Goal: Task Accomplishment & Management: Manage account settings

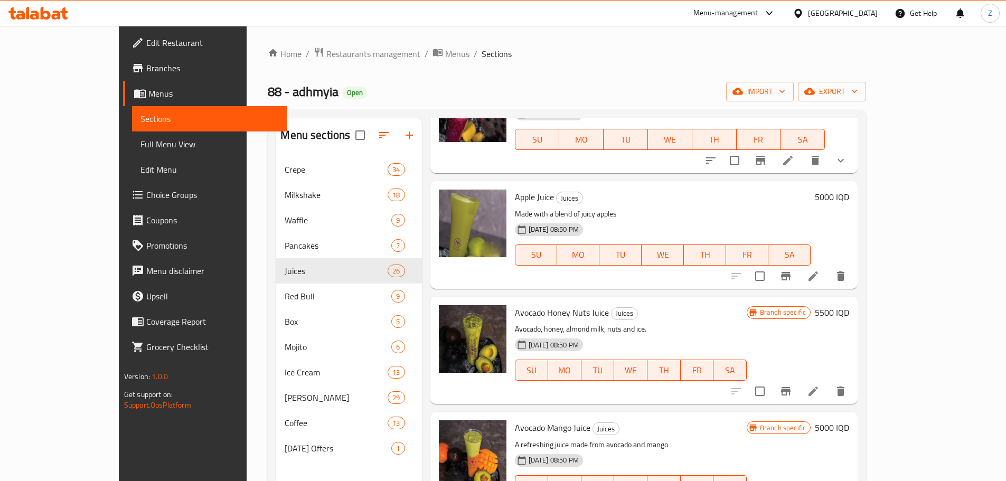
click at [303, 37] on div "Home / Restaurants management / Menus / Sections 88 - adhmyia Open import expor…" at bounding box center [567, 327] width 640 height 603
click at [326, 53] on span "Restaurants management" at bounding box center [373, 54] width 94 height 13
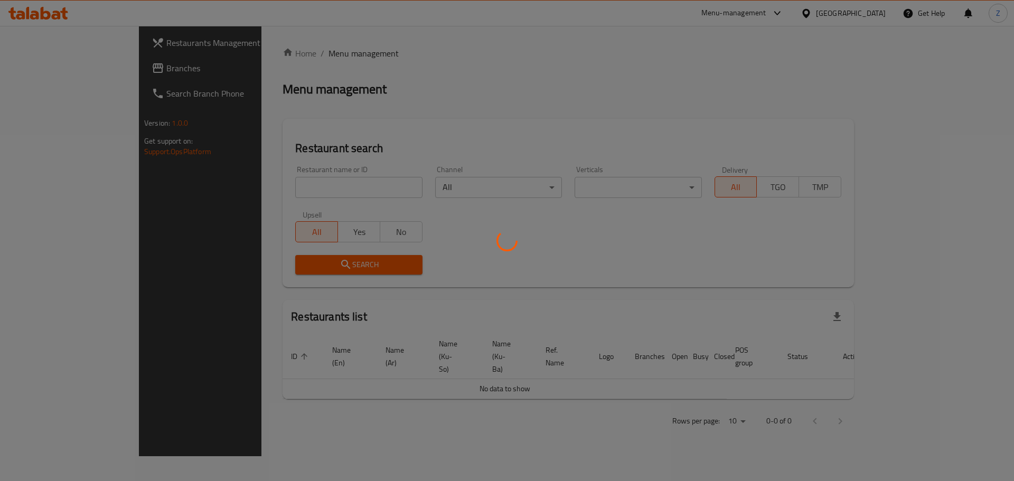
click at [342, 192] on div at bounding box center [507, 240] width 1014 height 481
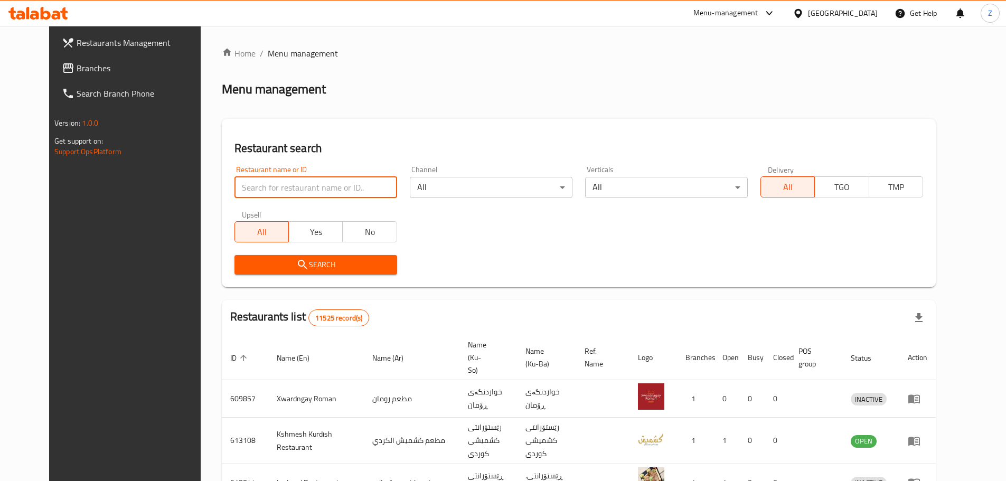
click at [342, 192] on input "search" at bounding box center [315, 187] width 163 height 21
paste input "696390"
type input "696390"
click at [362, 261] on span "Search" at bounding box center [316, 264] width 146 height 13
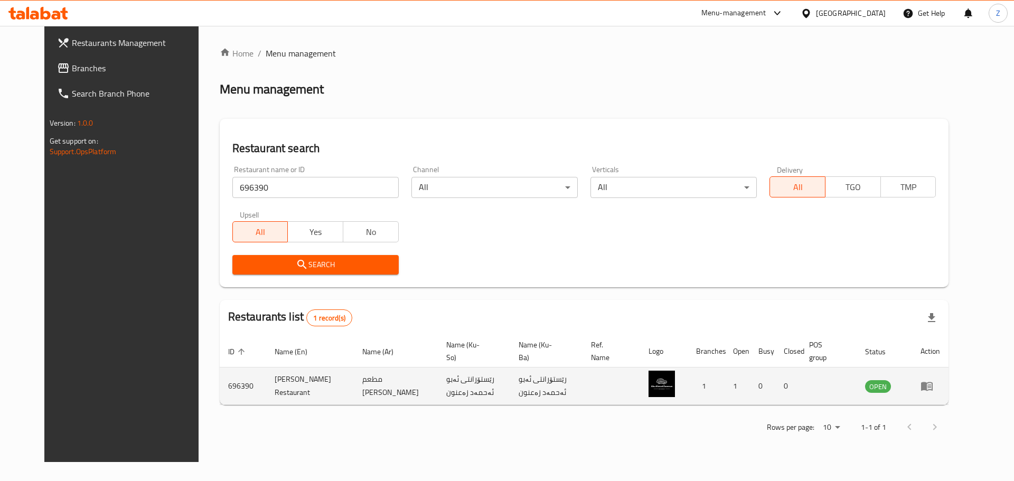
click at [933, 392] on icon "enhanced table" at bounding box center [926, 386] width 13 height 13
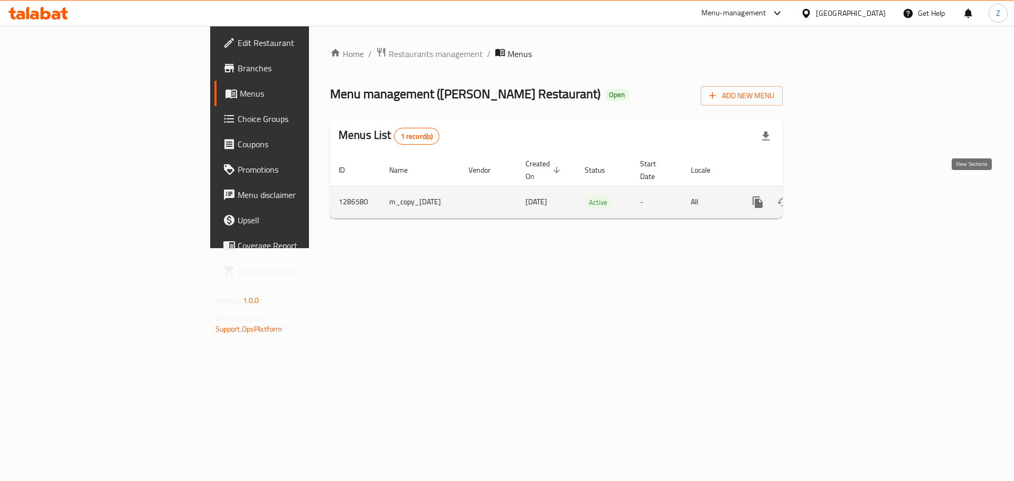
click at [846, 190] on link "enhanced table" at bounding box center [833, 202] width 25 height 25
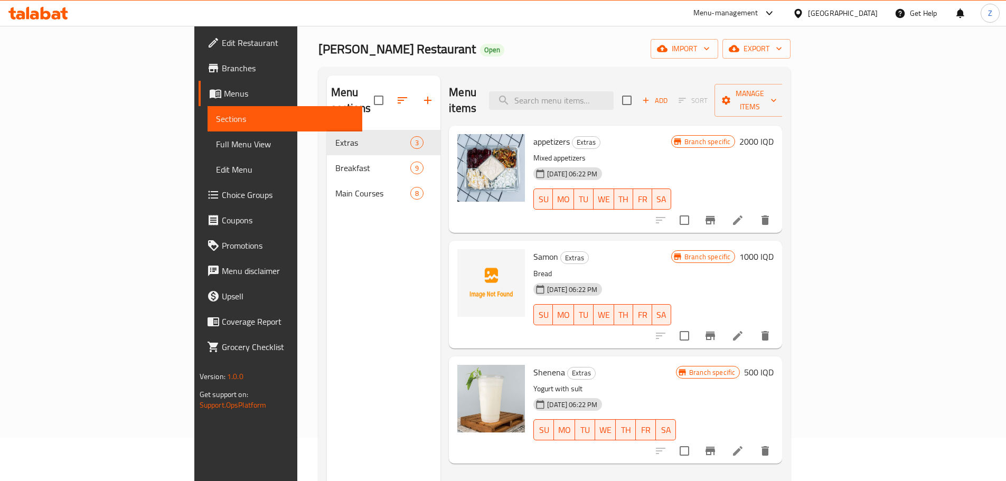
scroll to position [42, 0]
click at [396, 95] on icon "button" at bounding box center [402, 101] width 13 height 13
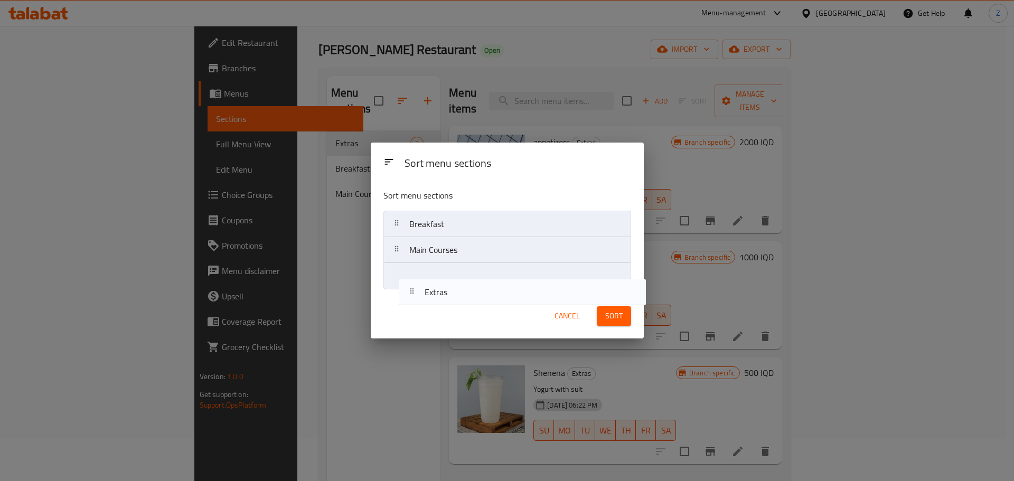
drag, startPoint x: 468, startPoint y: 220, endPoint x: 484, endPoint y: 290, distance: 72.0
click at [484, 290] on div "Sort menu sections Extras Breakfast Main Courses" at bounding box center [507, 237] width 273 height 113
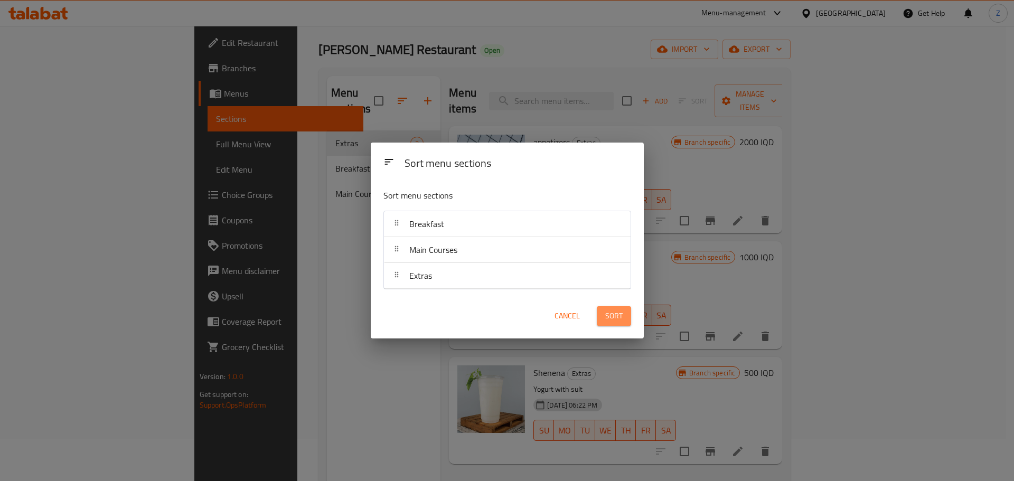
click at [613, 314] on span "Sort" at bounding box center [613, 315] width 17 height 13
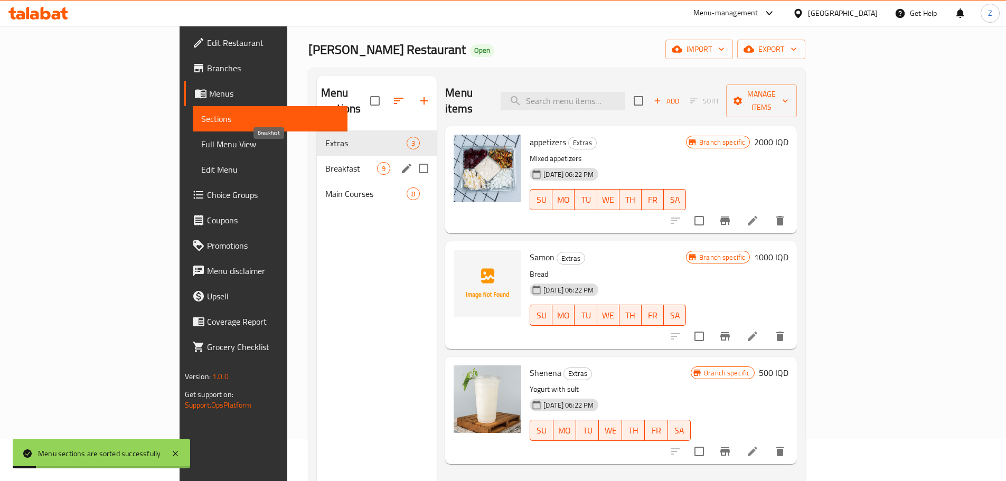
click at [325, 162] on span "Breakfast" at bounding box center [351, 168] width 52 height 13
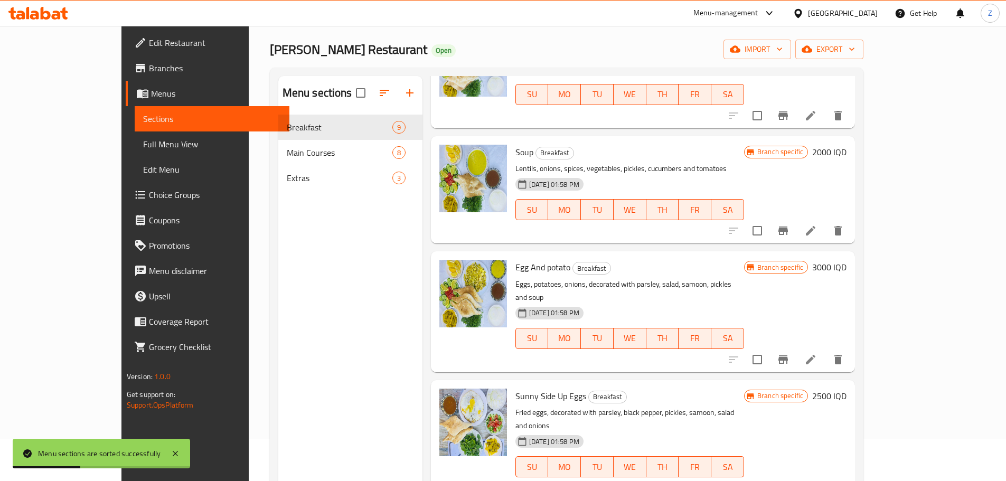
scroll to position [583, 0]
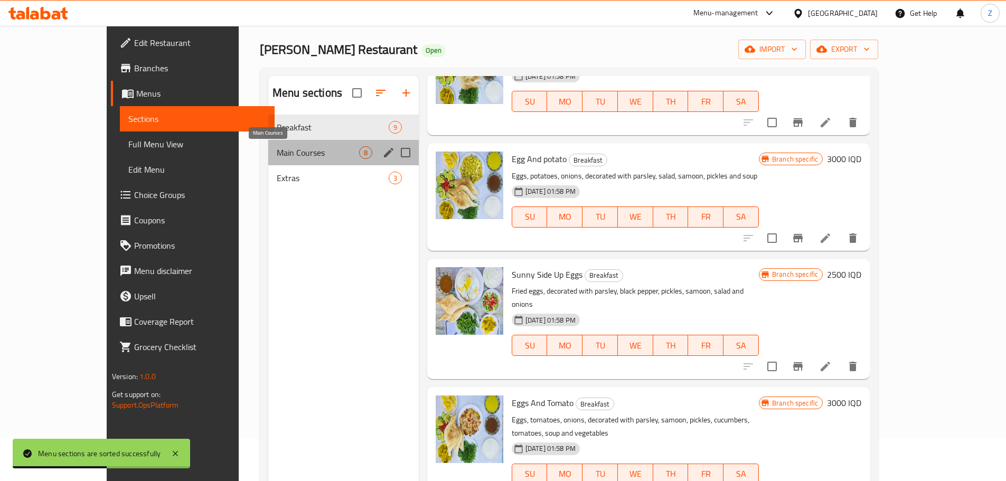
click at [277, 155] on span "Main Courses" at bounding box center [318, 152] width 82 height 13
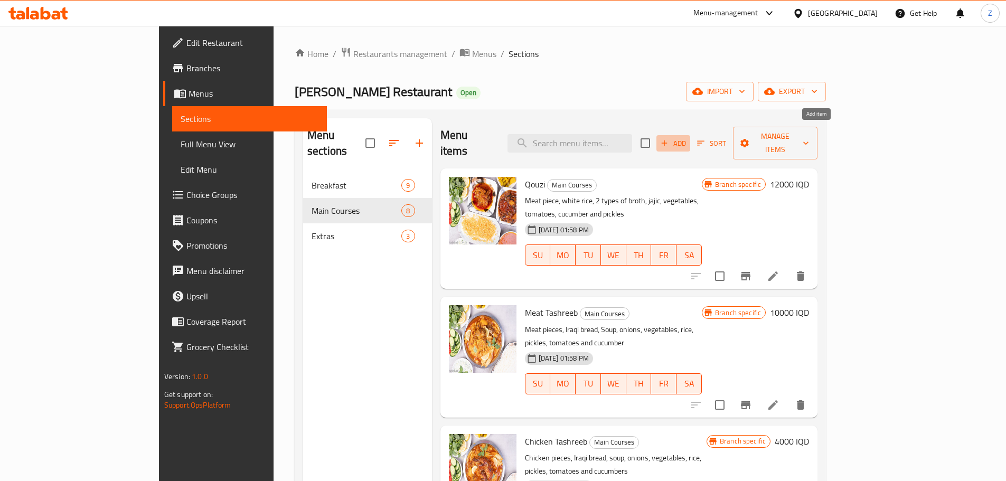
click at [687, 137] on span "Add" at bounding box center [673, 143] width 29 height 12
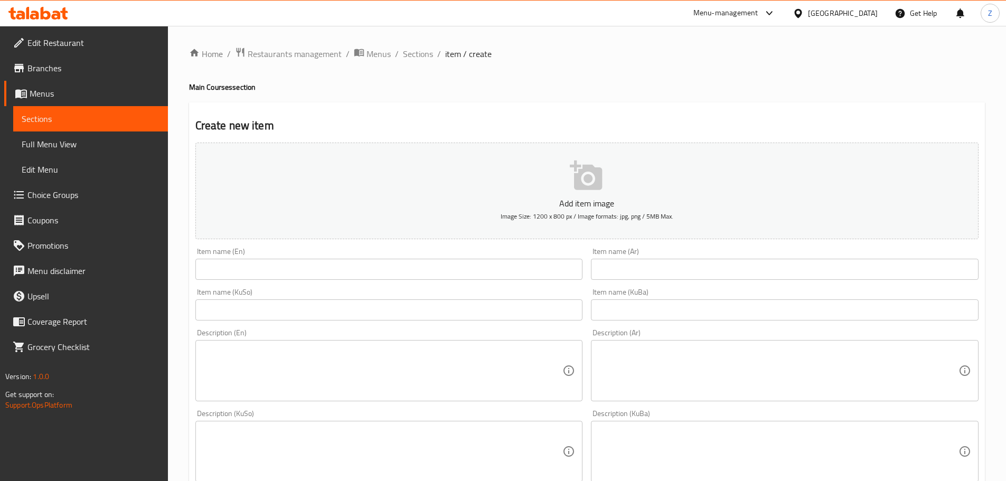
click at [837, 279] on input "text" at bounding box center [785, 269] width 388 height 21
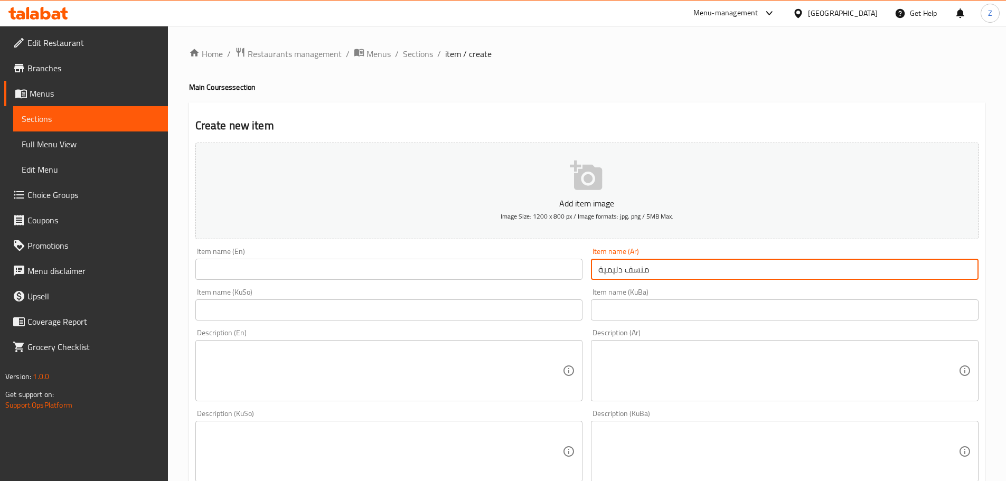
type input "منسف دليمية"
click at [795, 358] on textarea at bounding box center [778, 371] width 360 height 50
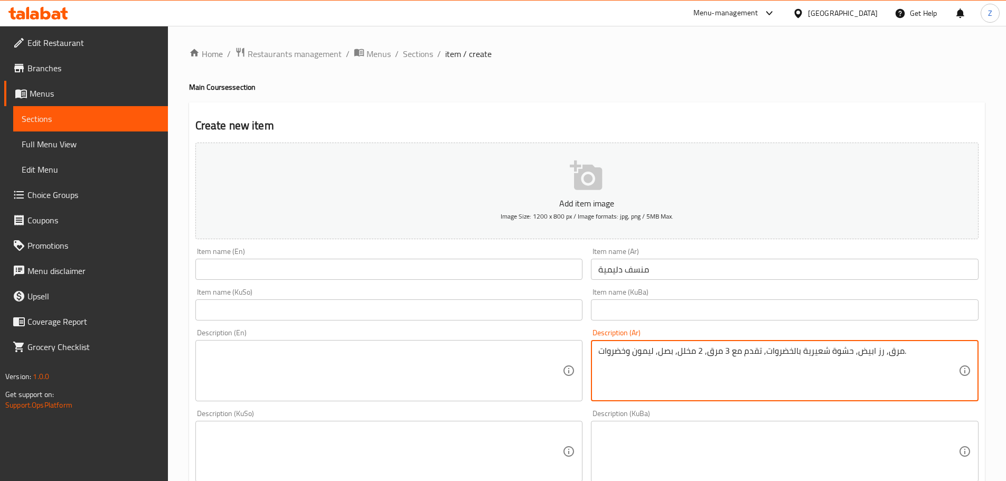
click at [795, 358] on textarea "مرق, رز ابيض, حشوة شعيرية بالخضروات, تقدم مع 3 مرق, 2 مخلل, بصل, ليمون وخضروات." at bounding box center [778, 371] width 360 height 50
type textarea "مرق, رز ابيض, حشوة شعيرية بالخضروات, تقدم مع 3 مرق, 2 مخلل, بصل, ليمون وخضروات."
click at [503, 384] on textarea at bounding box center [383, 371] width 360 height 50
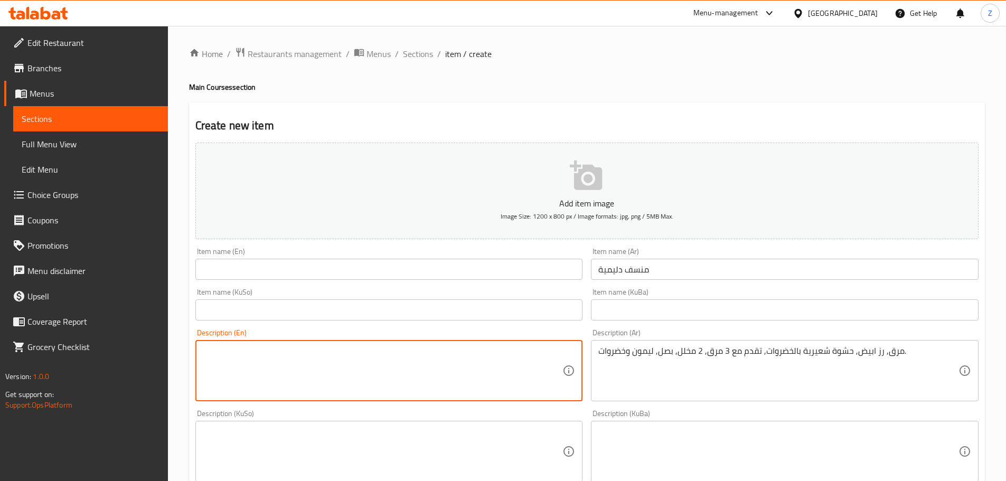
paste textarea "Broth, white rice, vermicelli filling with vegetables, served with 3 broths, 2 …"
type textarea "Broth, white rice, vermicelli filling with vegetables, served with 3 broths, 2 …"
click at [643, 273] on input "منسف دليمية" at bounding box center [785, 269] width 388 height 21
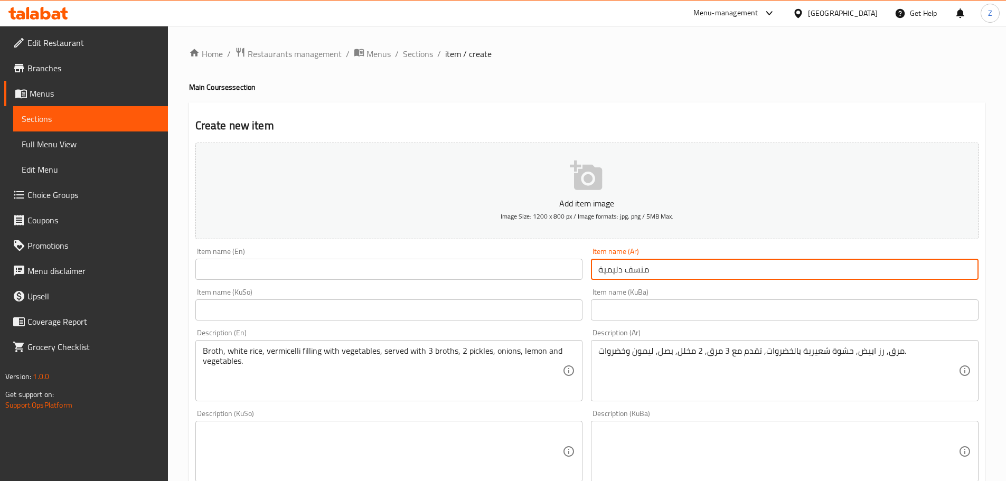
click at [643, 273] on input "منسف دليمية" at bounding box center [785, 269] width 388 height 21
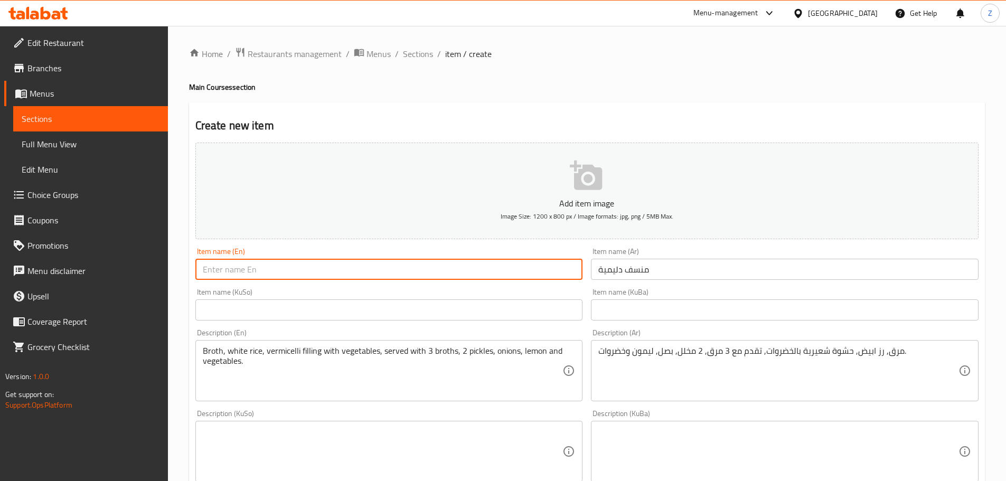
click at [356, 265] on input "text" at bounding box center [389, 269] width 388 height 21
paste input "[PERSON_NAME]"
click at [237, 268] on input "[PERSON_NAME]" at bounding box center [389, 269] width 388 height 21
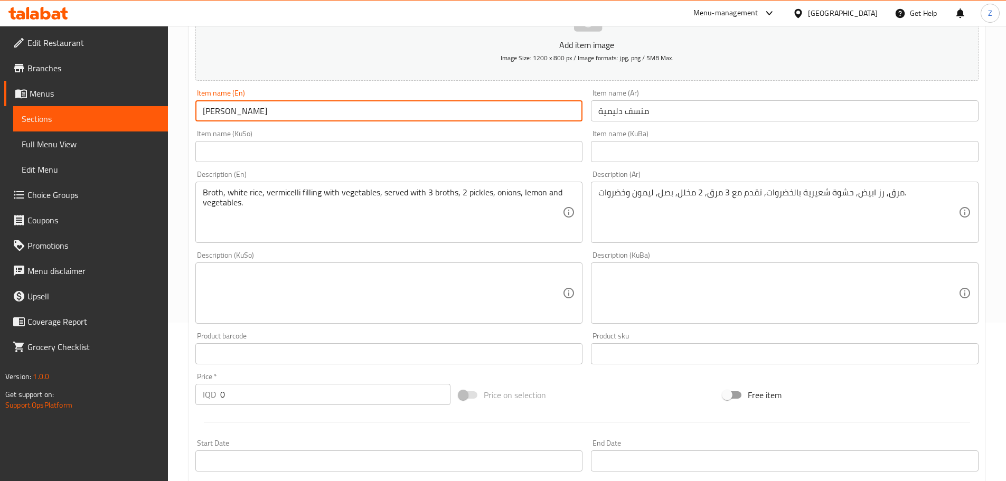
type input "[PERSON_NAME]"
click at [296, 379] on div "Price   * IQD 0 Price *" at bounding box center [323, 389] width 256 height 32
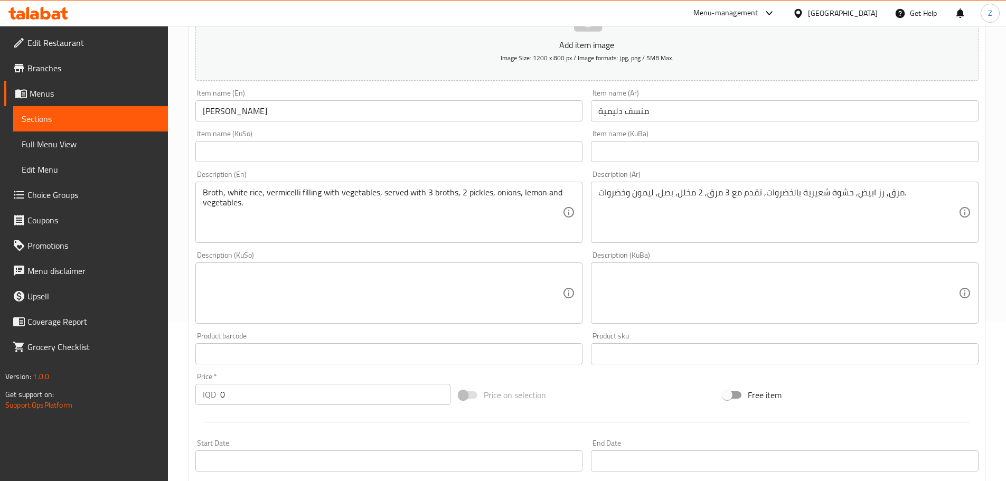
click at [295, 383] on div "Price   * IQD 0 Price *" at bounding box center [323, 389] width 256 height 32
click at [296, 392] on input "0" at bounding box center [335, 394] width 231 height 21
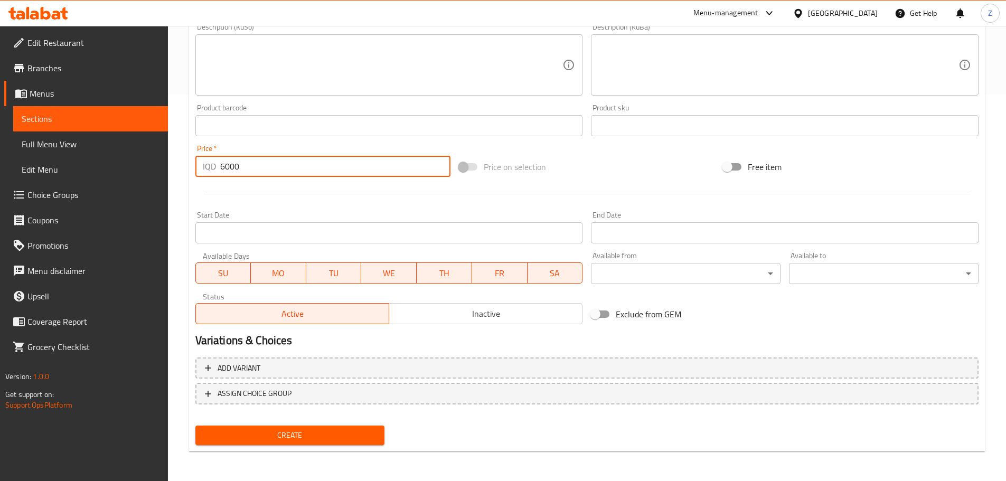
type input "6000"
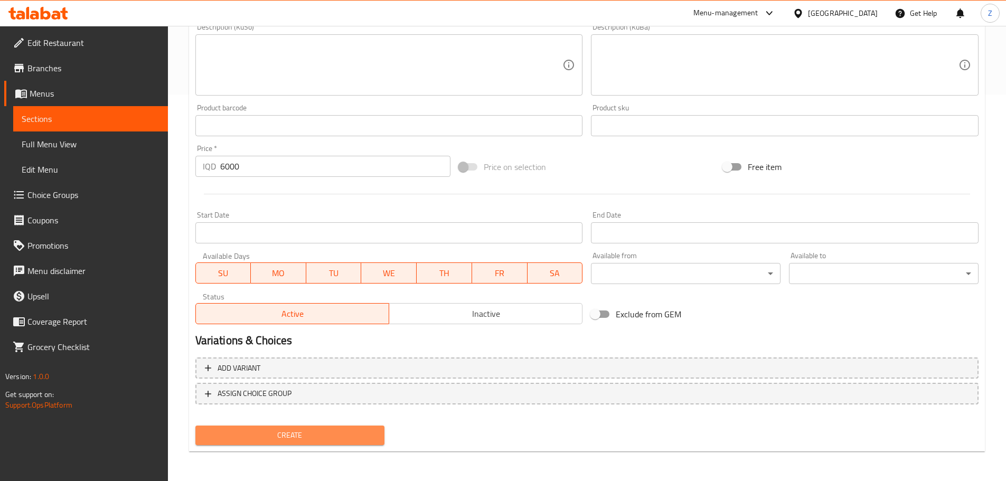
click at [314, 434] on span "Create" at bounding box center [290, 435] width 173 height 13
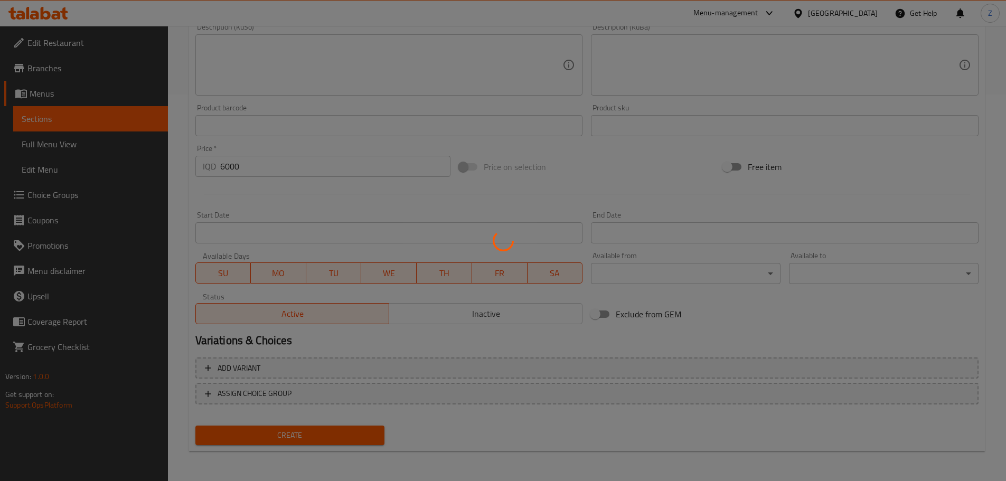
type input "0"
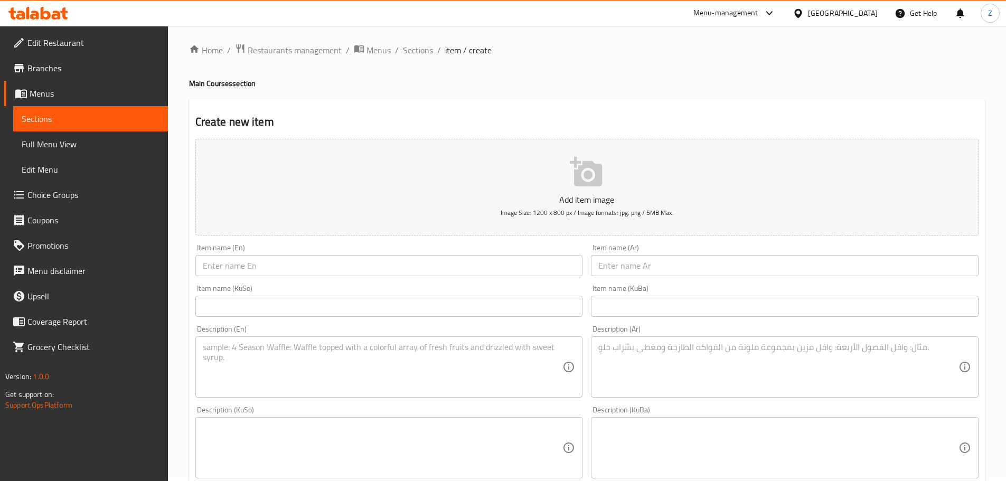
scroll to position [0, 0]
click at [423, 50] on span "Sections" at bounding box center [418, 54] width 30 height 13
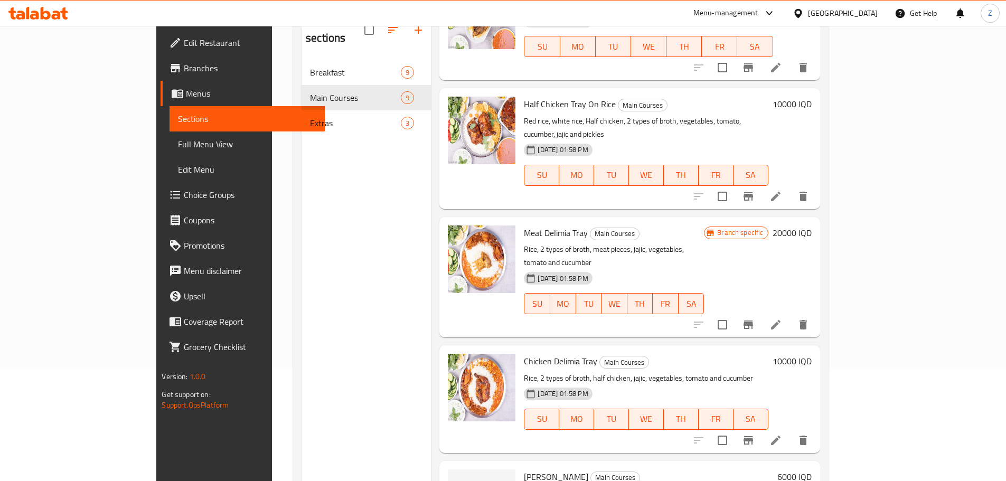
scroll to position [148, 0]
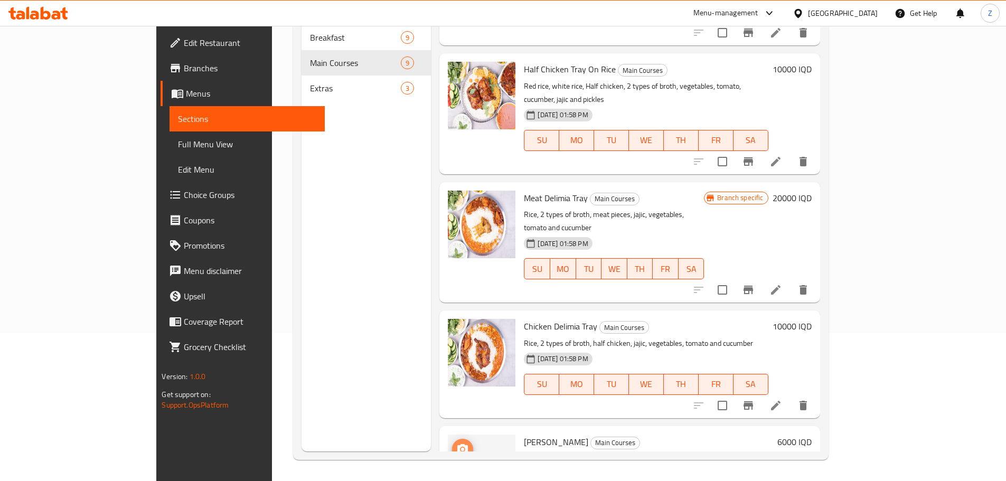
click at [461, 447] on circle "upload picture" at bounding box center [462, 448] width 3 height 3
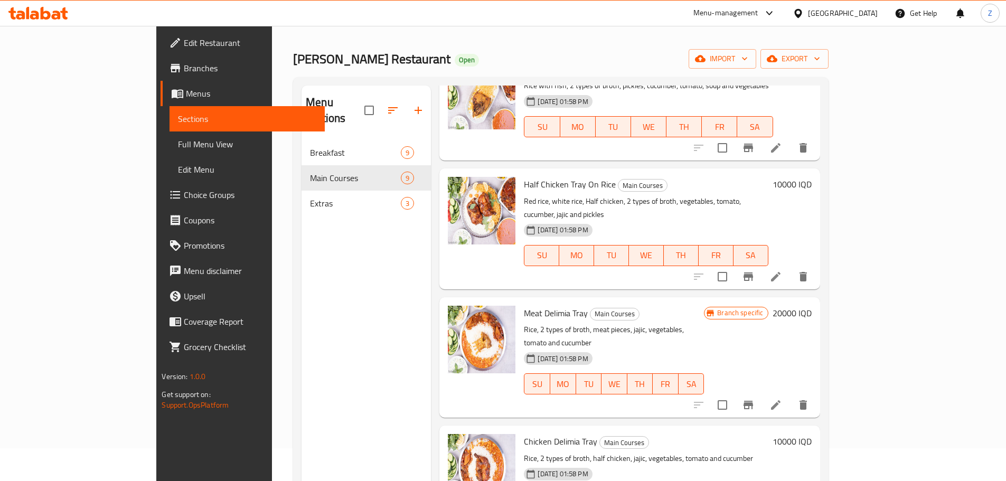
scroll to position [0, 0]
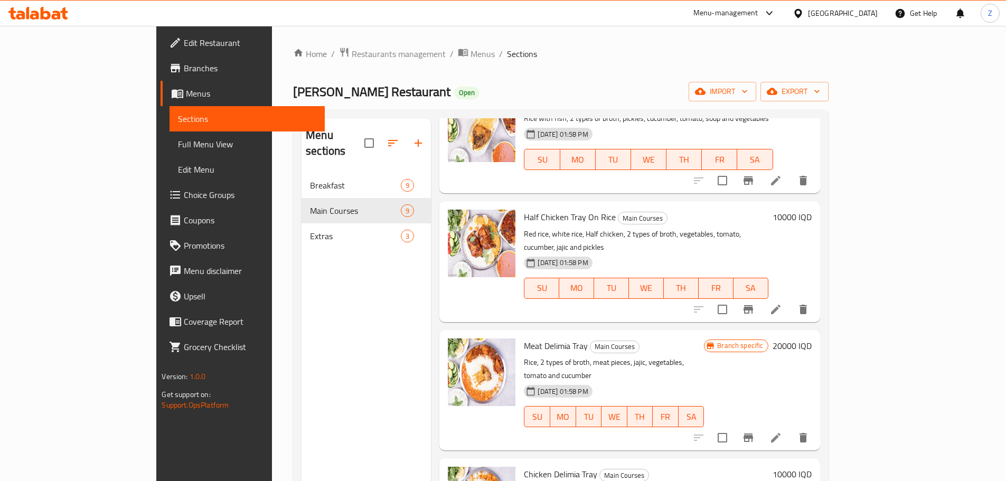
click at [352, 60] on span "Restaurants management" at bounding box center [399, 54] width 94 height 13
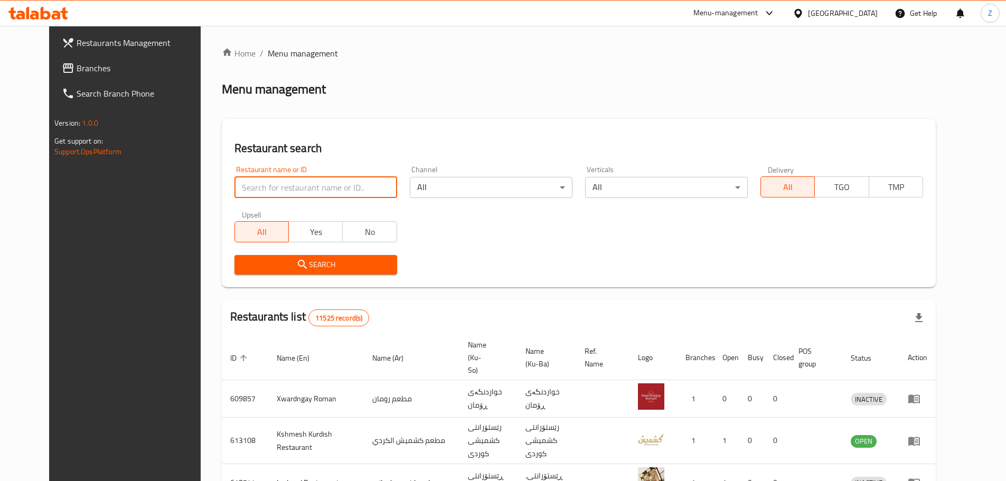
paste input "646029"
type input "646029"
click at [314, 265] on span "Search" at bounding box center [316, 264] width 146 height 13
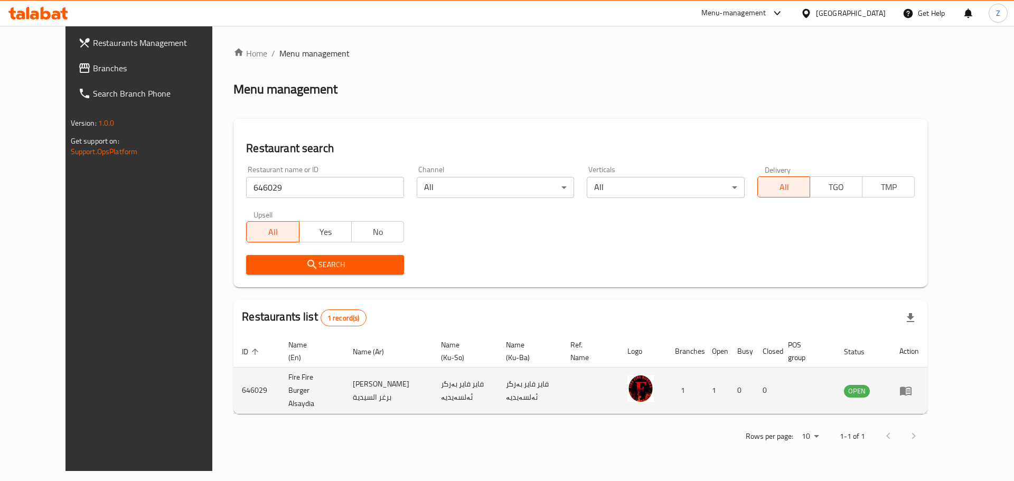
click at [927, 374] on td "enhanced table" at bounding box center [909, 390] width 36 height 46
click at [927, 373] on td "enhanced table" at bounding box center [909, 390] width 36 height 46
click at [911, 386] on icon "enhanced table" at bounding box center [906, 390] width 12 height 9
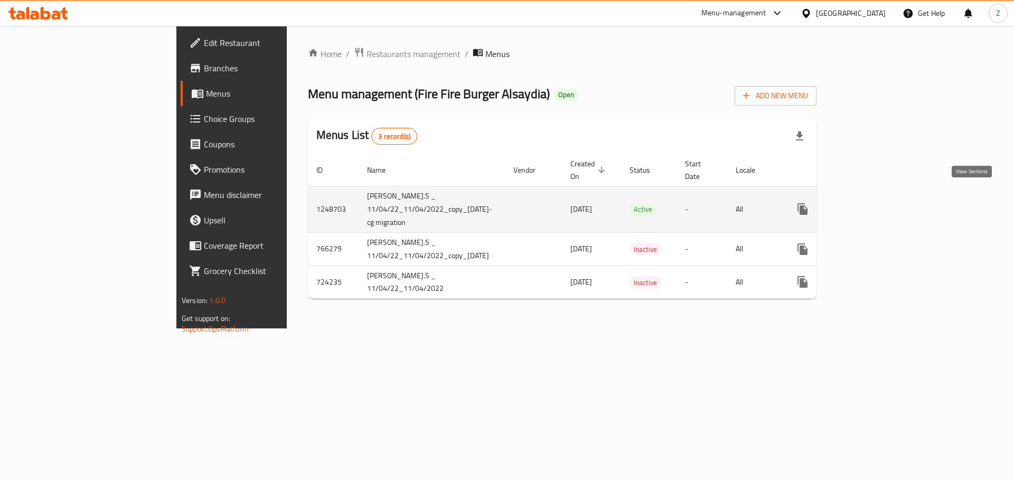
click at [885, 203] on icon "enhanced table" at bounding box center [878, 209] width 13 height 13
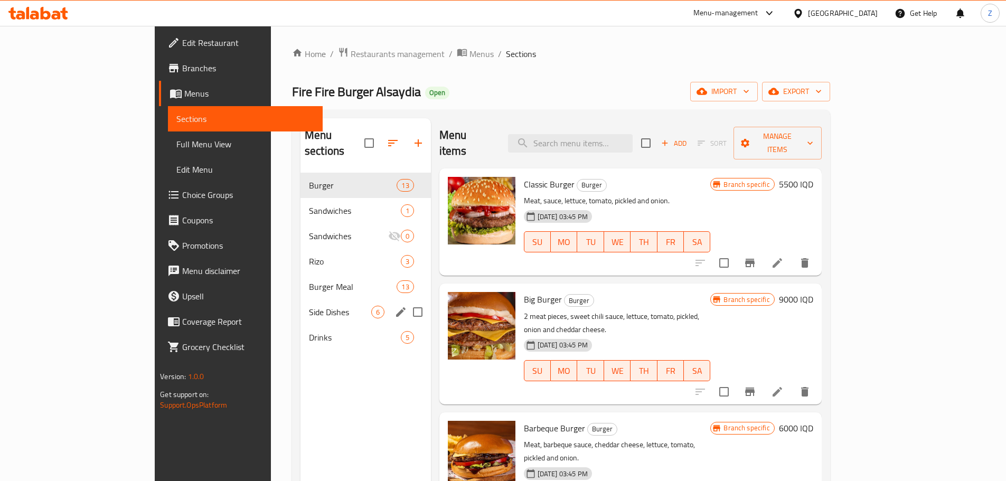
click at [300, 299] on div "Side Dishes 6" at bounding box center [365, 311] width 130 height 25
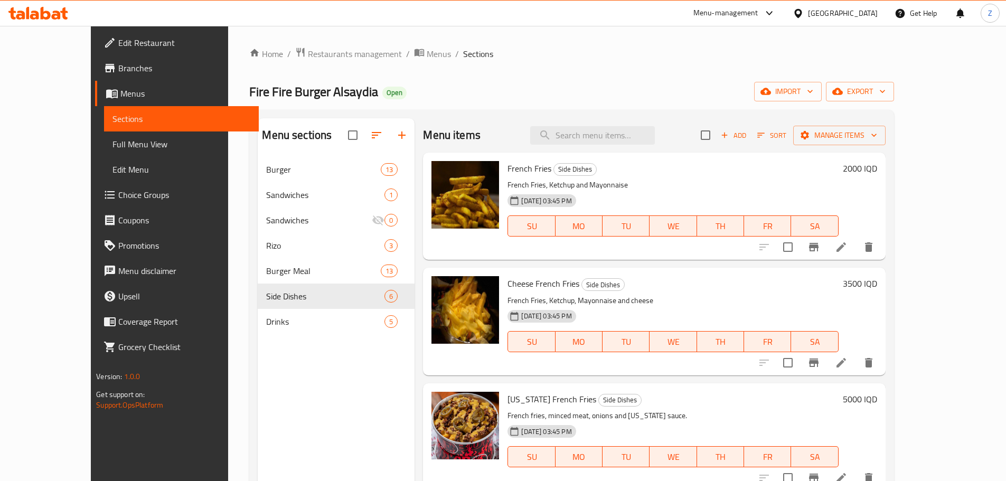
click at [296, 43] on div "Home / Restaurants management / Menus / Sections Fire Fire Burger Alsaydia Open…" at bounding box center [571, 327] width 686 height 603
click at [308, 49] on span "Restaurants management" at bounding box center [355, 54] width 94 height 13
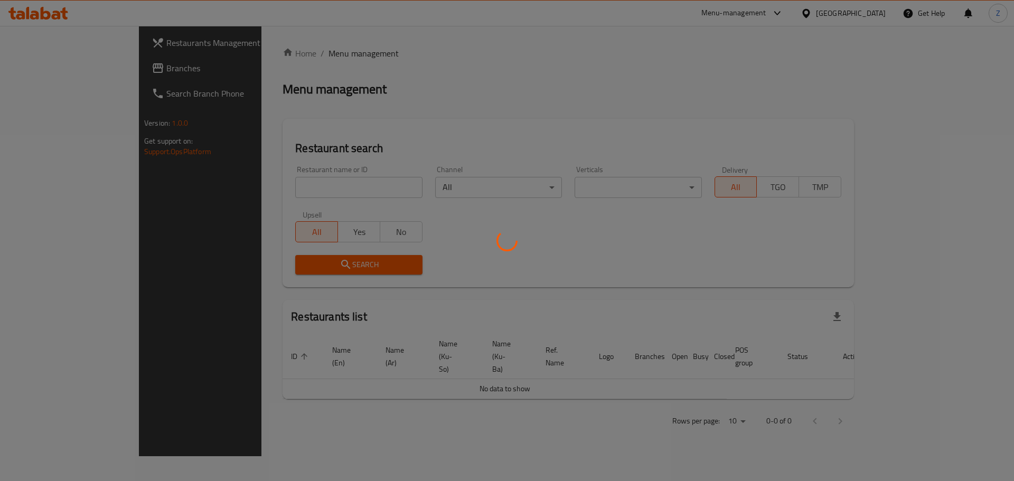
click at [315, 188] on div at bounding box center [507, 240] width 1014 height 481
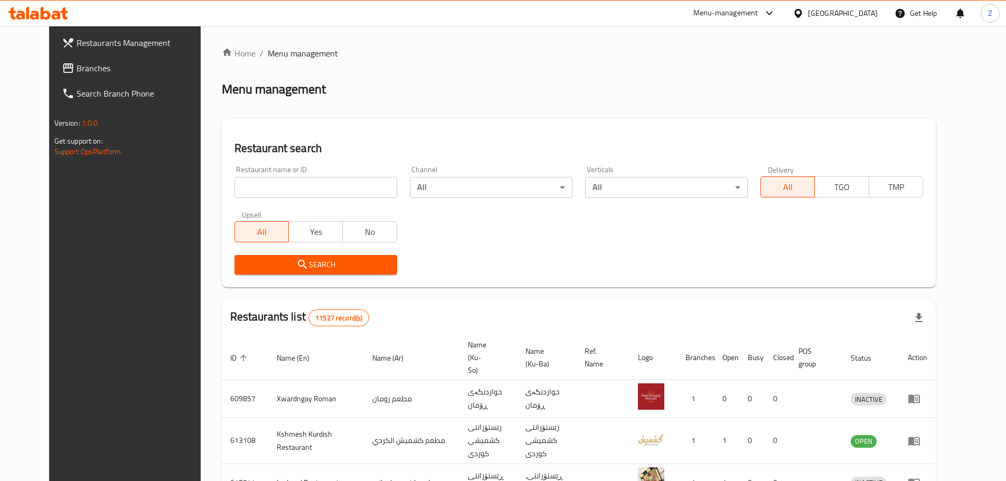
click at [309, 182] on div "Home / Menu management Menu management Restaurant search Restaurant name or ID …" at bounding box center [579, 411] width 714 height 728
click at [312, 181] on input "search" at bounding box center [315, 187] width 163 height 21
paste input "665636"
type input "665636"
click at [357, 263] on span "Search" at bounding box center [316, 264] width 146 height 13
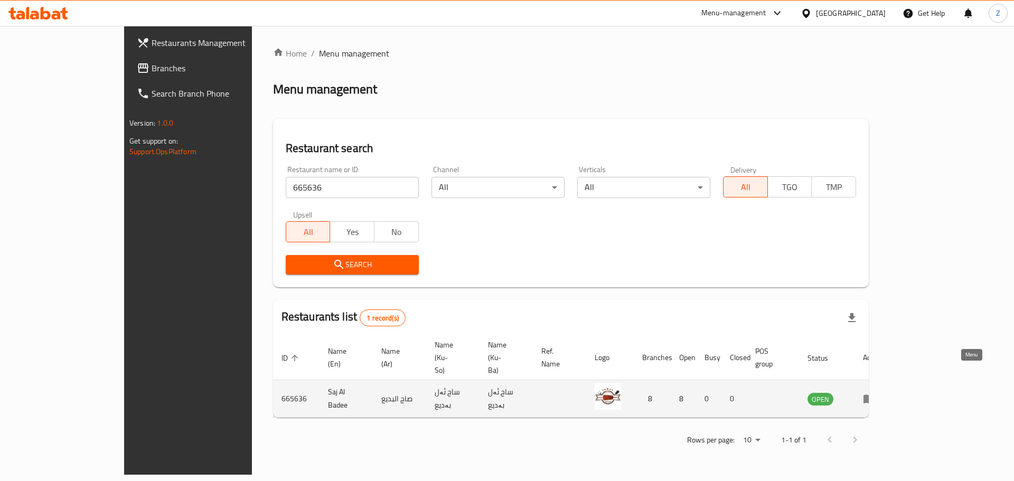
click at [882, 392] on link "enhanced table" at bounding box center [873, 398] width 20 height 13
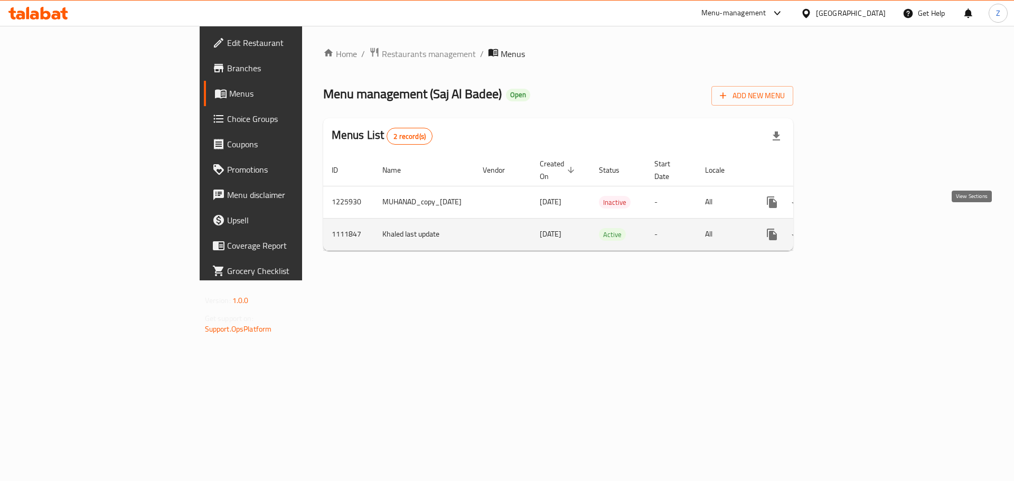
click at [854, 228] on icon "enhanced table" at bounding box center [848, 234] width 13 height 13
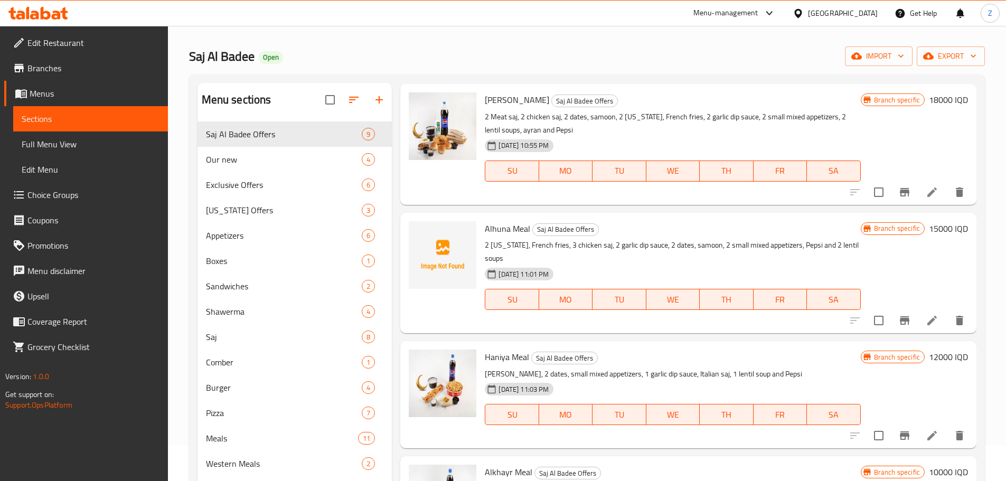
scroll to position [106, 0]
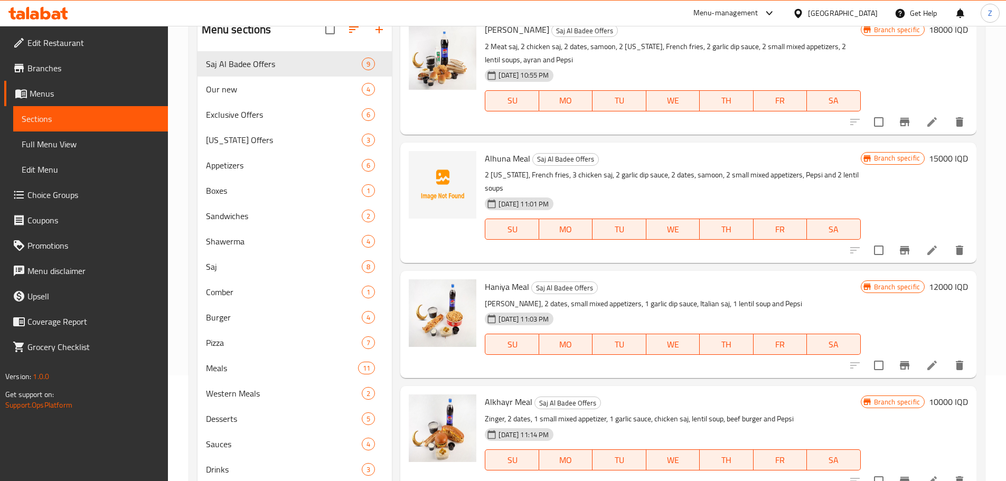
click at [511, 157] on span "Alhuna Meal" at bounding box center [507, 158] width 45 height 16
copy h6 "Alhuna Meal"
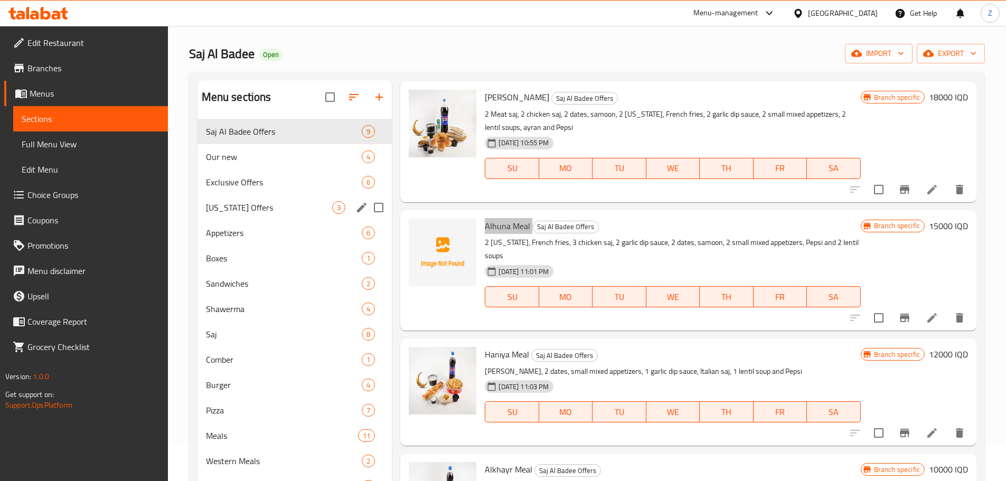
scroll to position [0, 0]
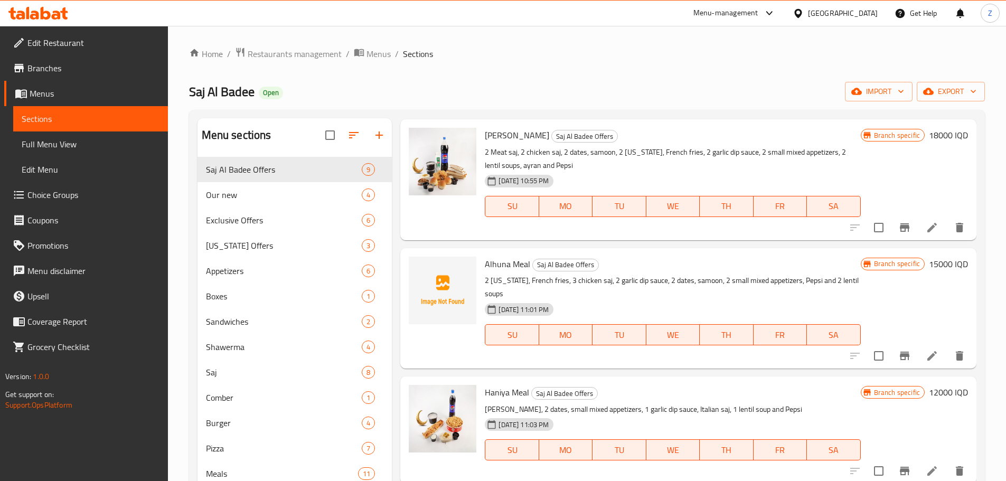
click at [251, 94] on span "Saj Al Badee" at bounding box center [221, 92] width 65 height 24
copy span "Saj Al Badee"
click at [521, 266] on span "Alhuna Meal" at bounding box center [507, 264] width 45 height 16
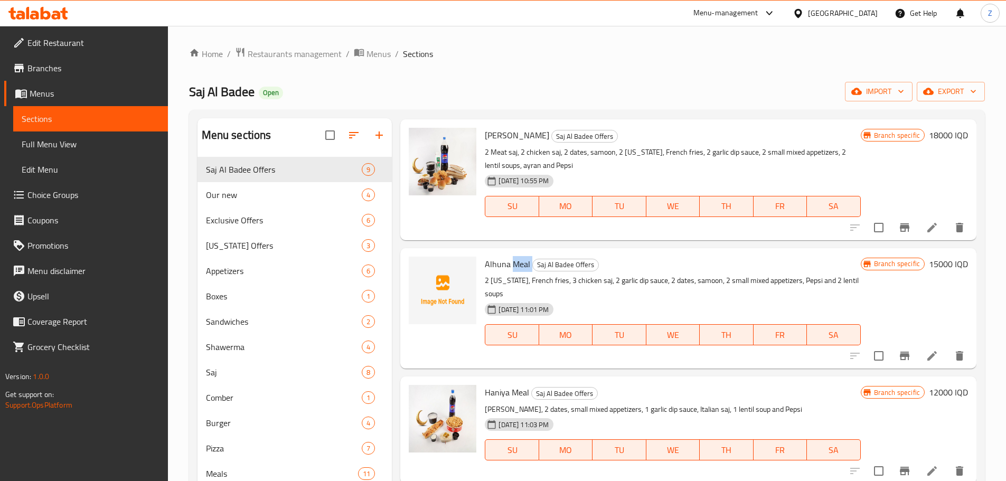
click at [521, 266] on span "Alhuna Meal" at bounding box center [507, 264] width 45 height 16
copy h6 "Alhuna Meal"
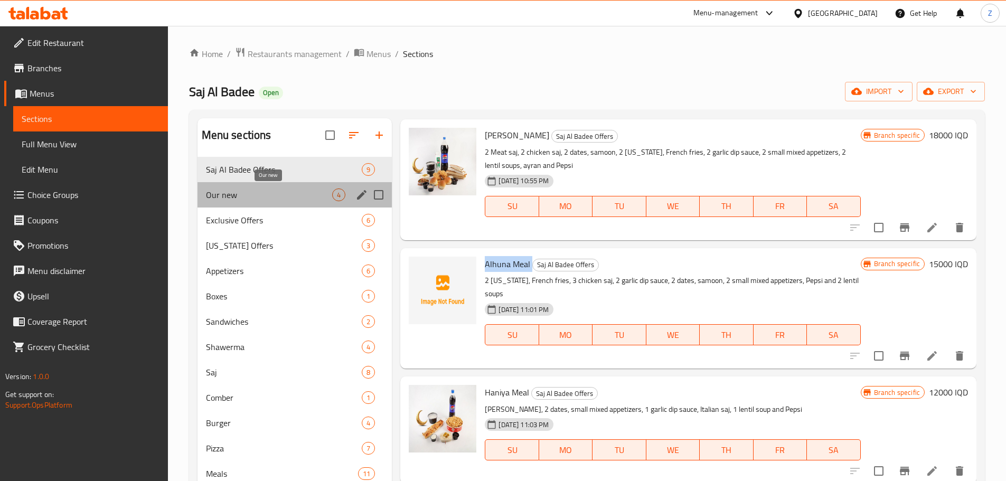
click at [249, 199] on span "Our new" at bounding box center [269, 194] width 127 height 13
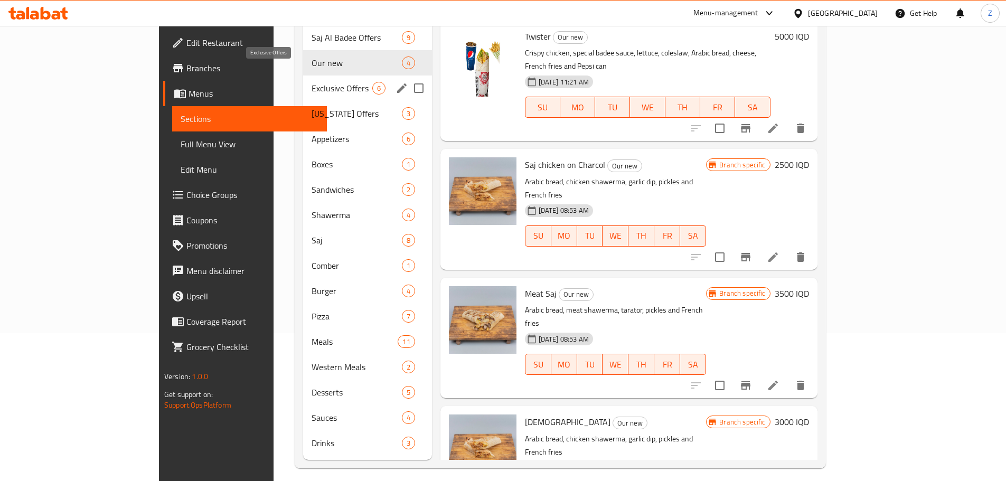
click at [312, 82] on span "Exclusive Offers" at bounding box center [342, 88] width 60 height 13
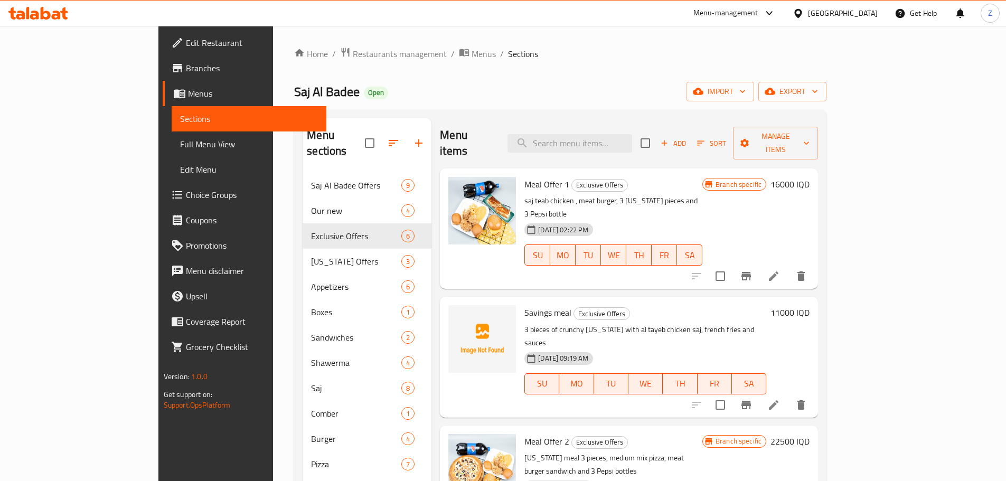
click at [520, 301] on div "Savings meal Exclusive Offers 3 pieces of crunchy [US_STATE] with al tayeb chic…" at bounding box center [645, 357] width 250 height 112
click at [524, 305] on span "Savings meal" at bounding box center [547, 313] width 47 height 16
copy h6 "Savings meal"
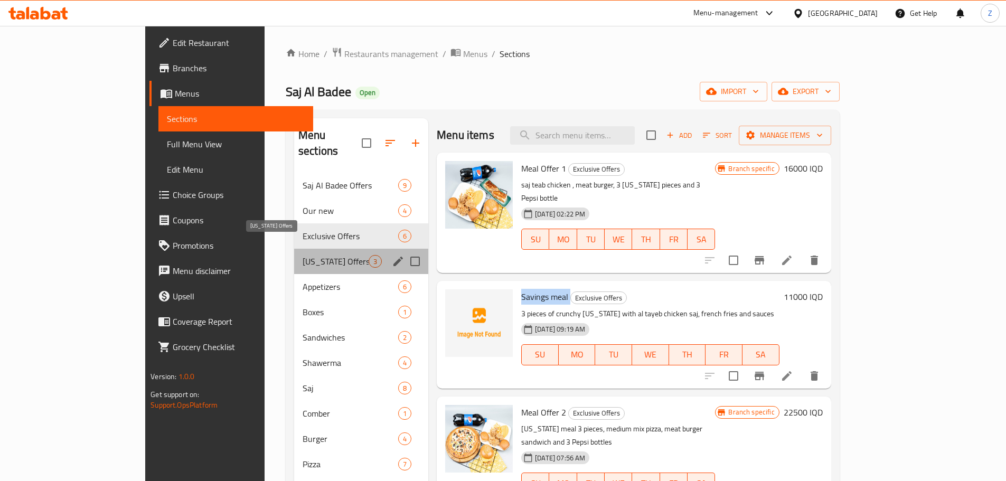
click at [303, 255] on span "[US_STATE] Offers" at bounding box center [336, 261] width 66 height 13
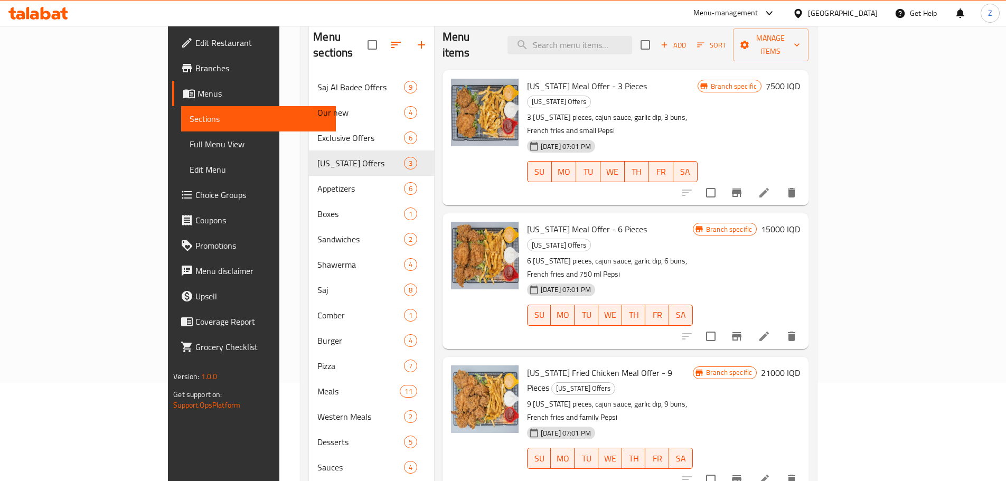
scroll to position [148, 0]
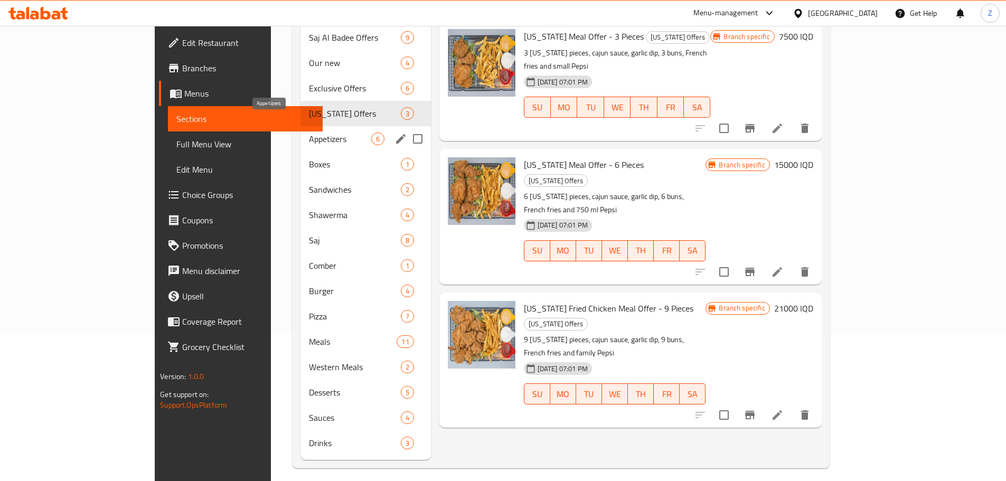
click at [309, 133] on span "Appetizers" at bounding box center [340, 139] width 62 height 13
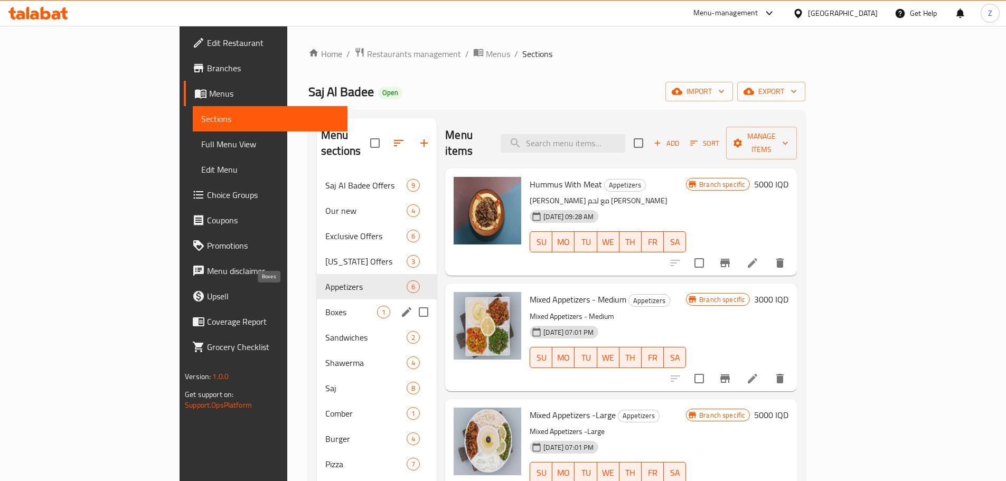
click at [325, 306] on span "Boxes" at bounding box center [351, 312] width 52 height 13
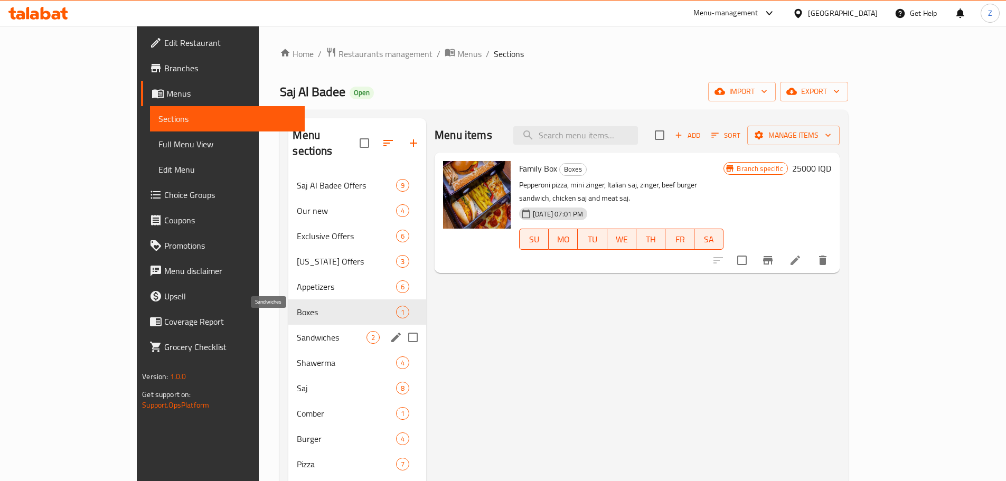
click at [297, 331] on span "Sandwiches" at bounding box center [332, 337] width 70 height 13
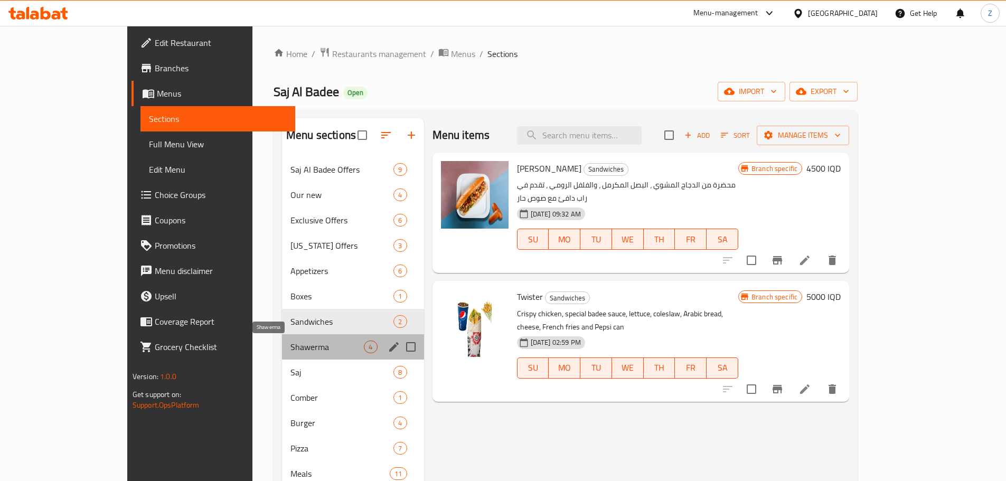
click at [290, 348] on span "Shawerma" at bounding box center [326, 347] width 73 height 13
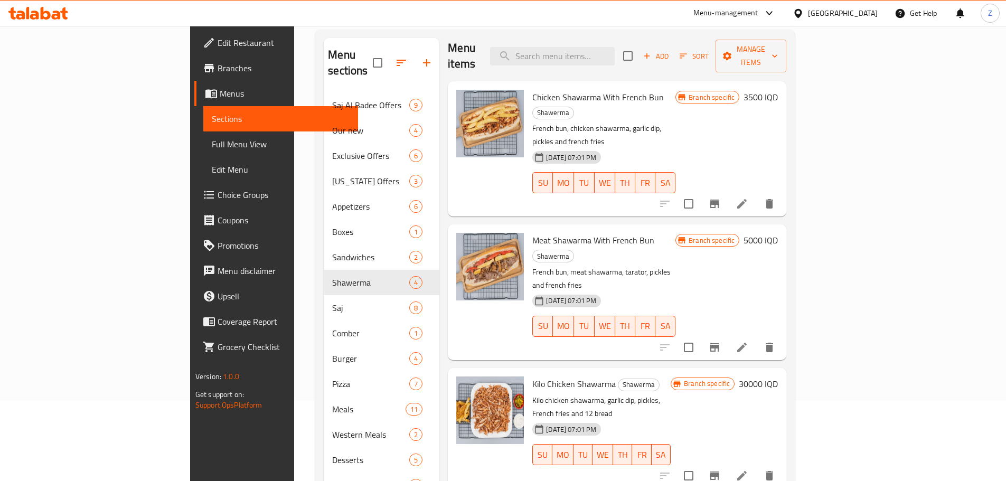
scroll to position [148, 0]
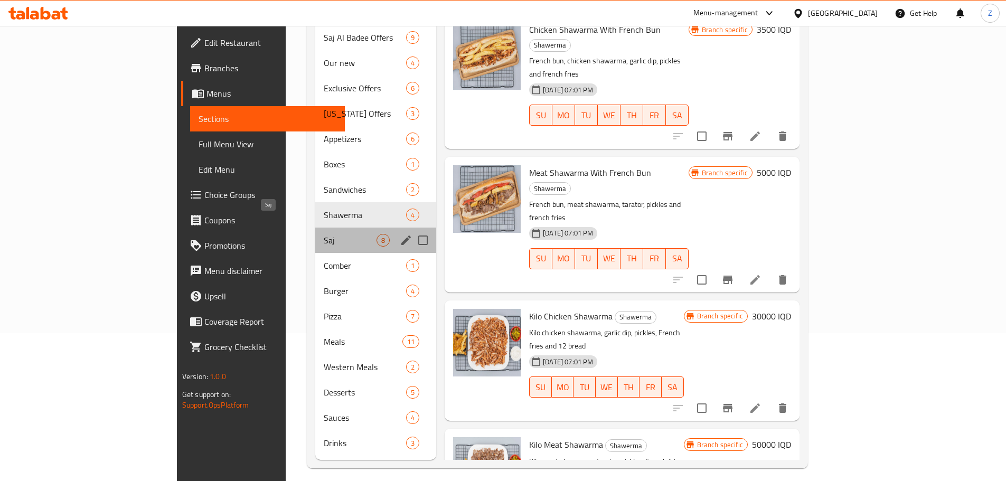
click at [324, 234] on span "Saj" at bounding box center [350, 240] width 53 height 13
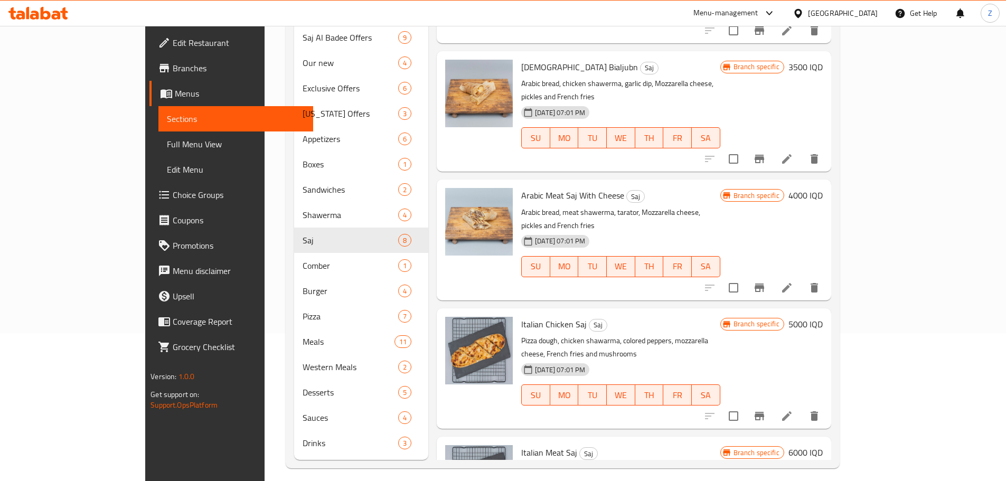
scroll to position [468, 0]
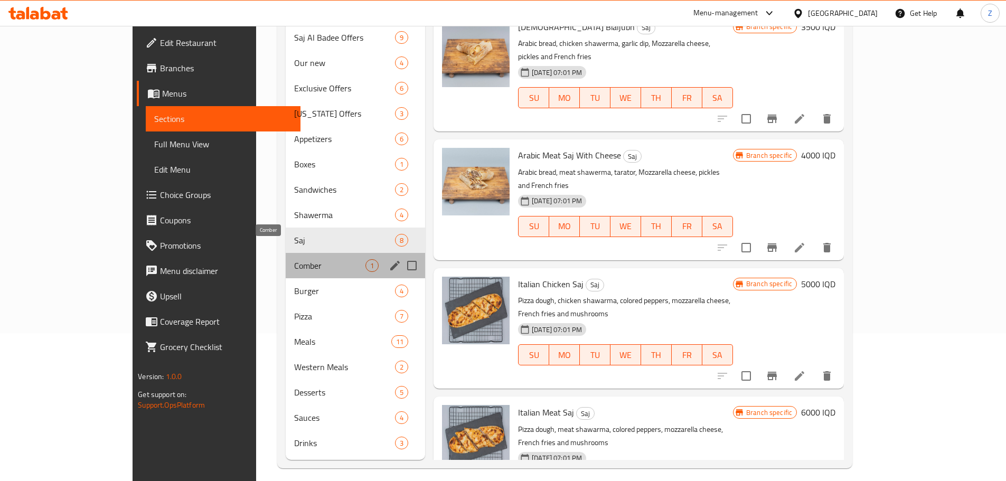
click at [294, 259] on span "Comber" at bounding box center [329, 265] width 71 height 13
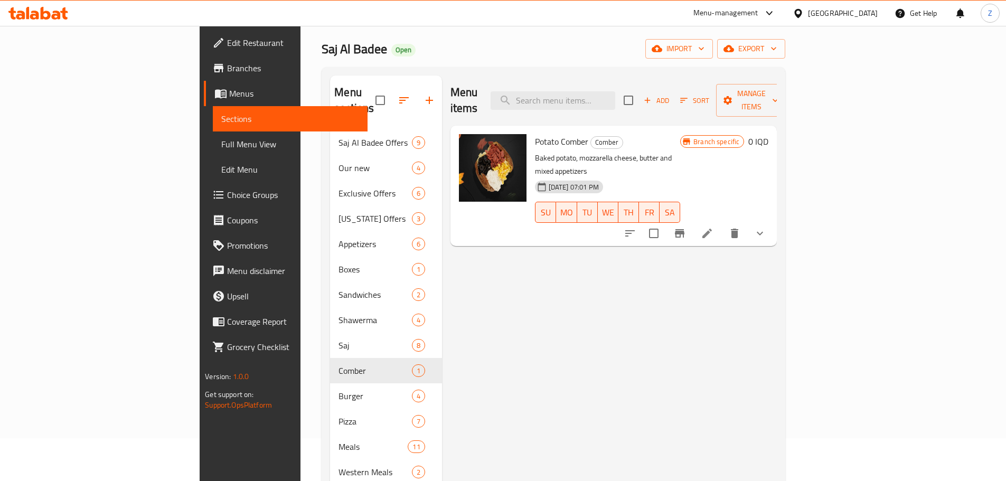
scroll to position [42, 0]
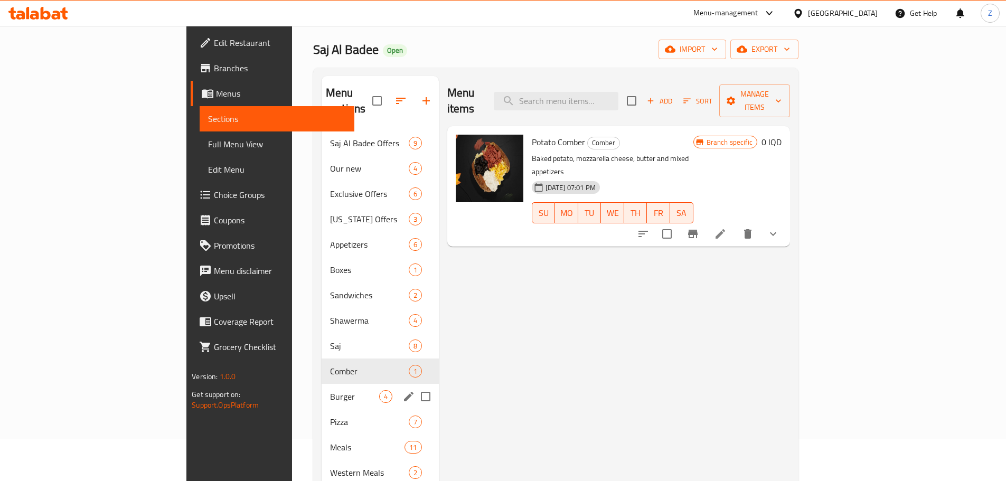
click at [322, 388] on div "Burger 4" at bounding box center [380, 396] width 117 height 25
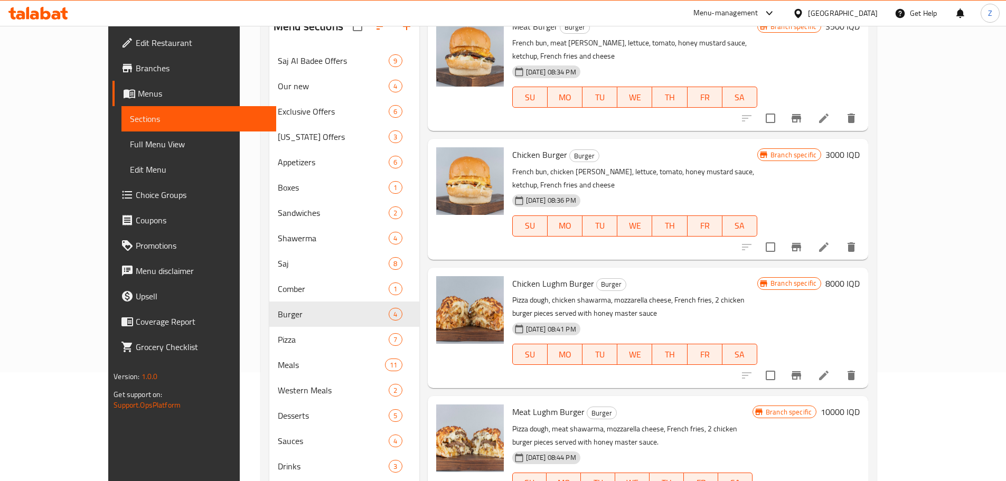
scroll to position [148, 0]
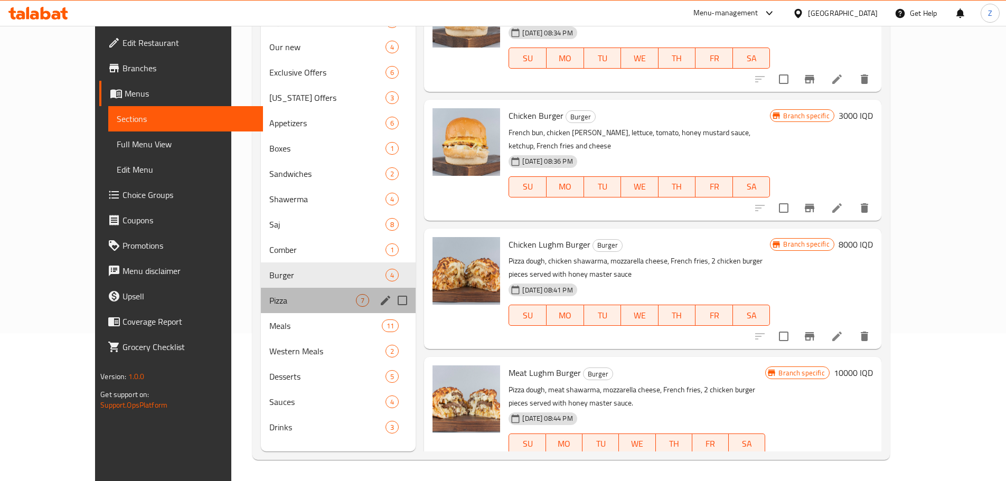
click at [265, 290] on div "Pizza 7" at bounding box center [338, 300] width 155 height 25
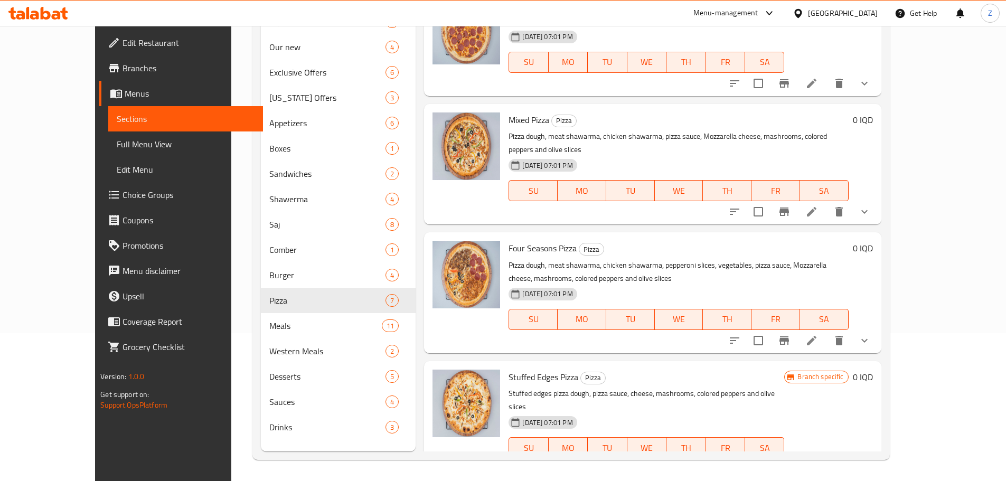
scroll to position [366, 0]
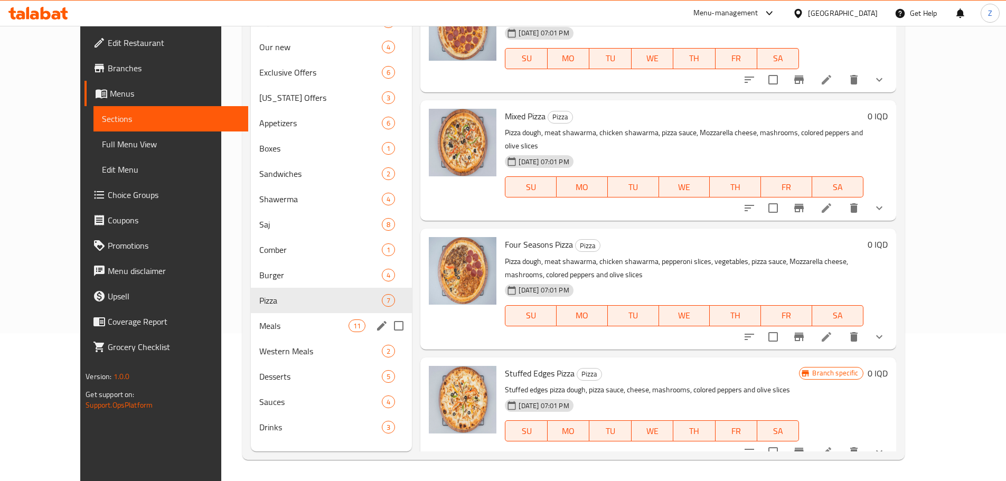
click at [251, 318] on div "Meals 11" at bounding box center [331, 325] width 161 height 25
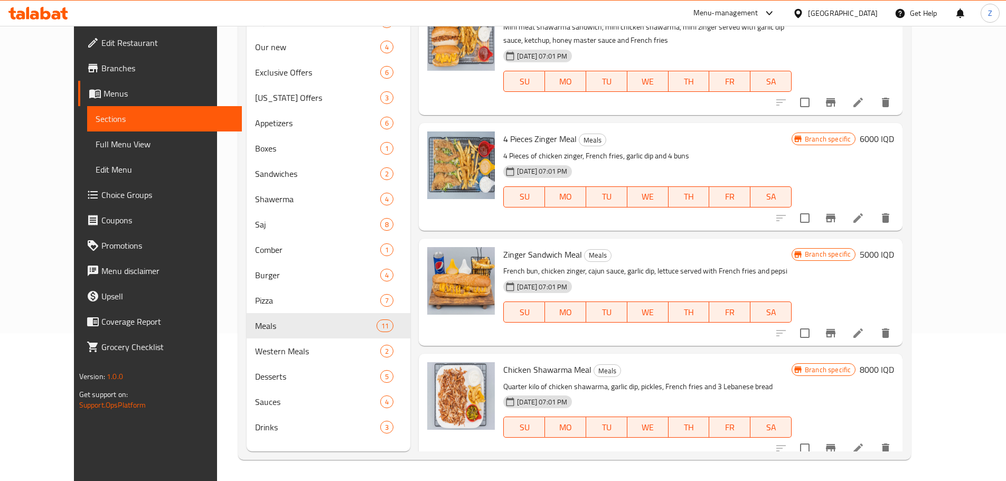
scroll to position [827, 0]
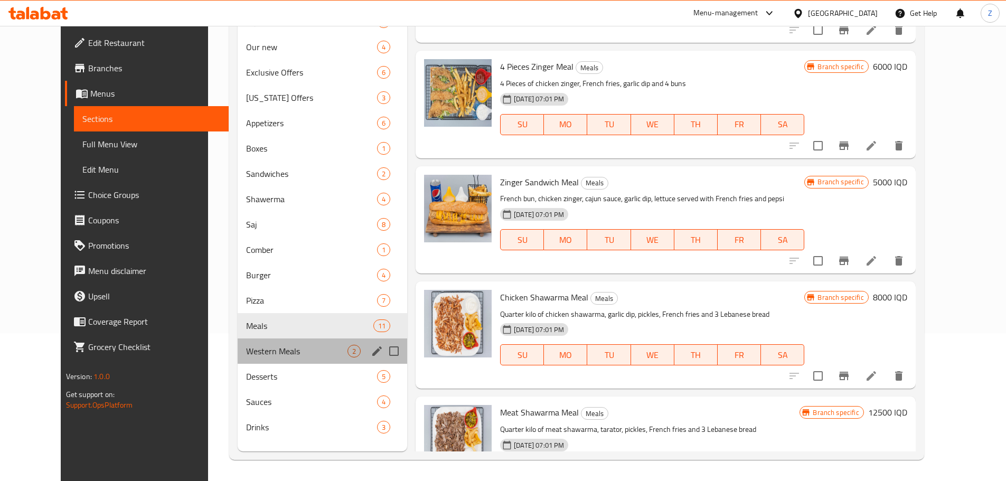
click at [246, 345] on span "Western Meals" at bounding box center [296, 351] width 101 height 13
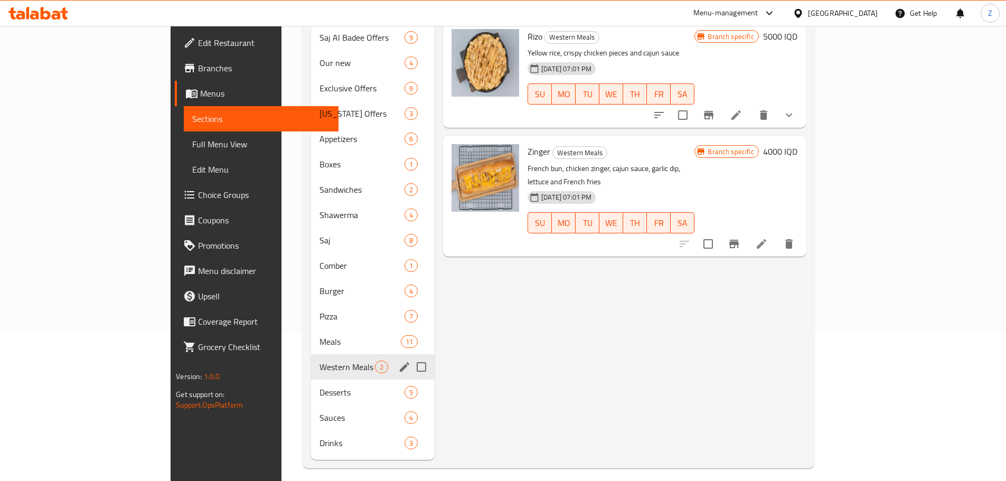
drag, startPoint x: 275, startPoint y: 362, endPoint x: 275, endPoint y: 370, distance: 7.9
click at [311, 363] on div "Western Meals 2" at bounding box center [373, 366] width 124 height 25
click at [319, 386] on span "Desserts" at bounding box center [346, 392] width 55 height 13
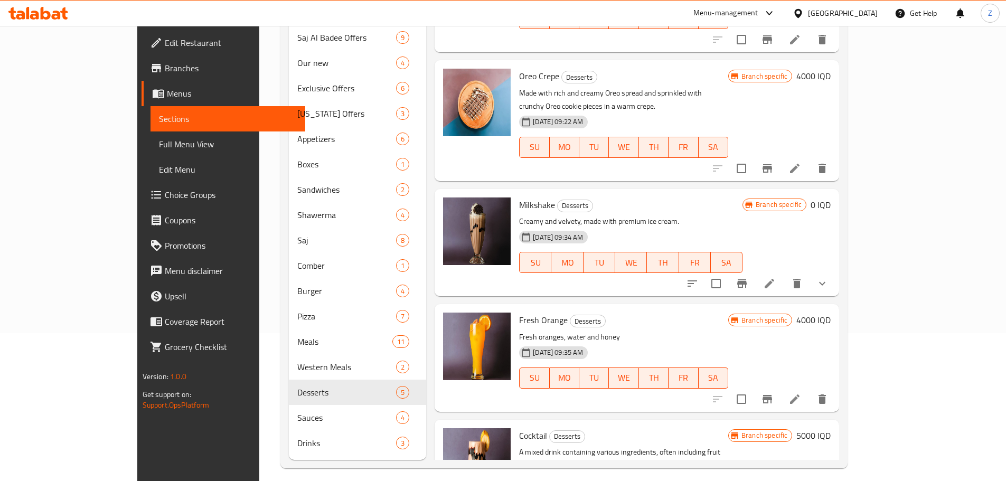
scroll to position [122, 0]
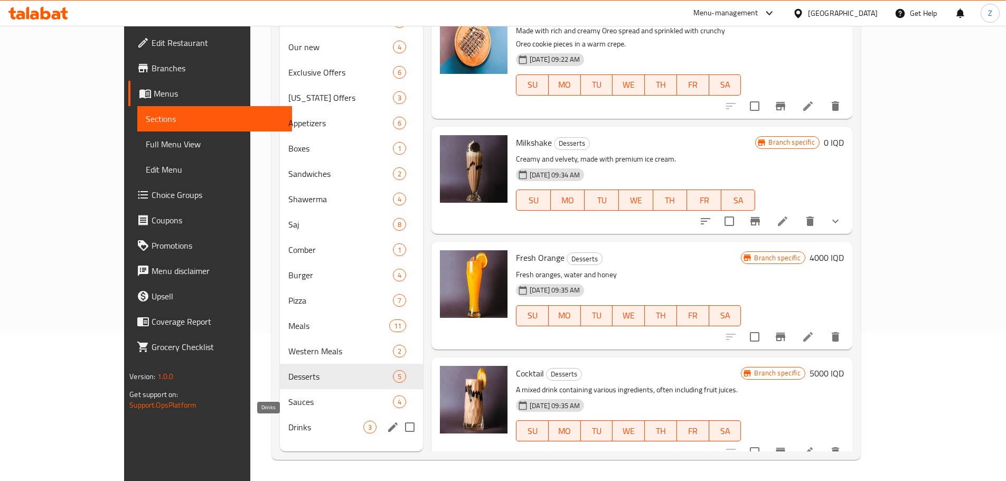
click at [280, 414] on div "Drinks 3" at bounding box center [351, 426] width 143 height 25
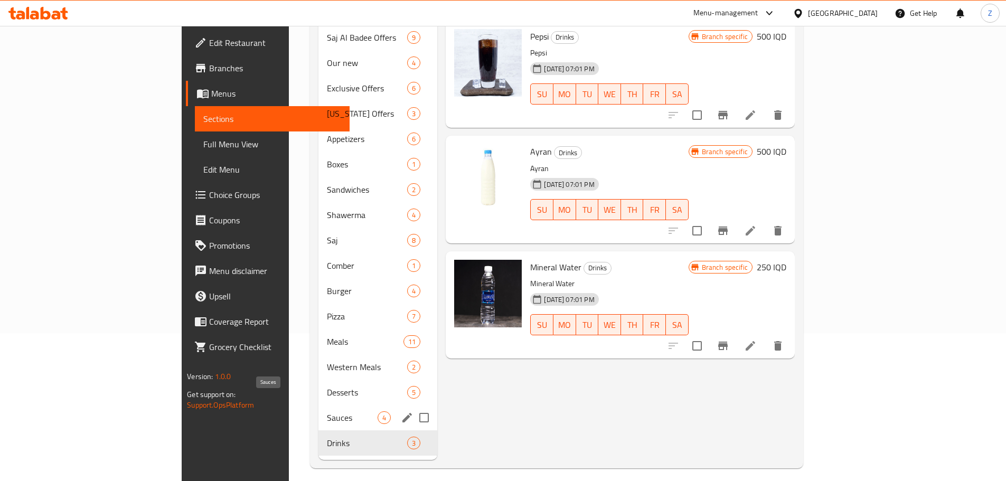
click at [327, 411] on span "Sauces" at bounding box center [352, 417] width 51 height 13
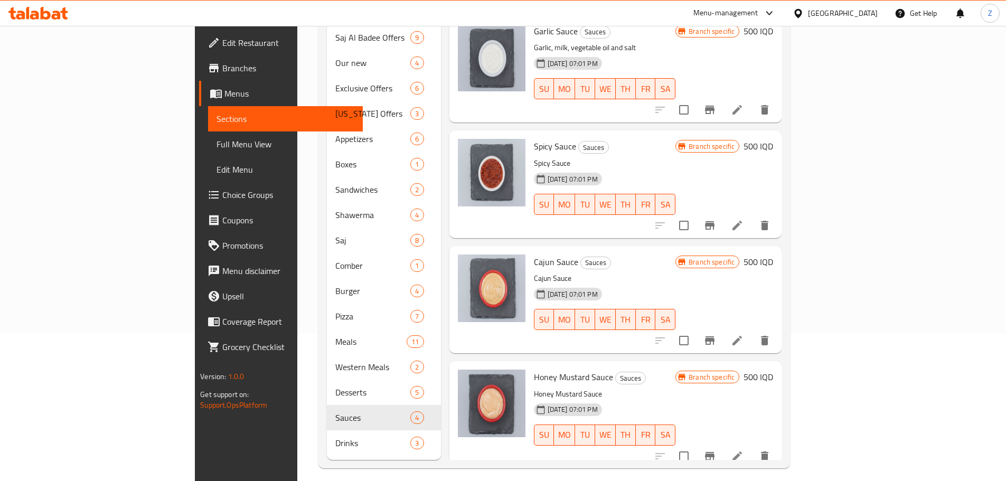
scroll to position [7, 0]
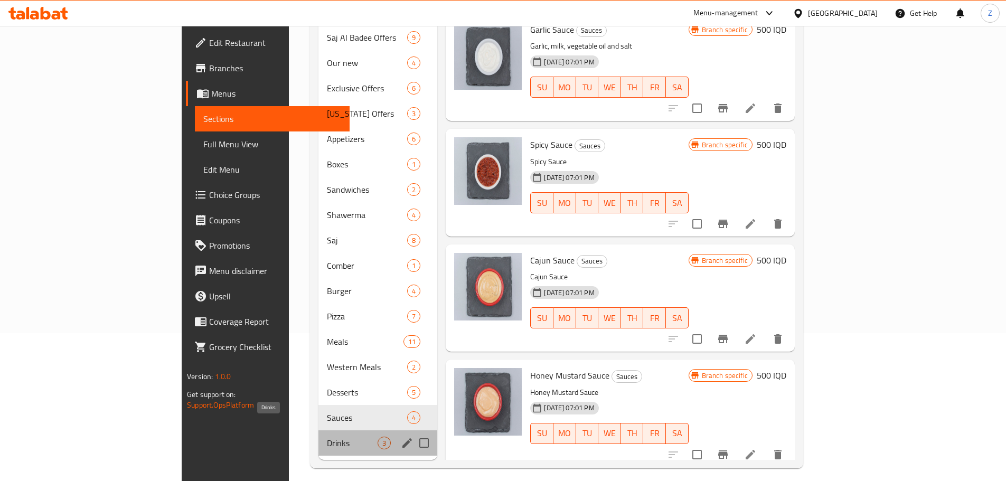
click at [327, 437] on span "Drinks" at bounding box center [352, 443] width 51 height 13
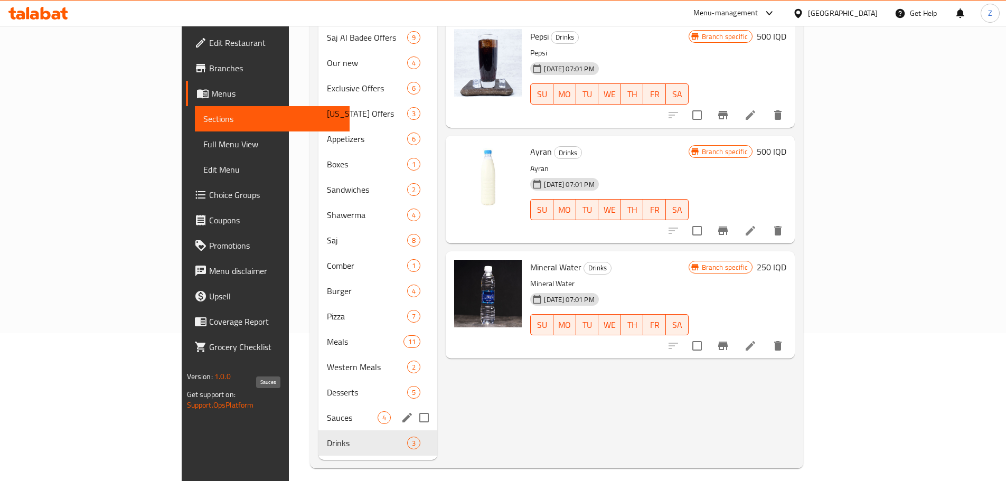
click at [327, 411] on span "Sauces" at bounding box center [352, 417] width 51 height 13
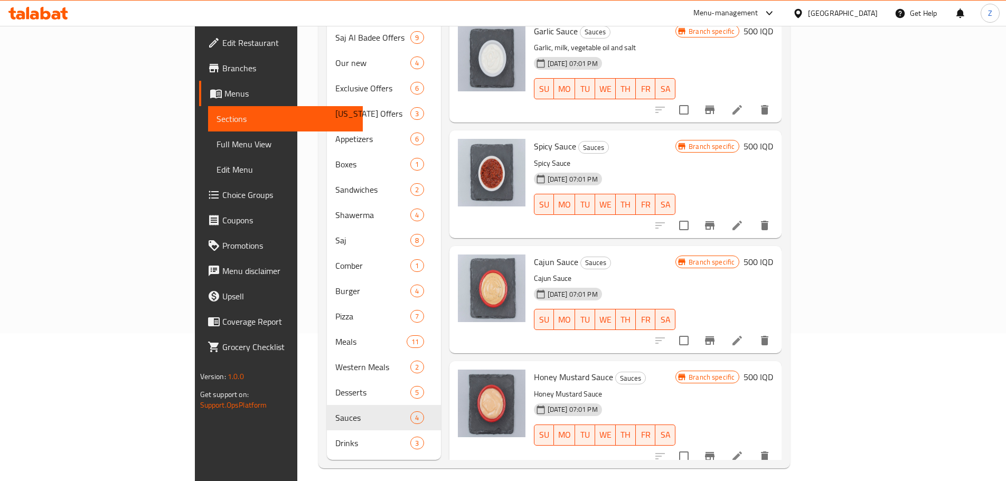
scroll to position [7, 0]
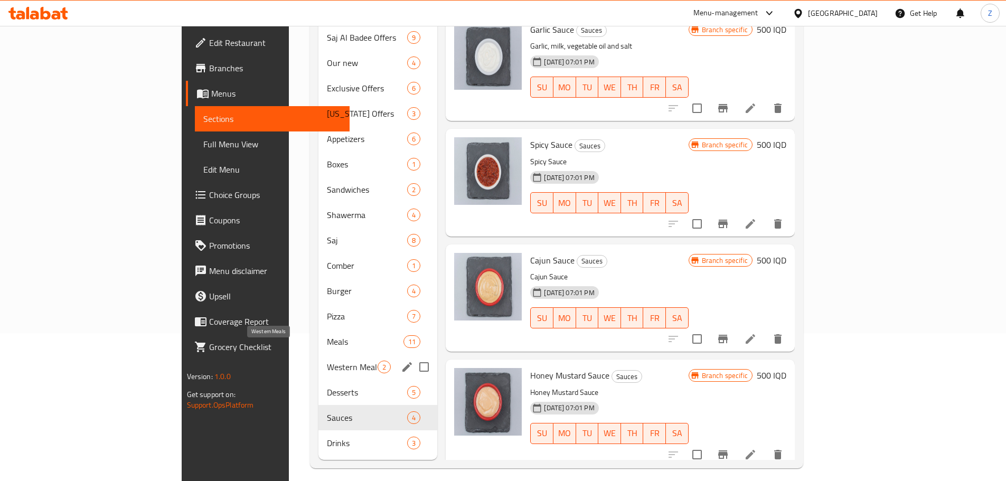
click at [327, 411] on span "Sauces" at bounding box center [367, 417] width 80 height 13
click at [318, 405] on div "Sauces 4" at bounding box center [377, 417] width 119 height 25
click at [327, 386] on span "Desserts" at bounding box center [352, 392] width 51 height 13
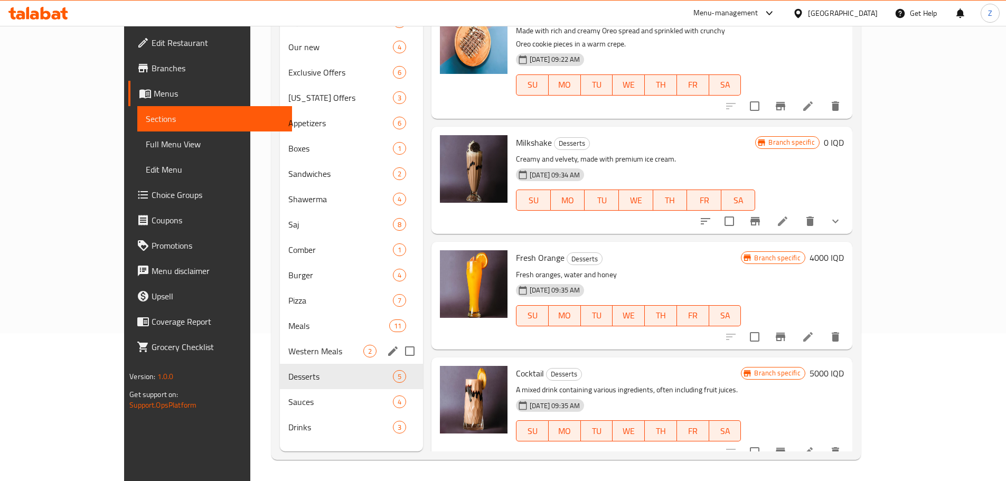
click at [280, 358] on div "Western Meals 2" at bounding box center [351, 350] width 143 height 25
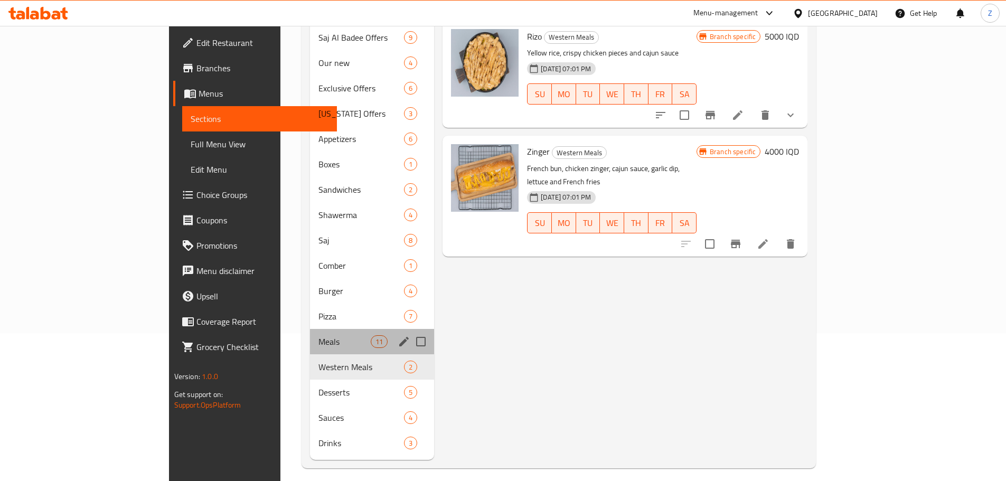
click at [310, 329] on div "Meals 11" at bounding box center [372, 341] width 125 height 25
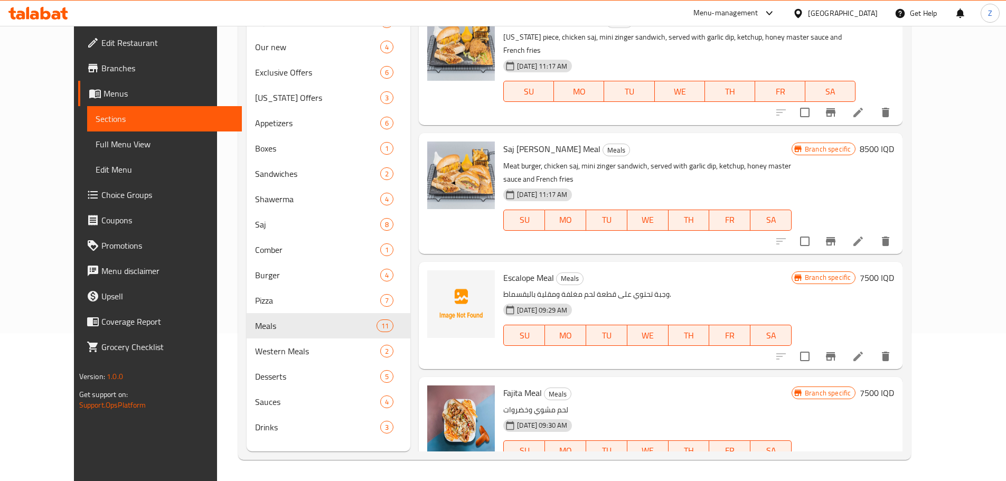
click at [864, 350] on icon at bounding box center [858, 356] width 13 height 13
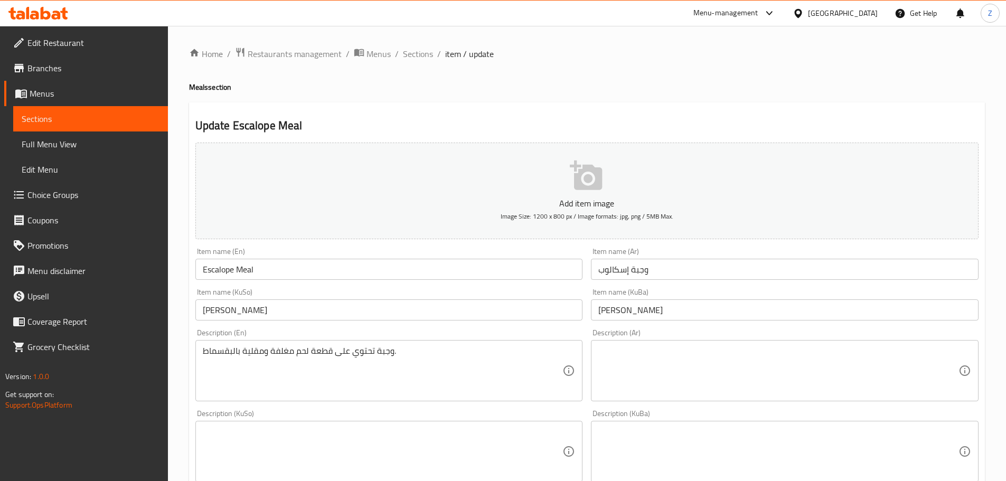
click at [479, 345] on div "وجبة تحتوي على قطعة لحم مغلفة ومقلية بالبقسماط. Description (En)" at bounding box center [389, 370] width 388 height 61
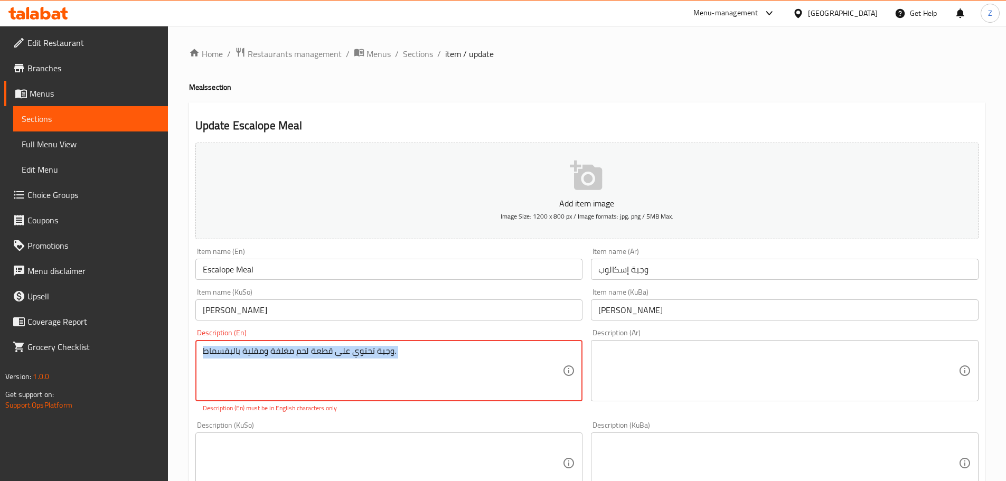
click at [479, 345] on div "وجبة تحتوي على قطعة لحم مغلفة ومقلية بالبقسماط. Description (En)" at bounding box center [389, 370] width 388 height 61
click at [485, 356] on textarea "وجبة تحتوي على قطعة لحم مغلفة ومقلية بالبقسماط." at bounding box center [383, 371] width 360 height 50
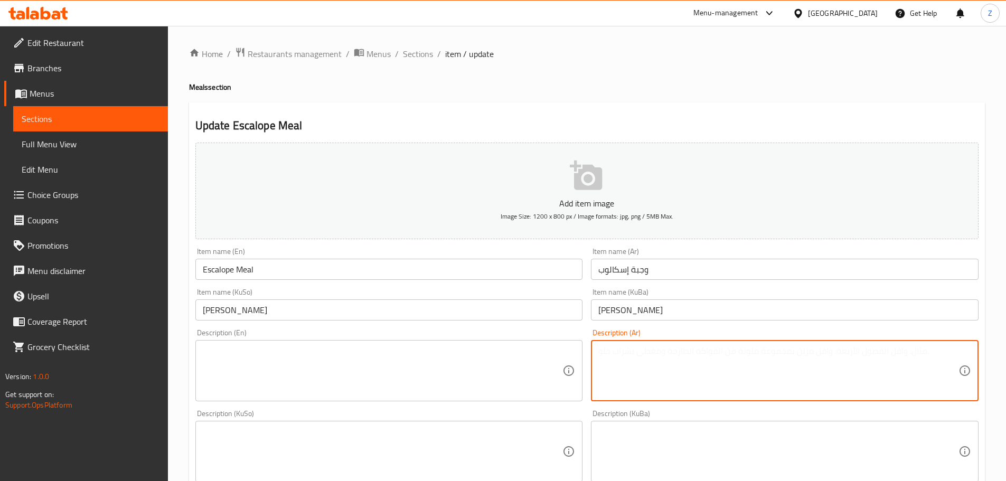
click at [668, 376] on textarea at bounding box center [778, 371] width 360 height 50
paste textarea "سكالوب دجاج, يقدم مع بطاطا مقلية, صمون فرنسي, مخلل وصلصات."
drag, startPoint x: 787, startPoint y: 353, endPoint x: 799, endPoint y: 360, distance: 13.9
click at [799, 360] on textarea "سكالوب دجاج, يقدم مع بطاطا مقلية, صمون فرنسي, مخلل وصلصات." at bounding box center [778, 371] width 360 height 50
type textarea "سكالوب لحم, يقدم مع بطاطا مقلية, صمون فرنسي, مخلل وصلصات."
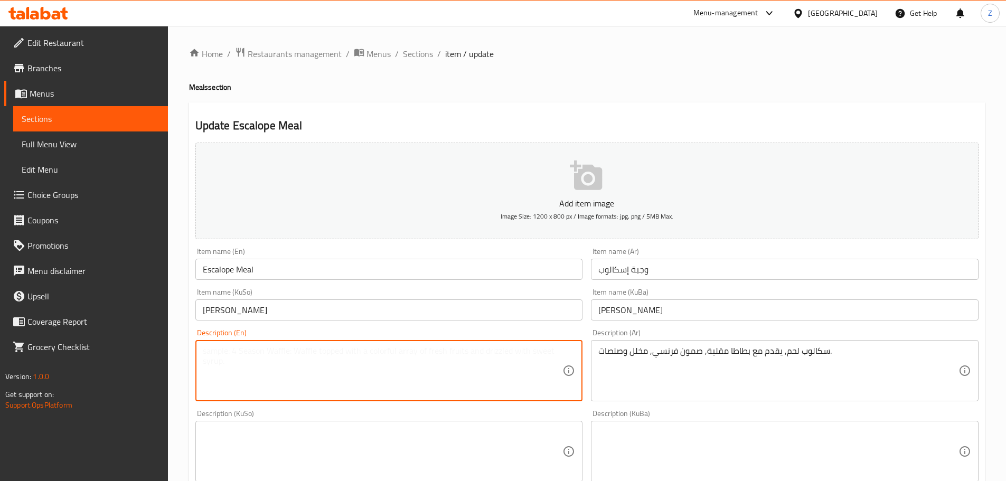
click at [471, 373] on textarea at bounding box center [383, 371] width 360 height 50
paste textarea "Chicken escalope, served with french fries, french bread, pickles and sauces."
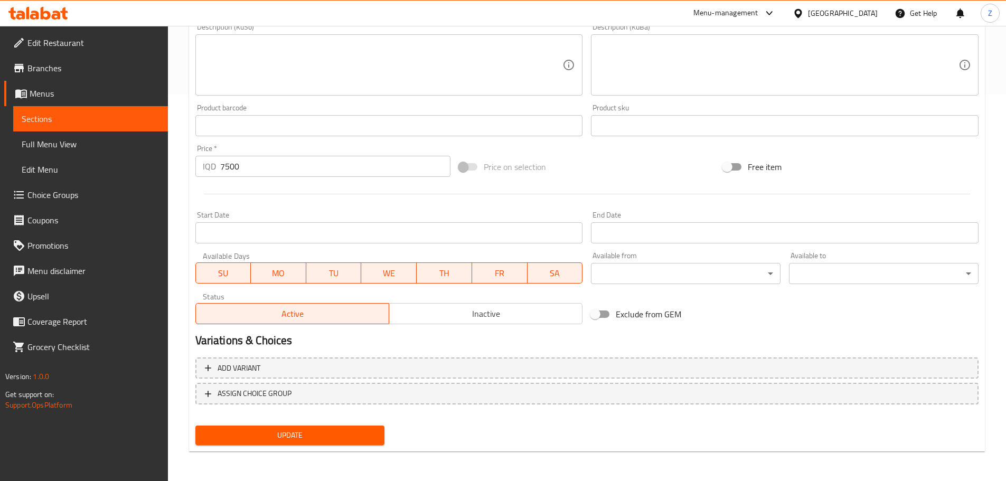
type textarea "Chicken escalope, served with french fries, french bread, pickles and sauces."
click at [311, 437] on span "Update" at bounding box center [290, 435] width 173 height 13
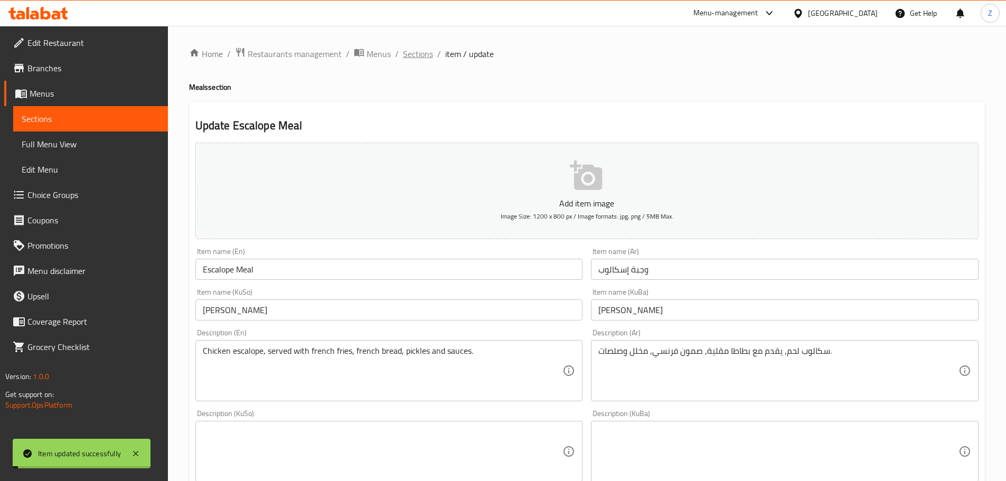
click at [416, 53] on span "Sections" at bounding box center [418, 54] width 30 height 13
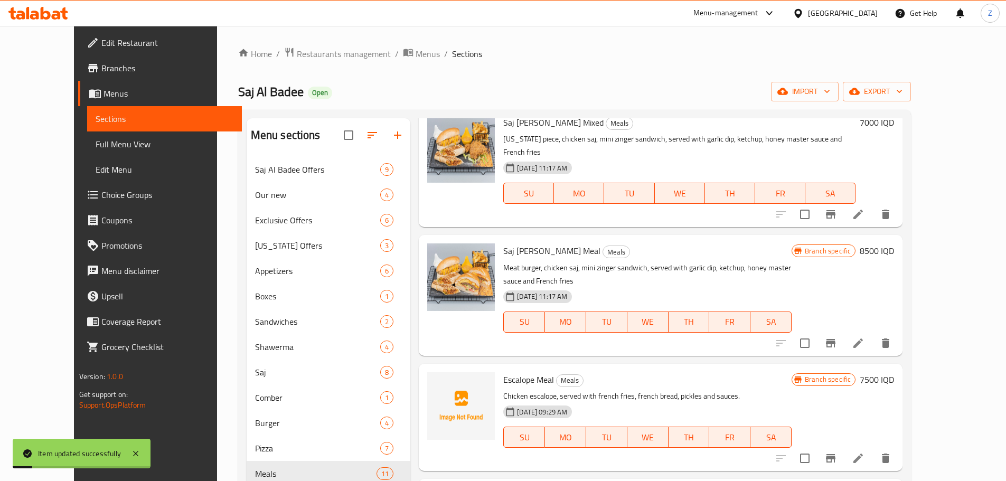
scroll to position [53, 0]
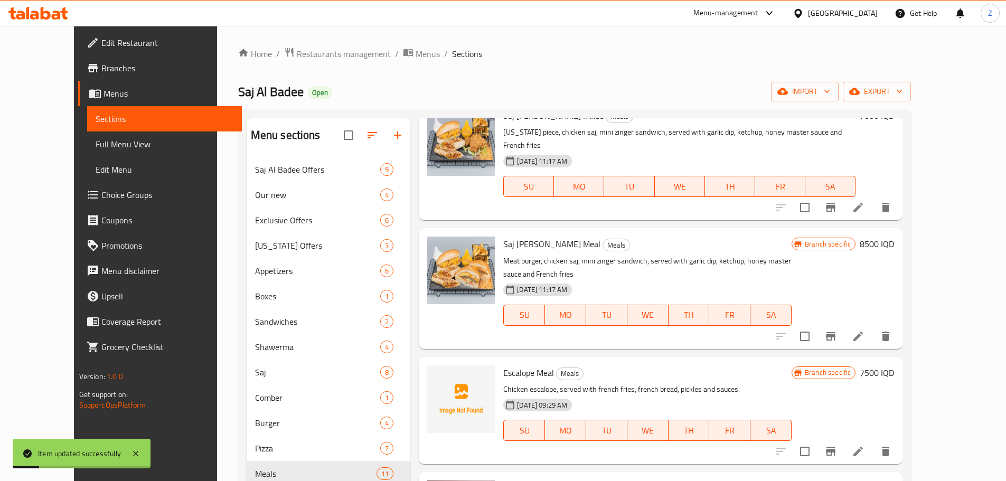
click at [503, 365] on span "Escalope Meal" at bounding box center [528, 373] width 51 height 16
copy h6 "Escalope Meal"
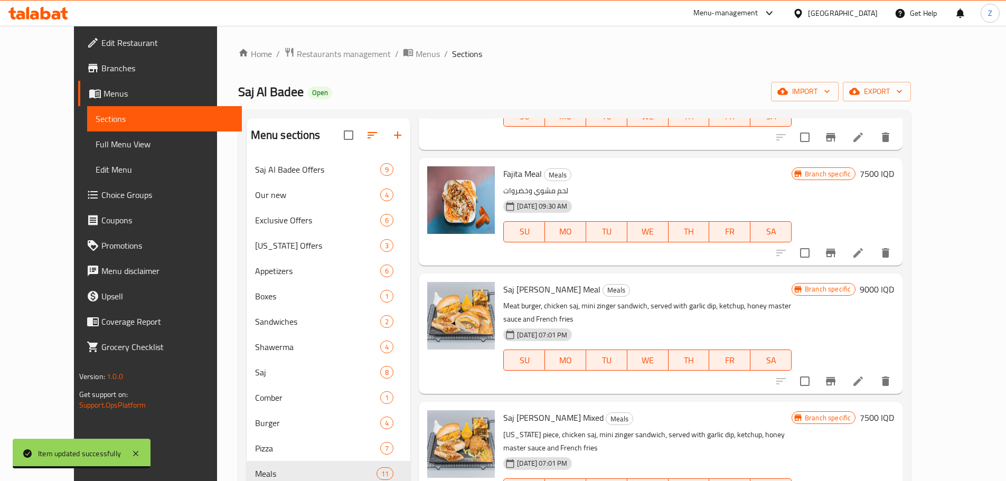
scroll to position [264, 0]
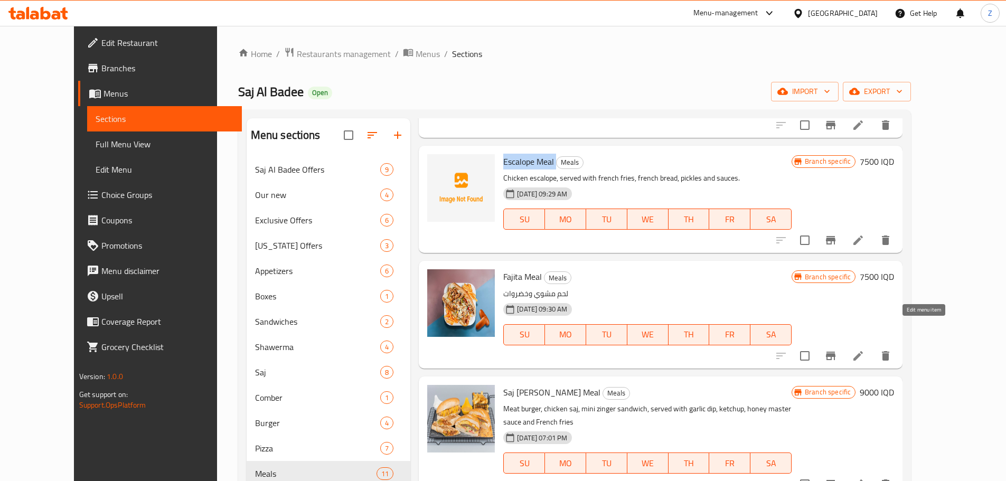
click at [864, 350] on icon at bounding box center [858, 356] width 13 height 13
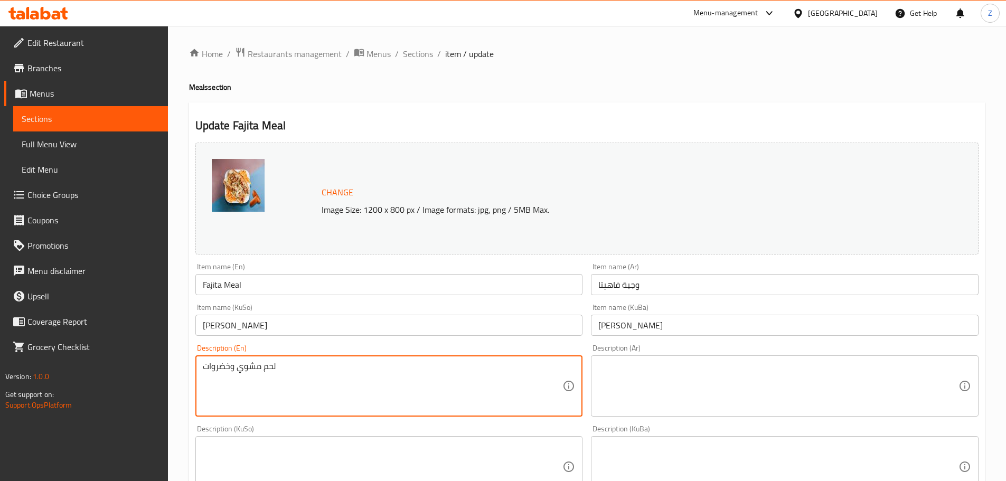
click at [401, 401] on textarea "لحم مشوي وخضروات" at bounding box center [383, 386] width 360 height 50
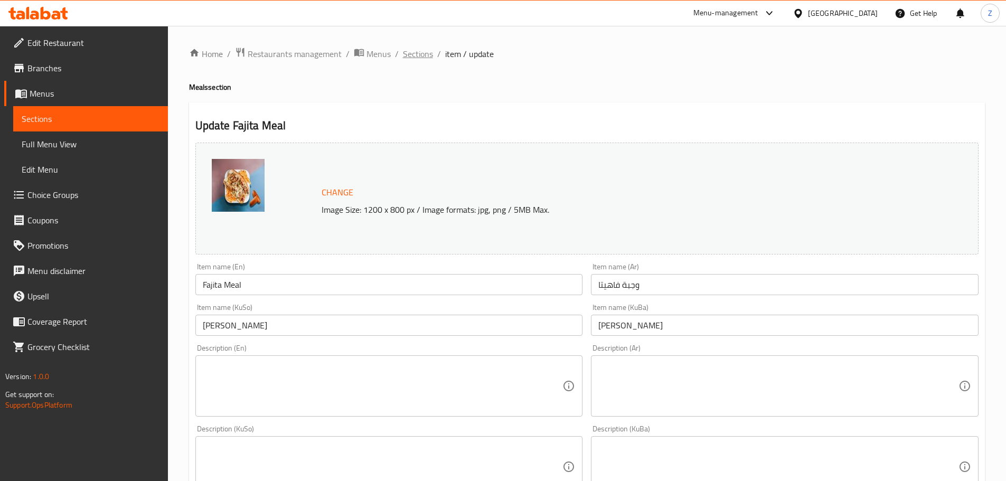
click at [424, 48] on span "Sections" at bounding box center [418, 54] width 30 height 13
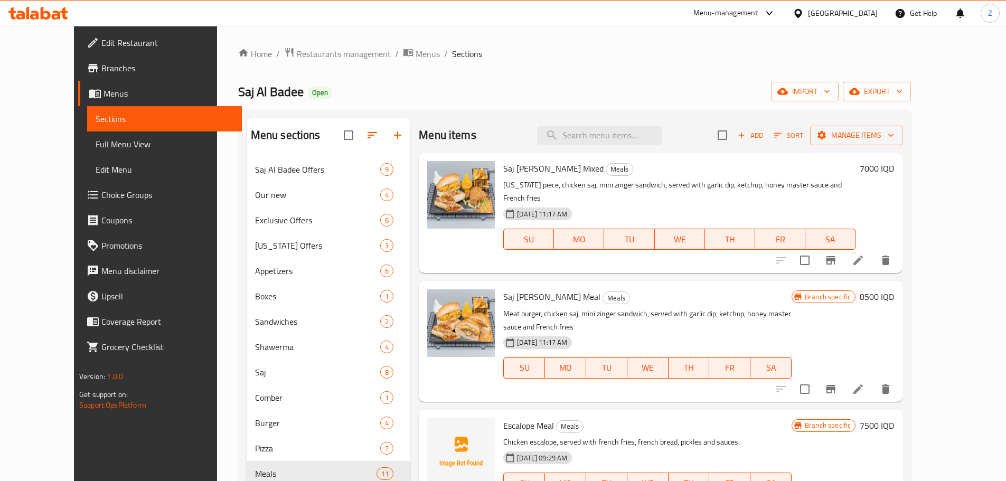
scroll to position [211, 0]
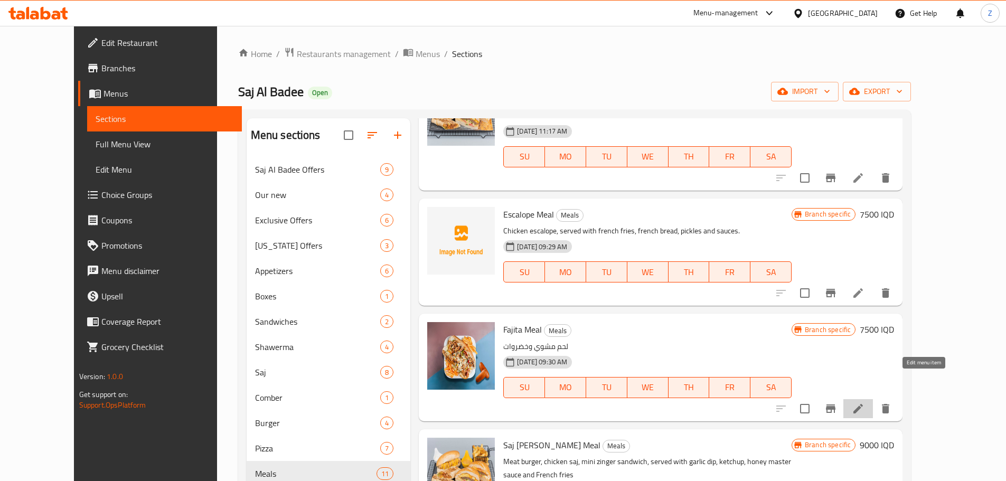
click at [864, 402] on icon at bounding box center [858, 408] width 13 height 13
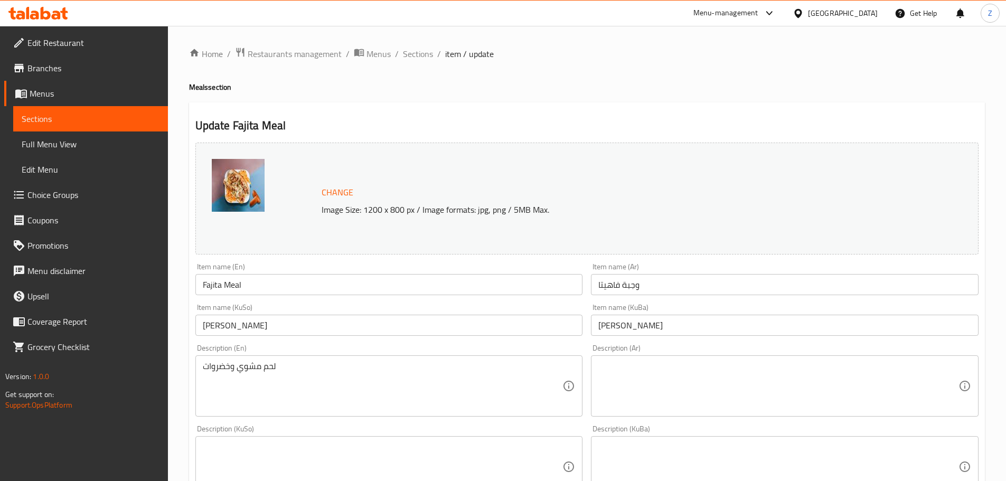
click at [658, 342] on div "Change Image Size: 1200 x 800 px / Image formats: jpg, png / 5MB Max. Item name…" at bounding box center [586, 434] width 791 height 592
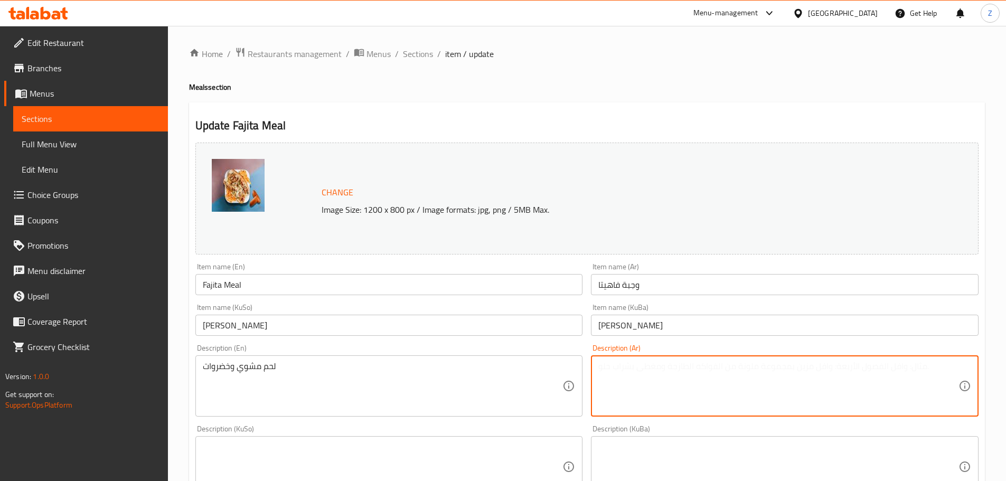
click at [672, 369] on textarea at bounding box center [778, 386] width 360 height 50
paste textarea "صمون فرنسي, دجاج, فلفل, بصل, فطر, ذرة وصلصة الفاهيتا."
type textarea "صمون فرنسي, دجاج, فلفل, بصل, فطر, ذرة وصلصة الفاهيتا."
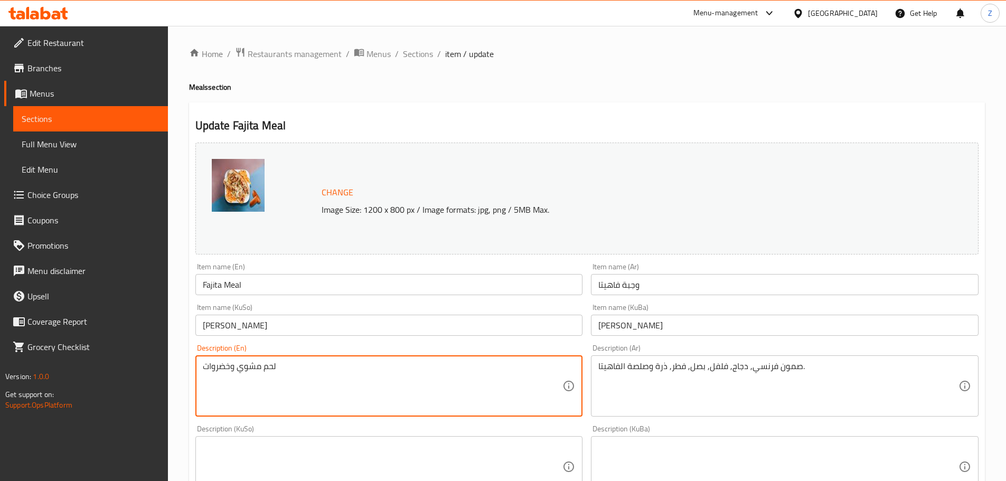
click at [458, 403] on textarea "لحم مشوي وخضروات" at bounding box center [383, 386] width 360 height 50
paste textarea "French bread, chicken, bell pepper, onions, mushrooms, corn and fajita sauce."
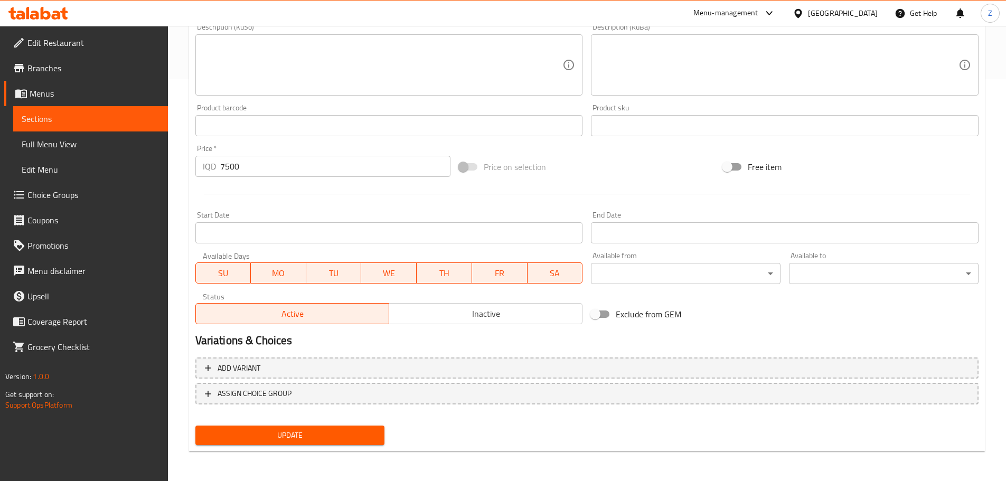
type textarea "French bread, chicken, bell pepper, onions, mushrooms, corn and fajita sauce."
click at [356, 430] on span "Update" at bounding box center [290, 435] width 173 height 13
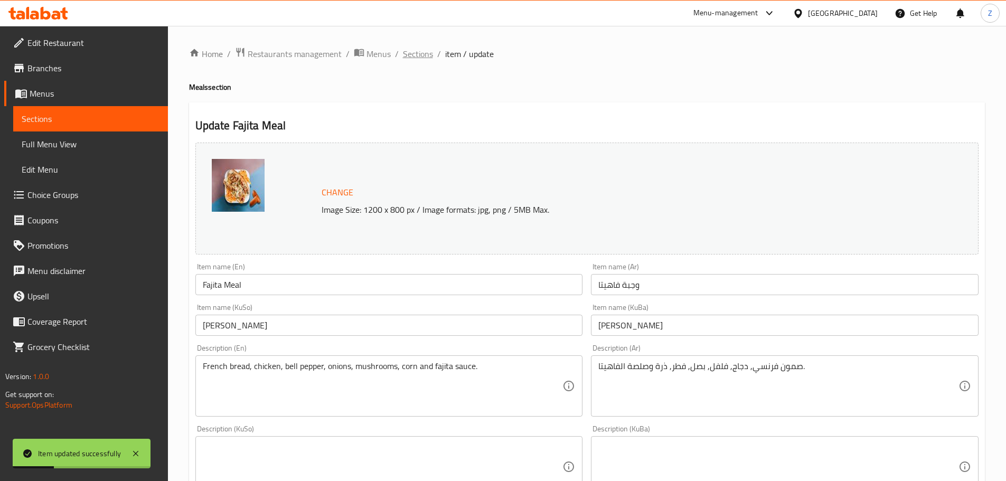
click at [422, 56] on span "Sections" at bounding box center [418, 54] width 30 height 13
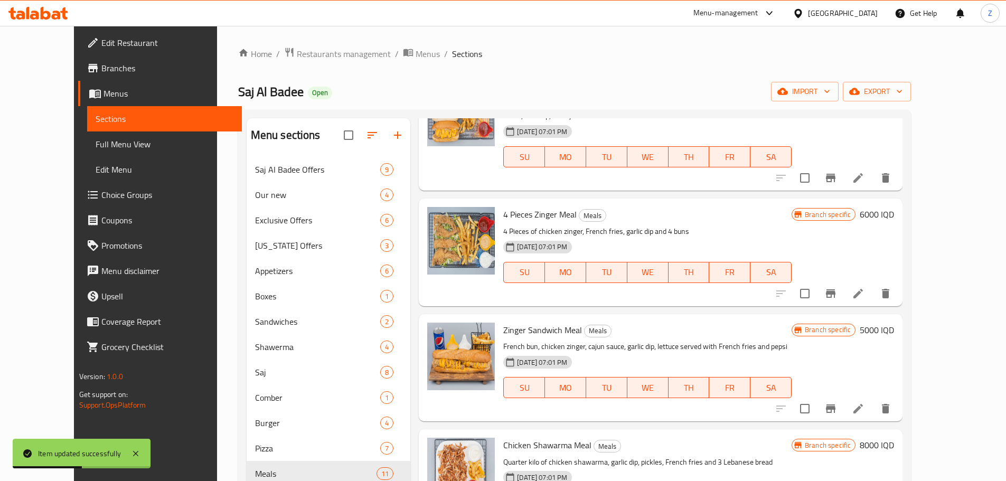
scroll to position [148, 0]
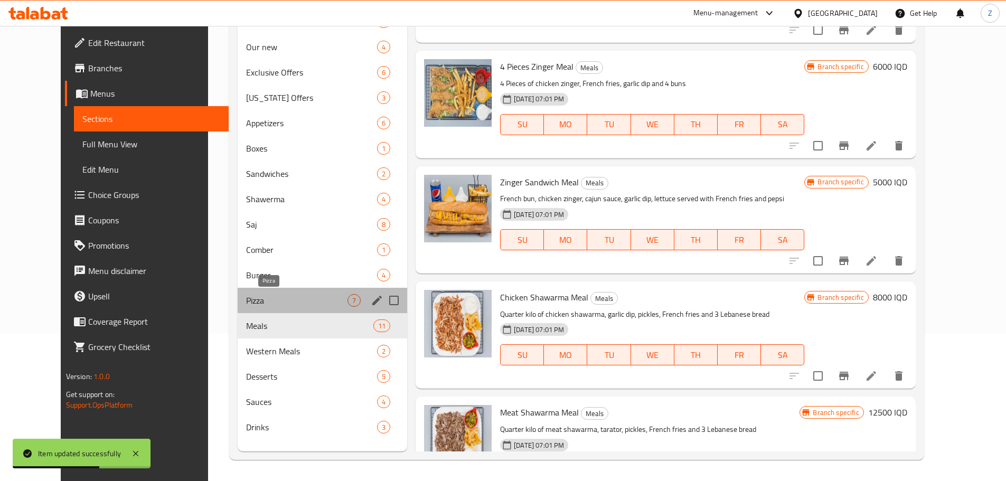
click at [256, 299] on span "Pizza" at bounding box center [296, 300] width 101 height 13
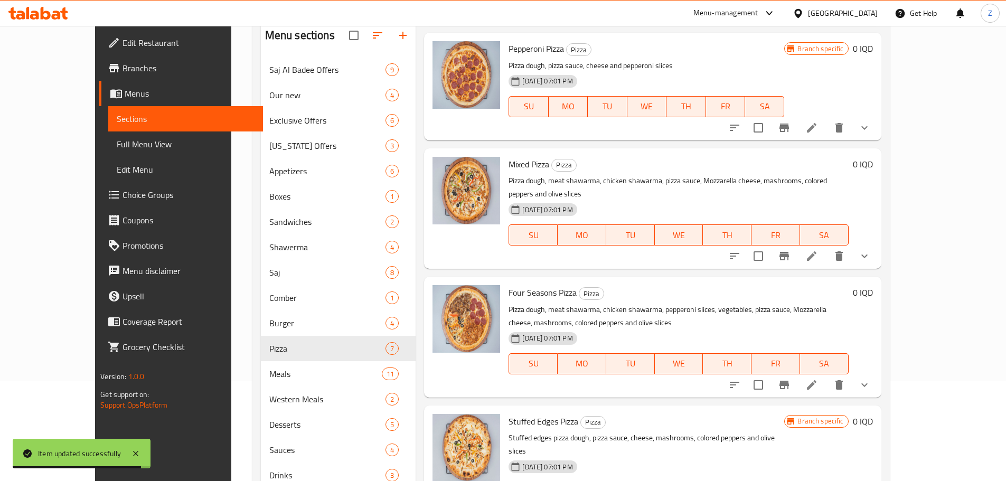
scroll to position [148, 0]
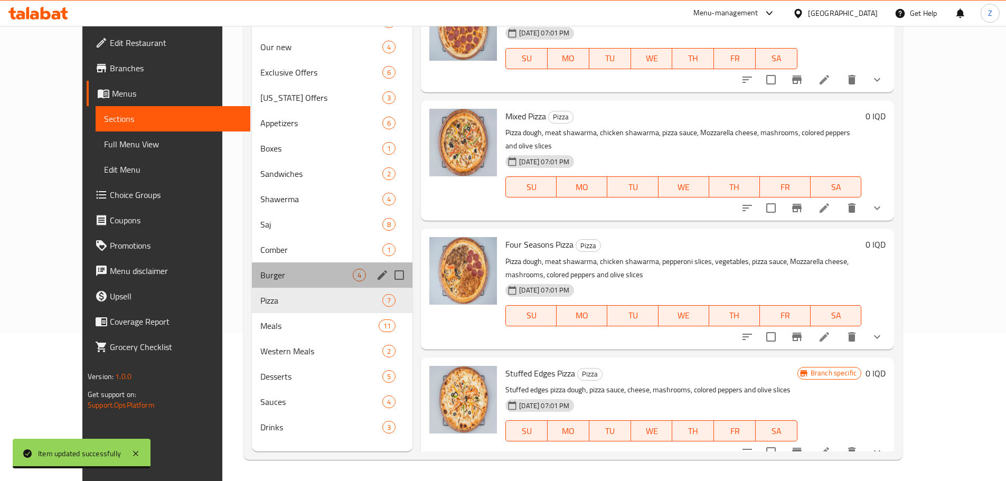
click at [280, 266] on div "Burger 4" at bounding box center [332, 274] width 161 height 25
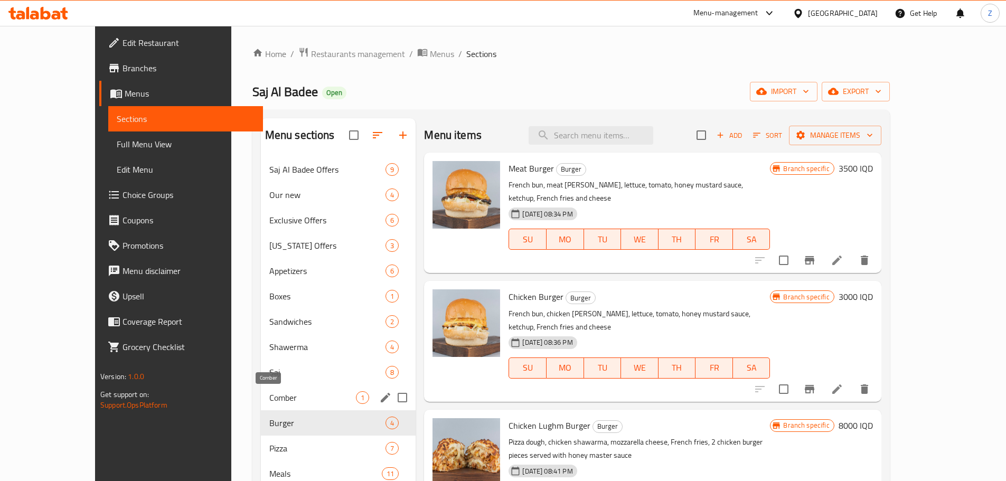
click at [269, 402] on span "Comber" at bounding box center [312, 397] width 87 height 13
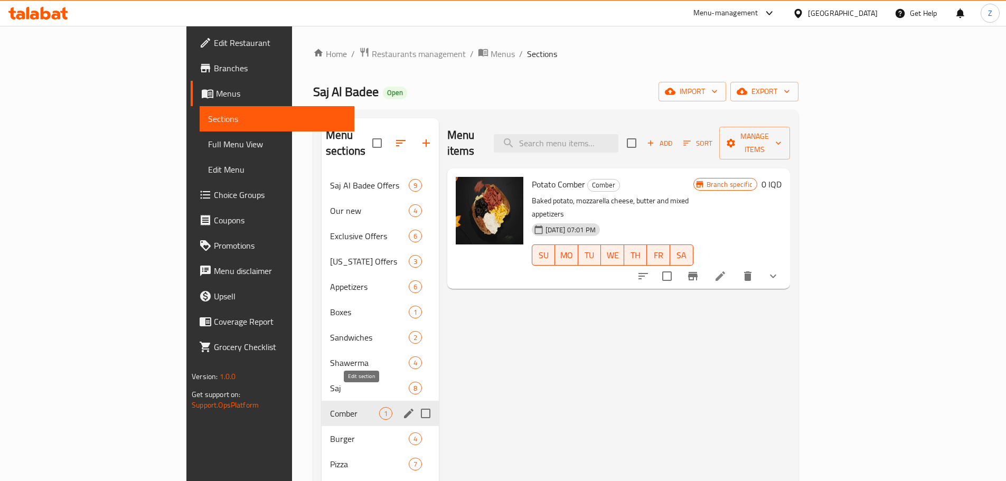
click at [402, 407] on icon "edit" at bounding box center [408, 413] width 13 height 13
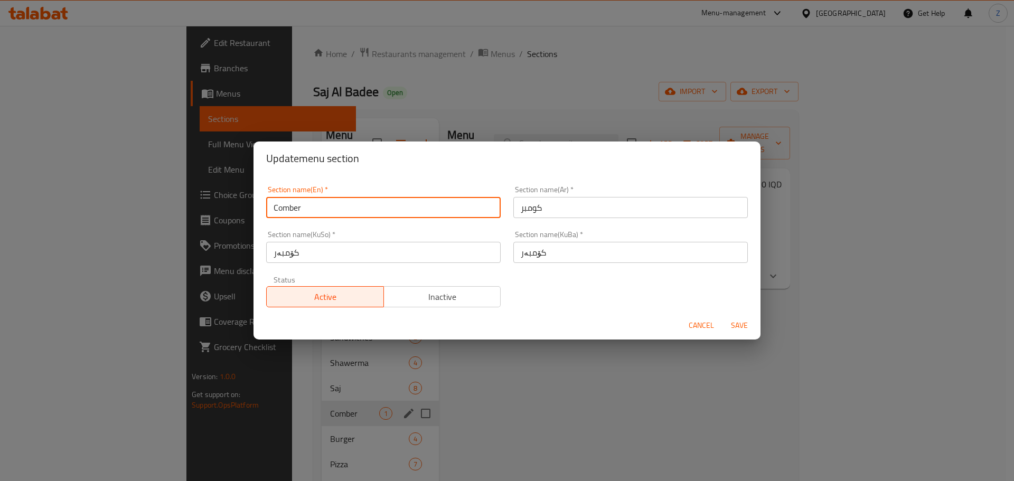
click at [356, 211] on input "Comber" at bounding box center [383, 207] width 234 height 21
type input "Kumpier"
click at [741, 327] on span "Save" at bounding box center [738, 325] width 25 height 13
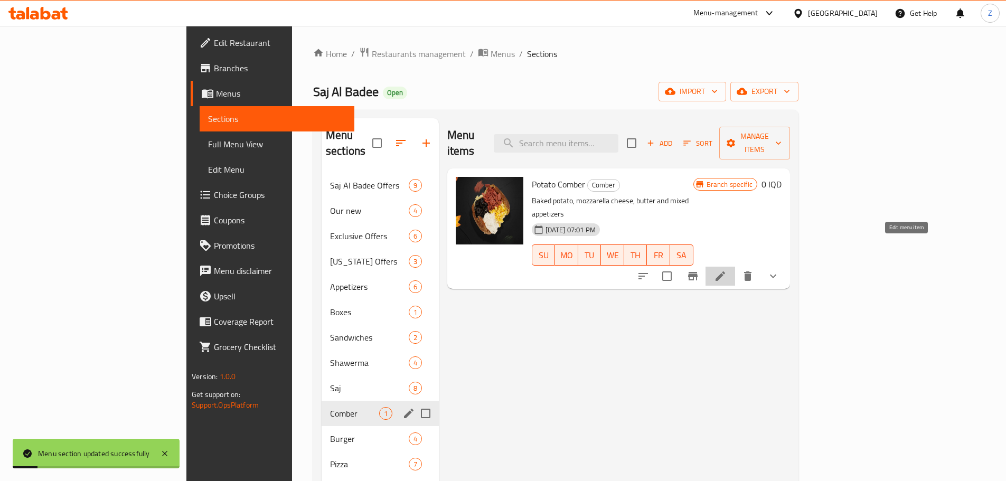
click at [726, 270] on icon at bounding box center [720, 276] width 13 height 13
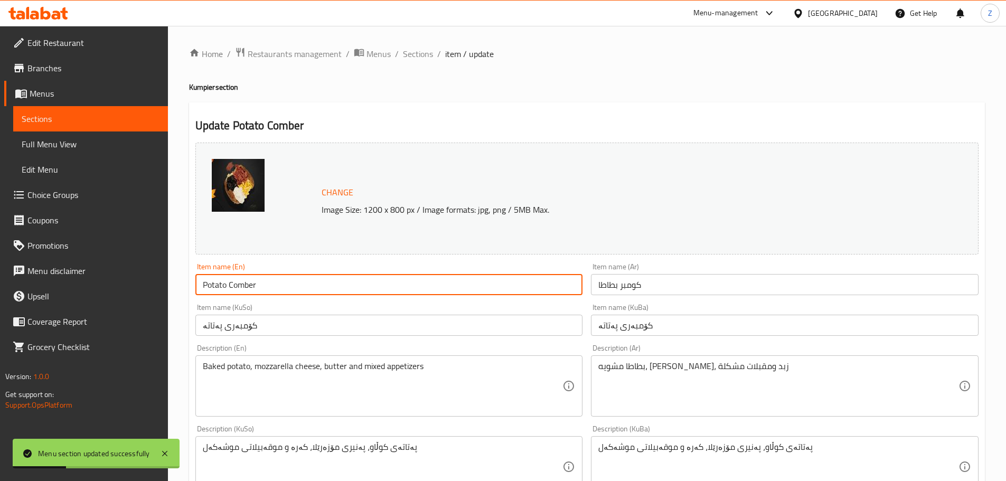
drag, startPoint x: 299, startPoint y: 279, endPoint x: 229, endPoint y: 269, distance: 70.4
click at [229, 269] on div "Item name (En) Potato Comber Item name (En)" at bounding box center [389, 279] width 388 height 32
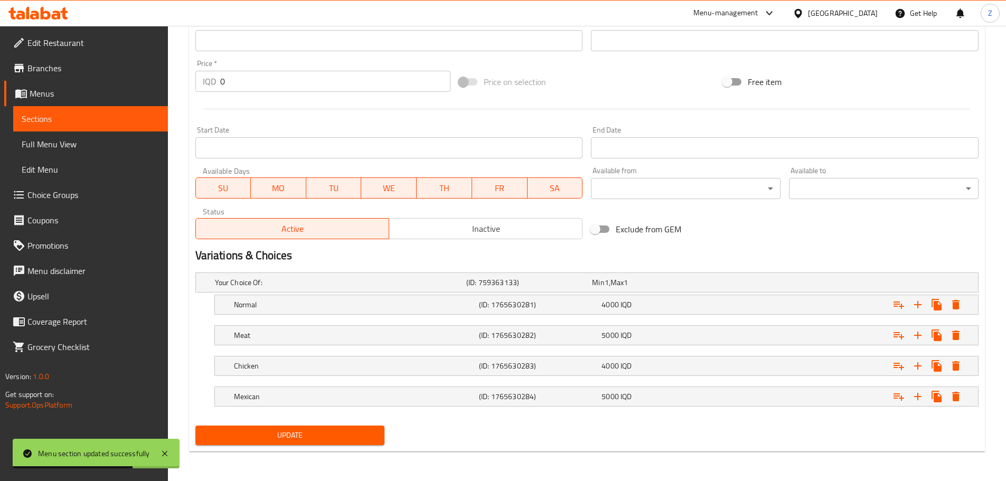
type input "Potato Kumpier"
click at [301, 436] on span "Update" at bounding box center [290, 435] width 173 height 13
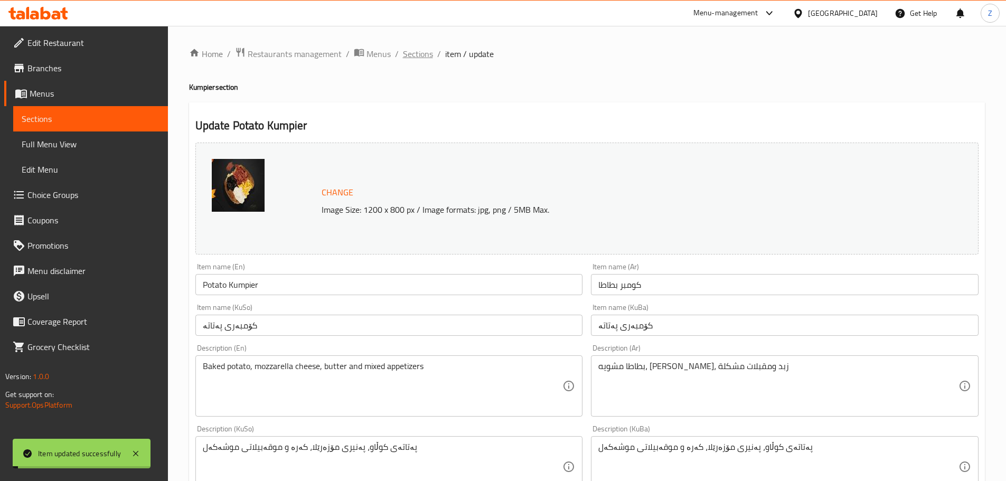
click at [417, 54] on span "Sections" at bounding box center [418, 54] width 30 height 13
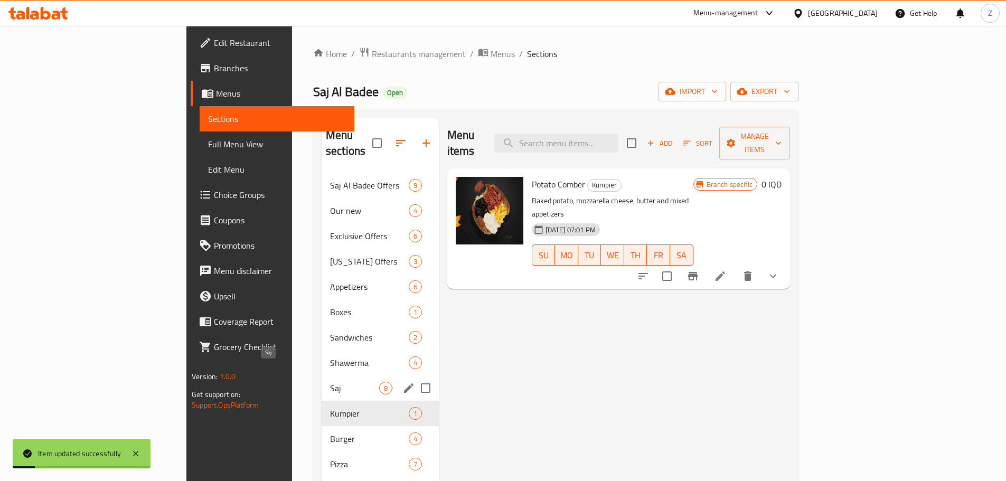
click at [330, 382] on span "Saj" at bounding box center [354, 388] width 49 height 13
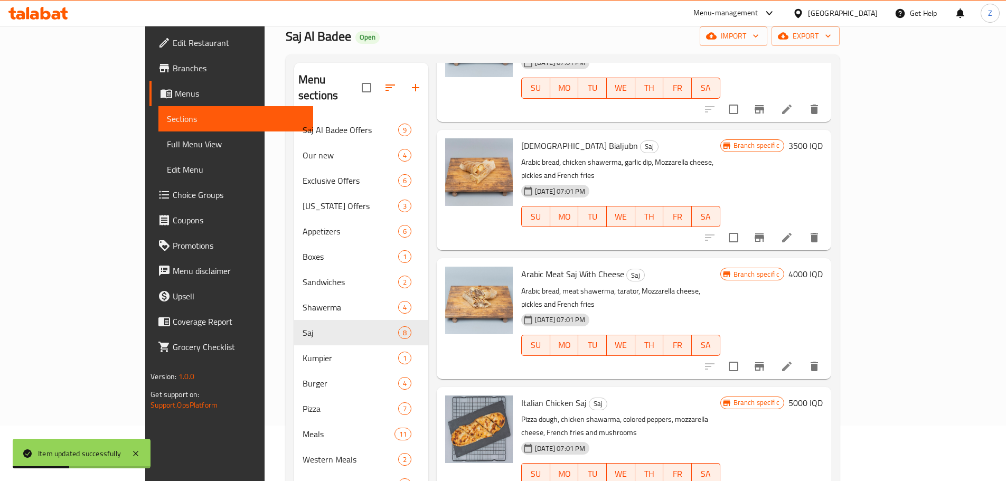
scroll to position [148, 0]
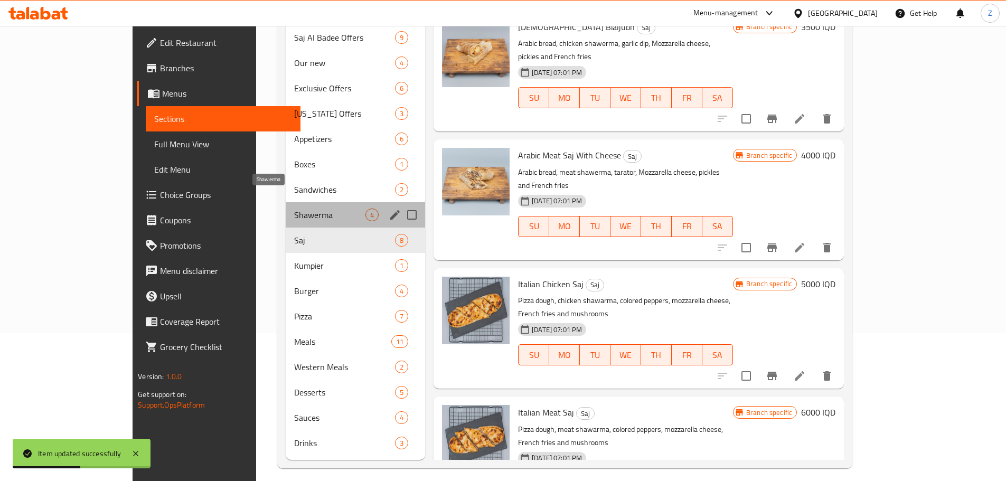
click at [294, 209] on span "Shawerma" at bounding box center [329, 215] width 71 height 13
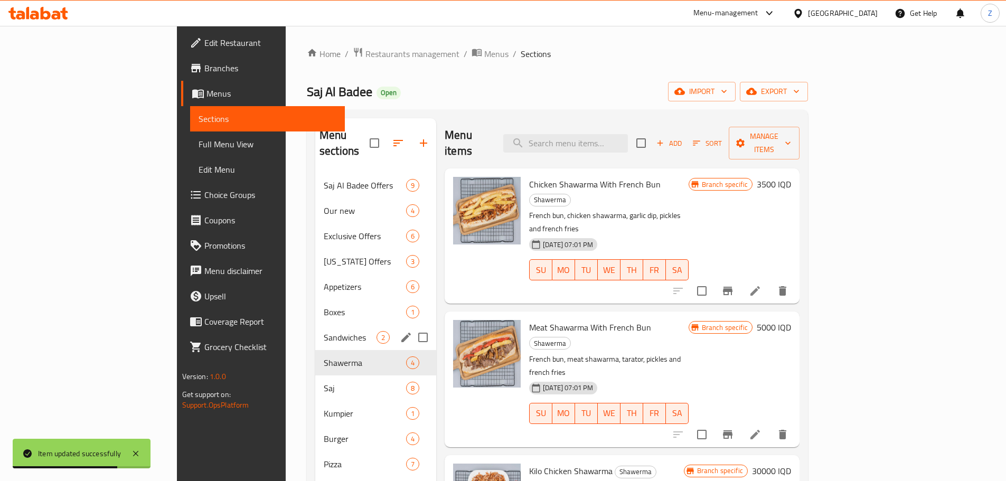
click at [324, 331] on span "Sandwiches" at bounding box center [350, 337] width 53 height 13
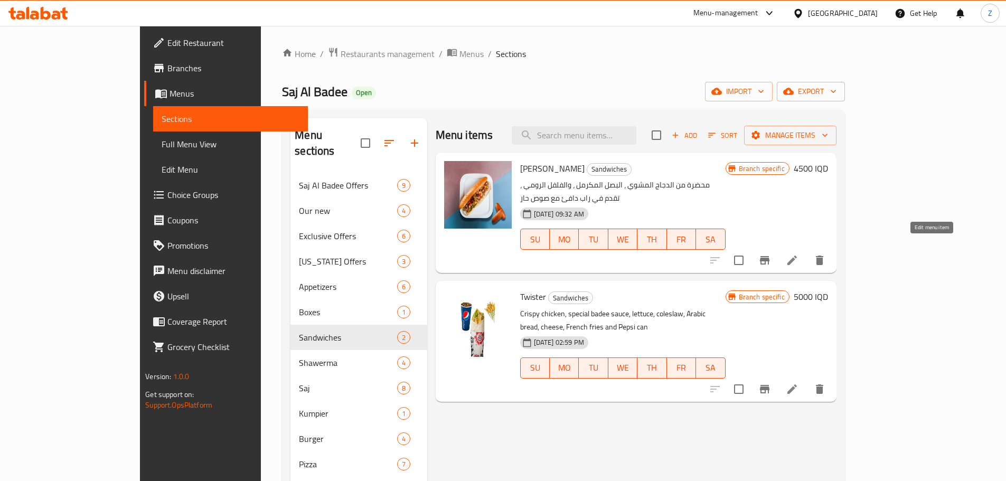
click at [798, 254] on icon at bounding box center [792, 260] width 13 height 13
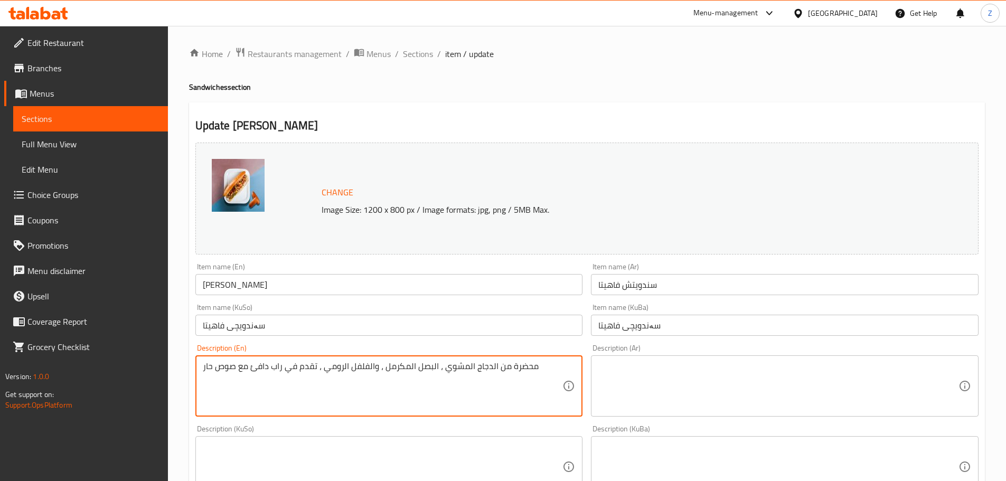
click at [465, 379] on textarea "محضرة من الدجاج المشوي ، البصل المكرمل ، والفلفل الرومي ، تقدم في راب دافئ مع ص…" at bounding box center [383, 386] width 360 height 50
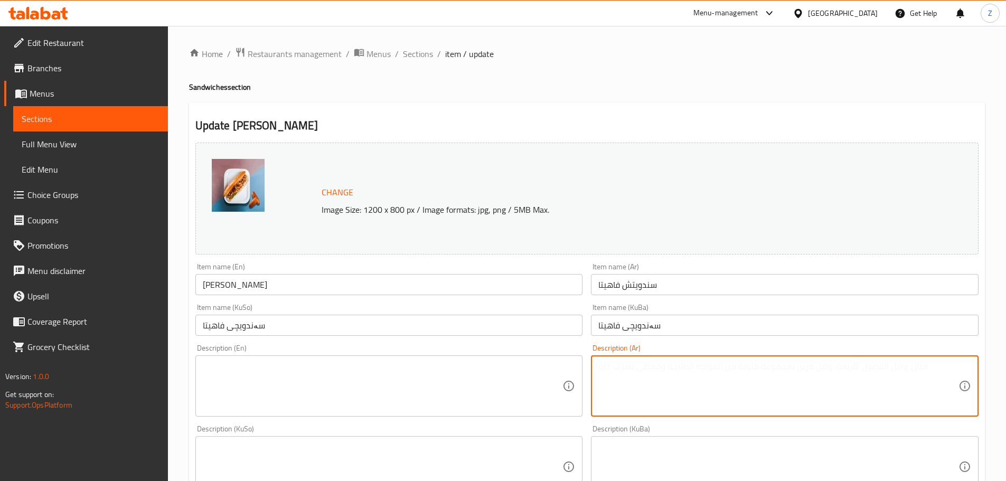
click at [696, 389] on textarea at bounding box center [778, 386] width 360 height 50
paste textarea "صمون فرنسي, دجاج, فلفل, بصل, فطر, ذرة وصلصة الفاهيتا."
type textarea "صمون فرنسي, دجاج, فلفل, بصل, فطر, ذرة وصلصة الفاهيتا."
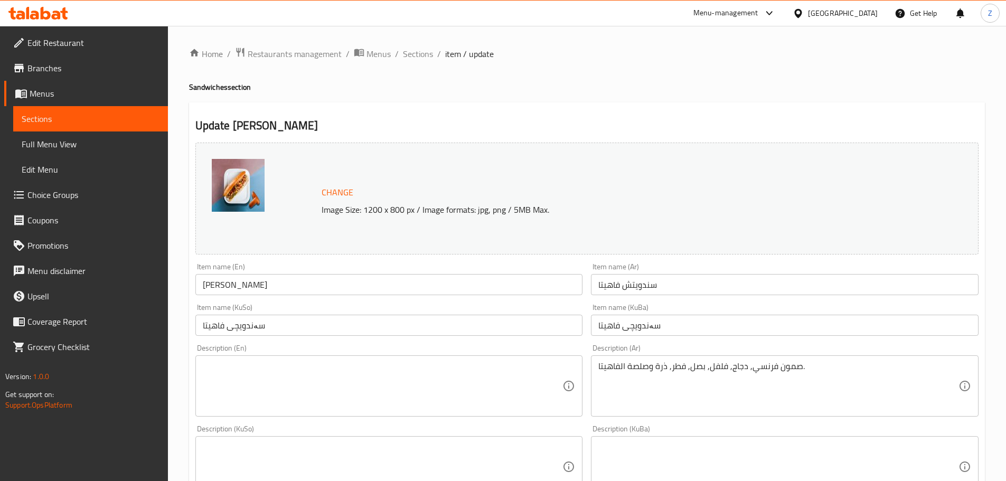
click at [410, 386] on textarea at bounding box center [383, 386] width 360 height 50
paste textarea "French bread, chicken, bell pepper, onions, mushrooms, corn and fajita sauce."
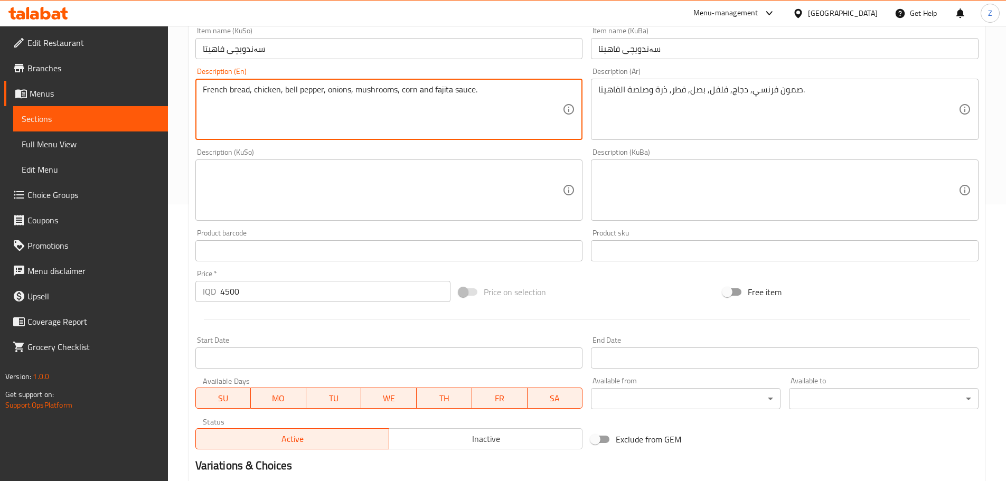
scroll to position [370, 0]
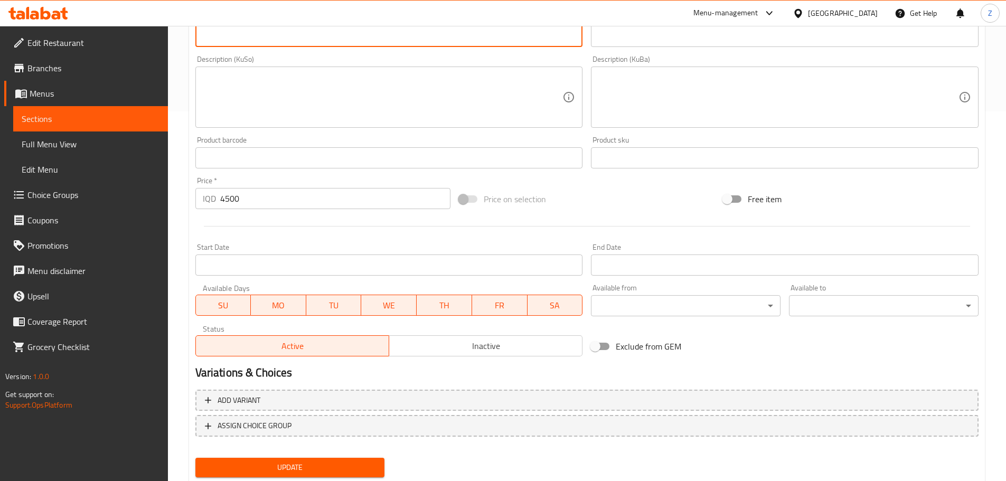
type textarea "French bread, chicken, bell pepper, onions, mushrooms, corn and fajita sauce."
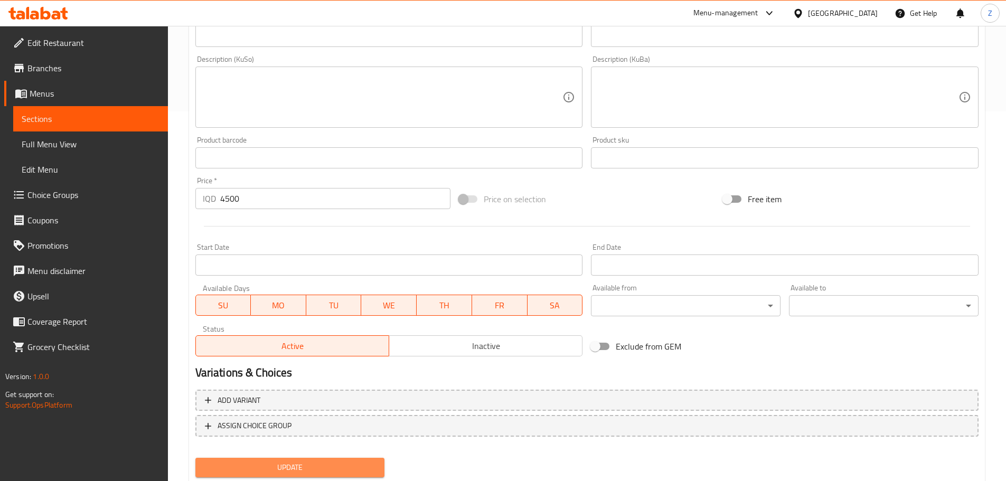
click at [353, 459] on button "Update" at bounding box center [290, 468] width 190 height 20
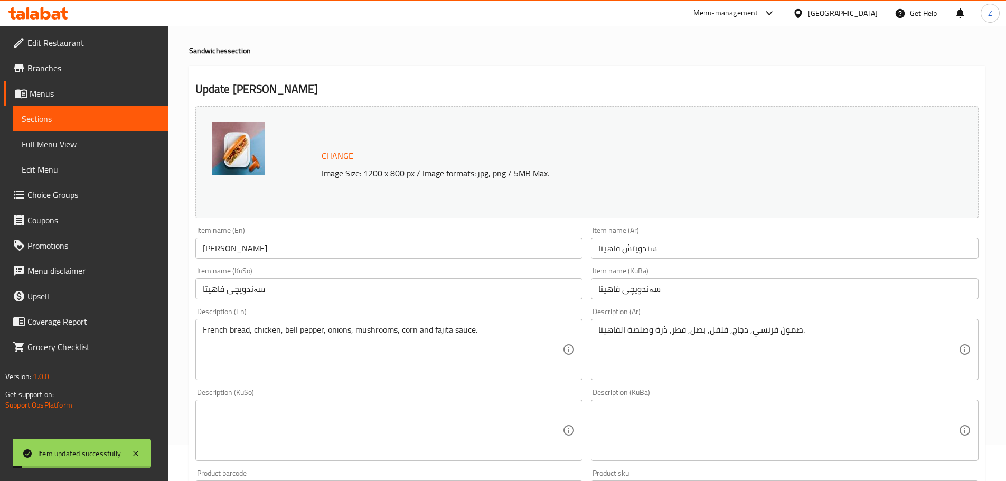
scroll to position [0, 0]
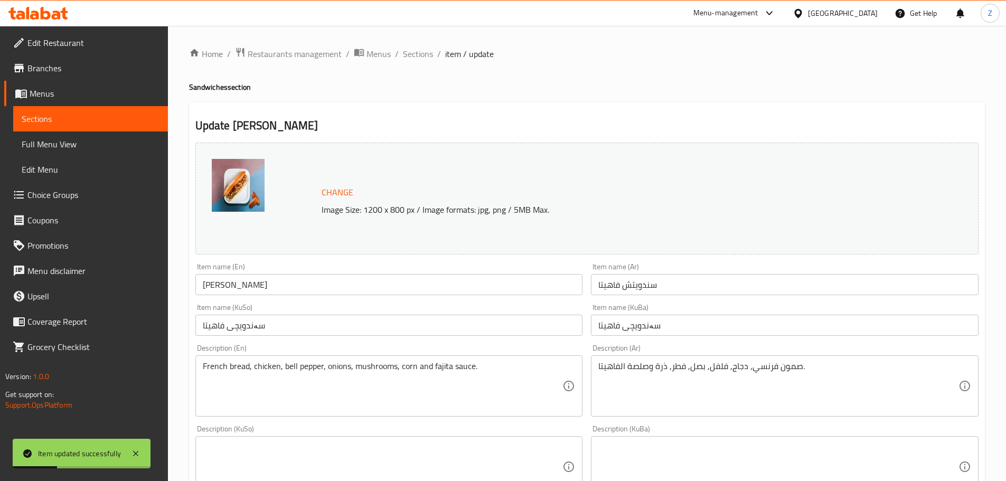
click at [437, 59] on li "/" at bounding box center [439, 54] width 4 height 13
click at [428, 54] on span "Sections" at bounding box center [418, 54] width 30 height 13
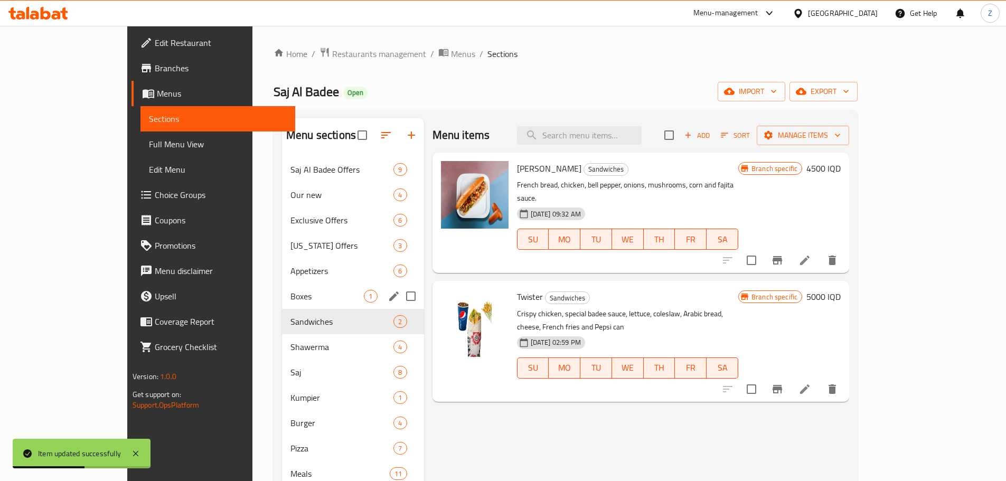
click at [282, 304] on div "Boxes 1" at bounding box center [353, 296] width 142 height 25
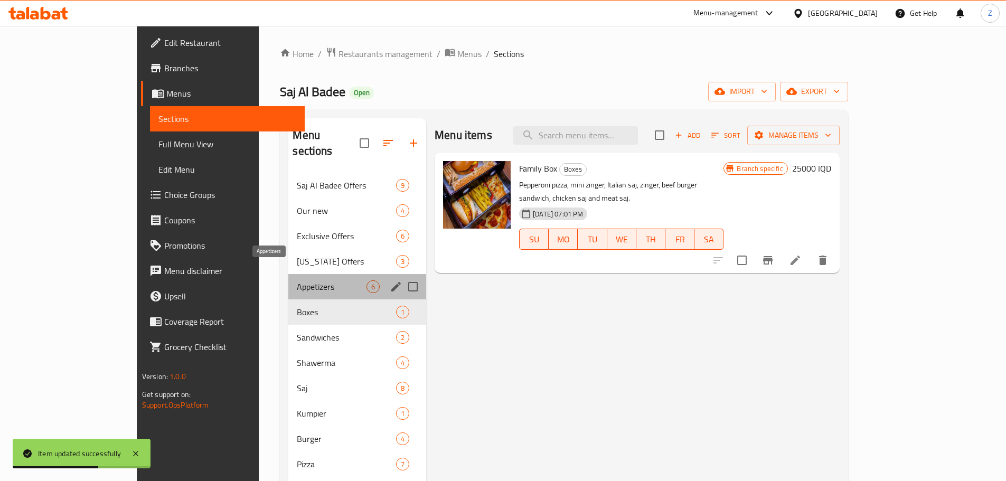
click at [297, 280] on span "Appetizers" at bounding box center [332, 286] width 70 height 13
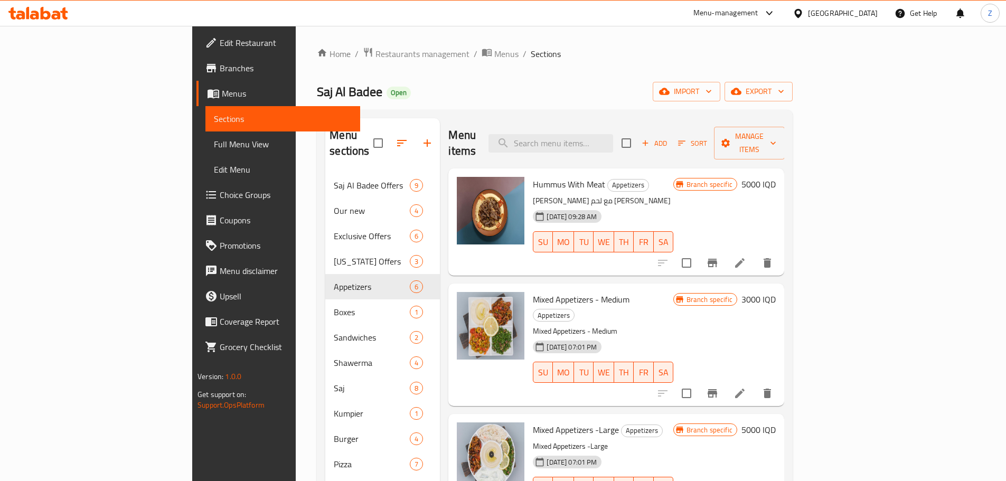
click at [744, 258] on icon at bounding box center [740, 263] width 10 height 10
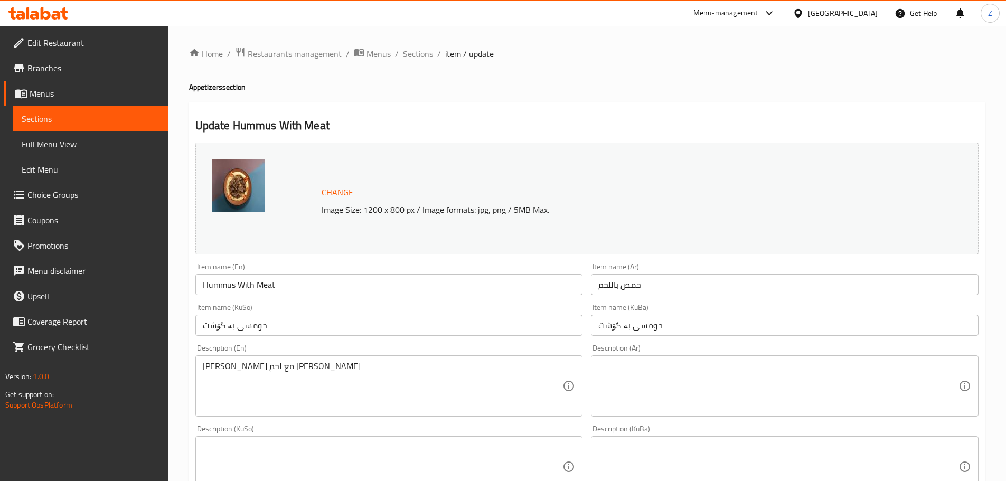
click at [330, 420] on div "Description (En) حمص كريمي مع لحم متبل عصاري Description (En)" at bounding box center [389, 380] width 396 height 81
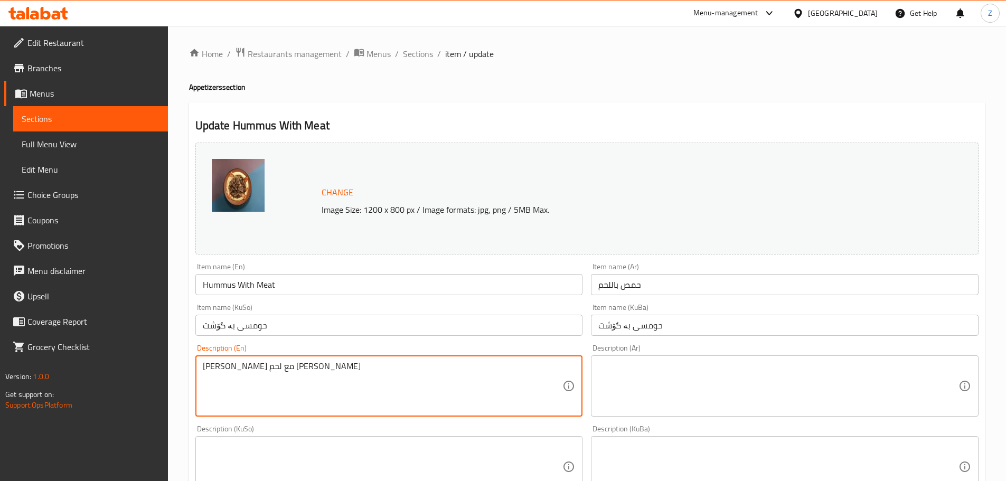
click at [371, 365] on textarea "[PERSON_NAME] مع لحم [PERSON_NAME]" at bounding box center [383, 386] width 360 height 50
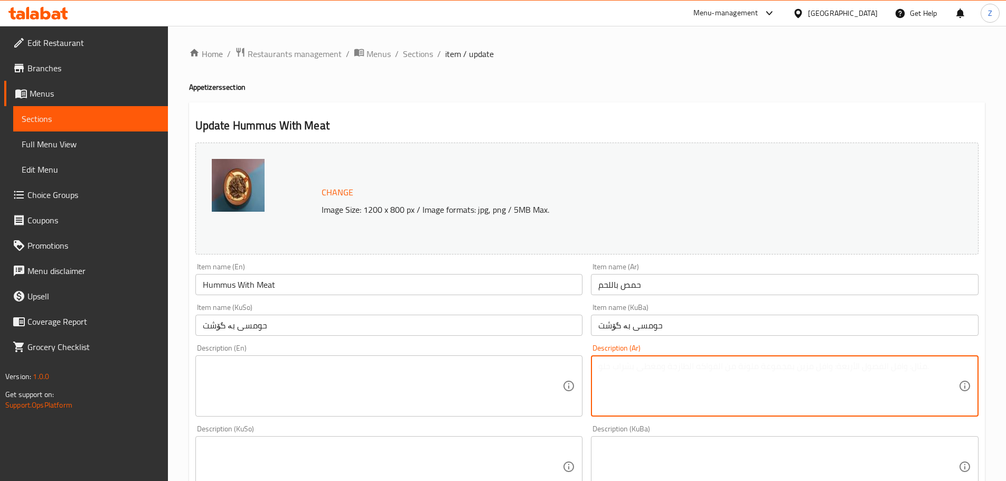
click at [669, 378] on textarea at bounding box center [778, 386] width 360 height 50
paste textarea "[GEOGRAPHIC_DATA], لحم, لوز وصلصة الطحينة."
type textarea "[GEOGRAPHIC_DATA], لحم, لوز وصلصة الطحينة."
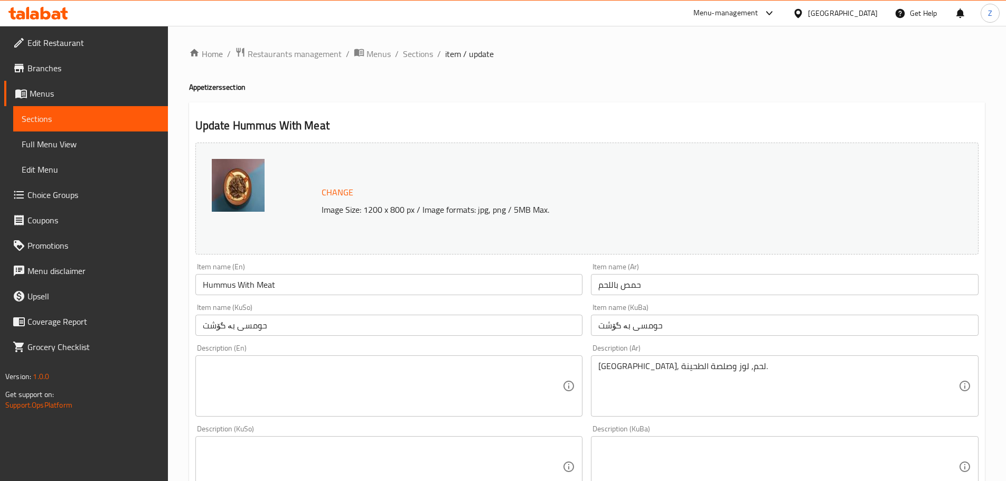
click at [307, 369] on textarea at bounding box center [383, 386] width 360 height 50
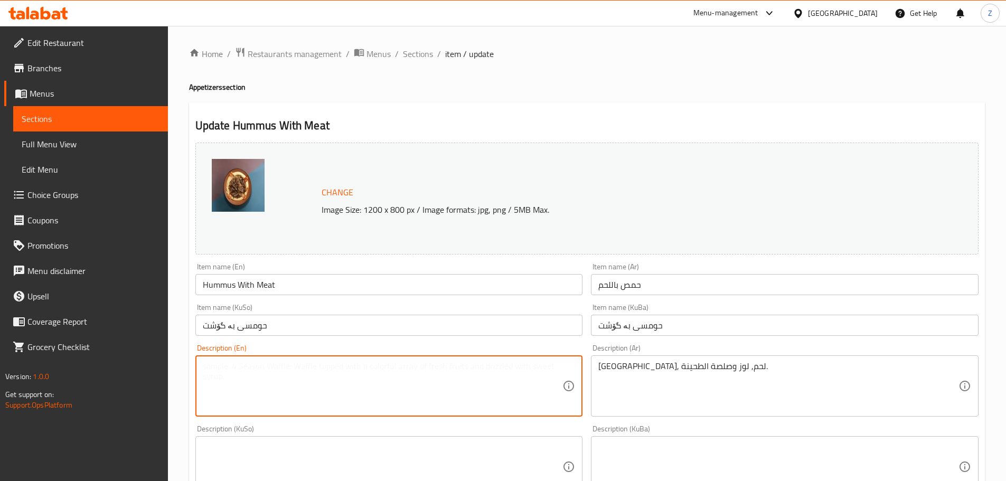
paste textarea "Hummus, meat, almonds and tahini sauce."
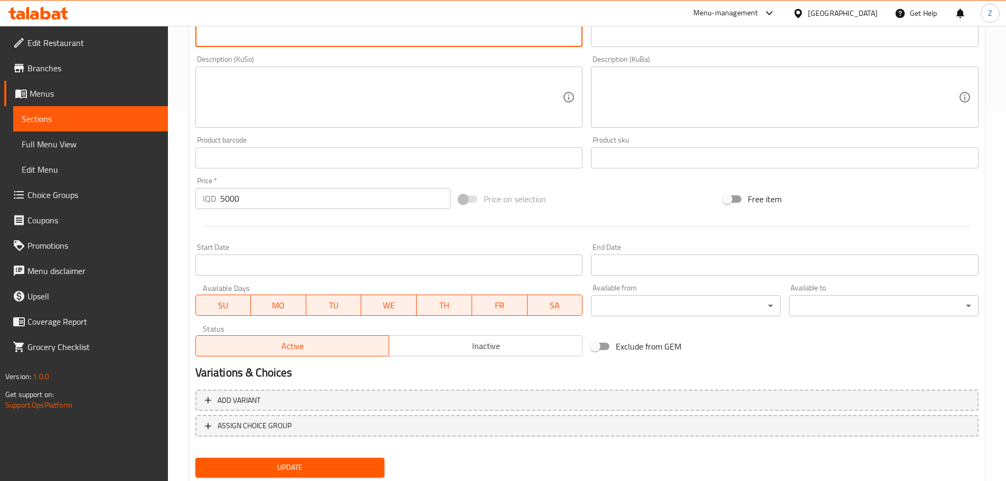
scroll to position [402, 0]
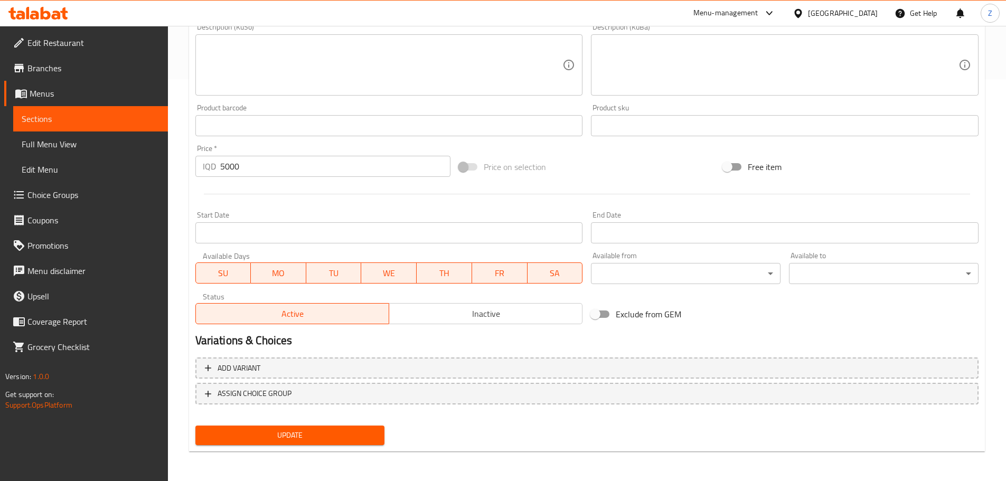
type textarea "Hummus, meat, almonds and tahini sauce."
click at [334, 441] on span "Update" at bounding box center [290, 435] width 173 height 13
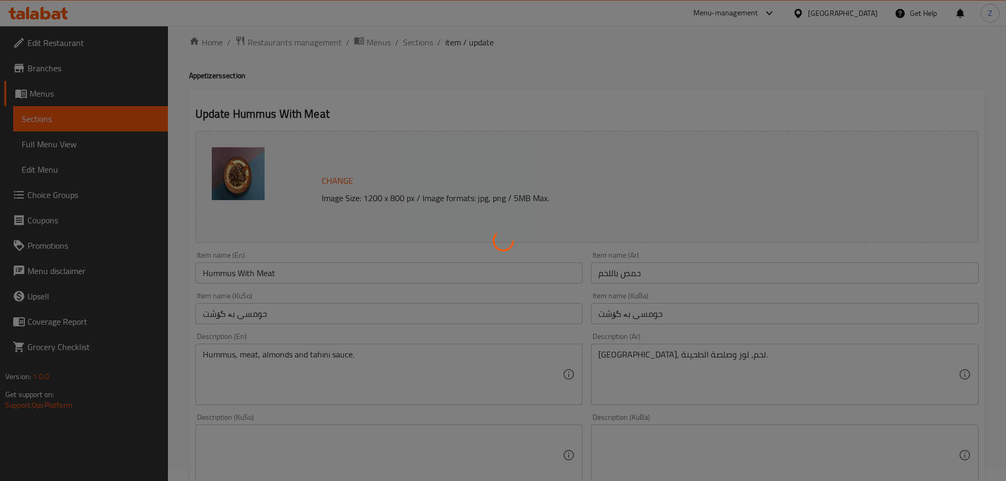
scroll to position [0, 0]
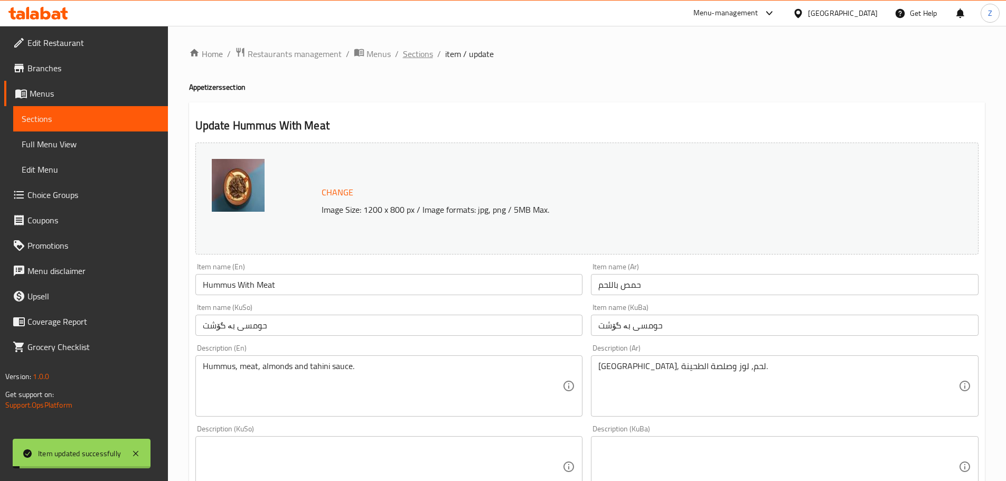
click at [422, 56] on span "Sections" at bounding box center [418, 54] width 30 height 13
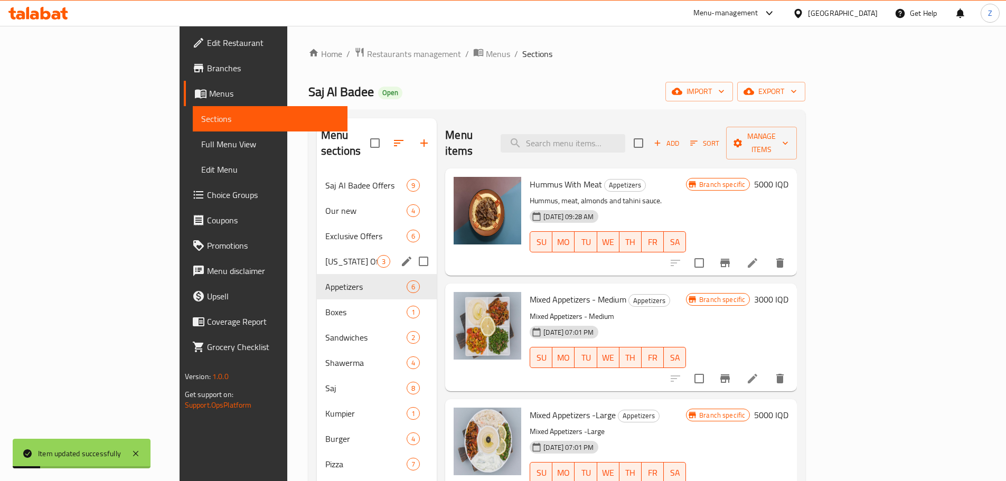
click at [317, 252] on div "[US_STATE] Offers 3" at bounding box center [377, 261] width 120 height 25
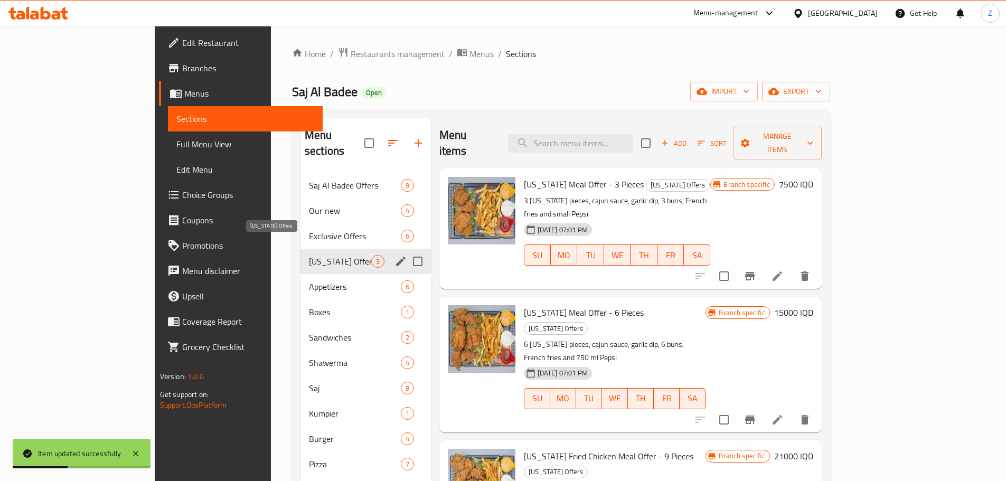
click at [300, 230] on div "Exclusive Offers 6" at bounding box center [365, 235] width 130 height 25
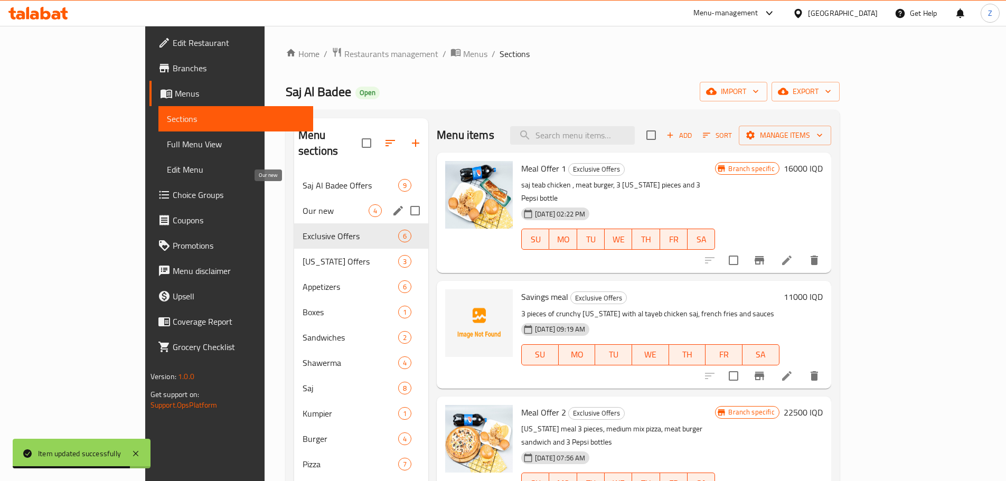
click at [303, 204] on span "Our new" at bounding box center [336, 210] width 66 height 13
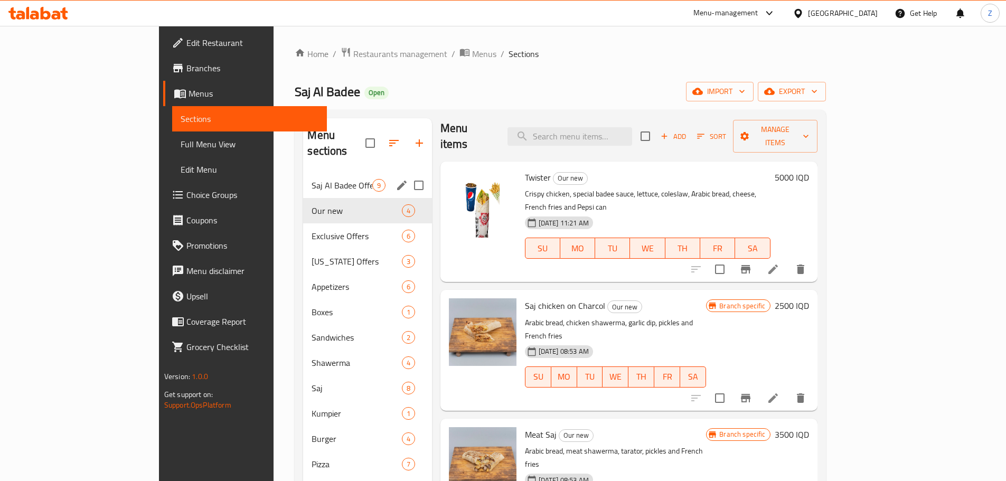
click at [339, 173] on div "Saj Al Badee Offers 9" at bounding box center [367, 185] width 128 height 25
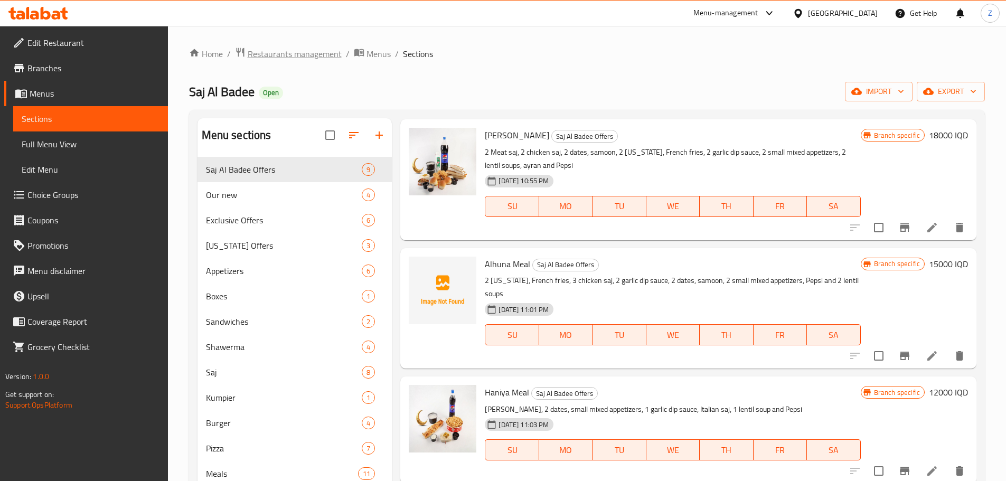
click at [286, 60] on span "Restaurants management" at bounding box center [295, 54] width 94 height 13
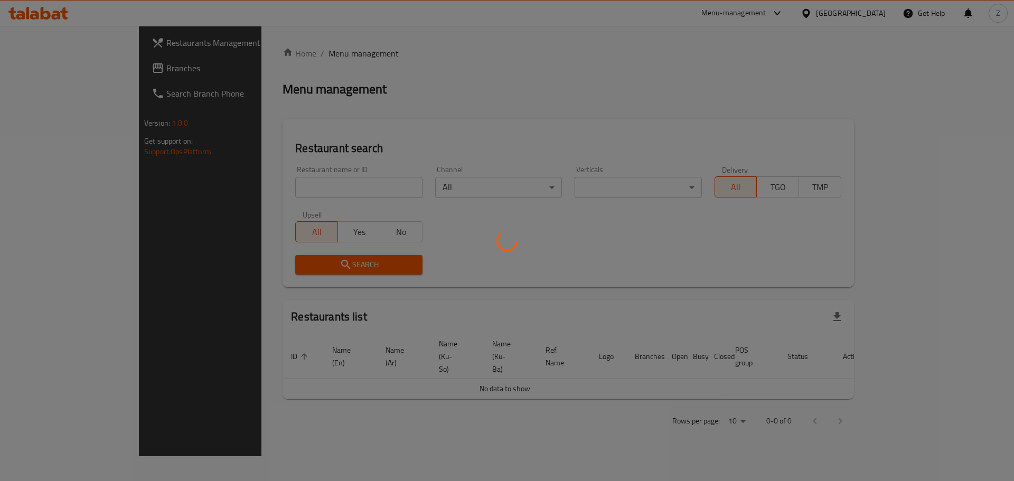
click at [276, 181] on div at bounding box center [507, 240] width 1014 height 481
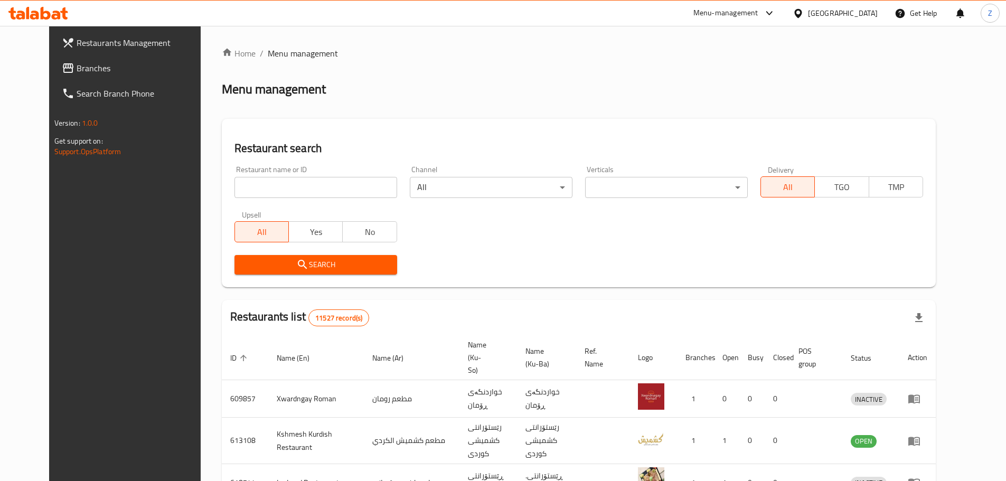
click at [314, 185] on div "Home / Menu management Menu management Restaurant search Restaurant name or ID …" at bounding box center [579, 411] width 714 height 728
click at [322, 185] on input "search" at bounding box center [315, 187] width 163 height 21
paste input "660746"
type input "660746"
click at [308, 267] on span "Search" at bounding box center [316, 264] width 146 height 13
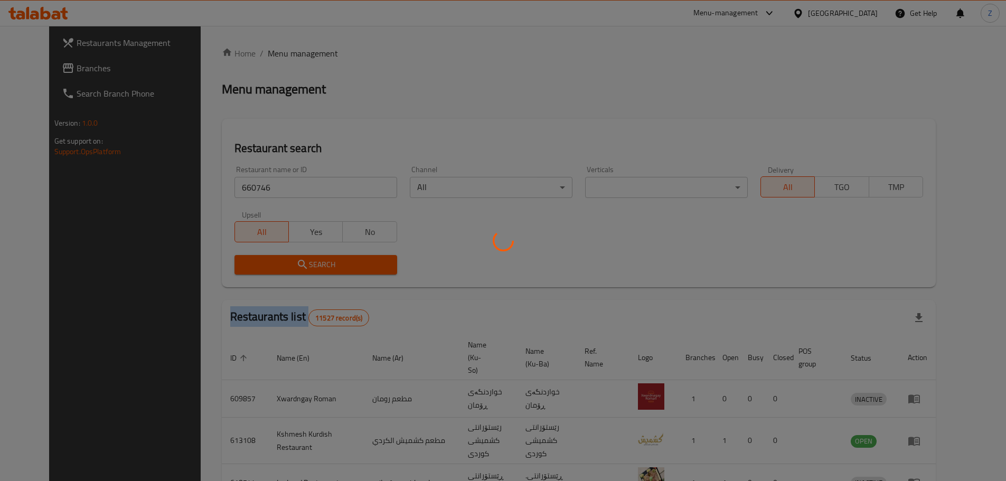
click at [308, 267] on div at bounding box center [503, 240] width 1006 height 481
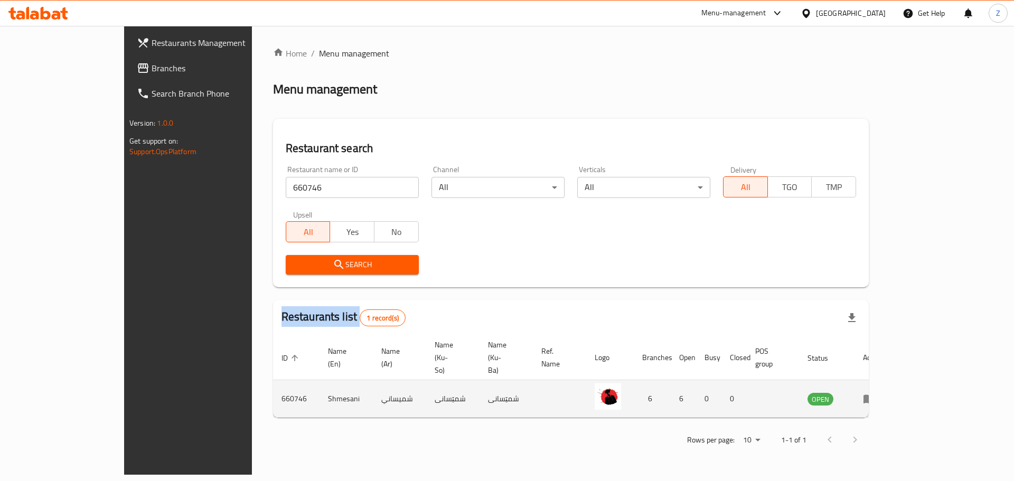
click at [875, 392] on icon "enhanced table" at bounding box center [869, 398] width 13 height 13
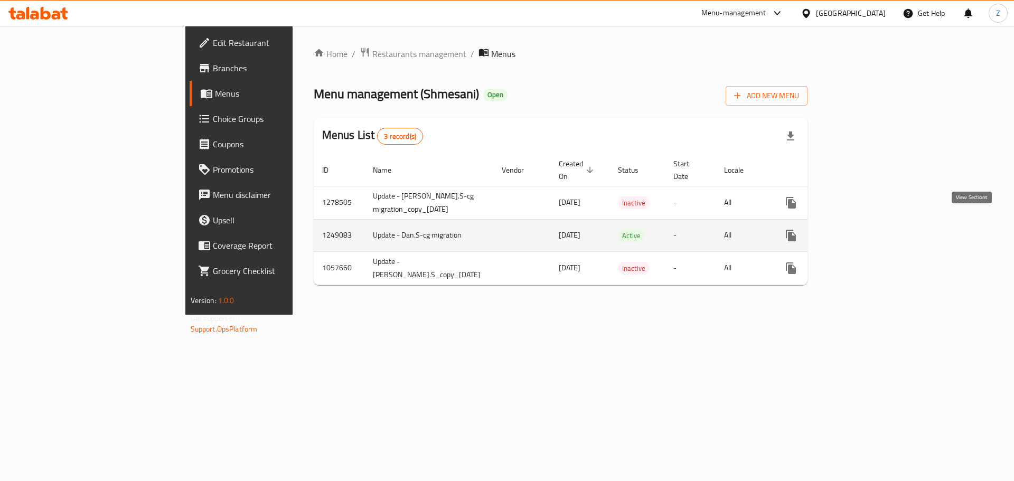
click at [873, 229] on icon "enhanced table" at bounding box center [867, 235] width 13 height 13
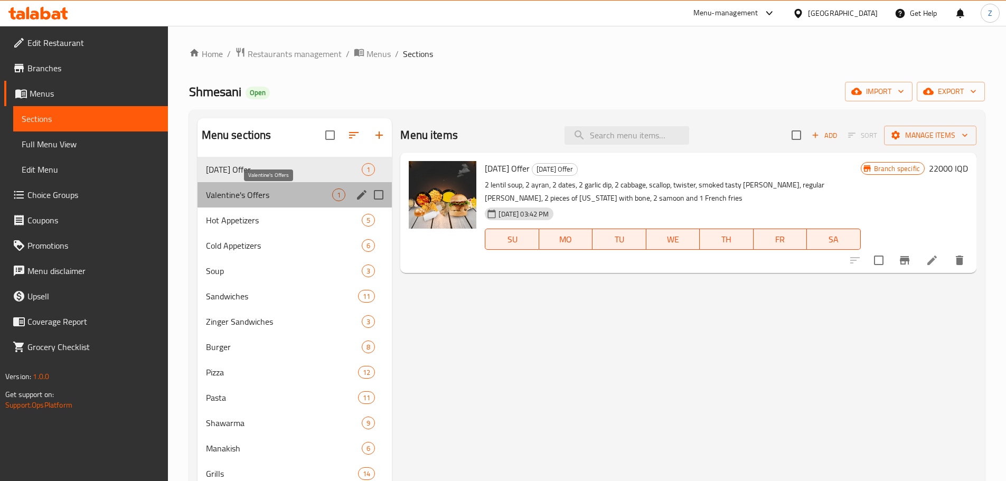
click at [288, 193] on span "Valentine's Offers" at bounding box center [269, 194] width 127 height 13
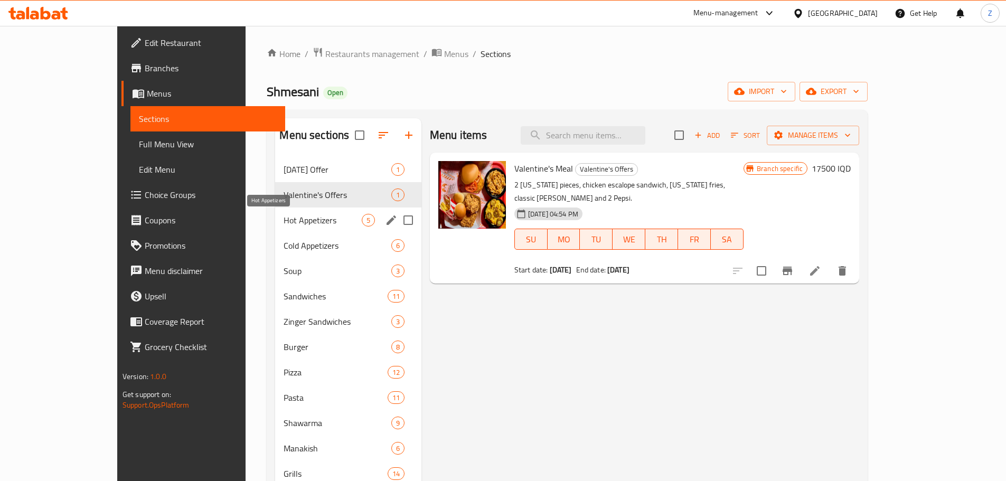
click at [284, 224] on span "Hot Appetizers" at bounding box center [323, 220] width 78 height 13
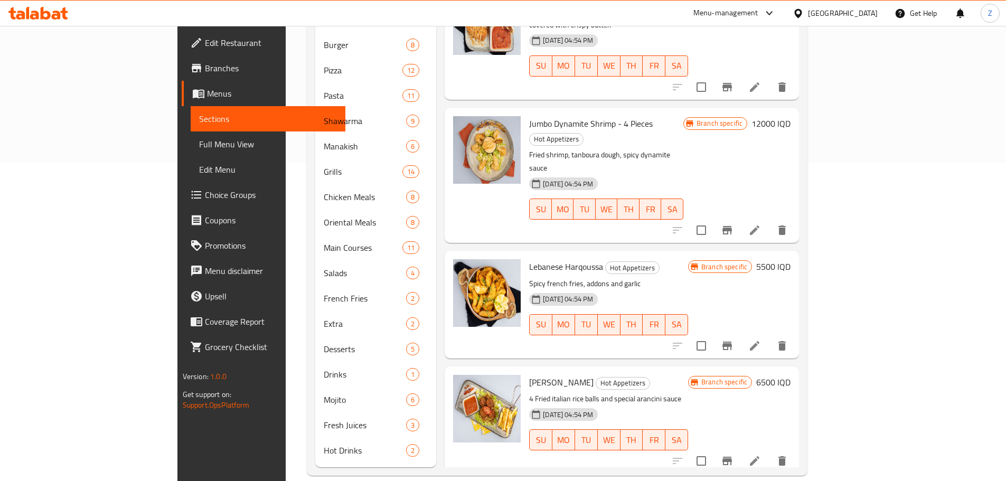
scroll to position [54, 0]
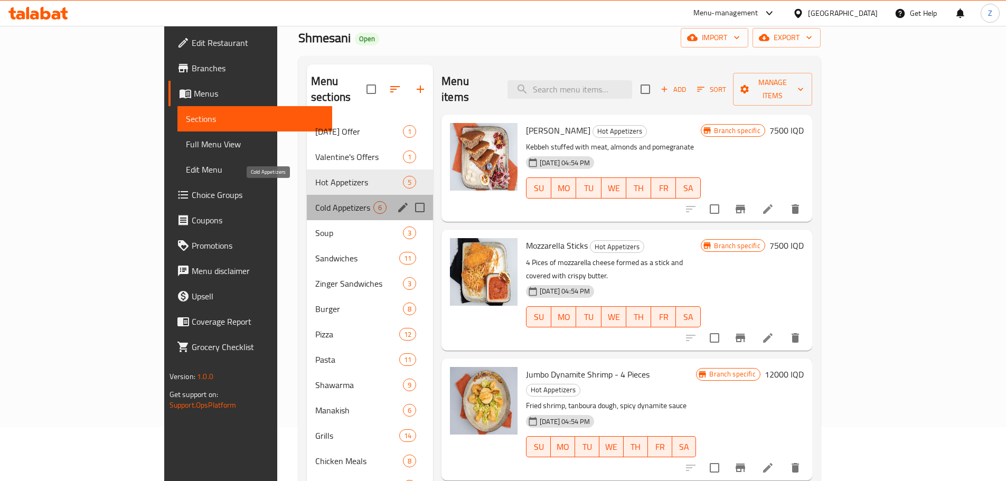
click at [315, 201] on span "Cold Appetizers" at bounding box center [344, 207] width 58 height 13
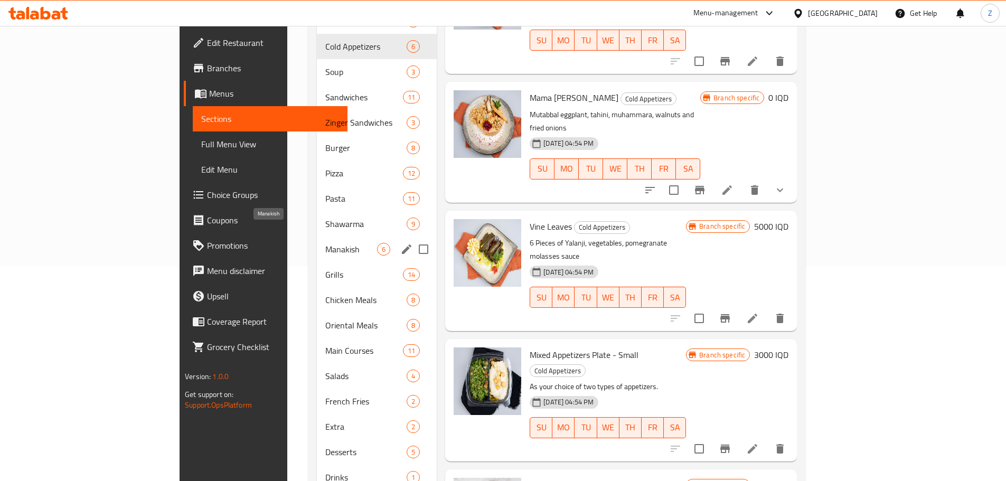
scroll to position [212, 0]
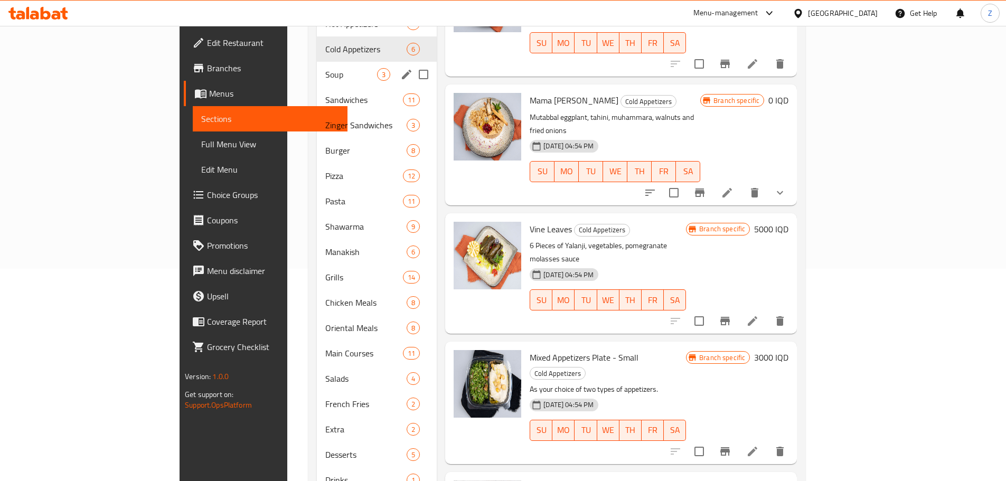
click at [325, 68] on span "Soup" at bounding box center [351, 74] width 52 height 13
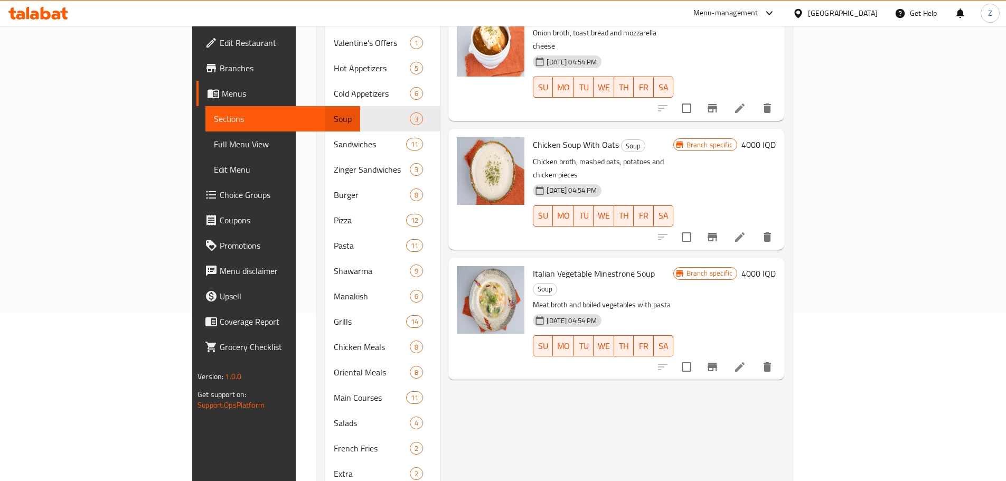
scroll to position [107, 0]
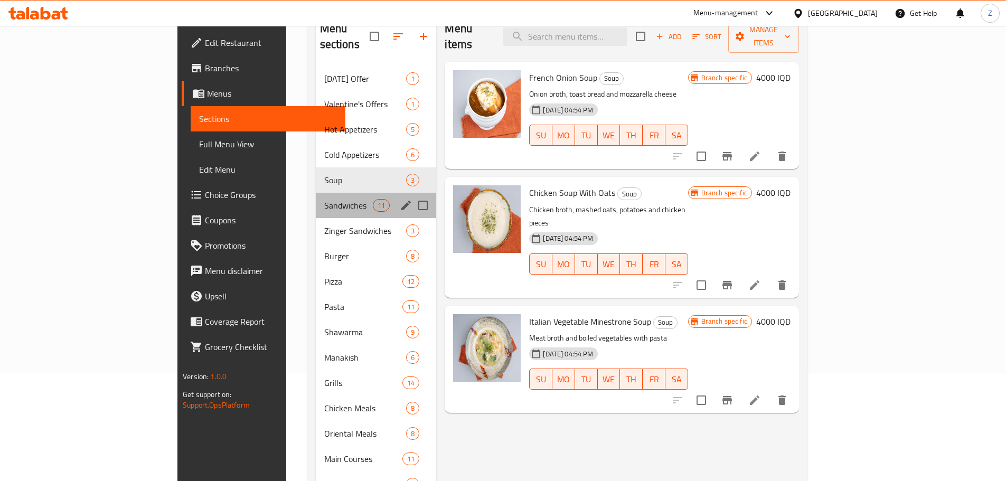
click at [316, 193] on div "Sandwiches 11" at bounding box center [376, 205] width 121 height 25
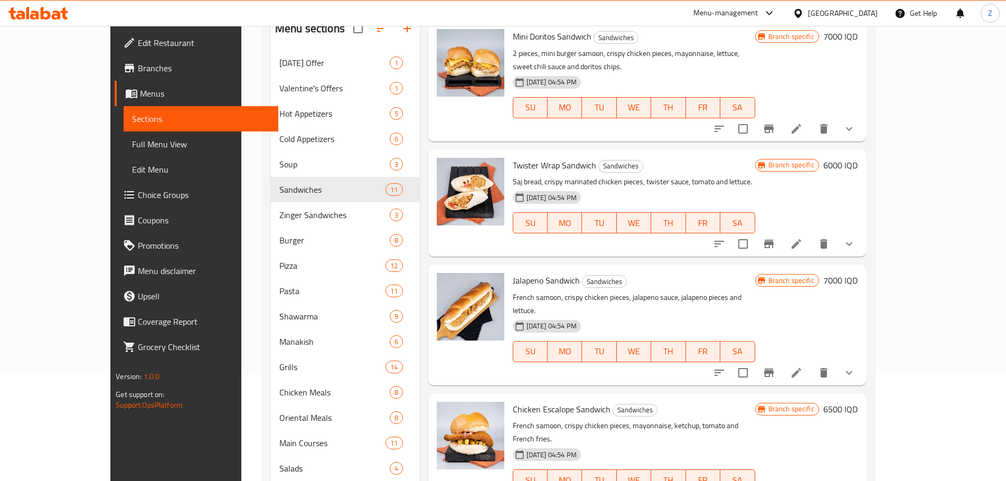
scroll to position [644, 0]
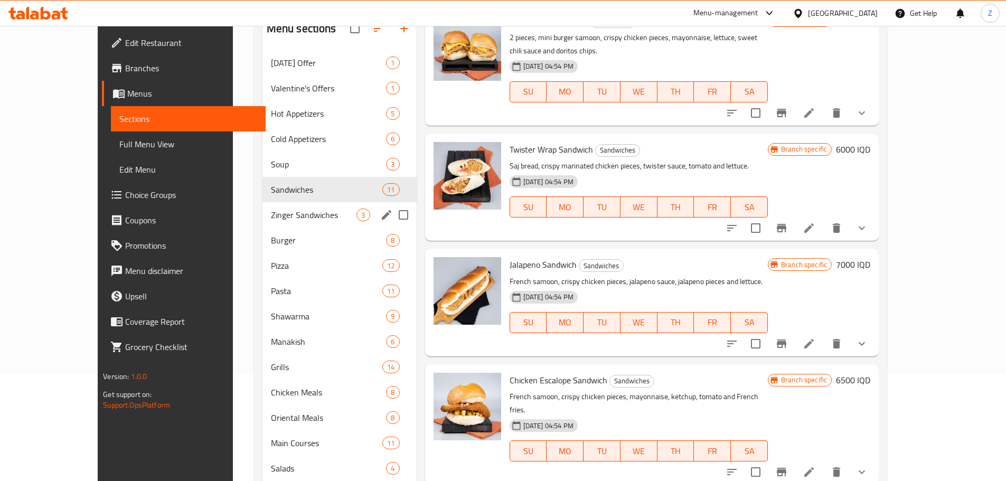
click at [271, 220] on span "Zinger Sandwiches" at bounding box center [314, 215] width 86 height 13
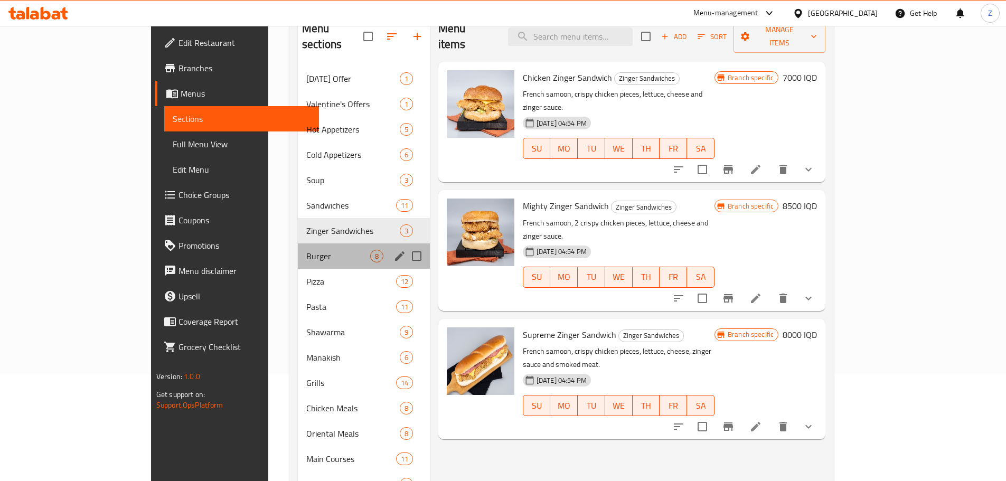
click at [298, 227] on div "[DATE] Offer 1 Valentine's Offers 1 Hot Appetizers 5 Cold Appetizers 6 Soup 3 S…" at bounding box center [364, 370] width 132 height 608
click at [306, 250] on span "Burger" at bounding box center [338, 256] width 64 height 13
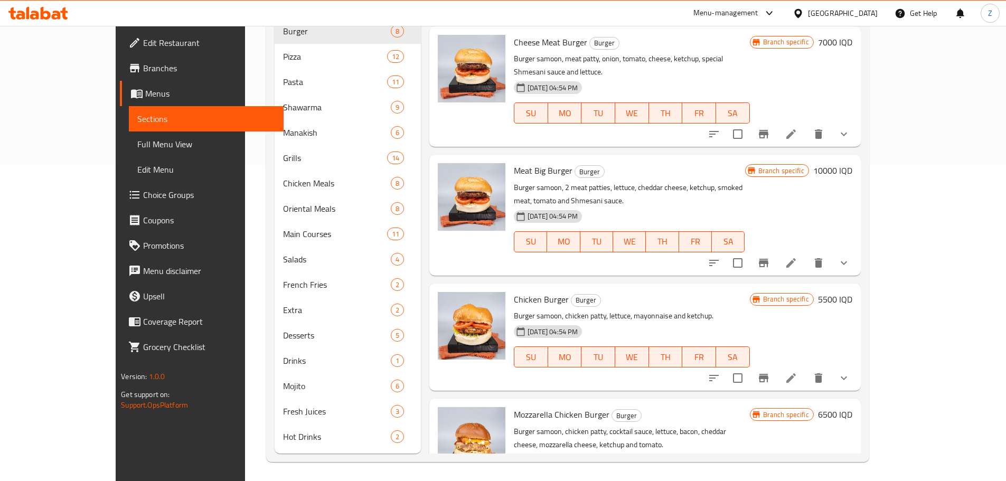
scroll to position [318, 0]
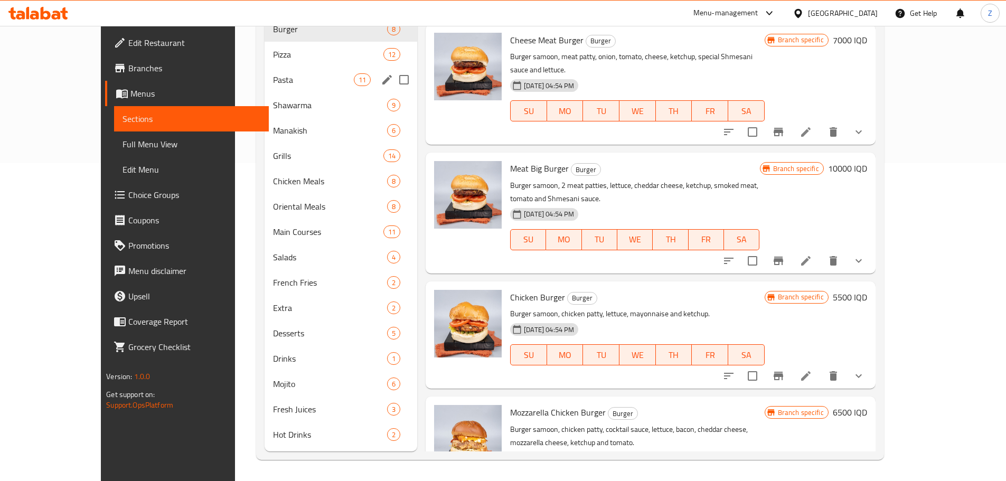
click at [265, 67] on div "Pasta 11" at bounding box center [341, 79] width 153 height 25
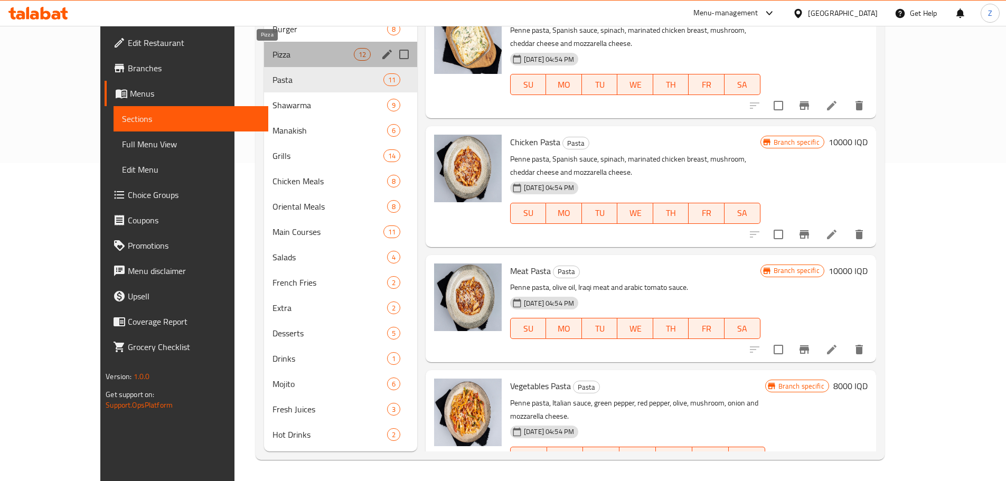
click at [272, 53] on span "Pizza" at bounding box center [312, 54] width 81 height 13
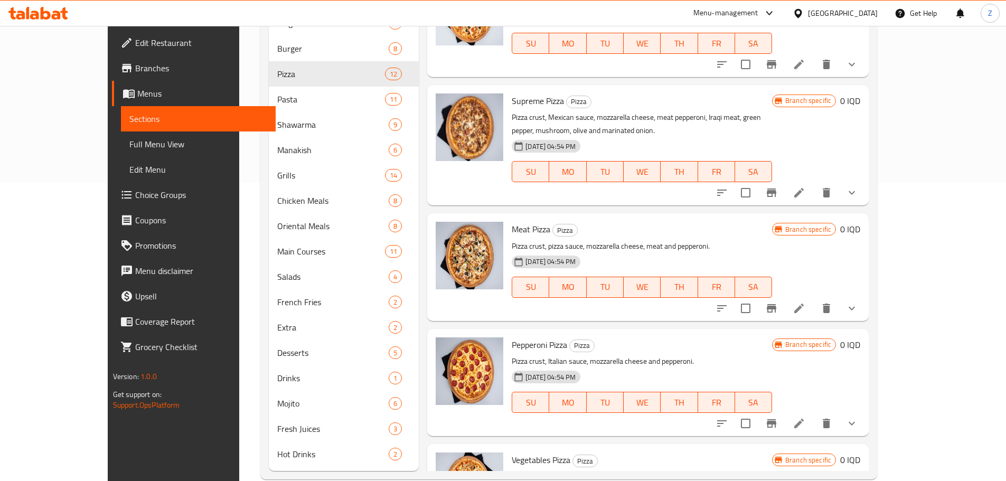
scroll to position [54, 0]
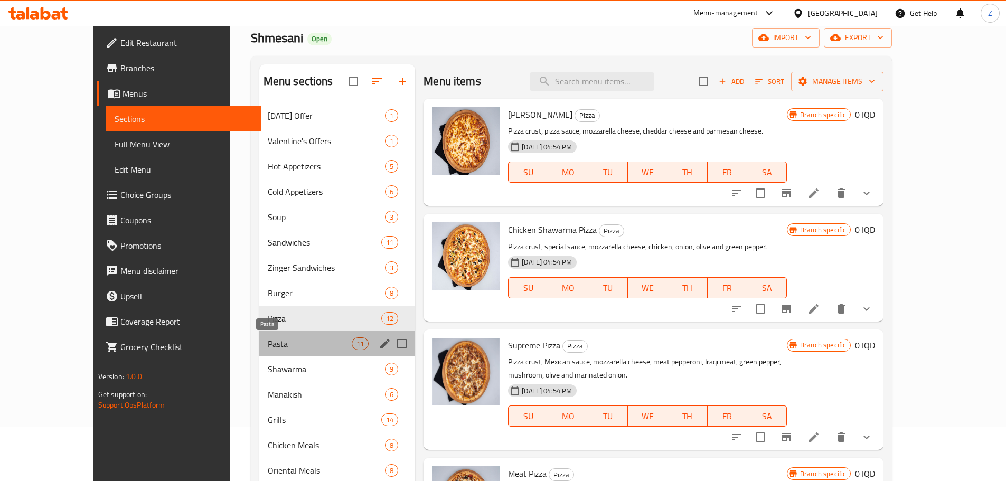
click at [275, 342] on span "Pasta" at bounding box center [310, 343] width 84 height 13
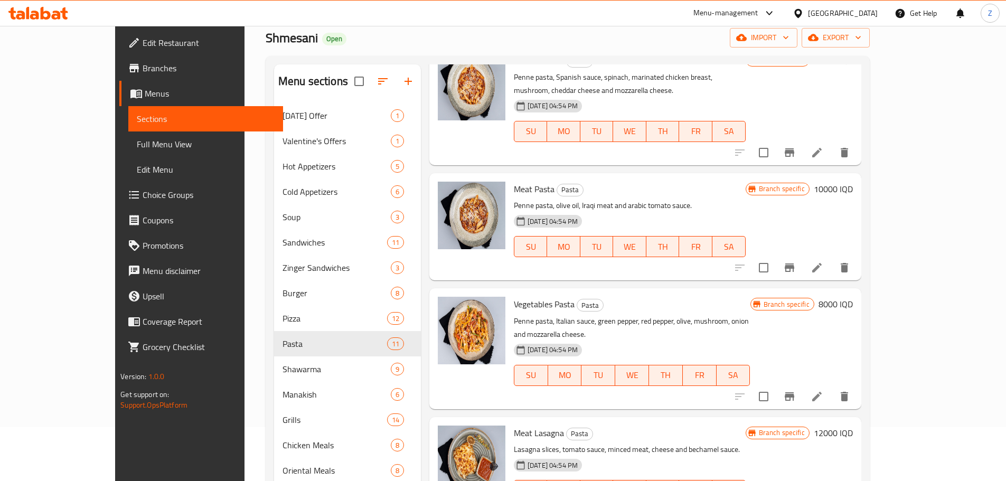
scroll to position [318, 0]
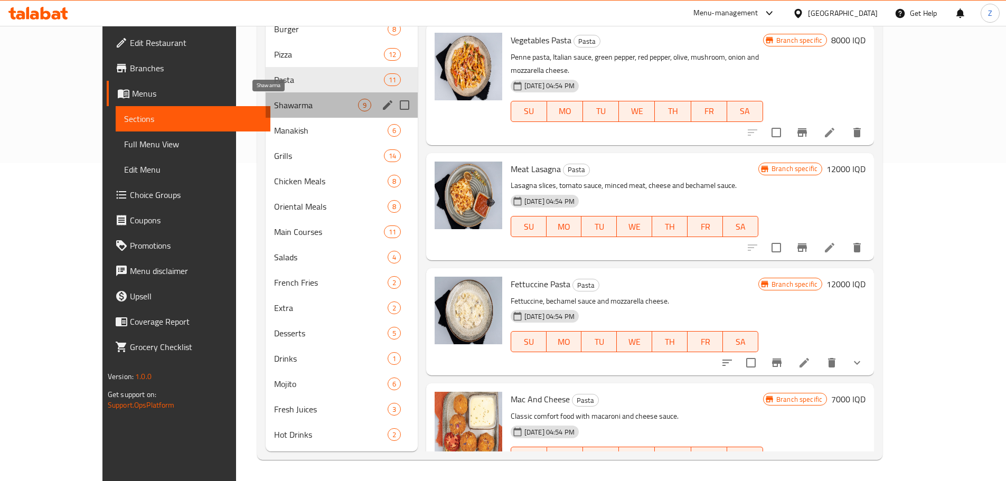
click at [274, 103] on span "Shawarma" at bounding box center [316, 105] width 84 height 13
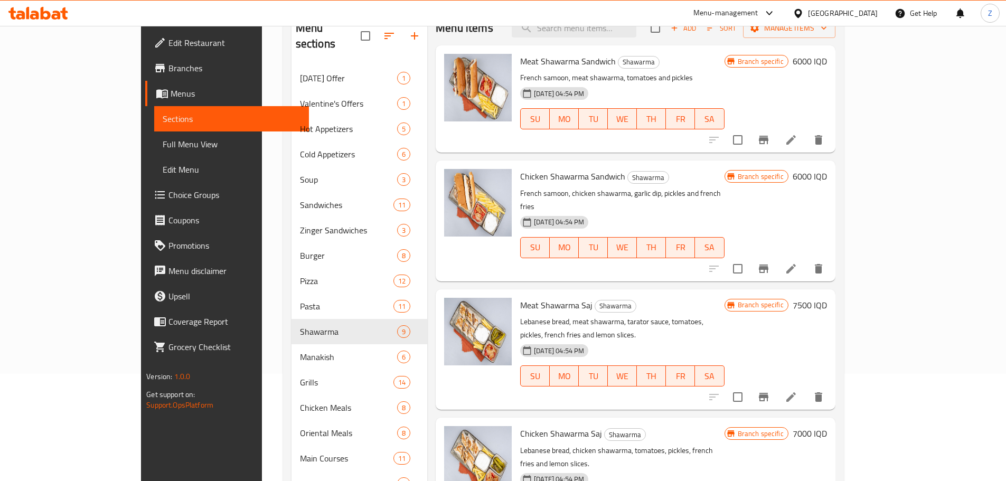
scroll to position [107, 0]
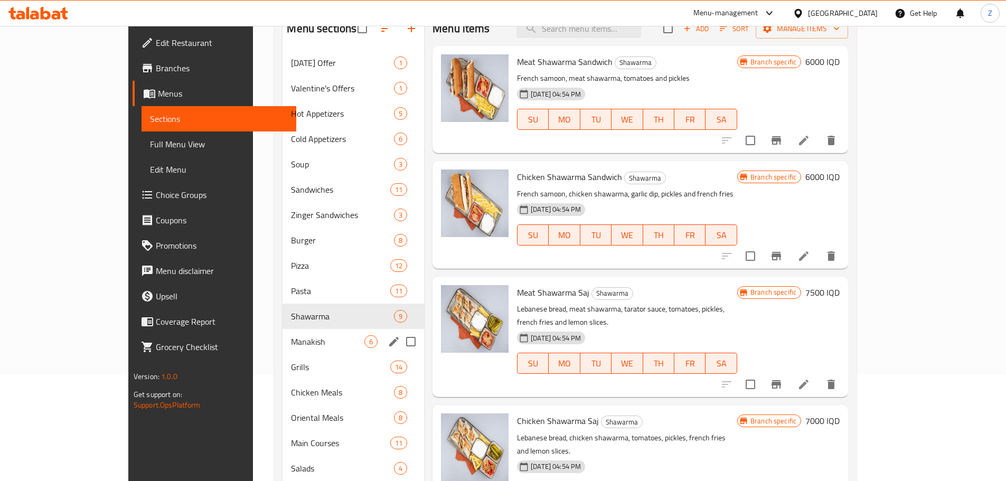
click at [291, 337] on span "Manakish" at bounding box center [327, 341] width 73 height 13
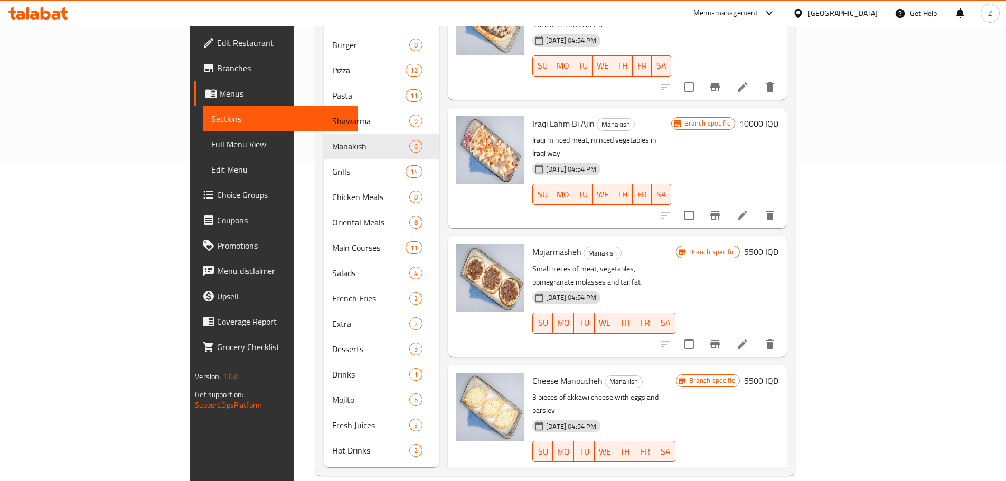
scroll to position [107, 0]
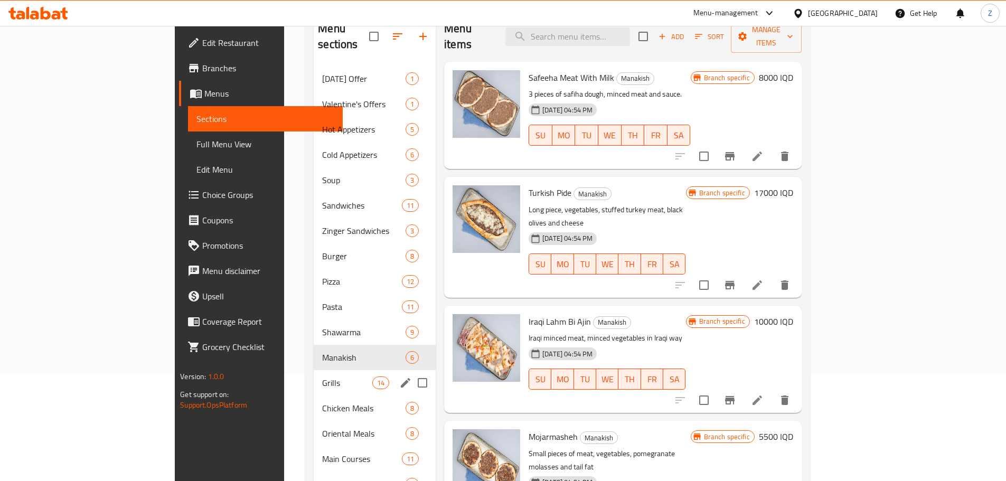
click at [314, 370] on div "Grills 14" at bounding box center [375, 382] width 122 height 25
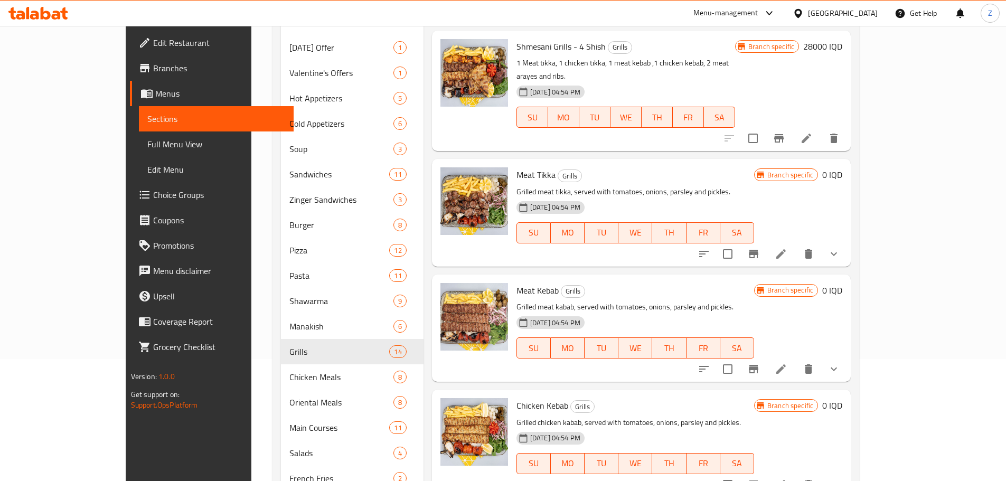
scroll to position [107, 0]
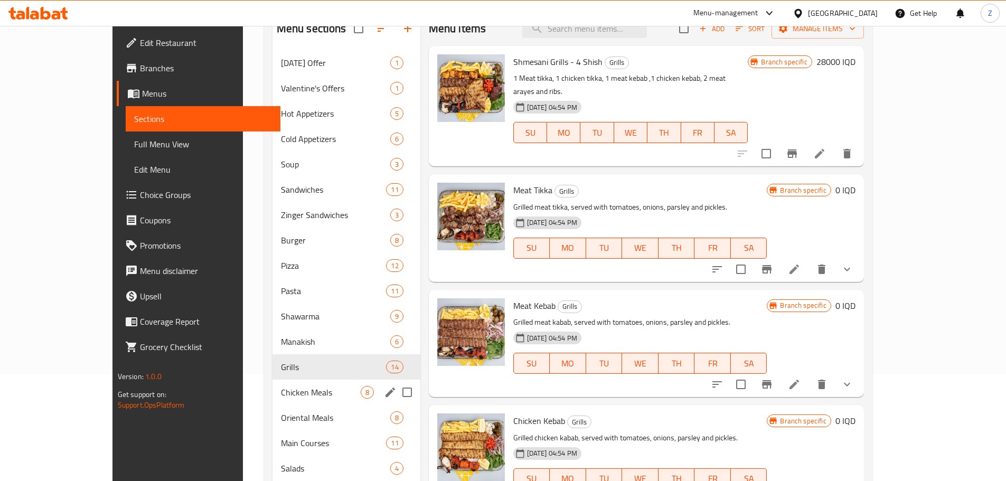
click at [281, 386] on span "Chicken Meals" at bounding box center [321, 392] width 80 height 13
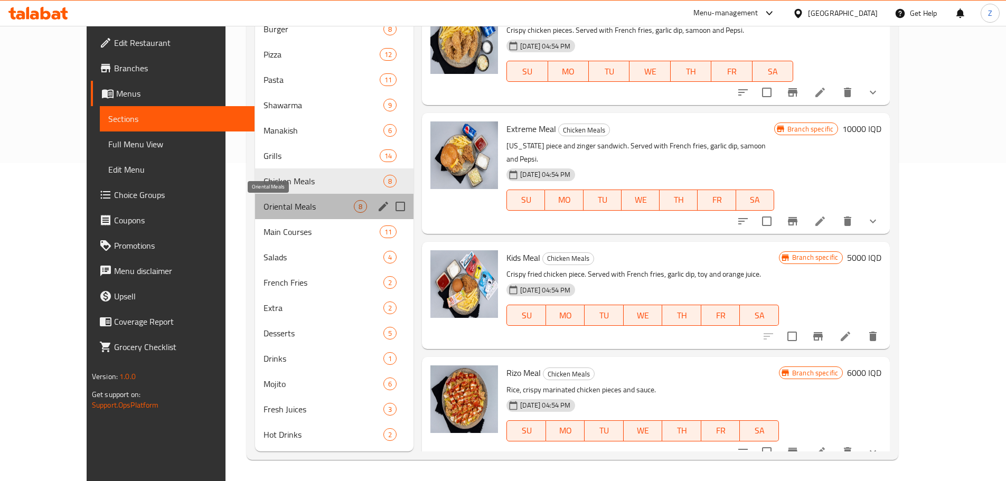
click at [291, 207] on span "Oriental Meals" at bounding box center [308, 206] width 90 height 13
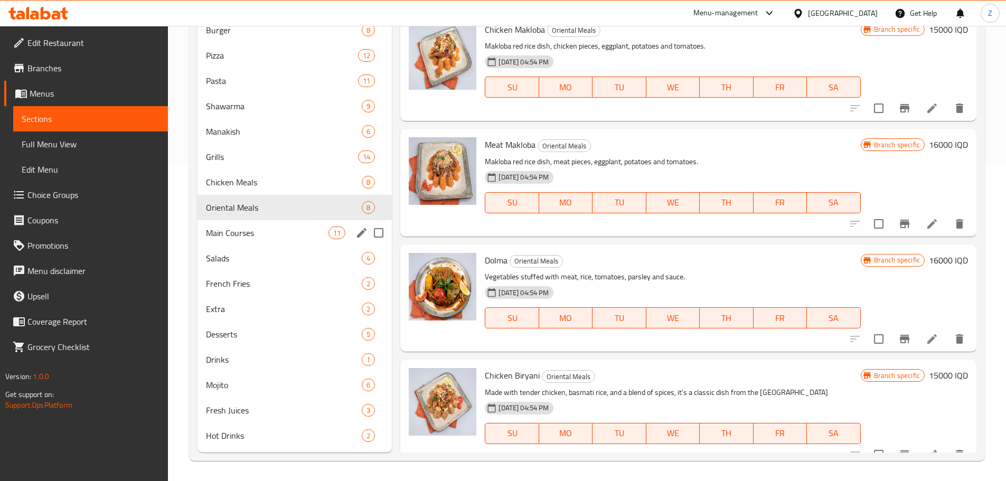
click at [276, 223] on div "Main Courses 11" at bounding box center [294, 232] width 195 height 25
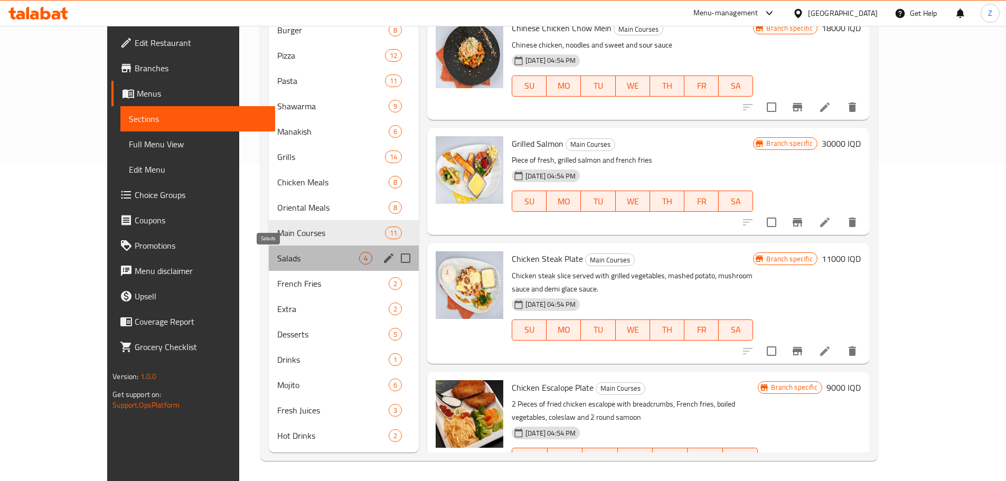
click at [284, 258] on span "Salads" at bounding box center [318, 258] width 82 height 13
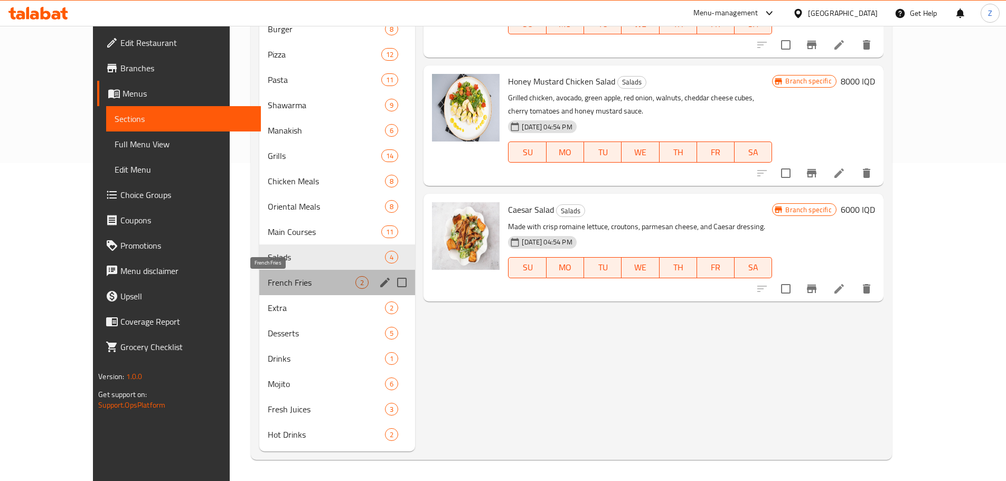
click at [268, 277] on span "French Fries" at bounding box center [312, 282] width 88 height 13
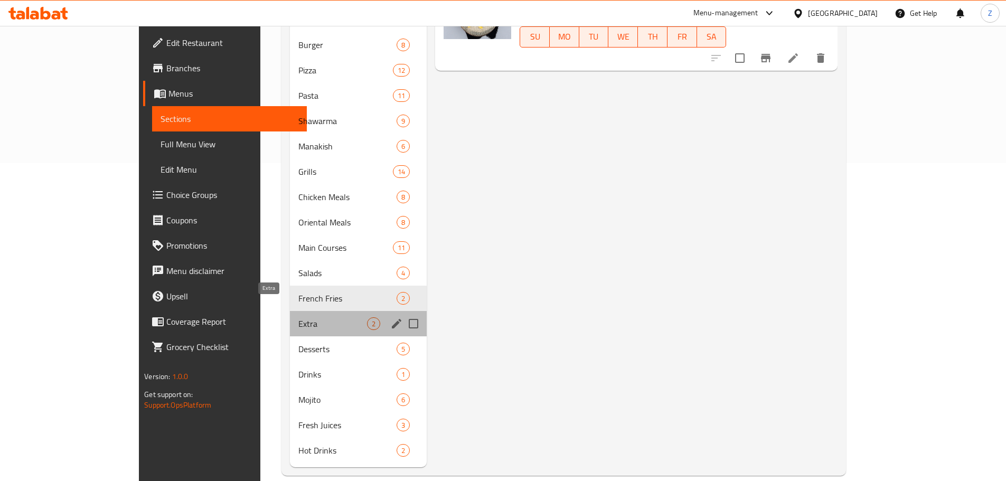
click at [298, 317] on span "Extra" at bounding box center [332, 323] width 69 height 13
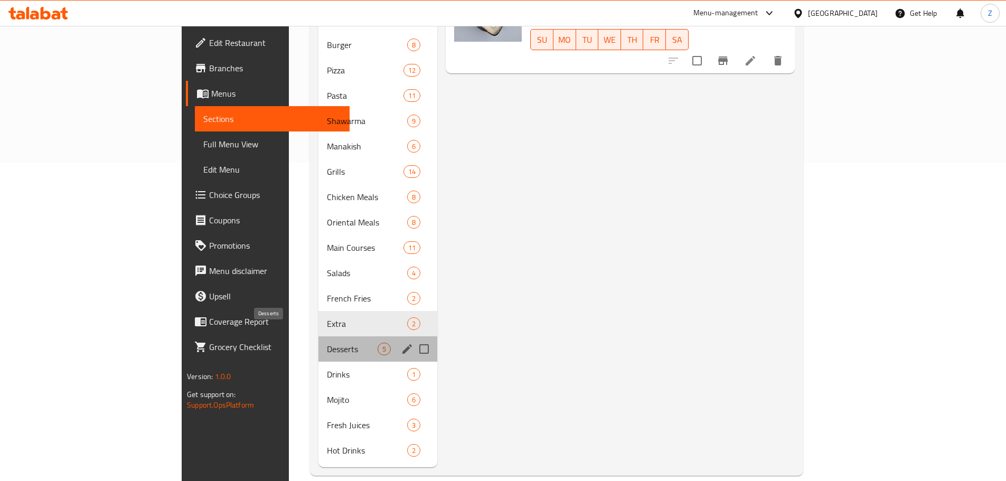
click at [327, 343] on span "Desserts" at bounding box center [352, 349] width 51 height 13
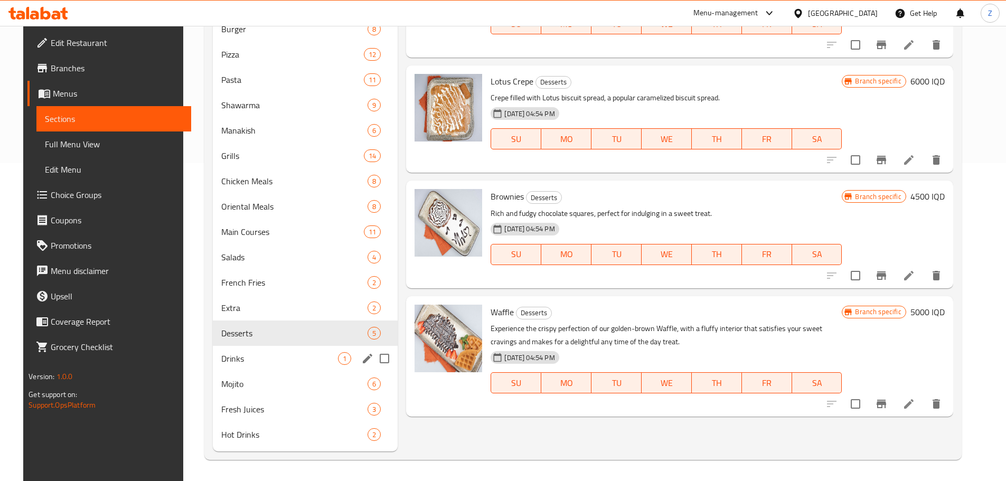
click at [288, 361] on span "Drinks" at bounding box center [279, 358] width 117 height 13
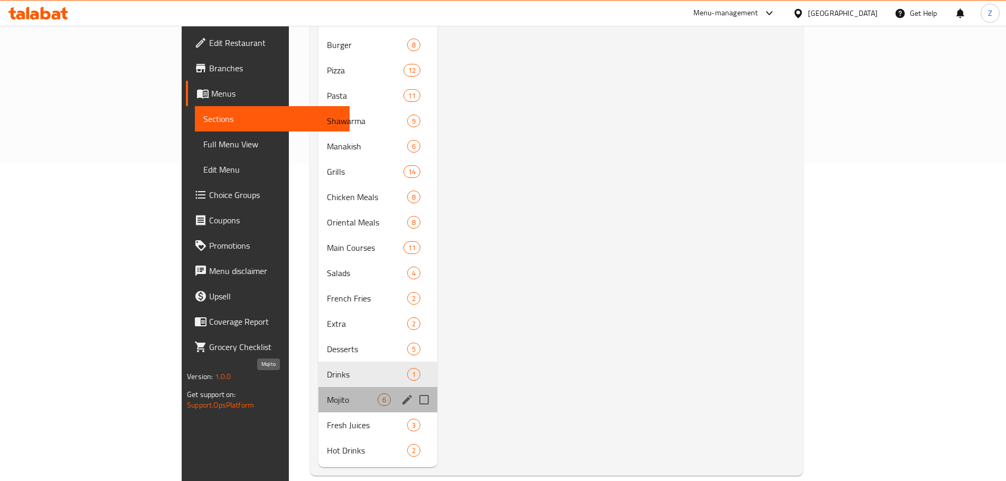
click at [327, 393] on span "Mojito" at bounding box center [352, 399] width 51 height 13
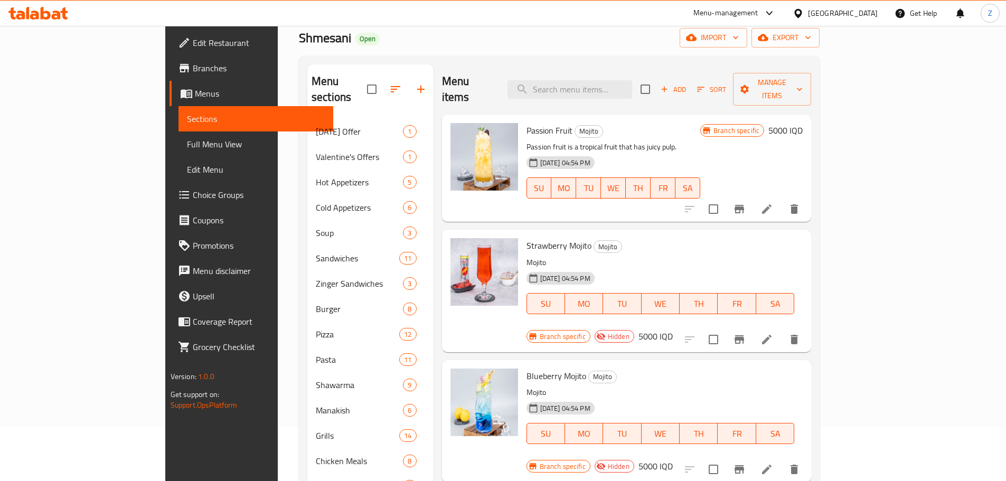
click at [781, 330] on li at bounding box center [767, 339] width 30 height 19
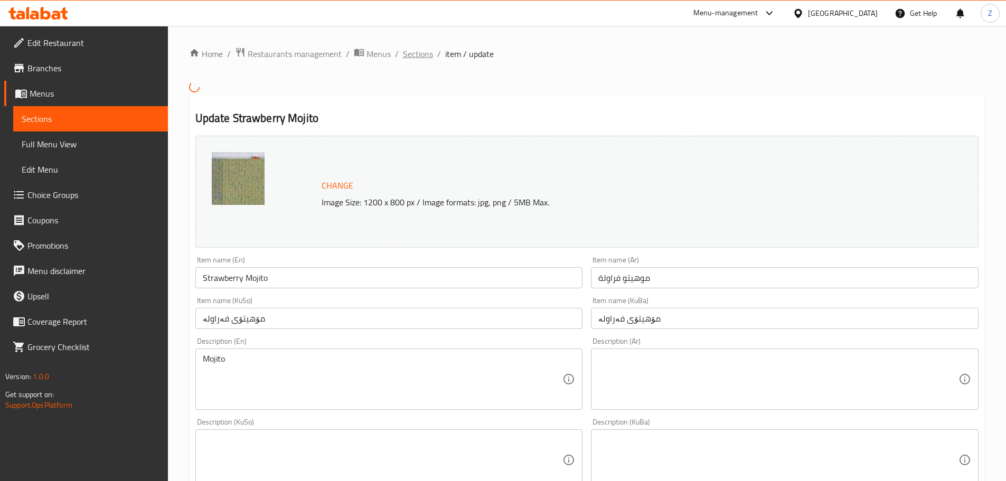
click at [420, 54] on span "Sections" at bounding box center [418, 54] width 30 height 13
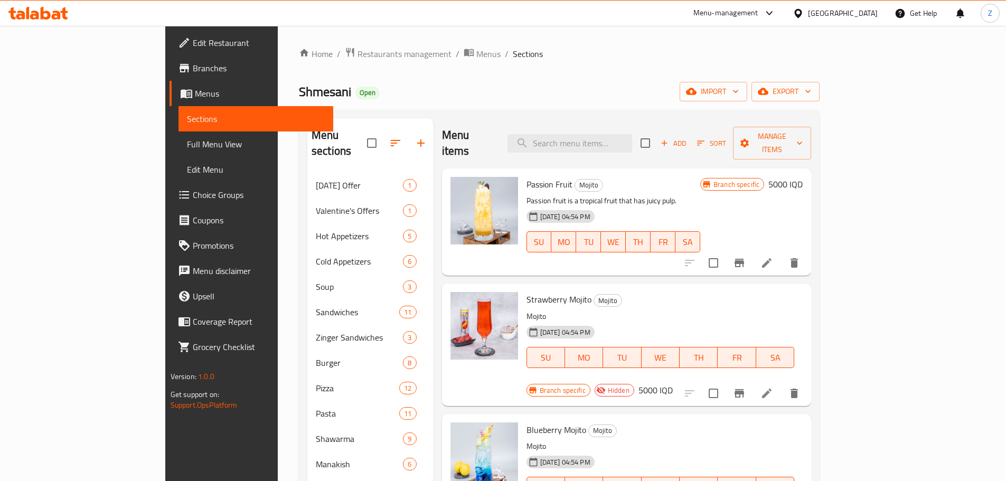
click at [724, 382] on input "checkbox" at bounding box center [713, 393] width 22 height 22
checkbox input "true"
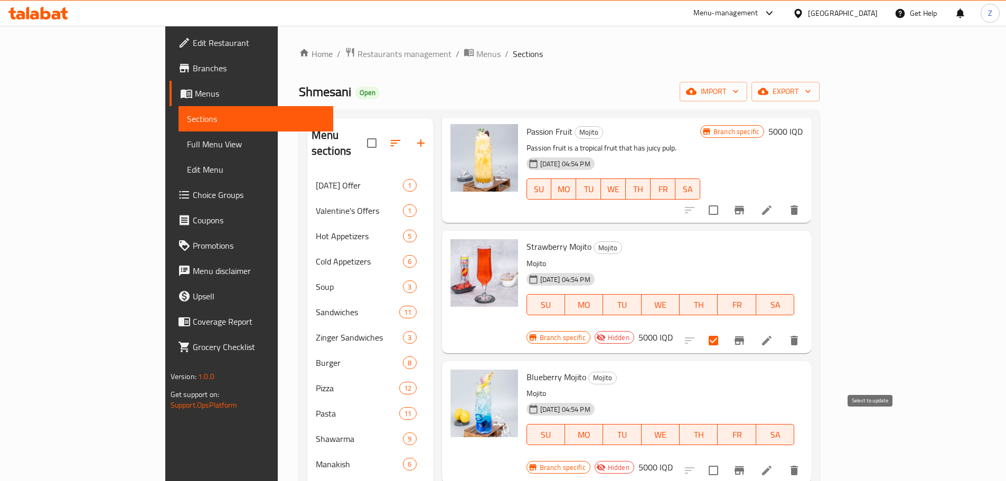
click at [724, 459] on input "checkbox" at bounding box center [713, 470] width 22 height 22
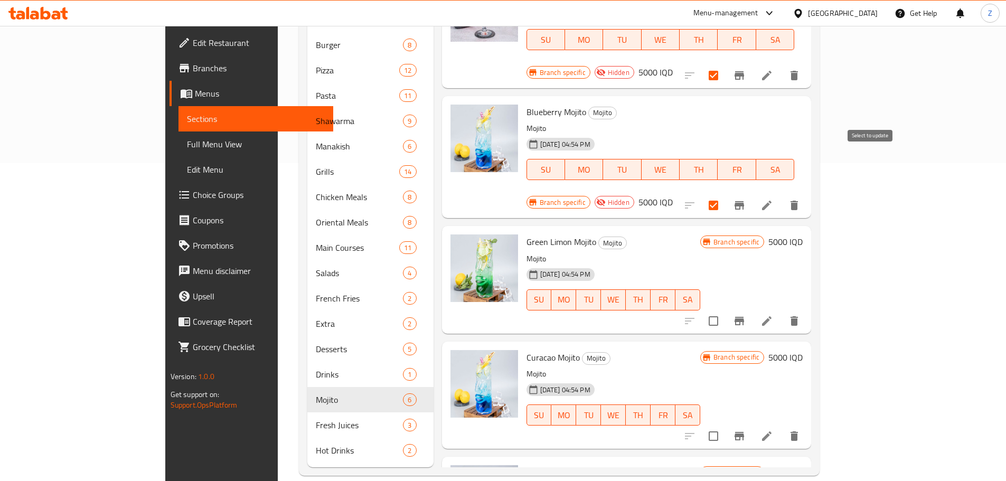
drag, startPoint x: 870, startPoint y: 163, endPoint x: 864, endPoint y: 167, distance: 6.8
click at [724, 194] on input "checkbox" at bounding box center [713, 205] width 22 height 22
checkbox input "false"
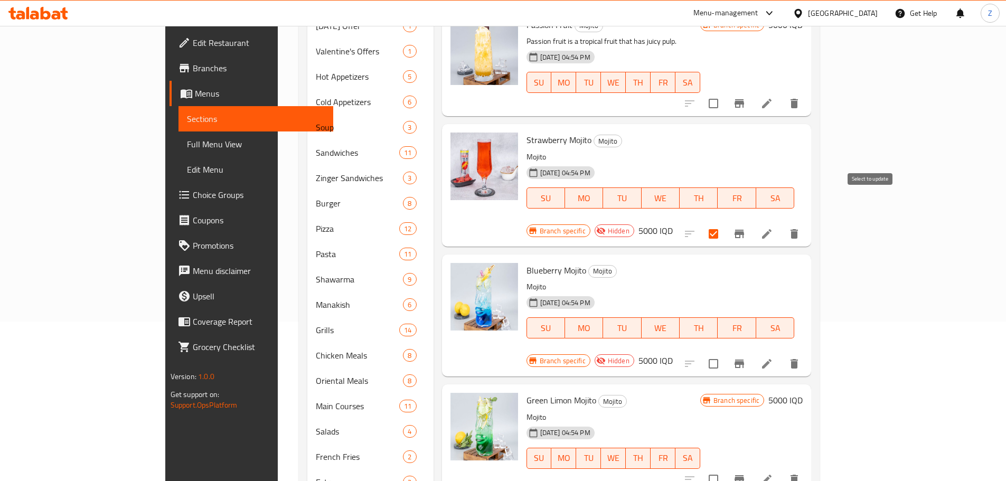
click at [724, 223] on input "checkbox" at bounding box center [713, 234] width 22 height 22
checkbox input "false"
click at [773, 228] on icon at bounding box center [766, 234] width 13 height 13
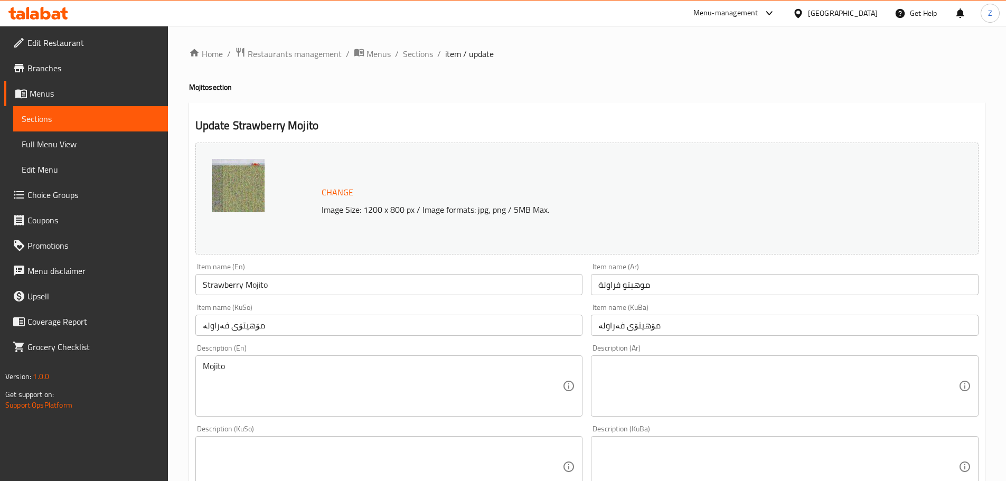
click at [653, 358] on div "Description (Ar)" at bounding box center [785, 385] width 388 height 61
paste textarea "عصير فراولة، سيروب فراولة، سفن أب وصودا."
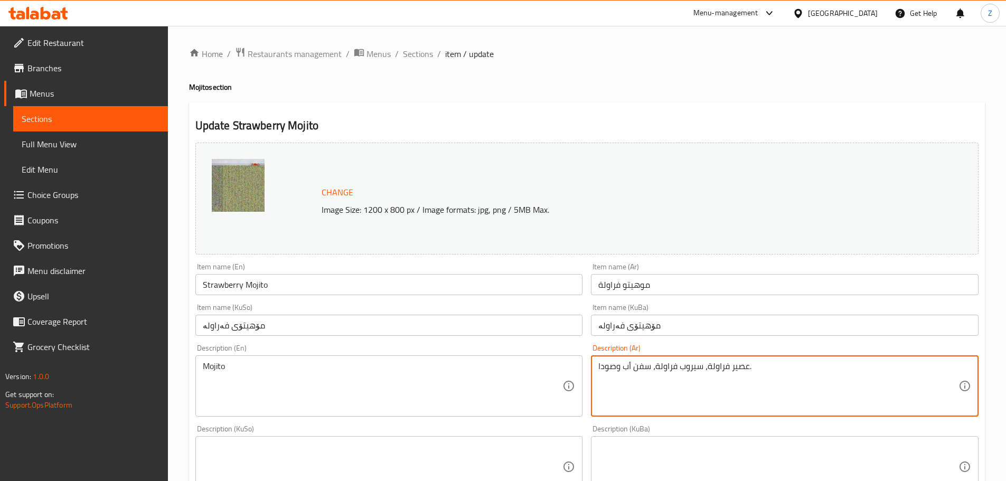
type textarea "عصير فراولة، سيروب فراولة، سفن أب وصودا."
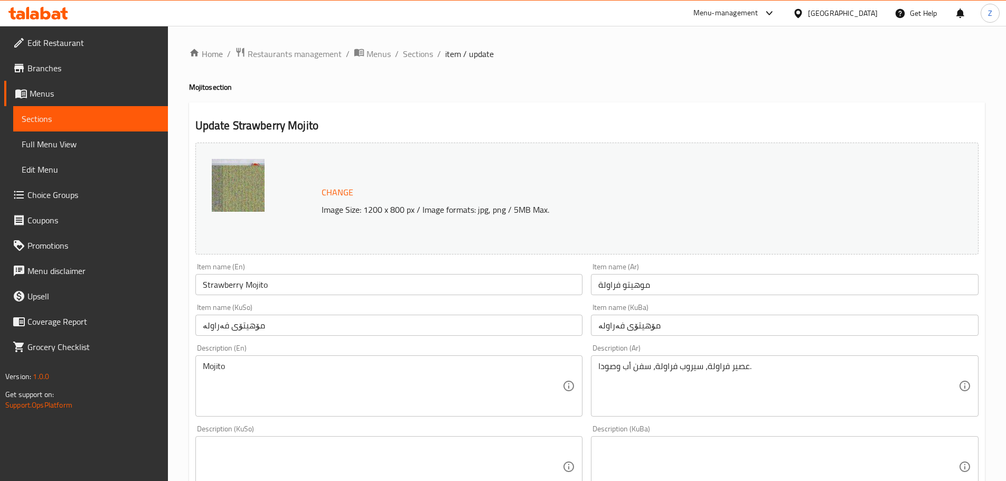
click at [260, 355] on div "Description (En) Mojito Description (En)" at bounding box center [389, 380] width 388 height 72
drag, startPoint x: 260, startPoint y: 355, endPoint x: 259, endPoint y: 363, distance: 8.6
click at [260, 355] on div "Description (En) Mojito Description (En)" at bounding box center [389, 380] width 388 height 72
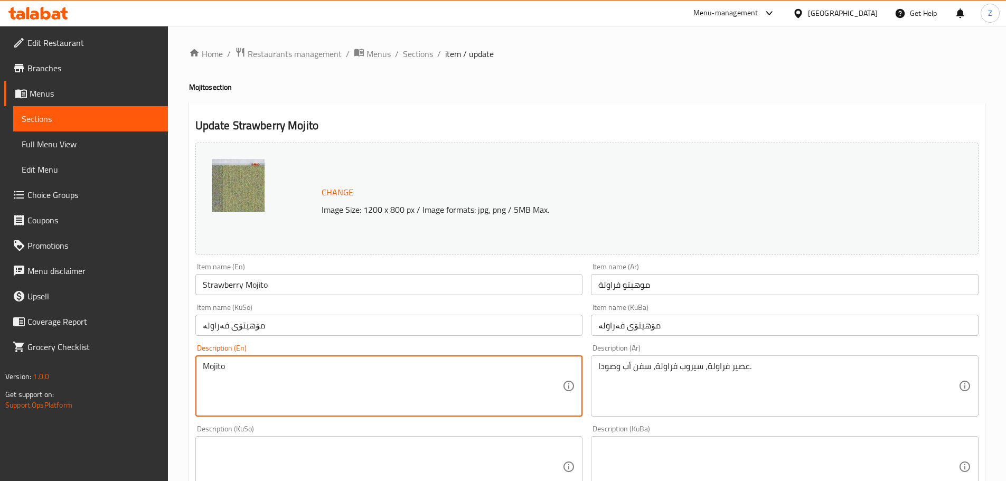
click at [260, 366] on textarea "Mojito" at bounding box center [383, 386] width 360 height 50
paste textarea "Strawberry juice, strawberry syrup, 7up and soda."
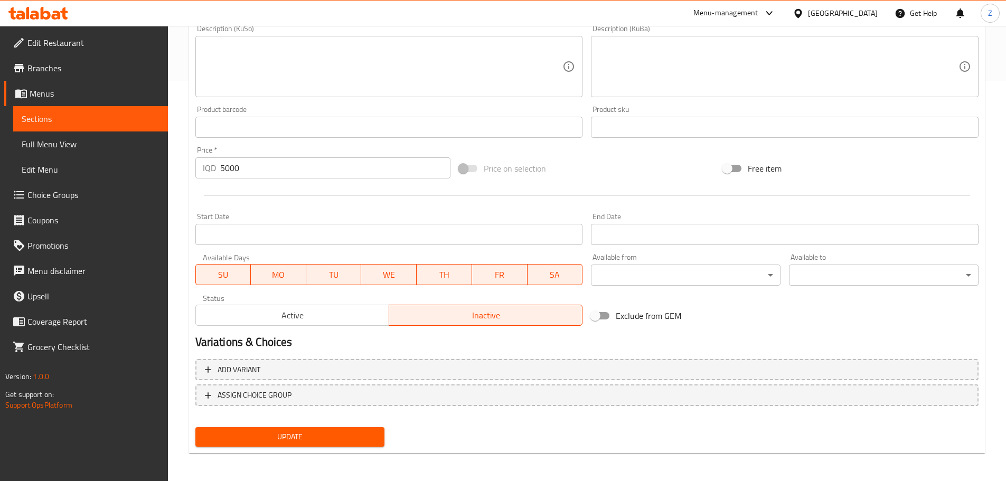
scroll to position [402, 0]
type textarea "Strawberry juice, strawberry syrup, 7up and soda."
click at [327, 432] on span "Update" at bounding box center [290, 435] width 173 height 13
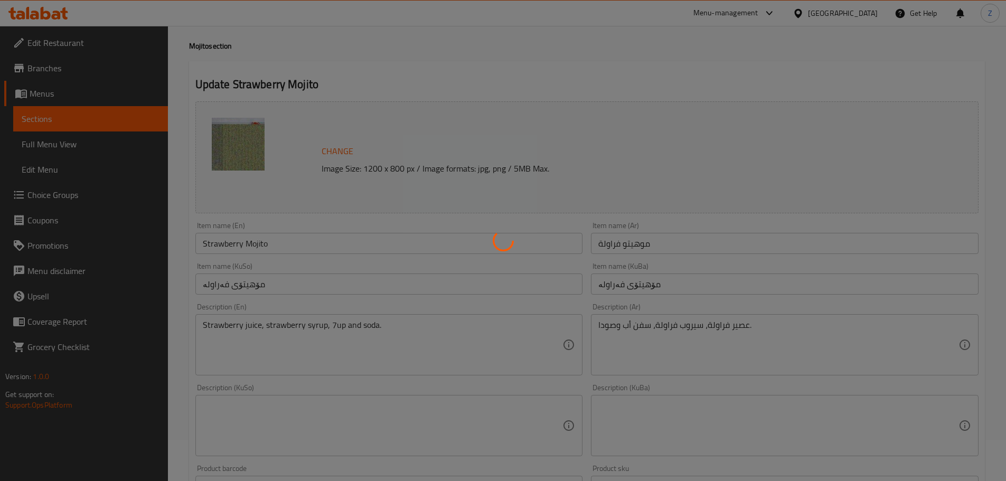
scroll to position [0, 0]
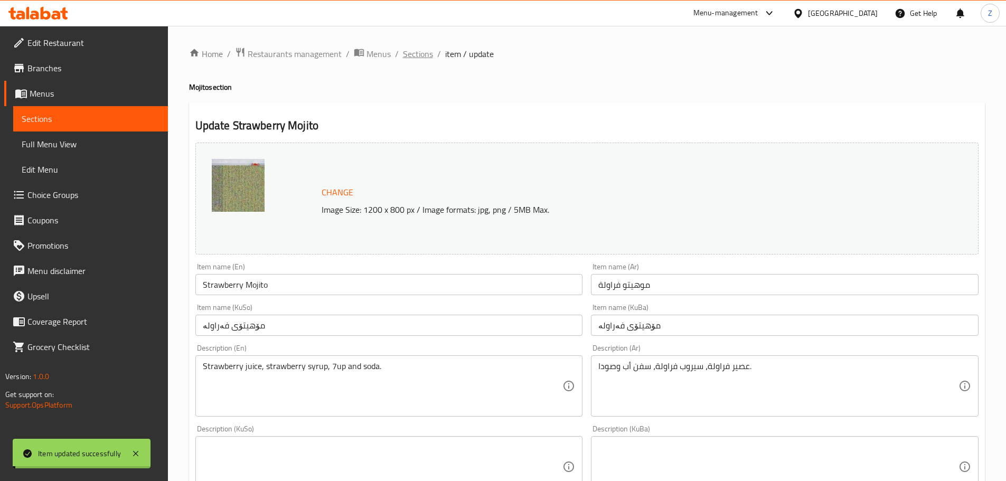
click at [418, 55] on span "Sections" at bounding box center [418, 54] width 30 height 13
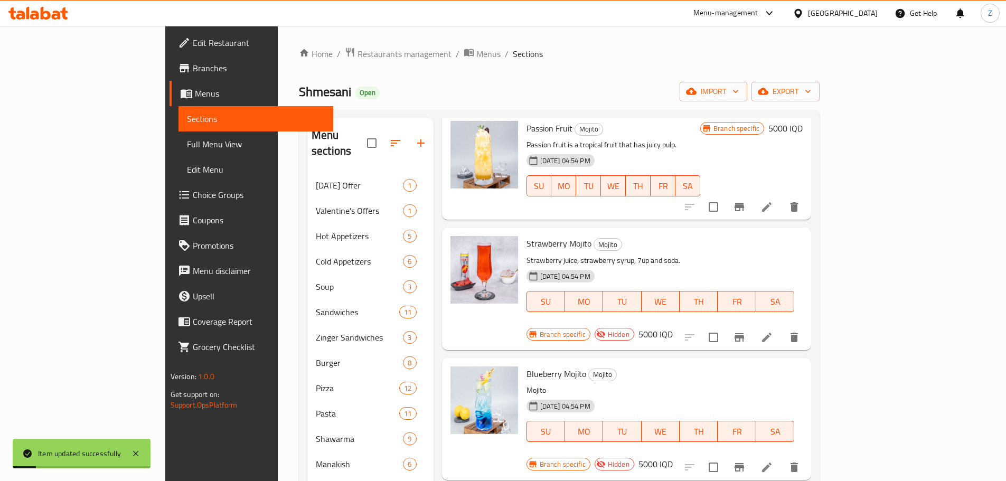
scroll to position [68, 0]
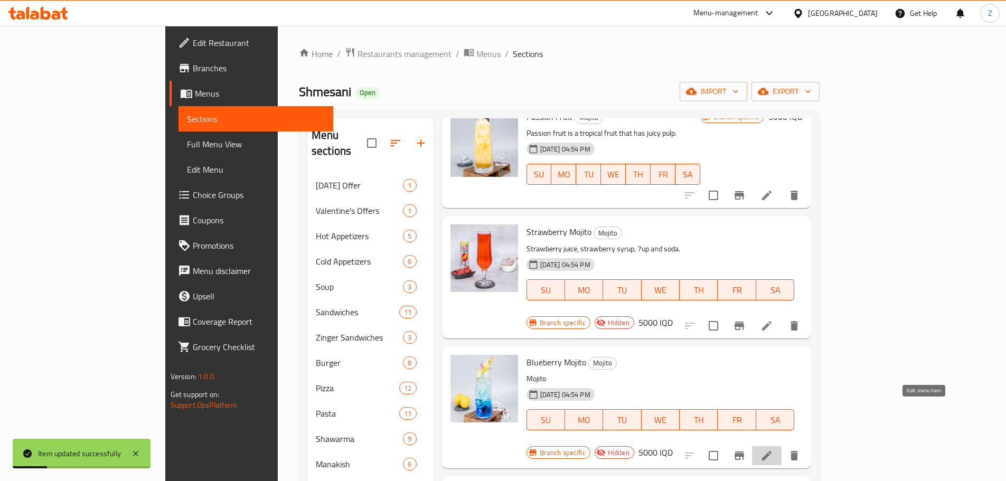
click at [771, 451] on icon at bounding box center [767, 456] width 10 height 10
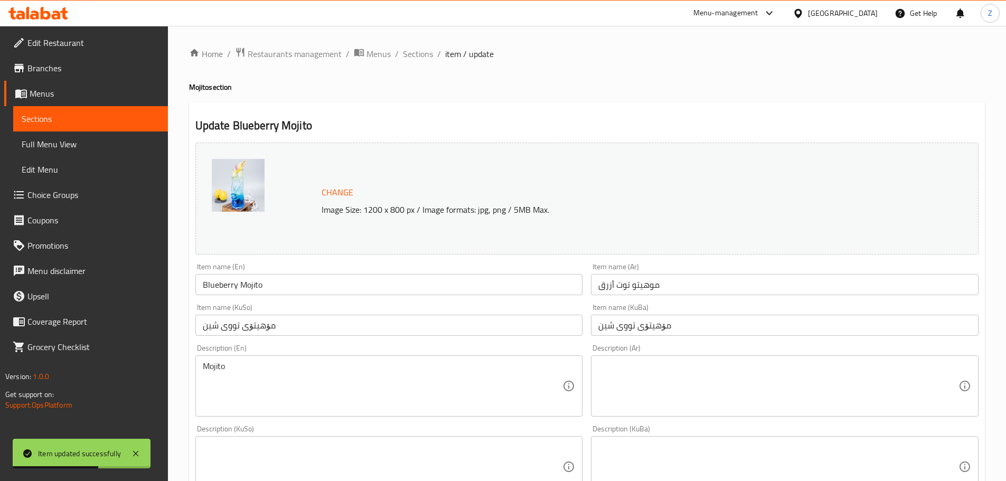
click at [629, 404] on textarea at bounding box center [778, 386] width 360 height 50
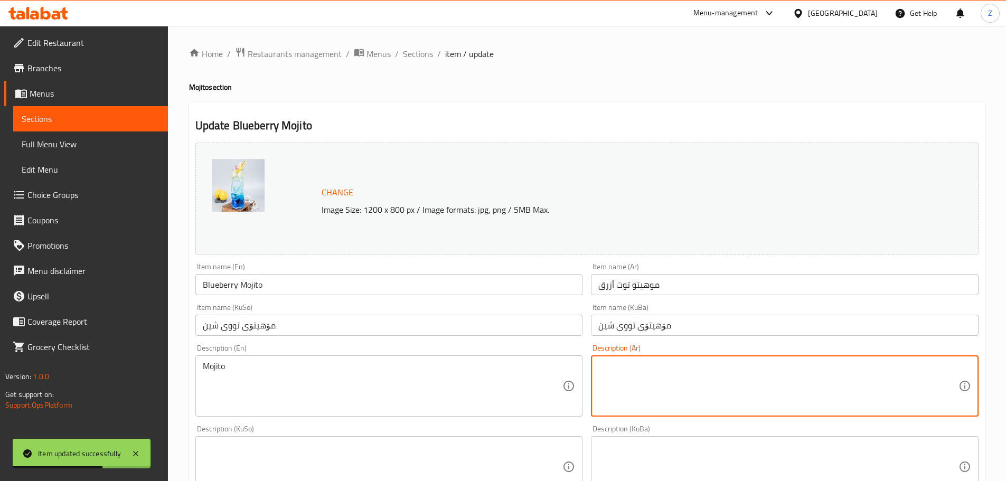
paste textarea "عصير بلوبيري، سيروب فراولة، سفن أب وصودا."
type textarea "عصير بلوبيري، سيروب فراولة، سفن أب وصودا."
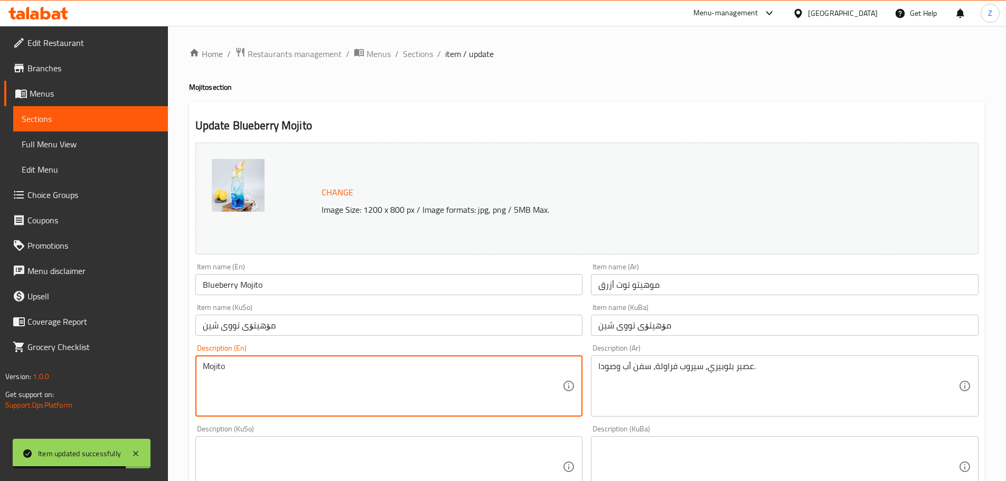
click at [251, 367] on textarea "Mojito" at bounding box center [383, 386] width 360 height 50
drag, startPoint x: 251, startPoint y: 367, endPoint x: 254, endPoint y: 372, distance: 6.0
click at [251, 366] on textarea "Mojito" at bounding box center [383, 386] width 360 height 50
paste textarea "Blueberry juice, strawberry syrup, 7up and soda."
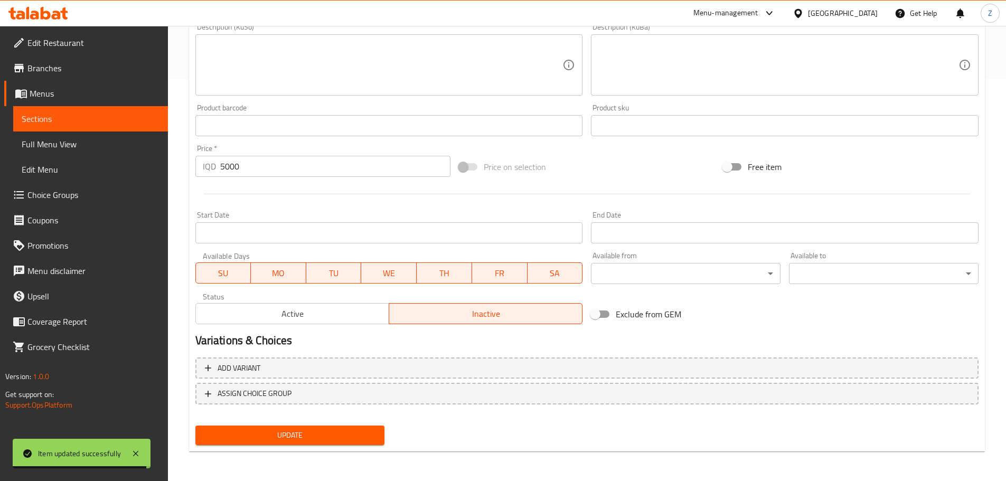
type textarea "Blueberry juice, strawberry syrup, 7up and soda."
click at [350, 429] on span "Update" at bounding box center [290, 435] width 173 height 13
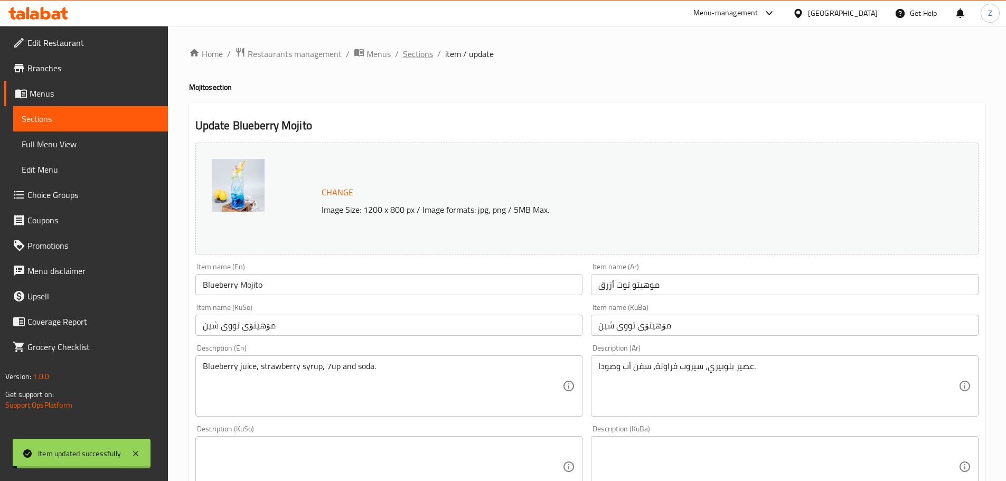
click at [423, 52] on span "Sections" at bounding box center [418, 54] width 30 height 13
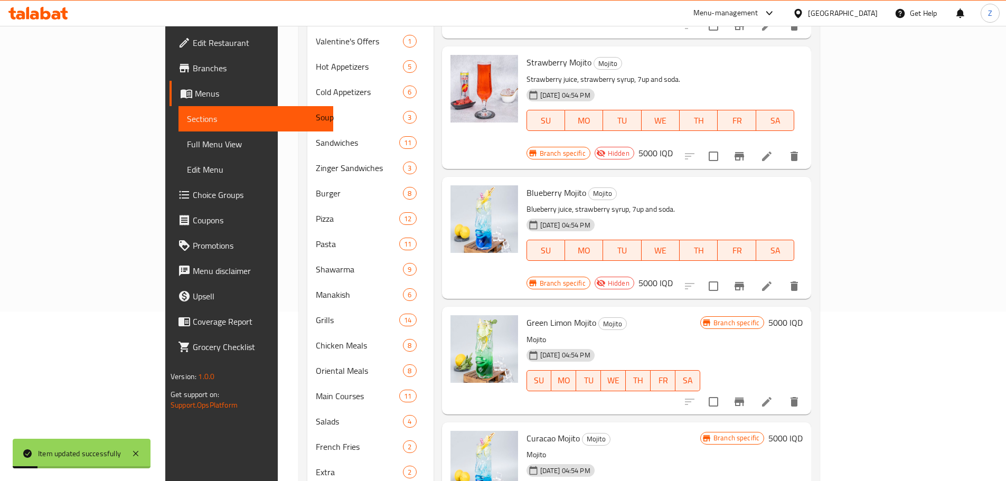
scroll to position [264, 0]
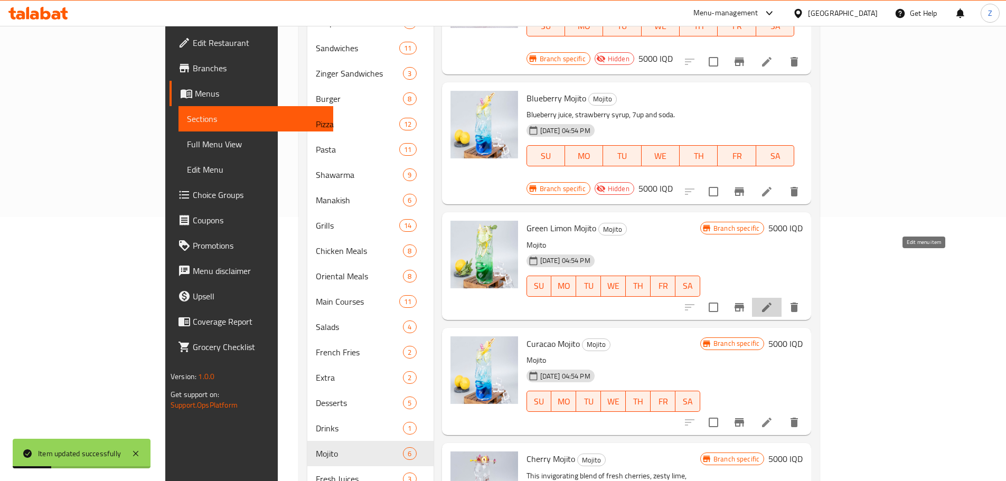
click at [773, 301] on icon at bounding box center [766, 307] width 13 height 13
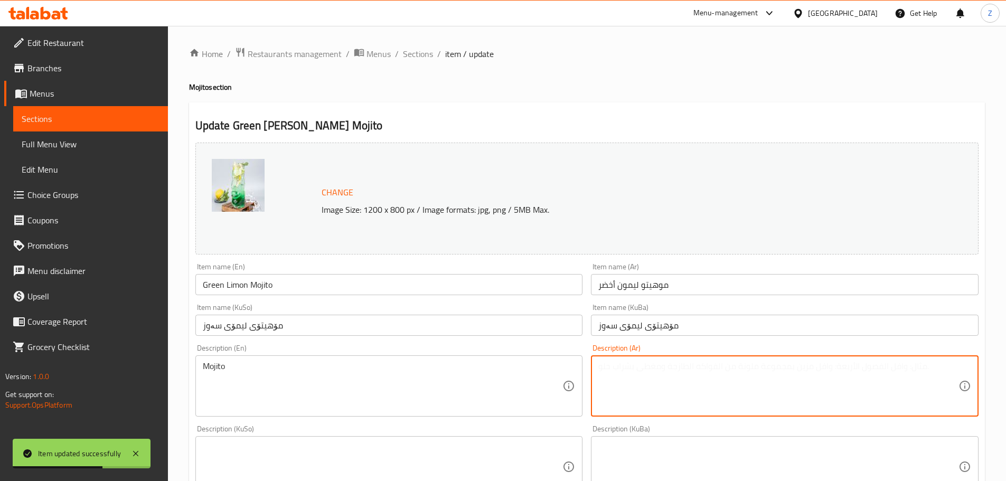
click at [637, 387] on textarea at bounding box center [778, 386] width 360 height 50
paste textarea "عصير ليمون فريش, قطع ليمون, صودا وسفن اب."
type textarea "عصير ليمون فريش, قطع ليمون, صودا وسفن اب."
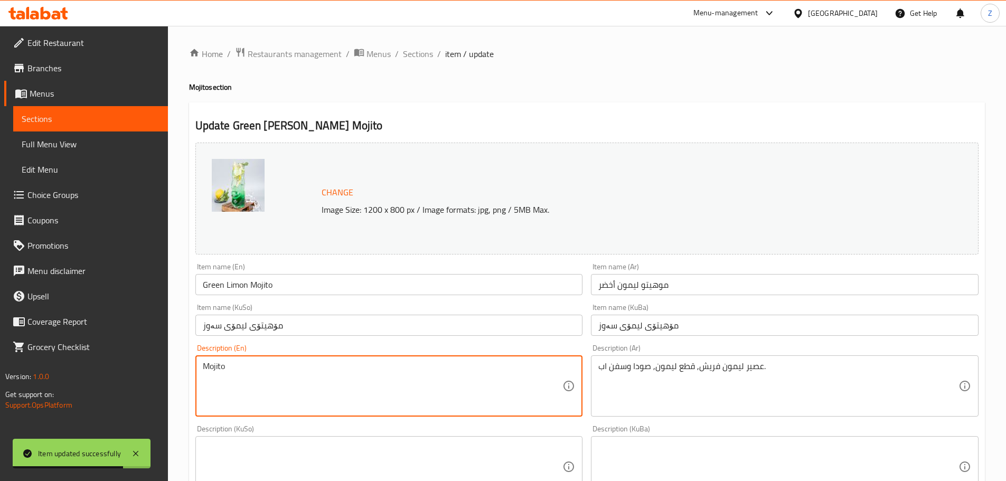
click at [348, 375] on textarea "Mojito" at bounding box center [383, 386] width 360 height 50
paste textarea "Lemon juice, lemon chunks, 7up and soda."
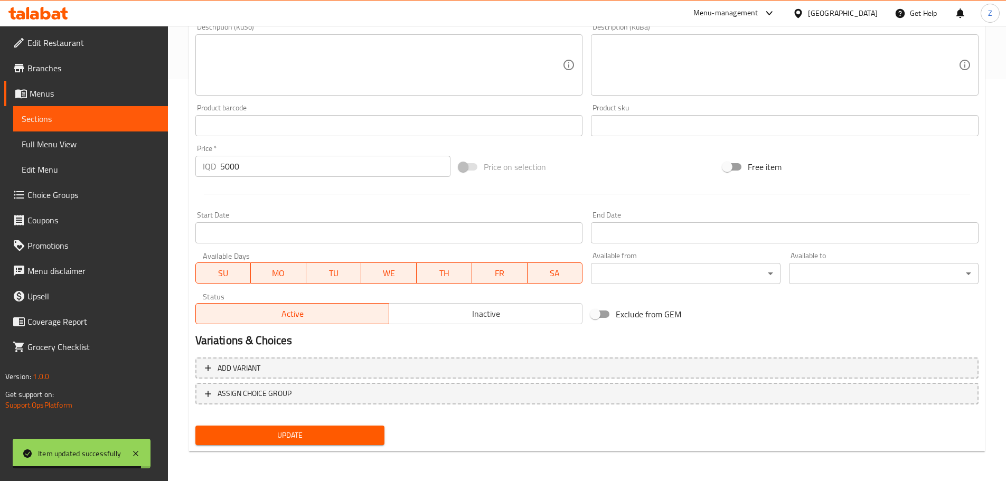
type textarea "Lemon juice, lemon chunks, 7up and soda."
click at [327, 437] on span "Update" at bounding box center [290, 435] width 173 height 13
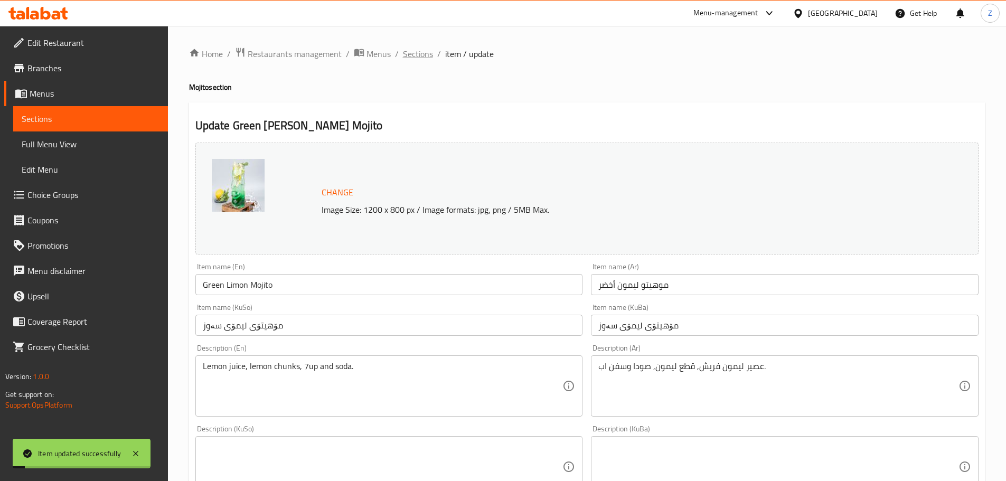
click at [423, 52] on span "Sections" at bounding box center [418, 54] width 30 height 13
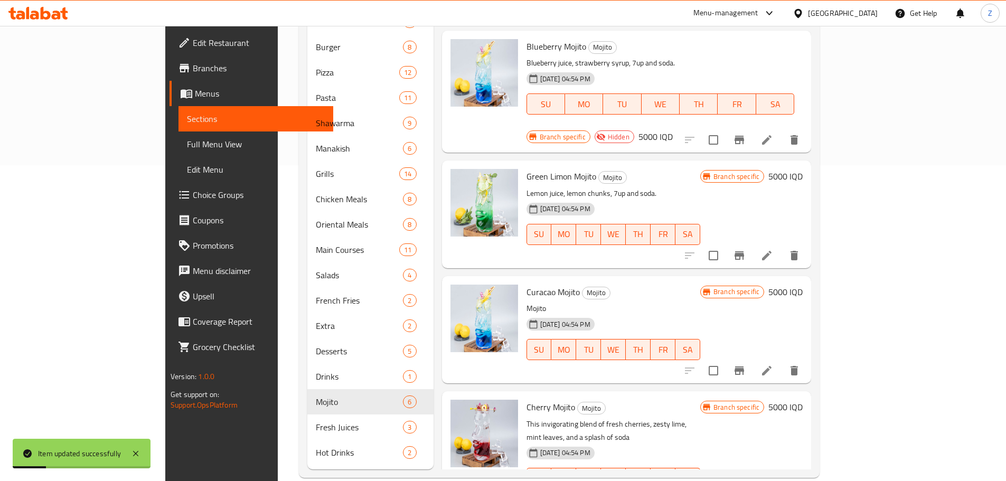
scroll to position [317, 0]
click at [773, 363] on icon at bounding box center [766, 369] width 13 height 13
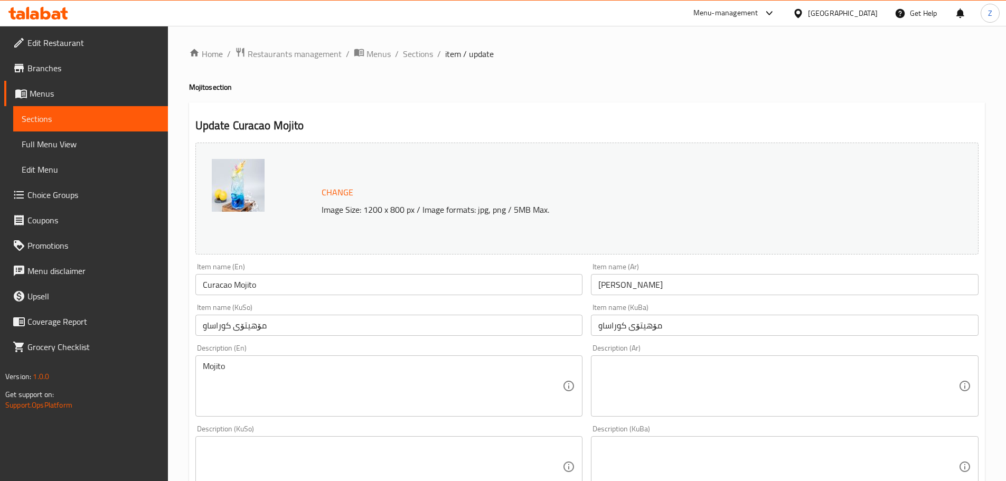
click at [734, 366] on textarea at bounding box center [778, 386] width 360 height 50
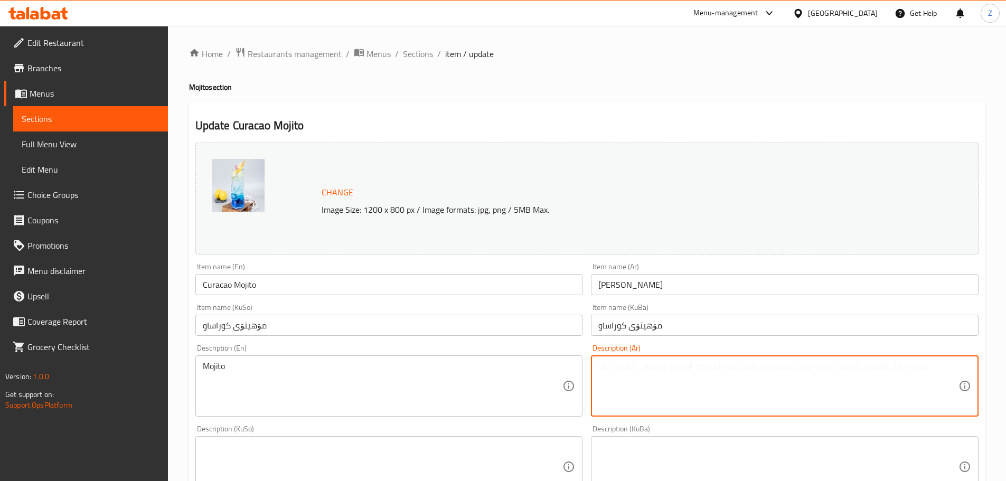
paste textarea "شراب بلو كوراساو، عصير ليمون طازج، سفن أب وصودا."
type textarea "شراب بلو كوراساو، عصير ليمون طازج، سفن أب وصودا."
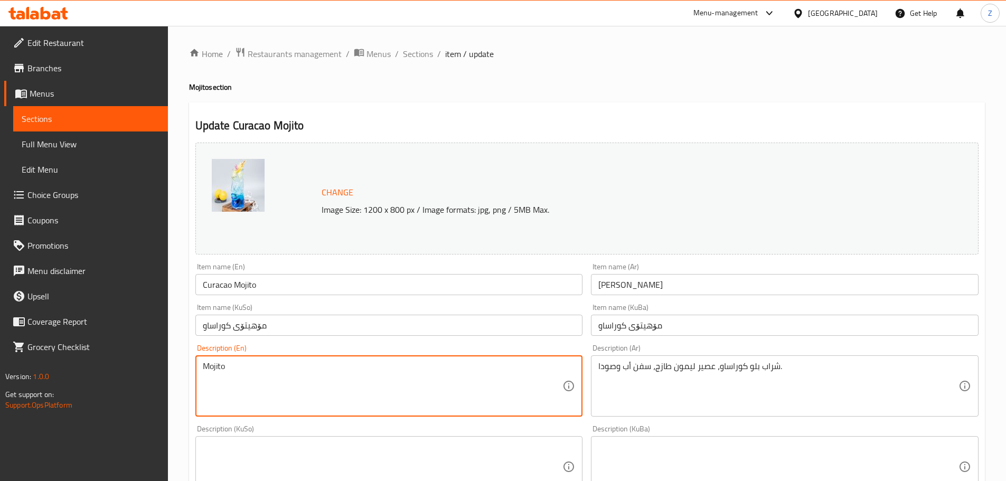
click at [420, 388] on textarea "Mojito" at bounding box center [383, 386] width 360 height 50
click at [421, 388] on textarea "Mojito" at bounding box center [383, 386] width 360 height 50
paste textarea "Blue Curacao syrup, fresh lime juice, 7up and soda."
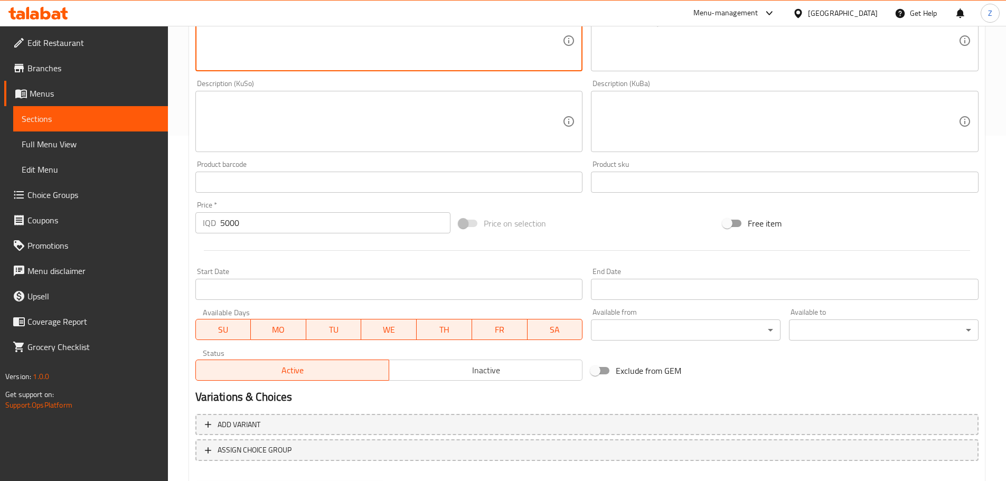
scroll to position [402, 0]
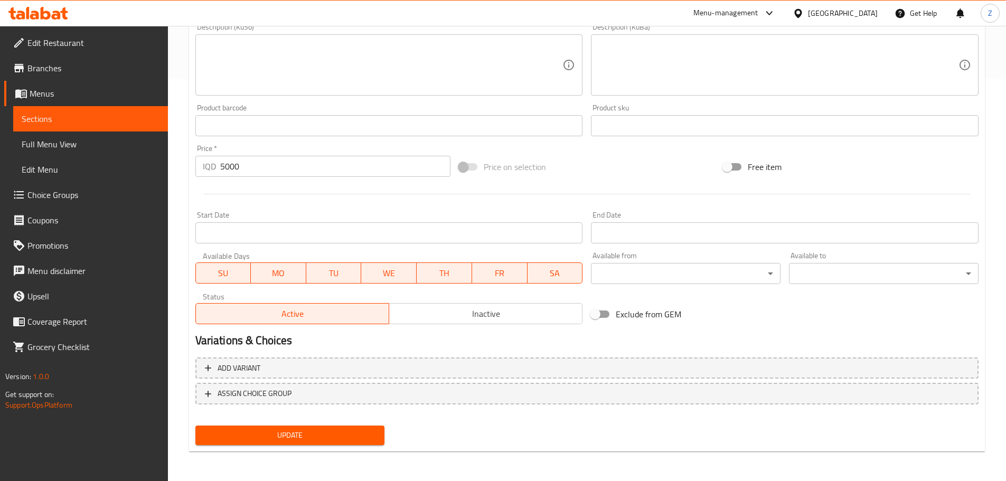
type textarea "Blue Curacao syrup, fresh lime juice, 7up and soda."
click at [358, 439] on span "Update" at bounding box center [290, 435] width 173 height 13
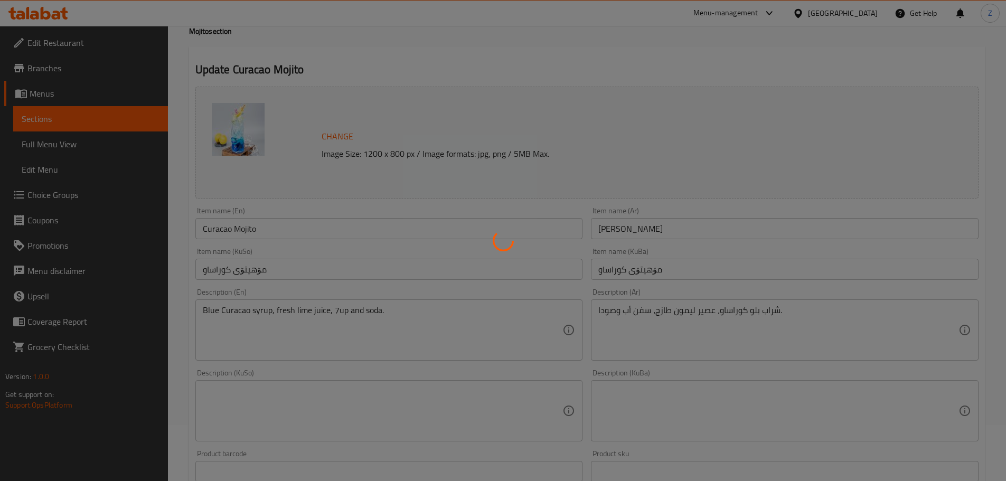
scroll to position [0, 0]
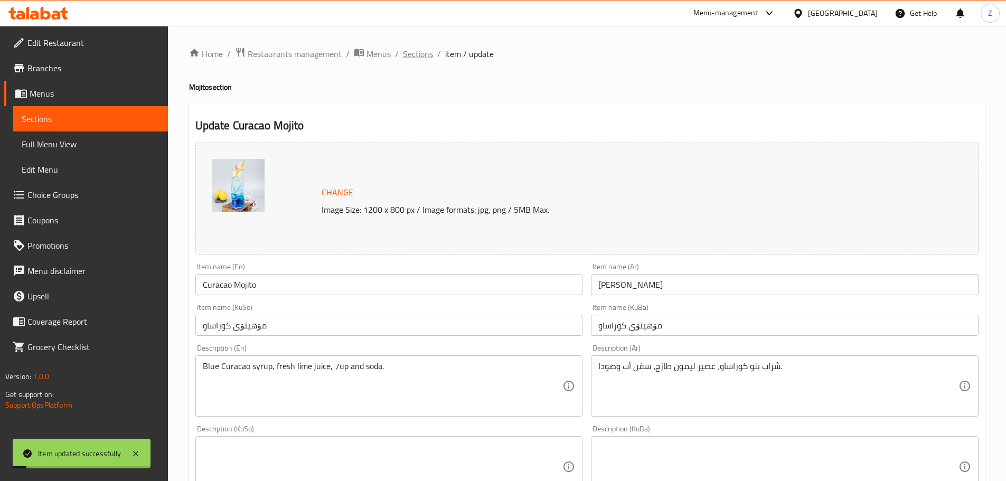
click at [411, 53] on span "Sections" at bounding box center [418, 54] width 30 height 13
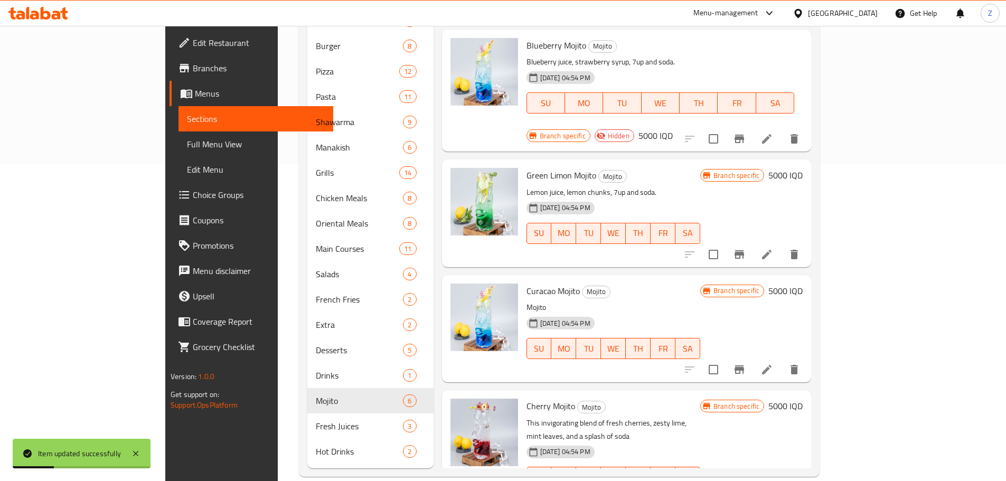
scroll to position [318, 0]
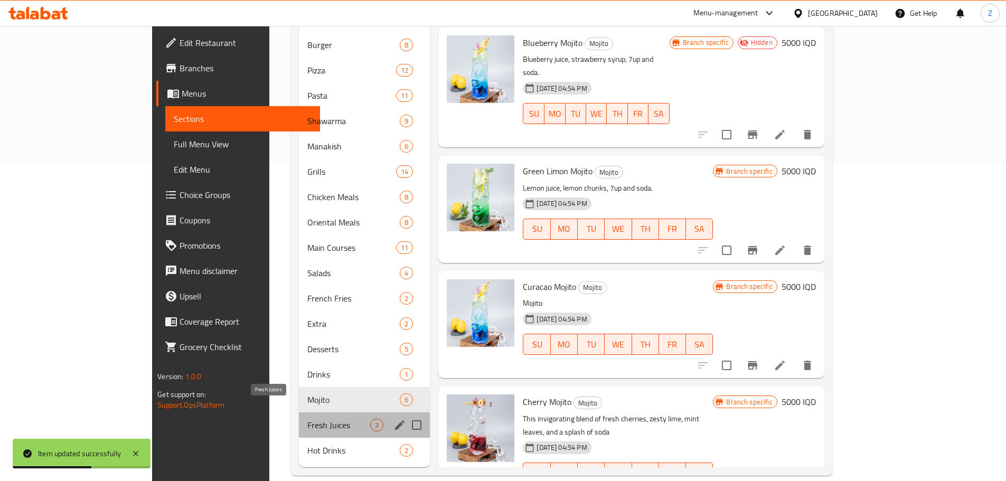
click at [307, 419] on span "Fresh Juices" at bounding box center [338, 425] width 63 height 13
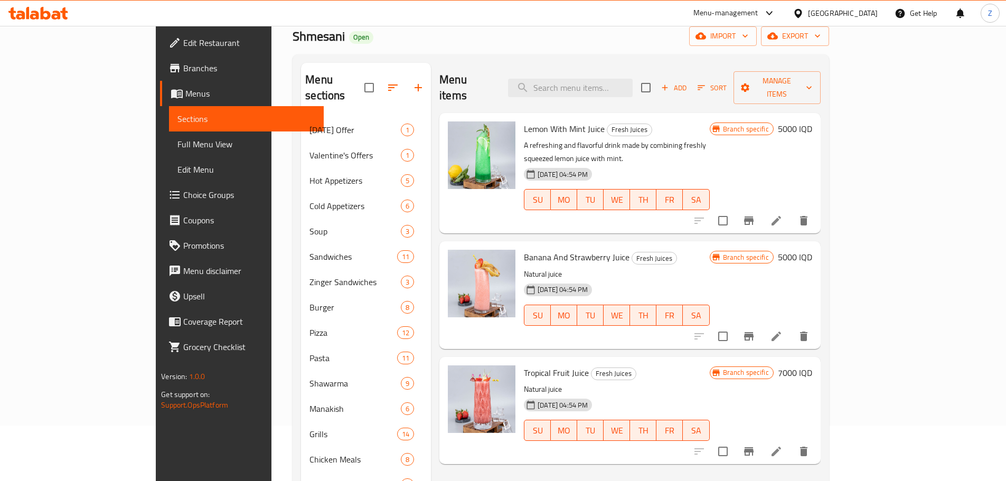
scroll to position [54, 0]
click at [782, 332] on icon at bounding box center [776, 338] width 13 height 13
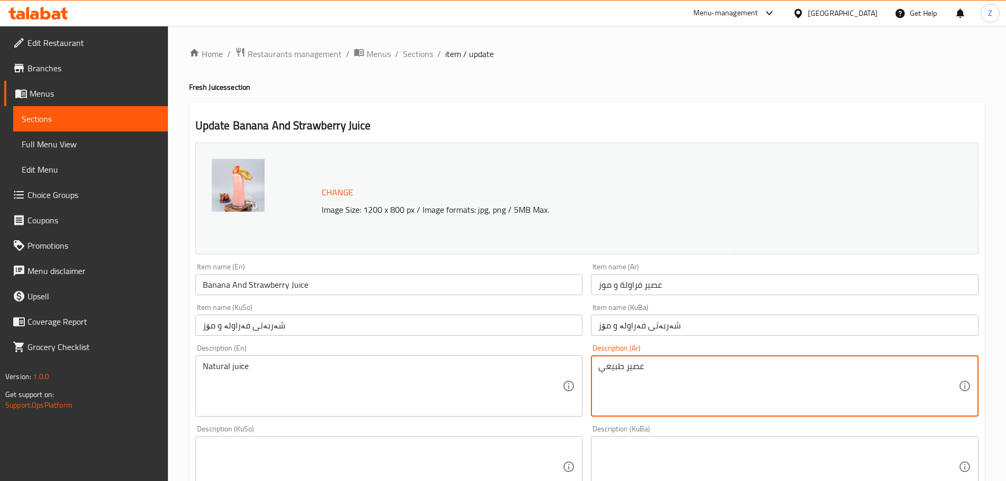
click at [688, 399] on textarea "عصير طبيعي" at bounding box center [778, 386] width 360 height 50
paste textarea "فراولة طازجة، موز, ماء, ثلج ومحليات."
type textarea "فراولة طازجة، موز, ماء, ثلج ومحليات."
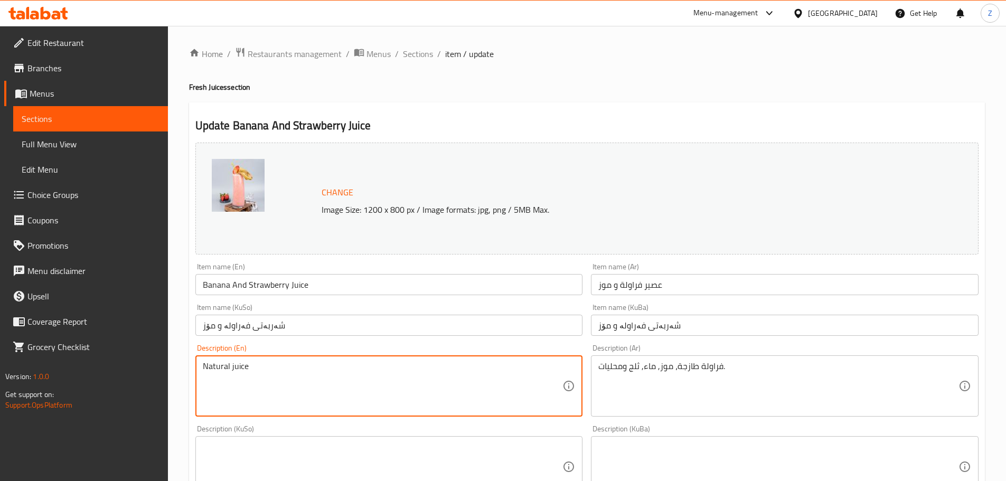
click at [298, 367] on textarea "Natural juice" at bounding box center [383, 386] width 360 height 50
paste textarea "Fresh strawberries, bananas, juice, ice, and sweeteners."
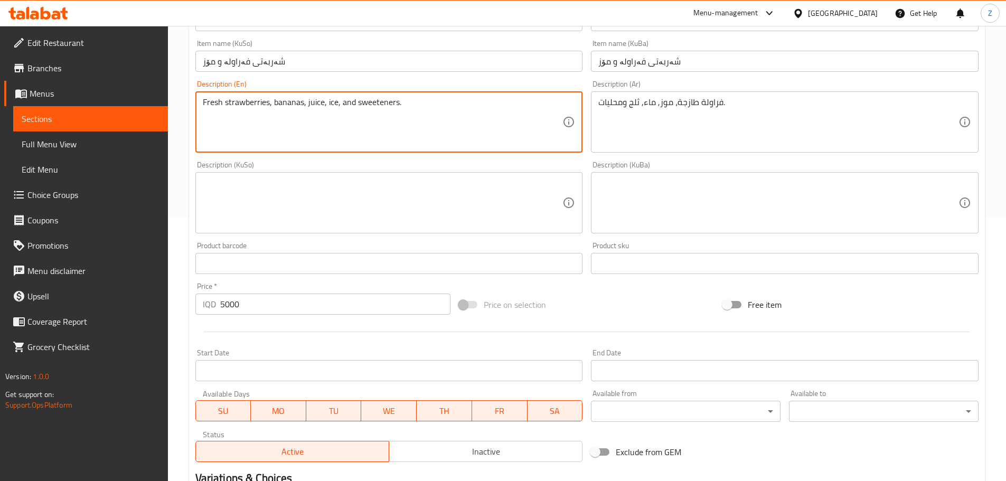
scroll to position [370, 0]
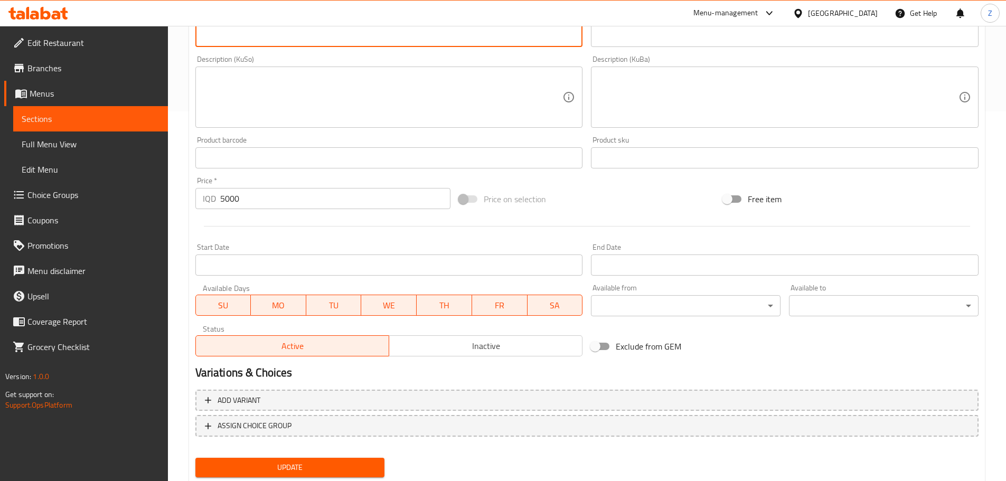
type textarea "Fresh strawberries, bananas, juice, ice, and sweeteners."
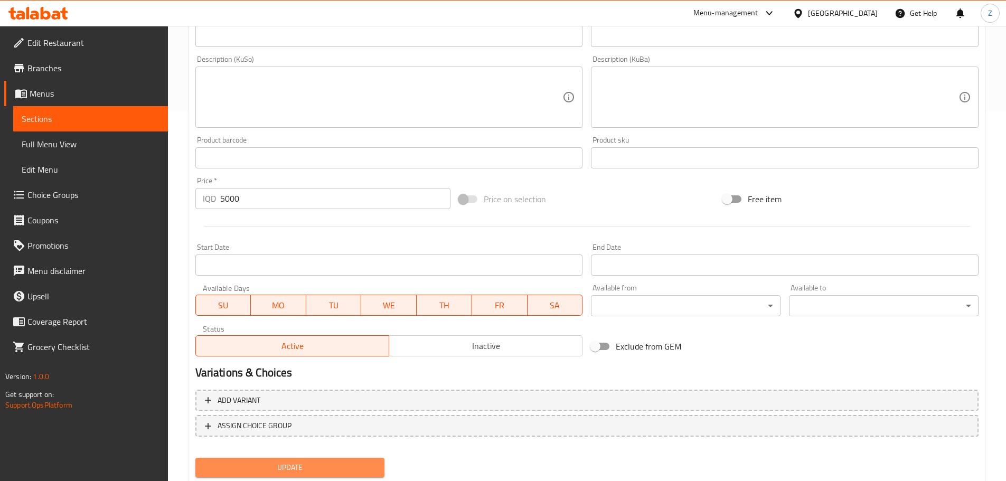
click at [342, 459] on button "Update" at bounding box center [290, 468] width 190 height 20
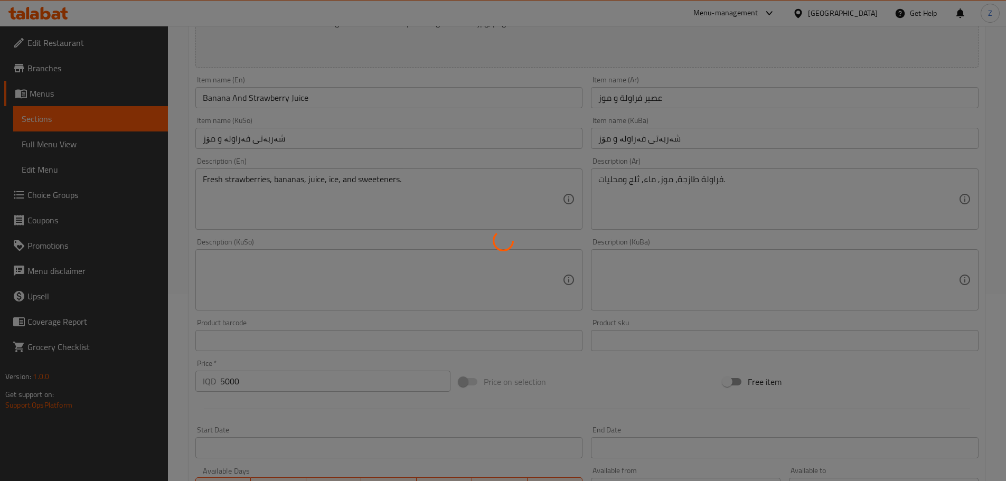
scroll to position [0, 0]
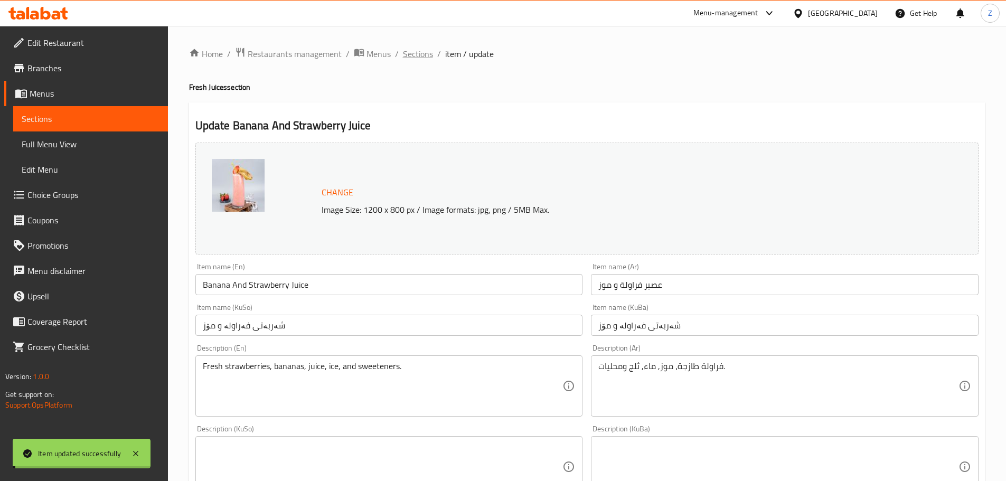
click at [422, 52] on span "Sections" at bounding box center [418, 54] width 30 height 13
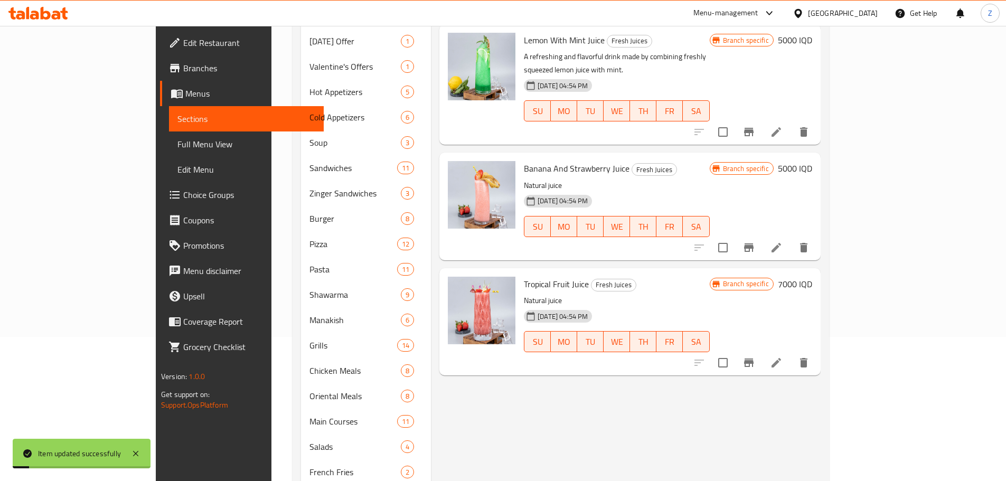
scroll to position [158, 0]
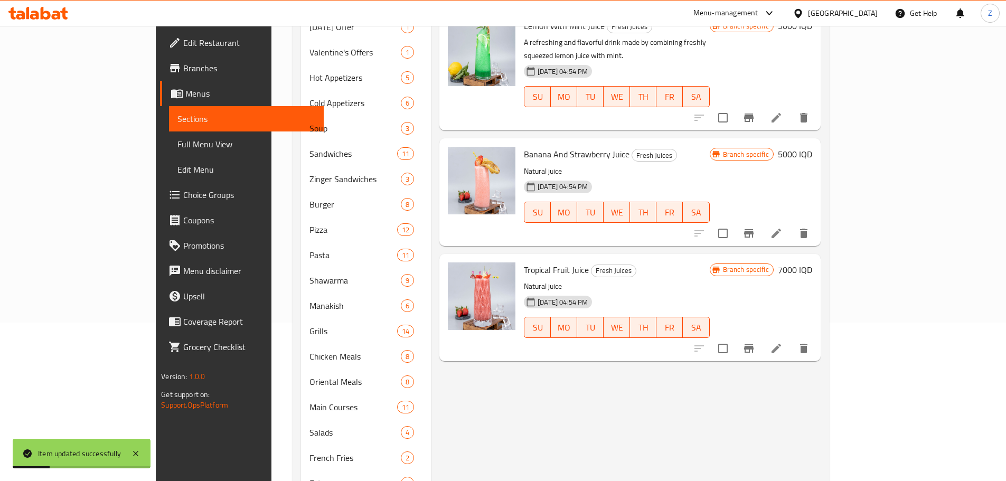
click at [782, 342] on icon at bounding box center [776, 348] width 13 height 13
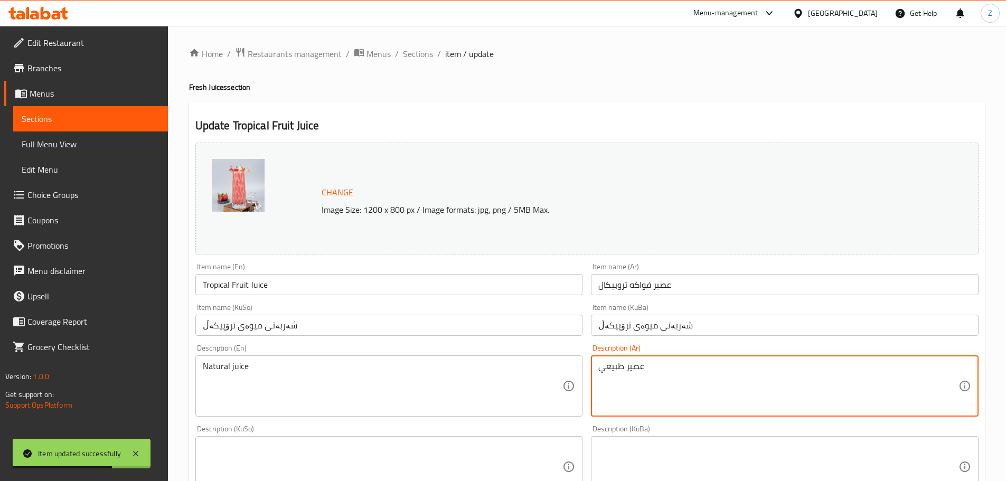
click at [666, 379] on textarea "عصير طبيعي" at bounding box center [778, 386] width 360 height 50
paste textarea "فواكه استوائية, ماء, ثلج ومحليات."
type textarea "فواكه استوائية, ماء, ثلج ومحليات."
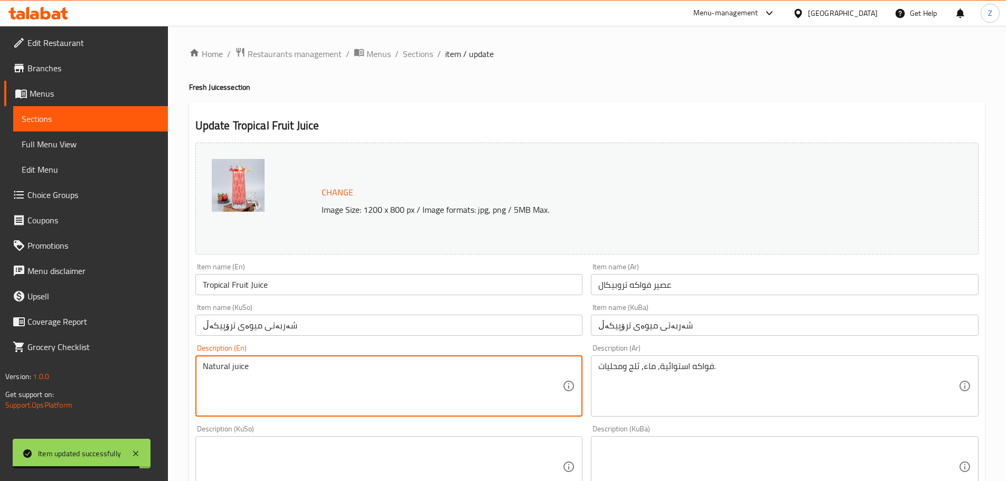
click at [273, 372] on textarea "Natural juice" at bounding box center [383, 386] width 360 height 50
paste textarea "Tropical fruits, water, ice, and sweeteners."
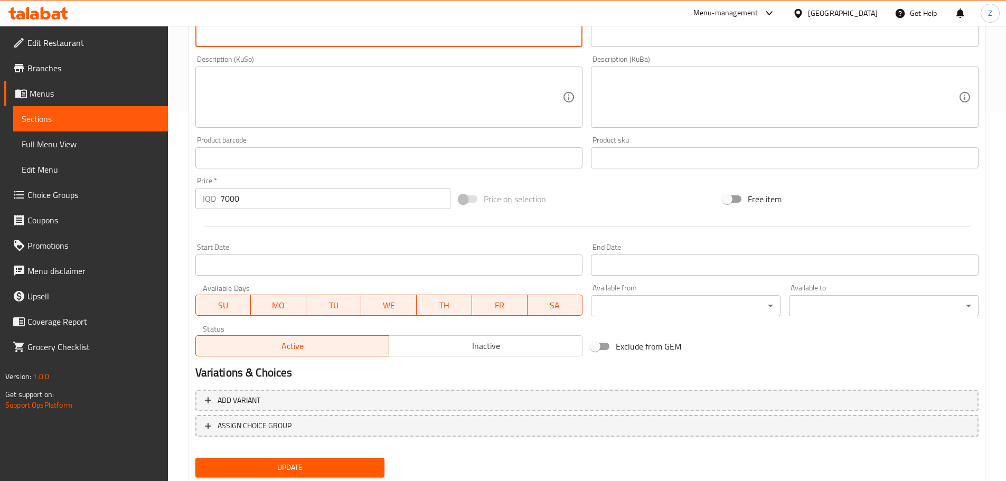
type textarea "Tropical fruits, water, ice, and sweeteners."
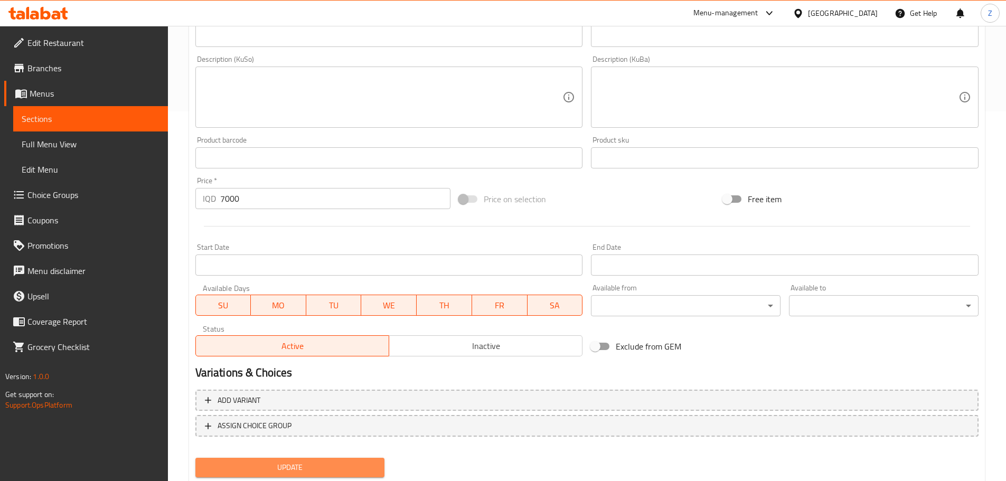
click at [304, 465] on span "Update" at bounding box center [290, 467] width 173 height 13
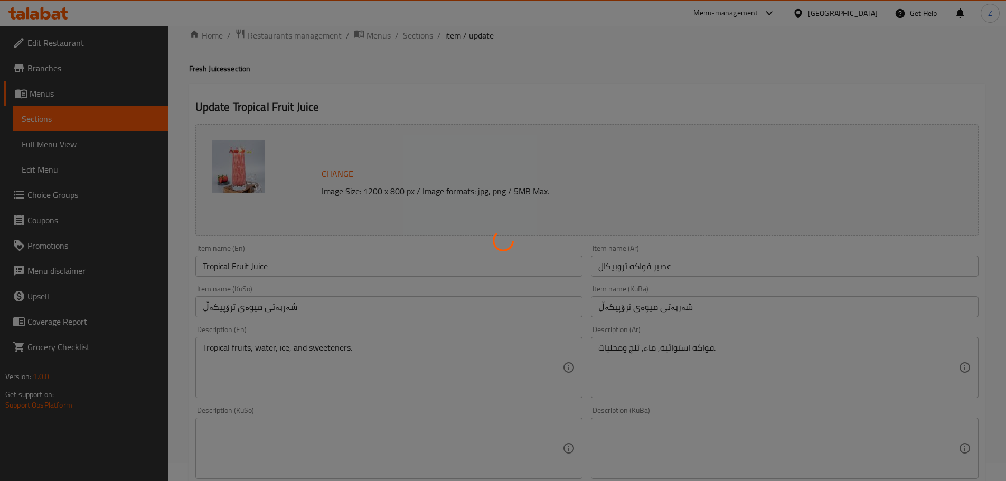
scroll to position [0, 0]
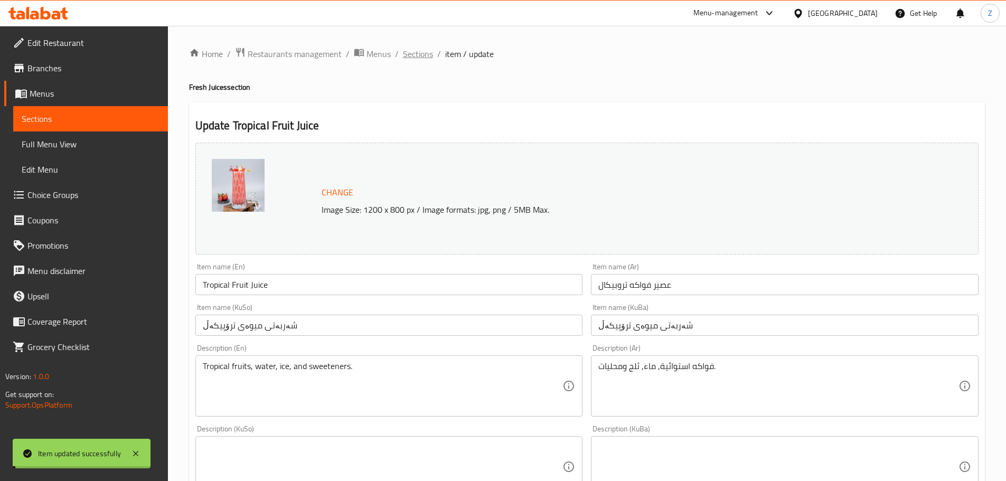
click at [428, 53] on span "Sections" at bounding box center [418, 54] width 30 height 13
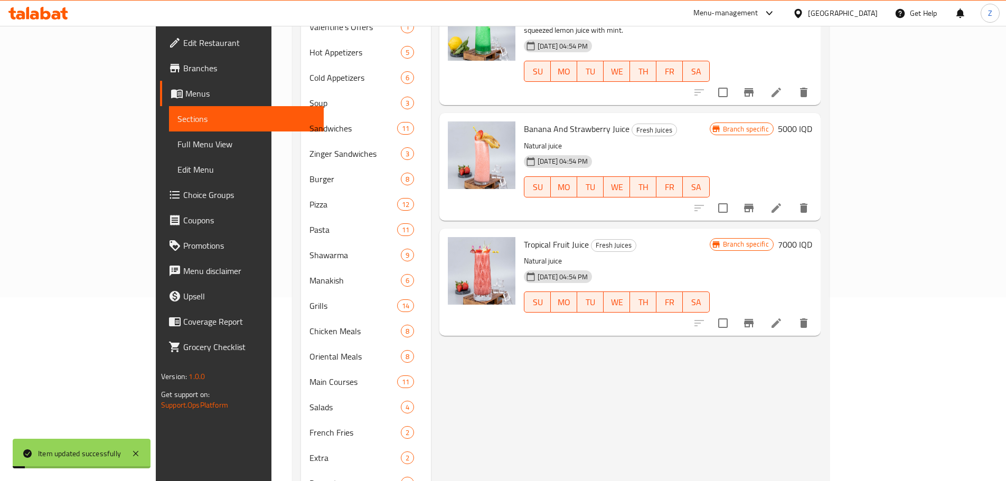
scroll to position [317, 0]
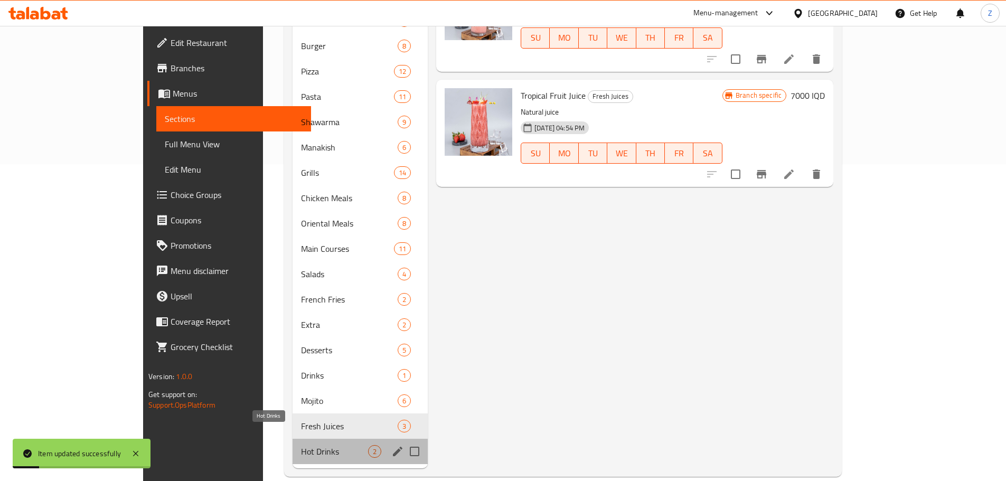
click at [301, 445] on span "Hot Drinks" at bounding box center [334, 451] width 67 height 13
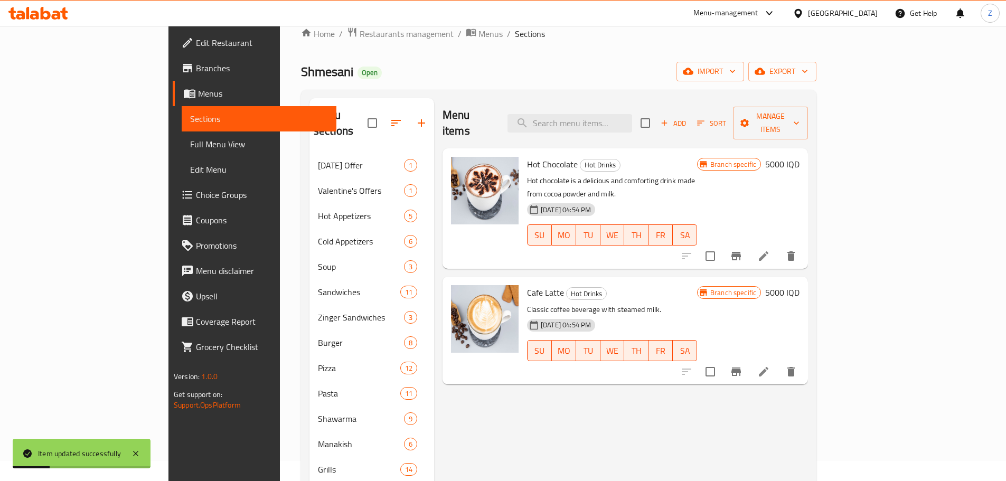
scroll to position [1, 0]
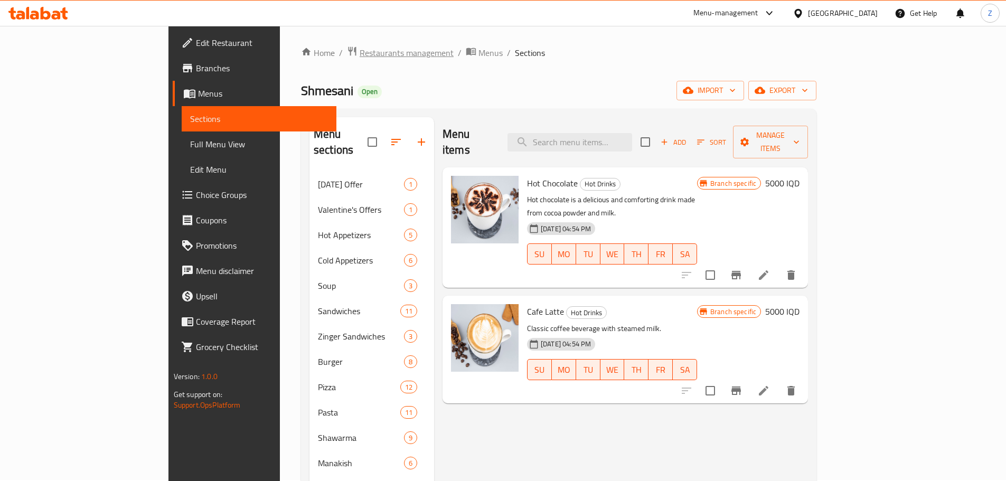
click at [360, 59] on span "Restaurants management" at bounding box center [407, 52] width 94 height 13
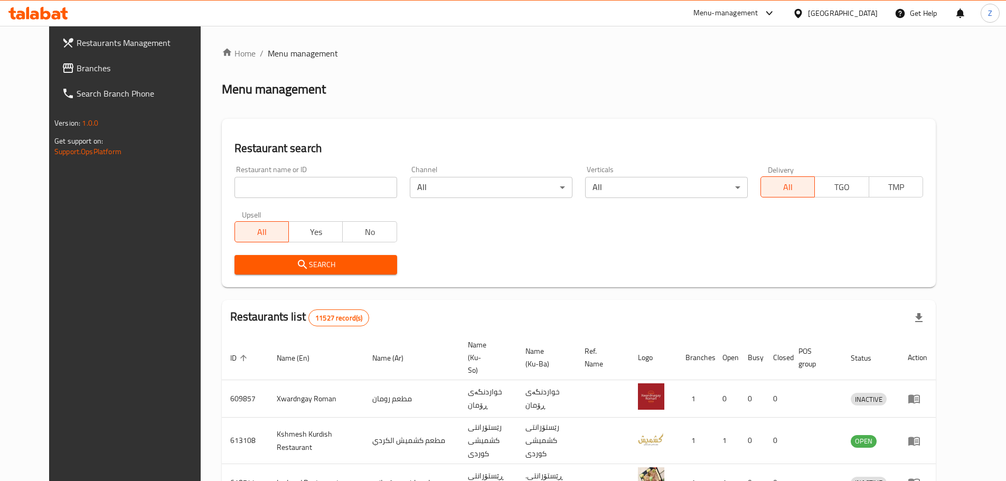
click at [278, 187] on input "search" at bounding box center [315, 187] width 163 height 21
paste input "654742"
type input "654742"
click at [286, 265] on span "Search" at bounding box center [316, 264] width 146 height 13
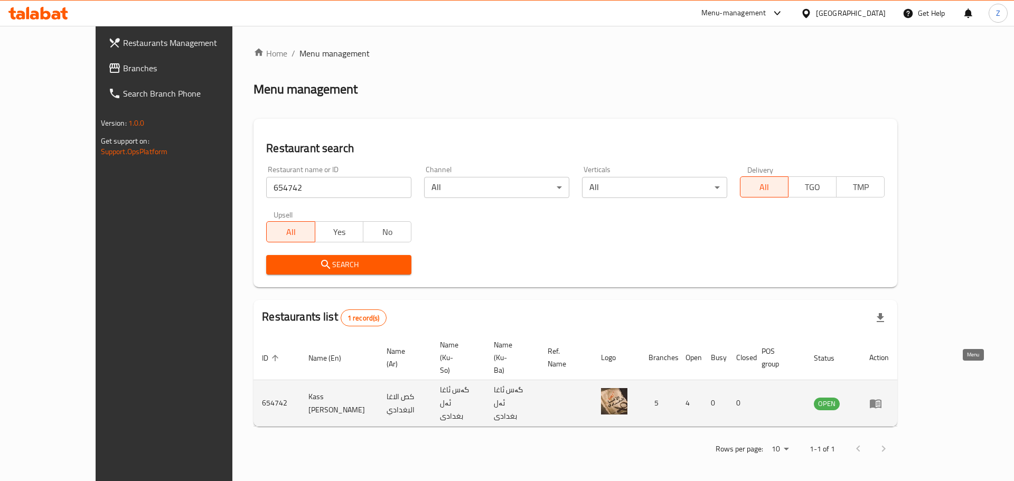
click at [881, 399] on icon "enhanced table" at bounding box center [876, 403] width 12 height 9
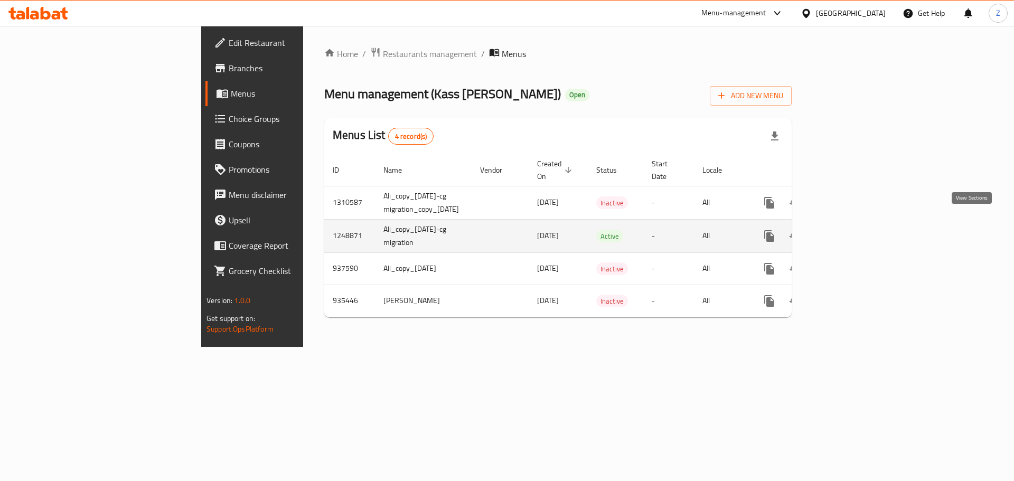
click at [852, 230] on icon "enhanced table" at bounding box center [845, 236] width 13 height 13
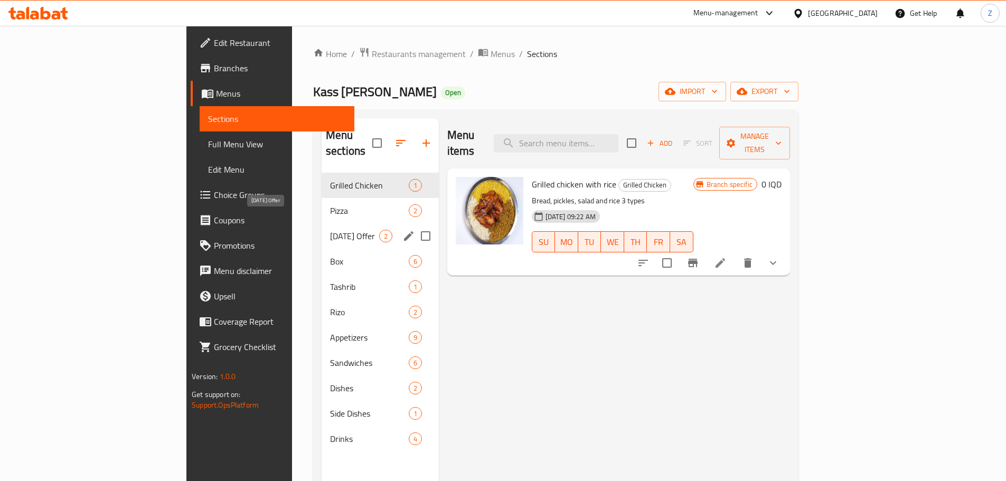
click at [330, 230] on span "[DATE] Offer" at bounding box center [354, 236] width 49 height 13
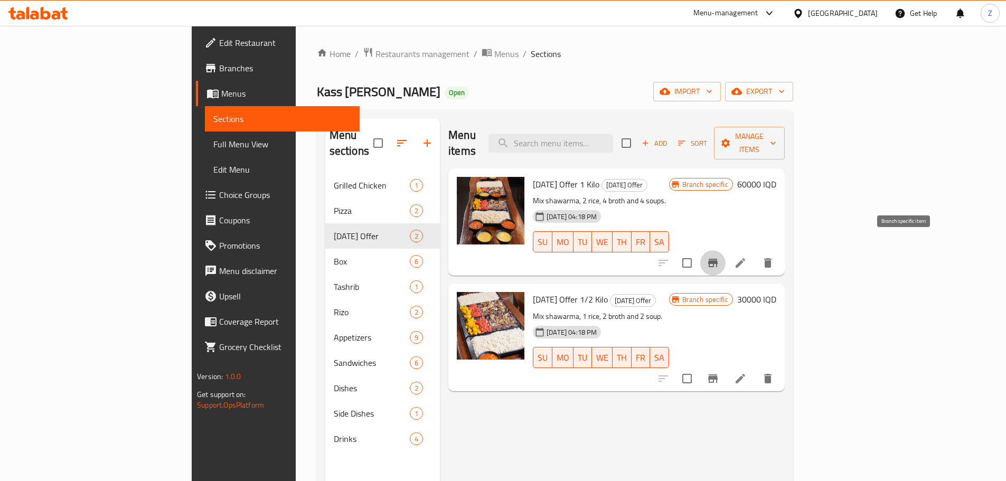
click at [725, 257] on button "Branch-specific-item" at bounding box center [712, 262] width 25 height 25
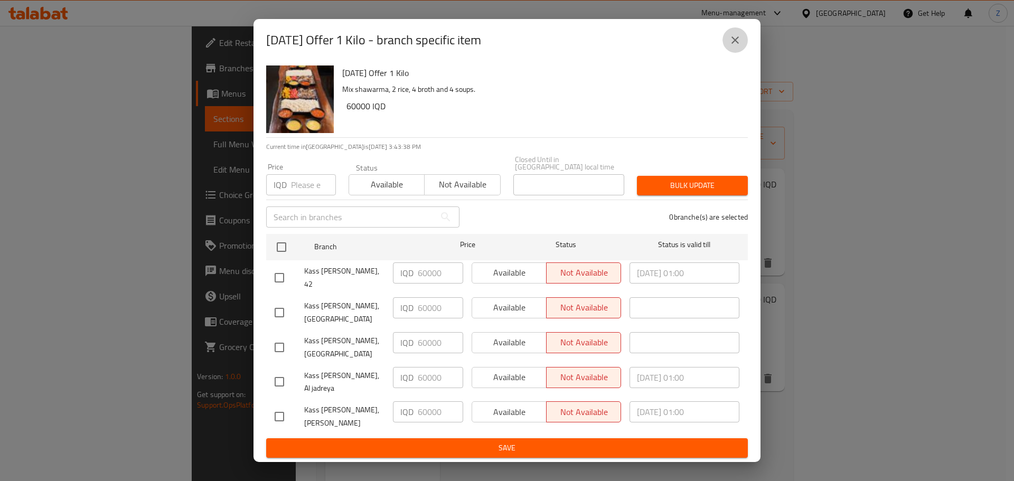
click at [743, 41] on button "close" at bounding box center [734, 39] width 25 height 25
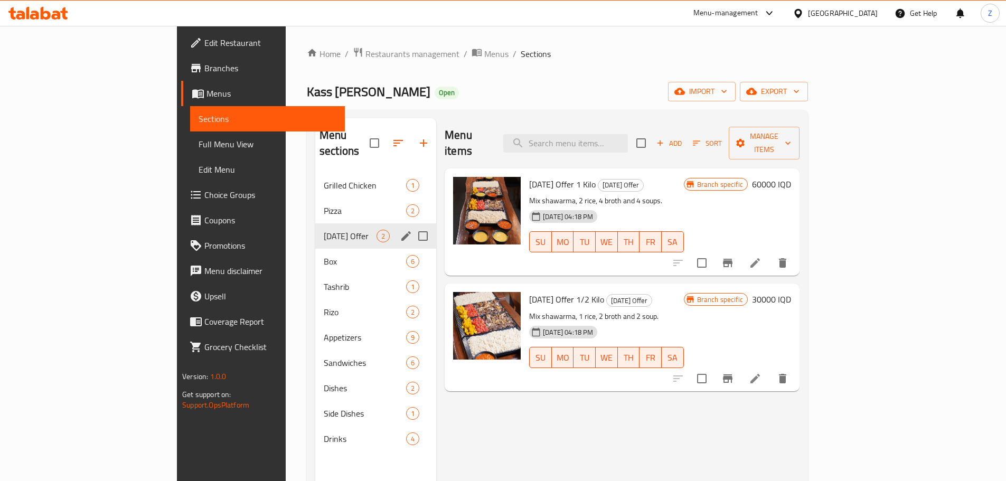
drag, startPoint x: 380, startPoint y: 220, endPoint x: 344, endPoint y: 169, distance: 62.8
click at [412, 225] on input "Menu sections" at bounding box center [423, 236] width 22 height 22
checkbox input "true"
click at [375, 130] on button "button" at bounding box center [387, 142] width 25 height 25
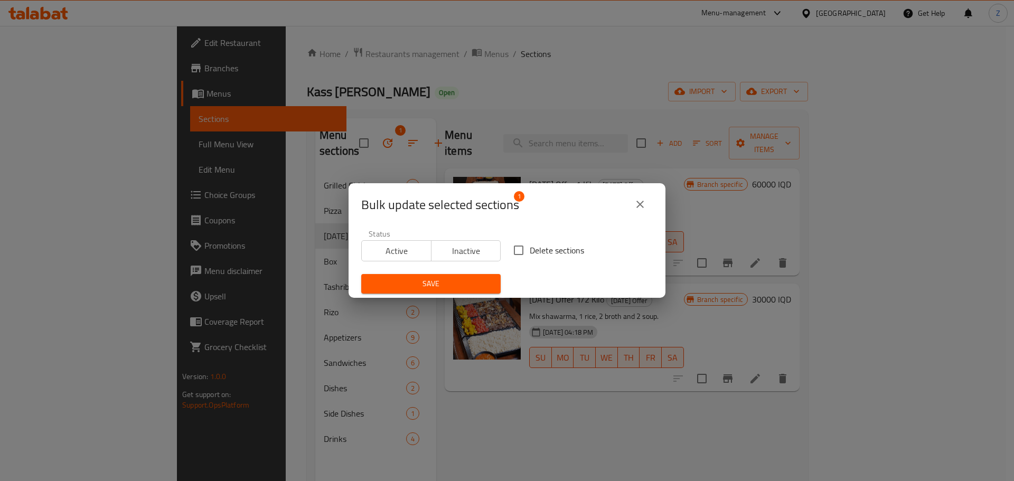
drag, startPoint x: 474, startPoint y: 257, endPoint x: 455, endPoint y: 272, distance: 24.4
click at [474, 257] on span "Inactive" at bounding box center [466, 250] width 61 height 15
click at [452, 276] on button "Save" at bounding box center [430, 284] width 139 height 20
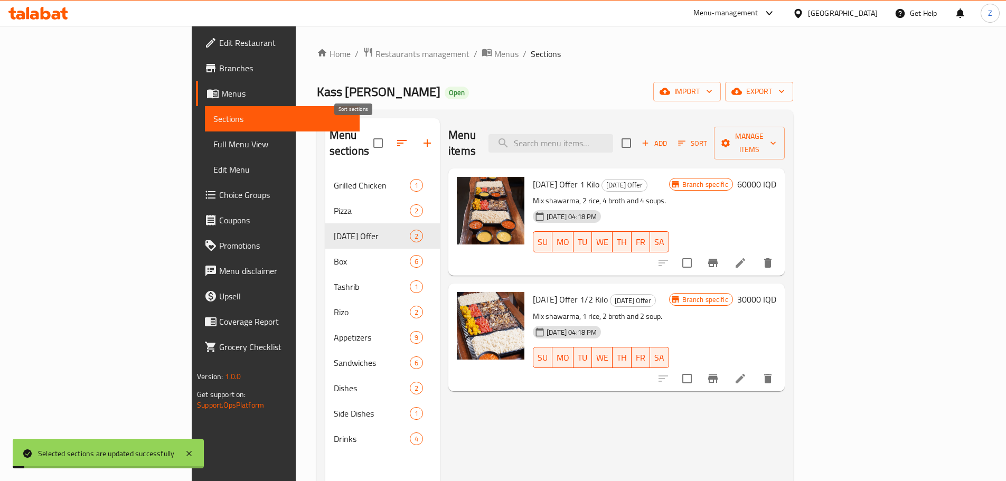
click at [395, 137] on icon "button" at bounding box center [401, 143] width 13 height 13
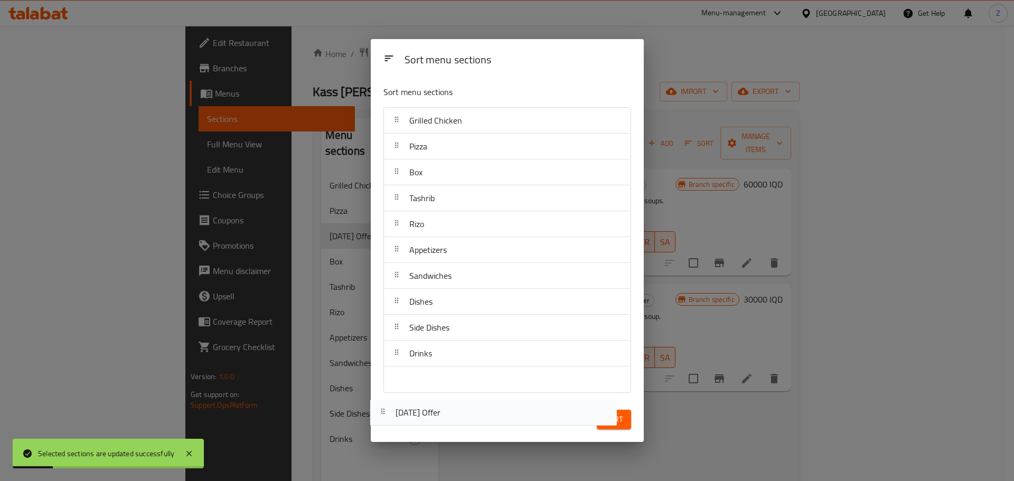
click at [440, 383] on nav "Grilled Chicken Pizza [DATE] Offer Box Tashrib [PERSON_NAME] Appetizers Sandwic…" at bounding box center [507, 250] width 248 height 286
click at [611, 417] on span "Sort" at bounding box center [613, 419] width 17 height 13
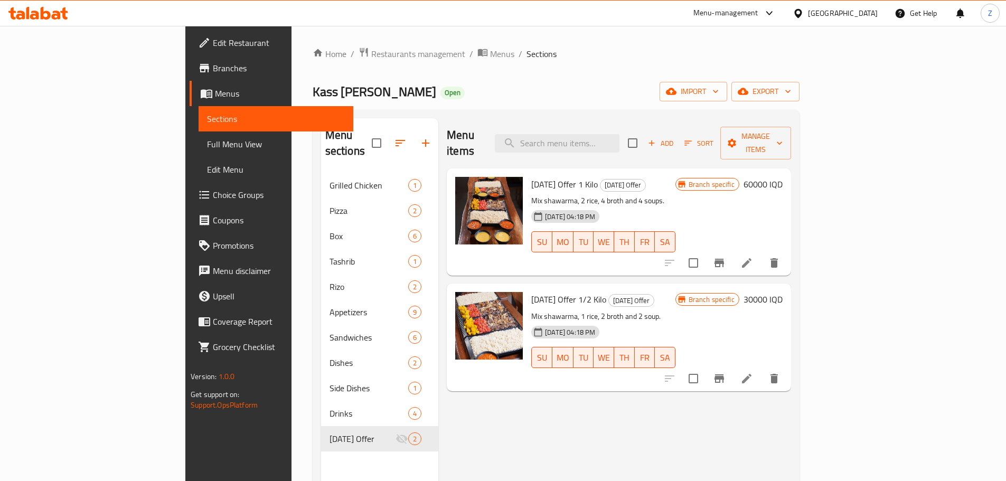
click at [321, 168] on nav "Grilled Chicken 1 Pizza 2 Box 6 Tashrib 1 [PERSON_NAME] 2 Appetizers 9 Sandwich…" at bounding box center [380, 311] width 118 height 287
click at [321, 173] on div "Grilled Chicken 1" at bounding box center [380, 185] width 118 height 25
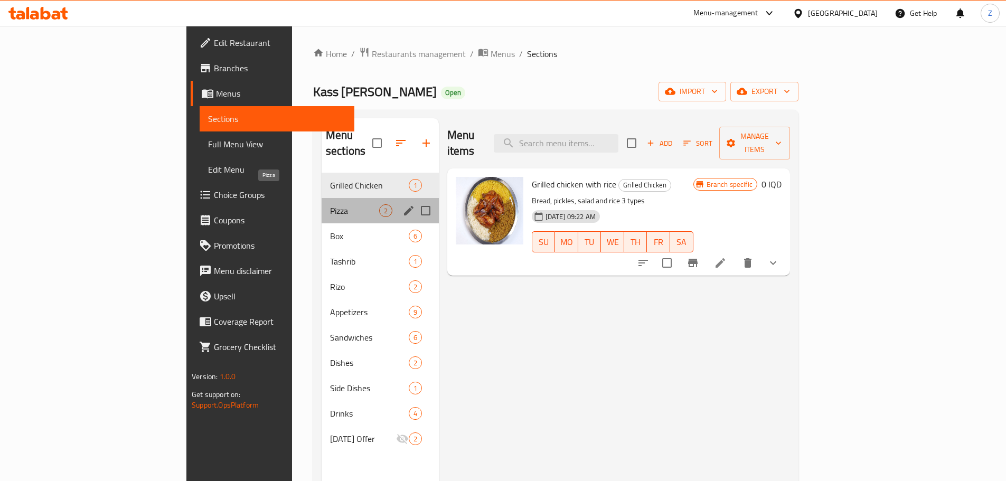
click at [330, 204] on span "Pizza" at bounding box center [354, 210] width 49 height 13
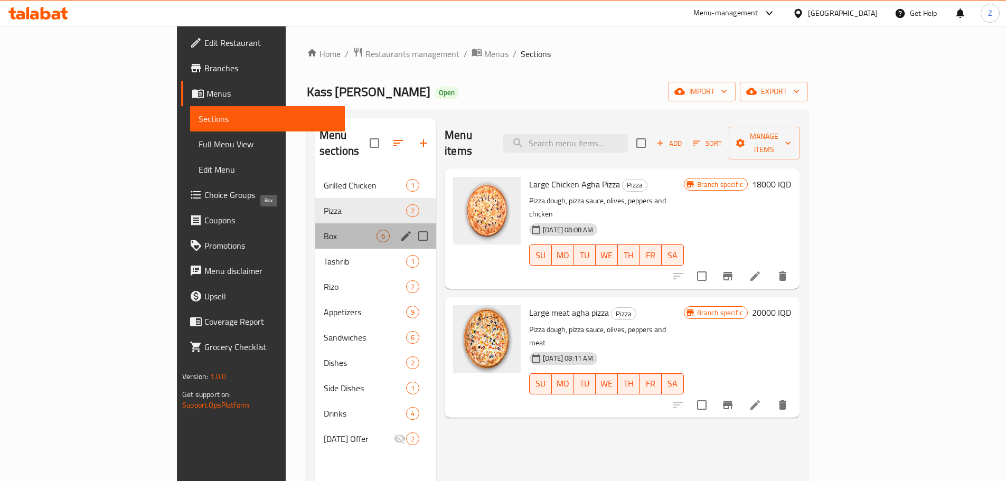
click at [324, 230] on span "Box" at bounding box center [350, 236] width 53 height 13
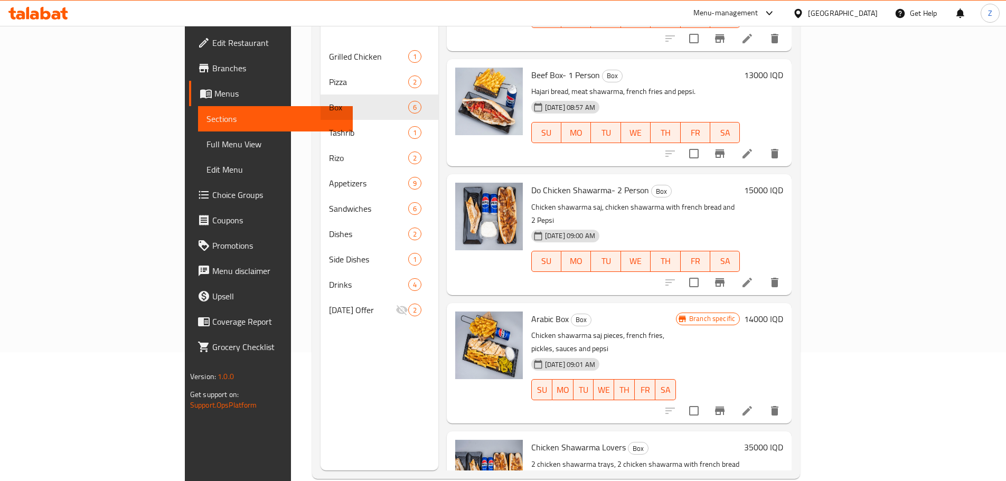
scroll to position [148, 0]
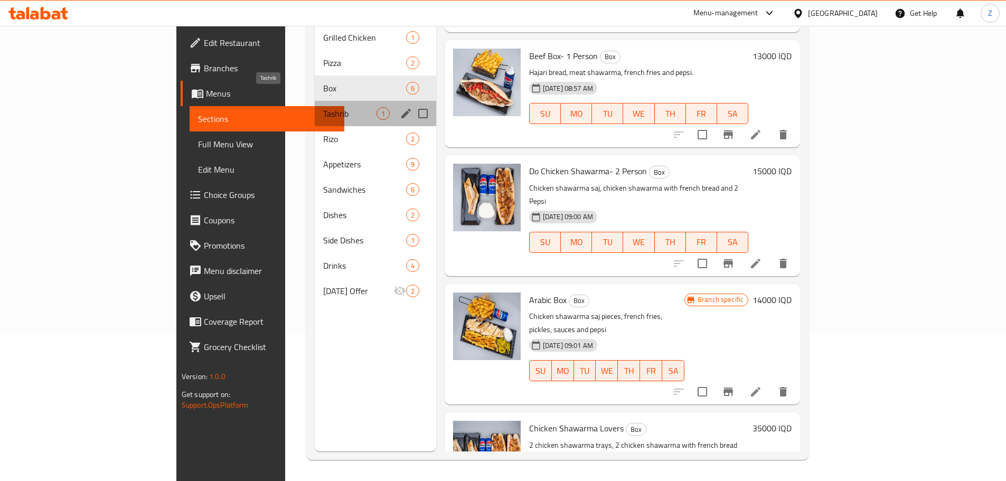
click at [323, 107] on span "Tashrib" at bounding box center [349, 113] width 53 height 13
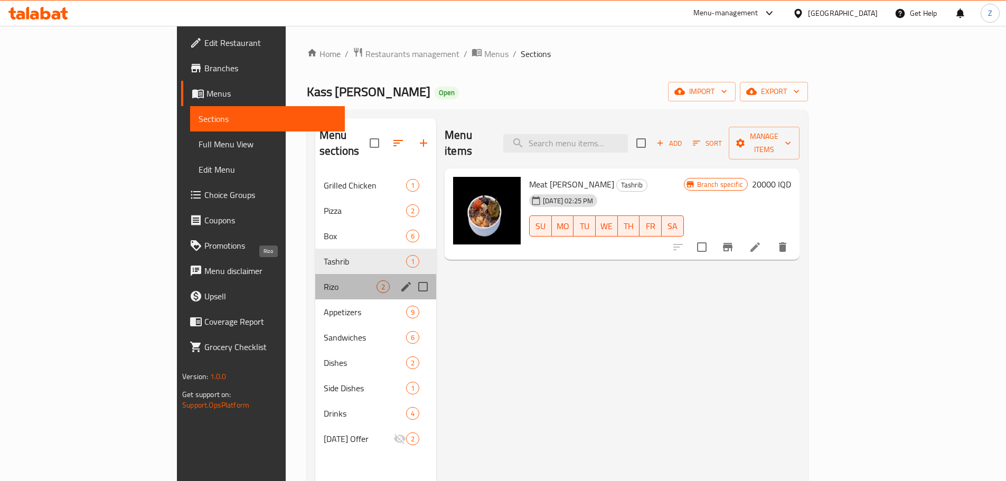
click at [324, 280] on span "Rizo" at bounding box center [350, 286] width 53 height 13
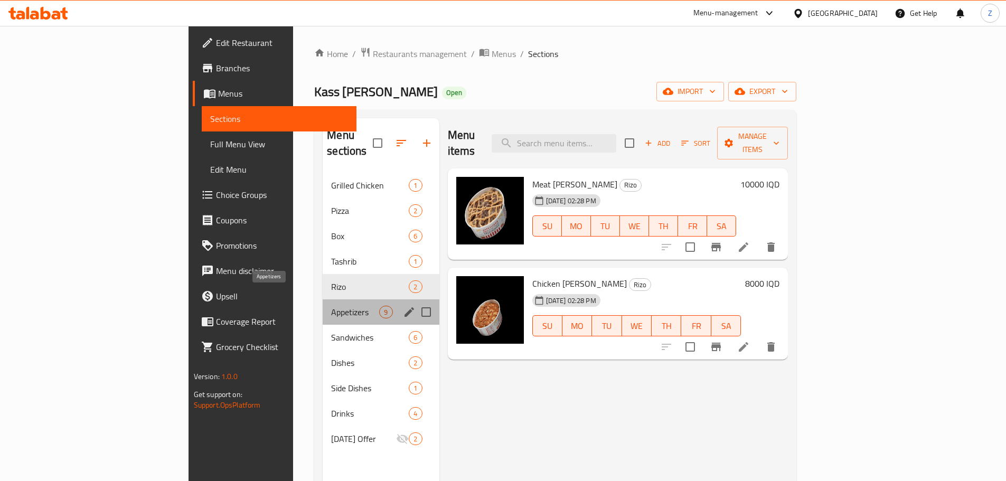
click at [331, 306] on span "Appetizers" at bounding box center [355, 312] width 48 height 13
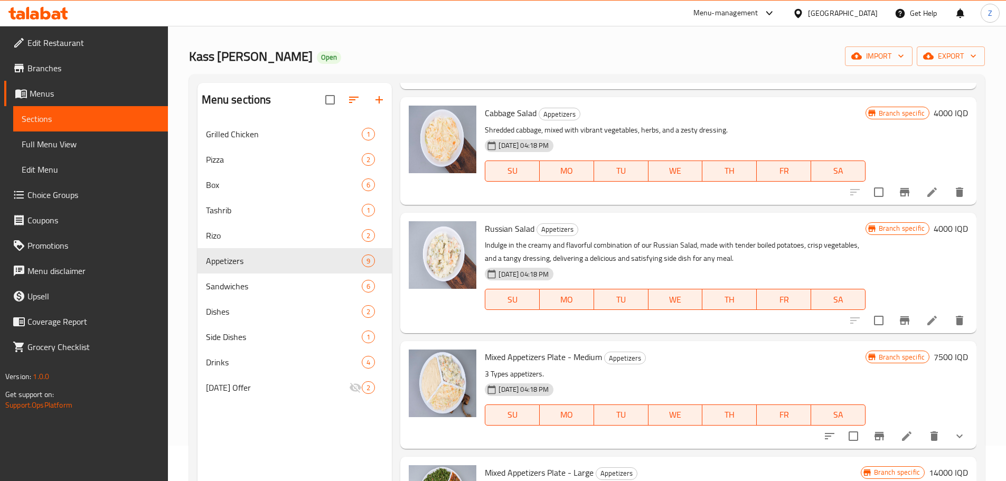
scroll to position [148, 0]
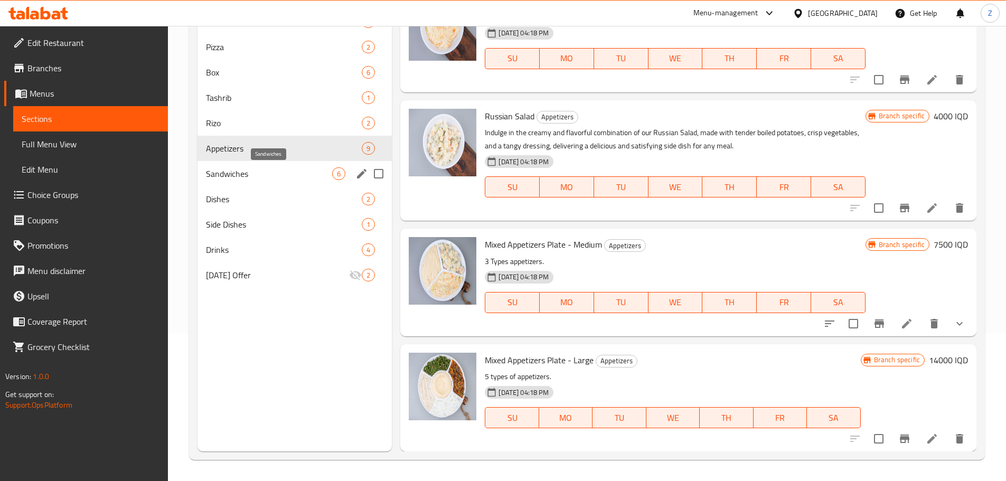
click at [237, 168] on span "Sandwiches" at bounding box center [269, 173] width 127 height 13
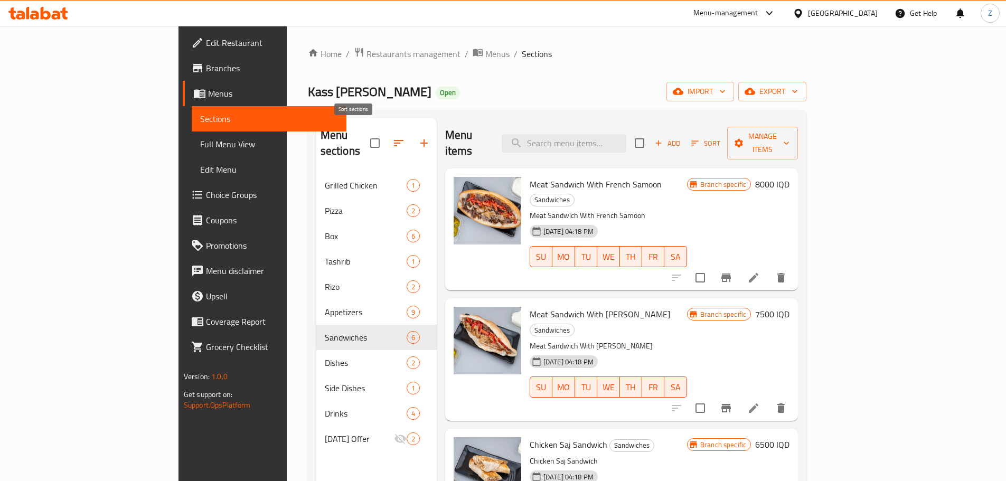
click at [392, 138] on icon "button" at bounding box center [398, 143] width 13 height 13
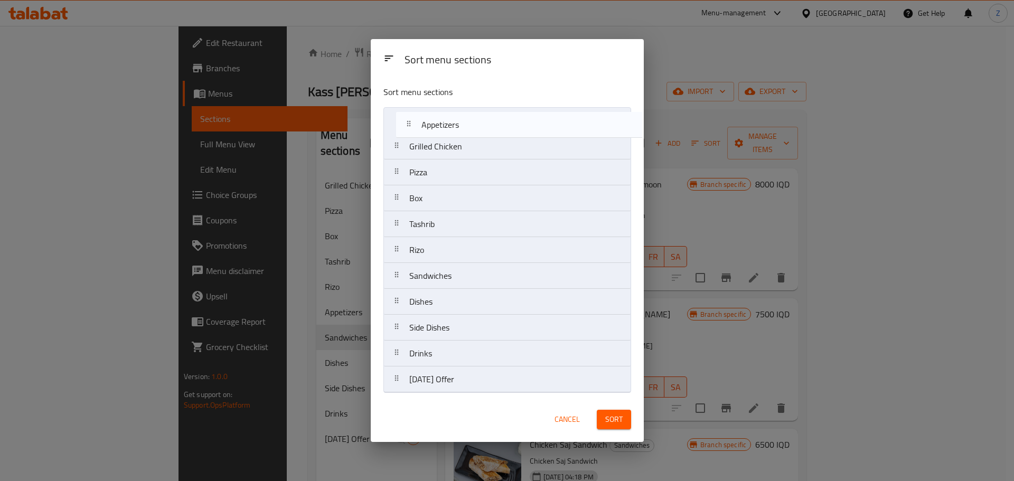
drag, startPoint x: 463, startPoint y: 258, endPoint x: 473, endPoint y: 131, distance: 127.1
click at [473, 131] on nav "Grilled Chicken Pizza Box Tashrib [PERSON_NAME] Appetizers Sandwiches Dishes Si…" at bounding box center [507, 250] width 248 height 286
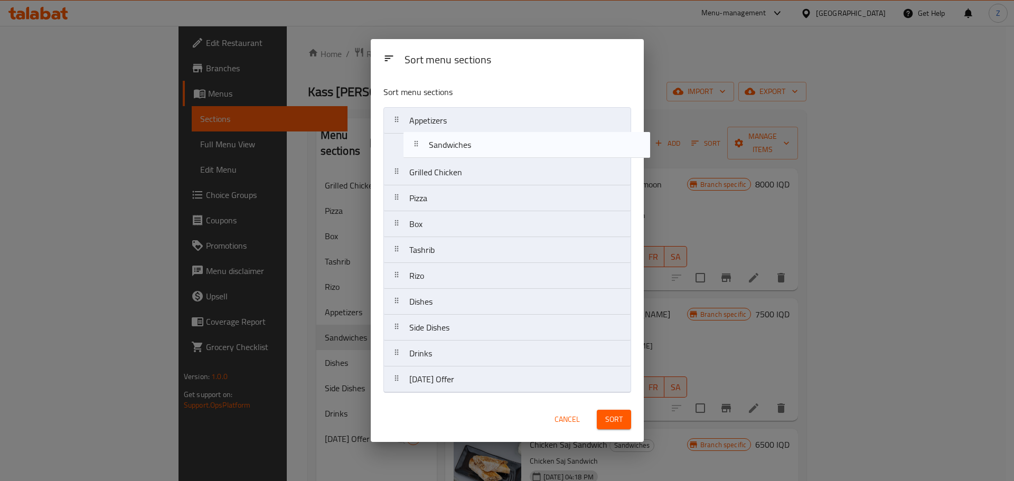
drag, startPoint x: 432, startPoint y: 281, endPoint x: 452, endPoint y: 147, distance: 135.5
click at [452, 147] on nav "Appetizers Grilled Chicken Pizza Box Tashrib [PERSON_NAME] Sandwiches Dishes Si…" at bounding box center [507, 250] width 248 height 286
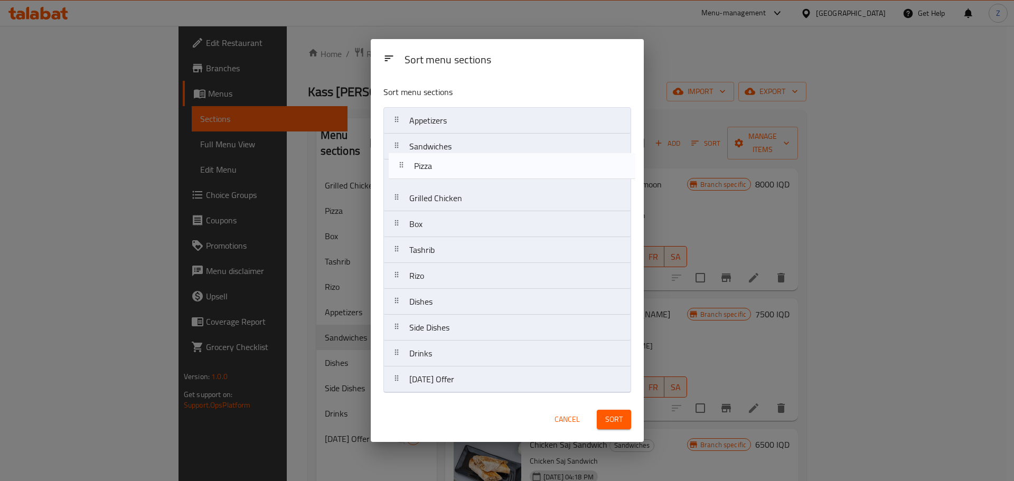
drag, startPoint x: 456, startPoint y: 188, endPoint x: 458, endPoint y: 172, distance: 16.4
click at [458, 172] on nav "Appetizers Sandwiches Grilled Chicken Pizza Box Tashrib [PERSON_NAME] Dishes Si…" at bounding box center [507, 250] width 248 height 286
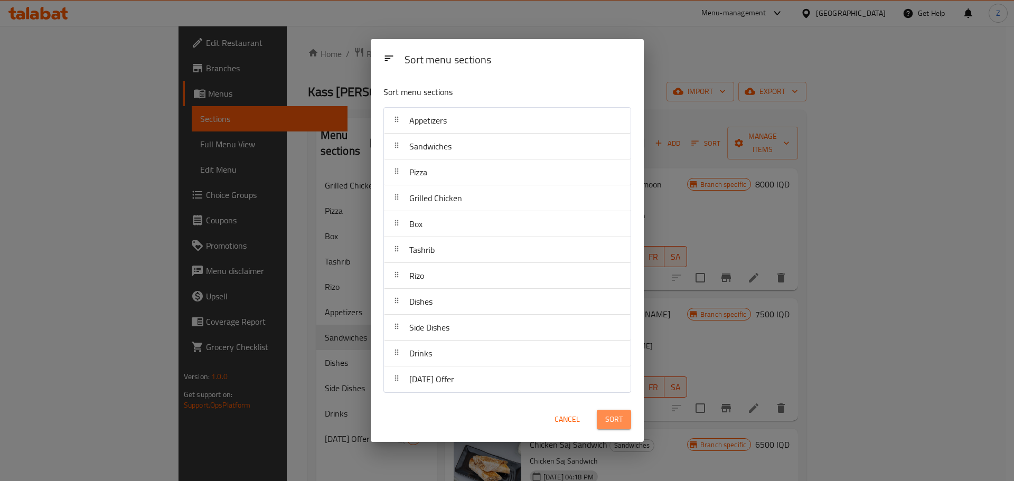
click at [610, 415] on span "Sort" at bounding box center [613, 419] width 17 height 13
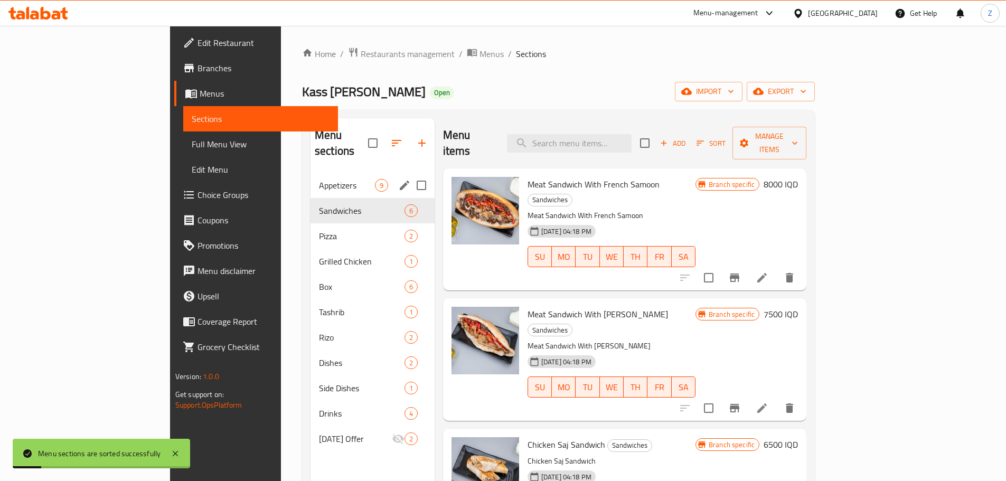
click at [319, 179] on span "Appetizers" at bounding box center [347, 185] width 56 height 13
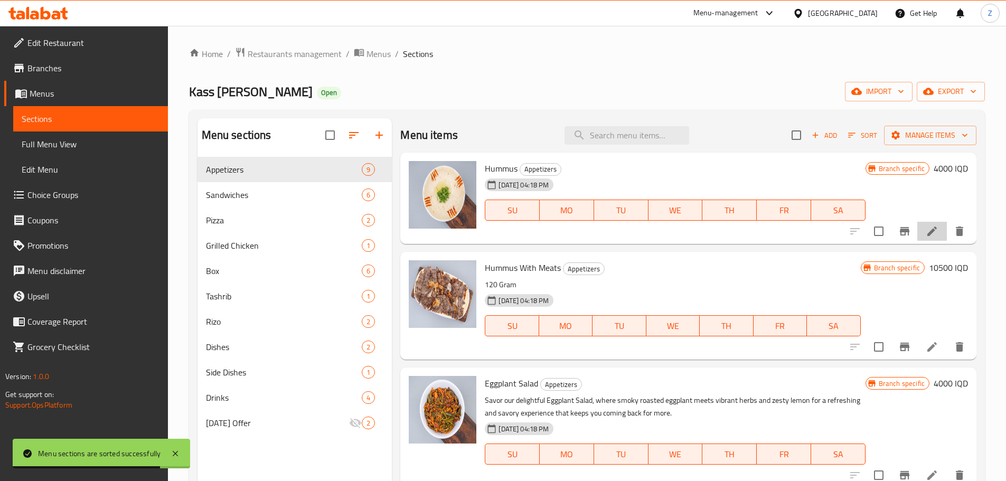
click at [917, 236] on li at bounding box center [932, 231] width 30 height 19
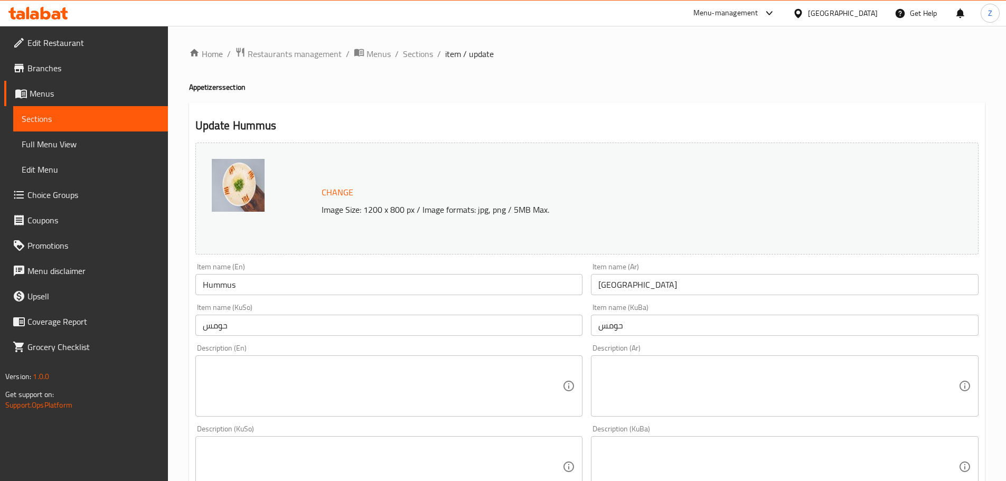
click at [651, 388] on textarea at bounding box center [778, 386] width 360 height 50
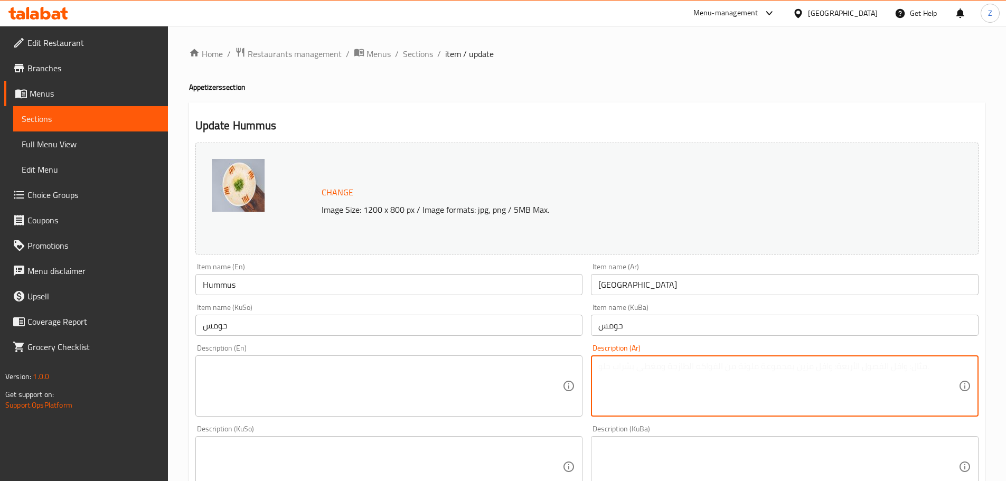
paste textarea "[GEOGRAPHIC_DATA], زيت الزيتون وصلصة الطحينة."
type textarea "[GEOGRAPHIC_DATA], زيت الزيتون وصلصة الطحينة."
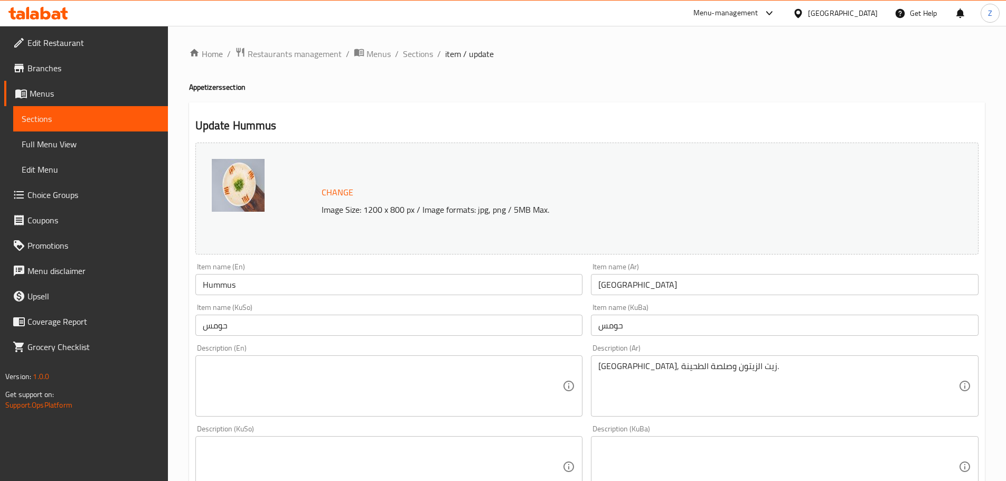
click at [429, 355] on div "Description (En)" at bounding box center [389, 385] width 388 height 61
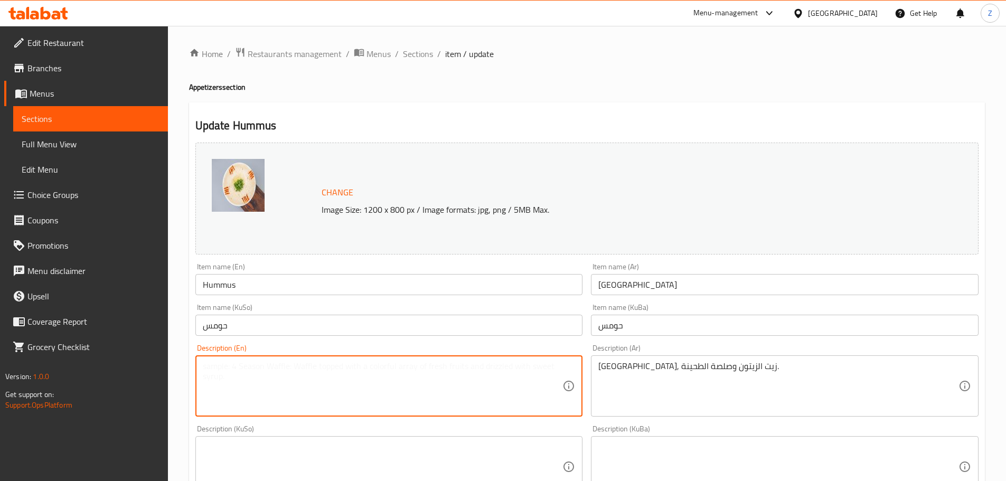
paste textarea "Hummus, Olive oil with tahini sauce."
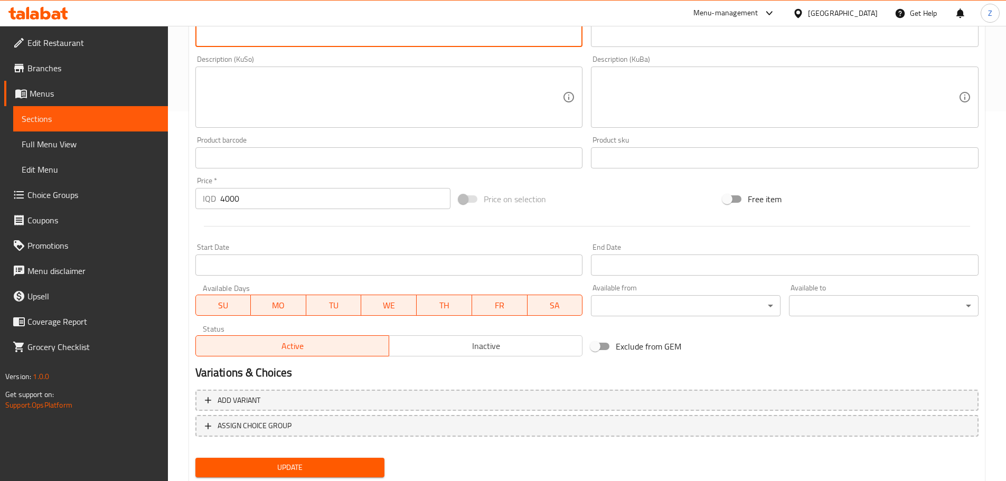
type textarea "Hummus, Olive oil with tahini sauce."
click at [359, 462] on span "Update" at bounding box center [290, 467] width 173 height 13
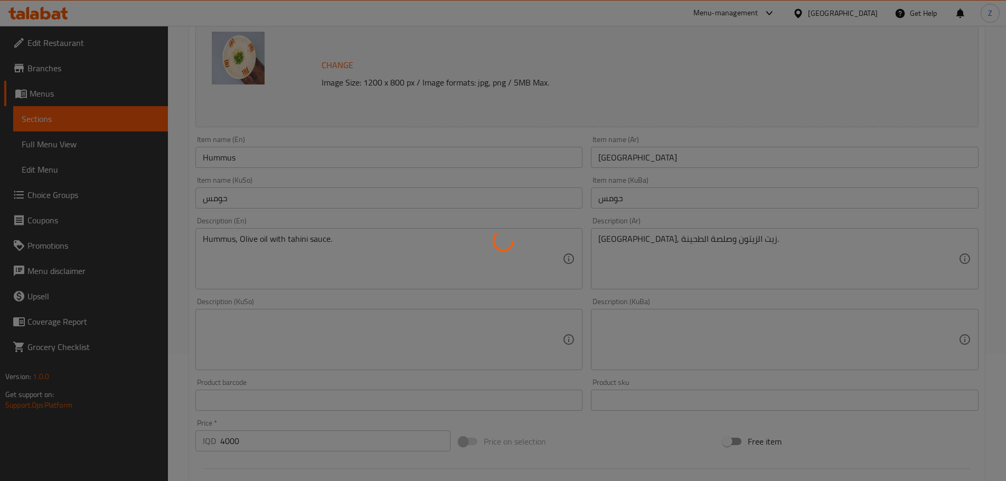
scroll to position [0, 0]
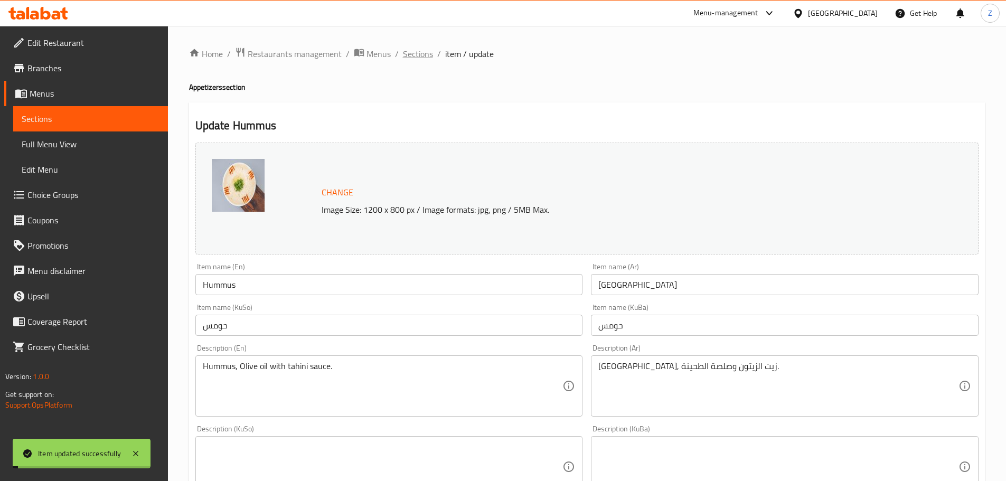
click at [416, 60] on span "Sections" at bounding box center [418, 54] width 30 height 13
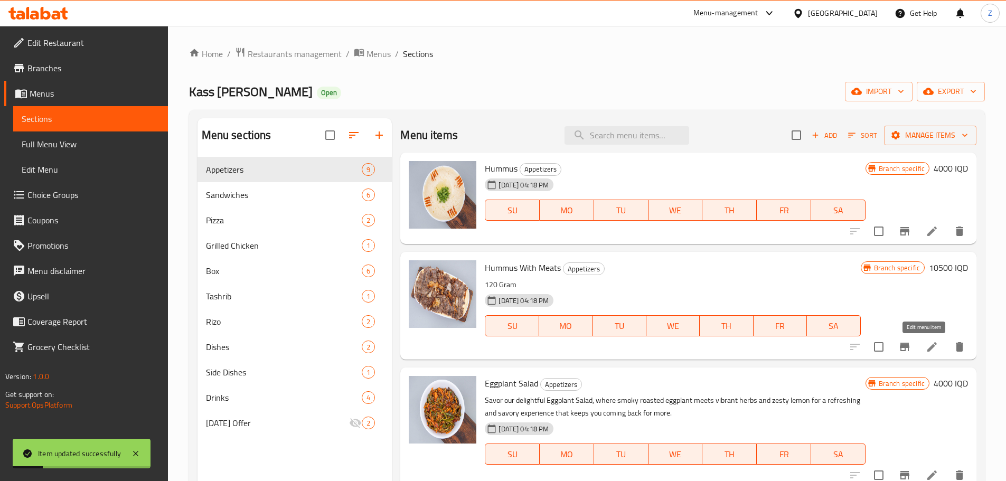
click at [926, 345] on icon at bounding box center [932, 347] width 13 height 13
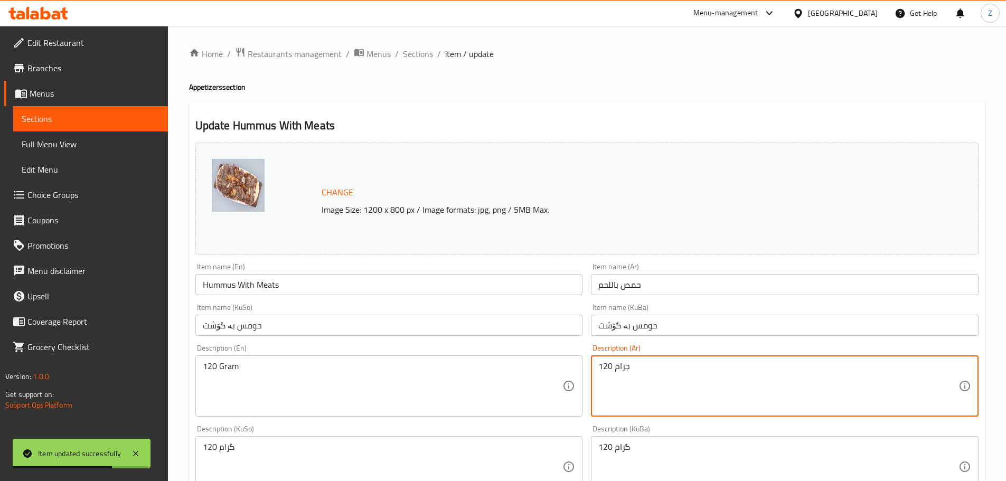
click at [637, 382] on textarea "120 جرام" at bounding box center [778, 386] width 360 height 50
paste textarea "[GEOGRAPHIC_DATA], شاورما لحم, لوز وصلصة الطحينة."
type textarea "[GEOGRAPHIC_DATA], شاورما لحم, لوز وصلصة الطحينة."
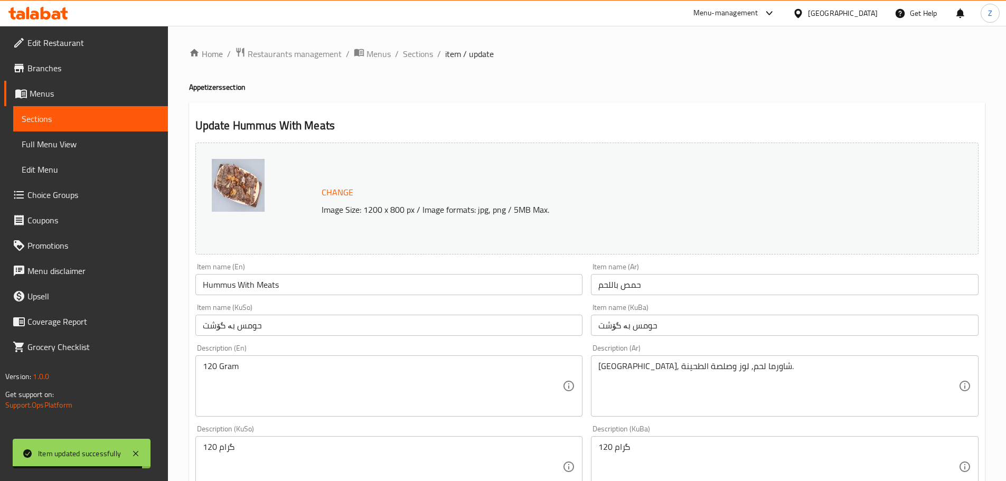
click at [427, 352] on div "Description (En) 120 Gram Description (En)" at bounding box center [389, 380] width 388 height 72
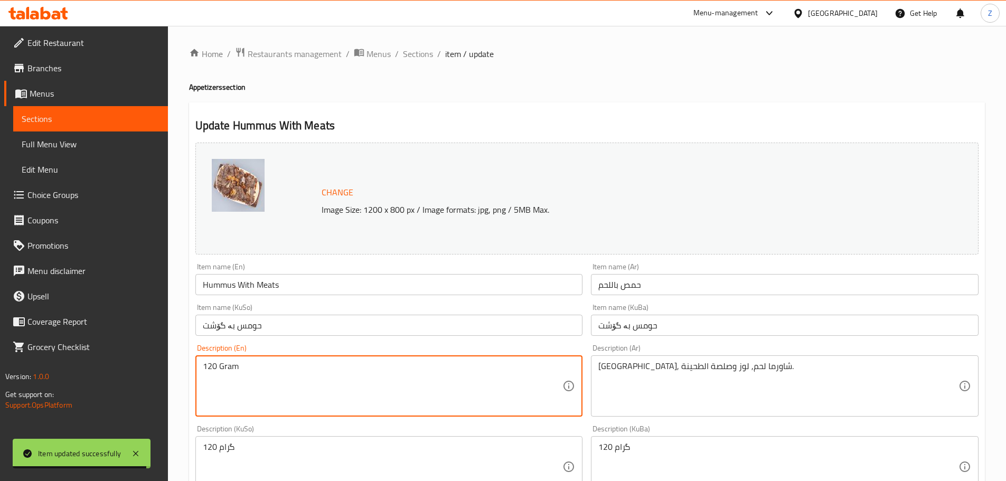
click at [421, 384] on textarea "120 Gram" at bounding box center [383, 386] width 360 height 50
paste textarea "Hummus, meat shawerma, almonds and tahini sauce."
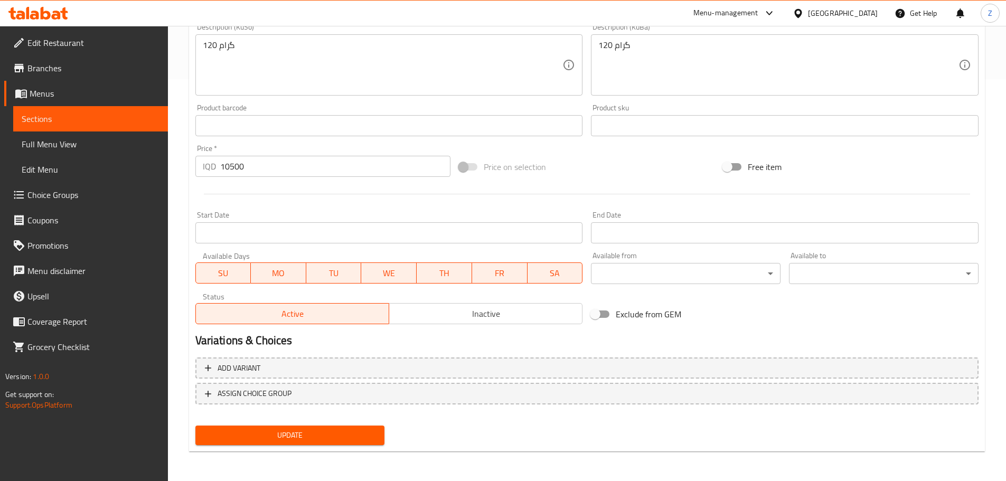
type textarea "Hummus, meat shawerma, almonds and tahini sauce."
click at [324, 443] on button "Update" at bounding box center [290, 436] width 190 height 20
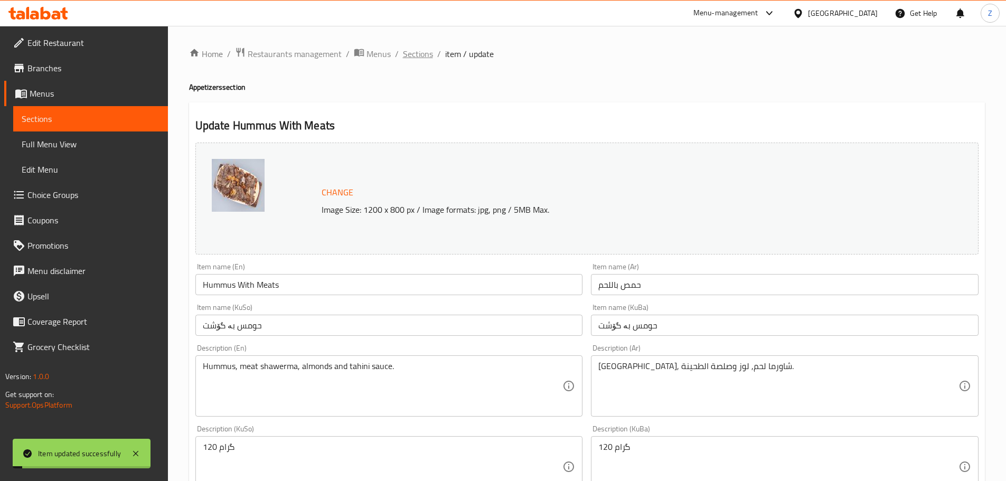
click at [412, 52] on span "Sections" at bounding box center [418, 54] width 30 height 13
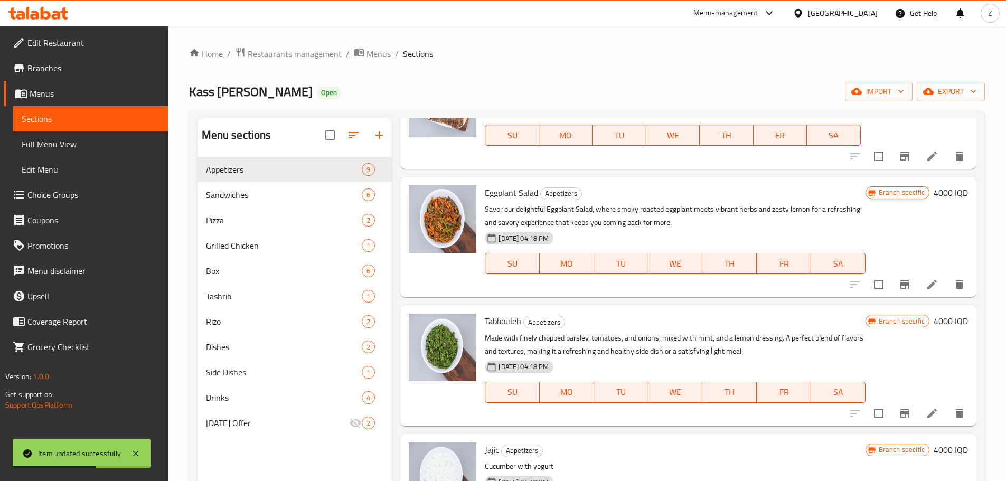
scroll to position [211, 0]
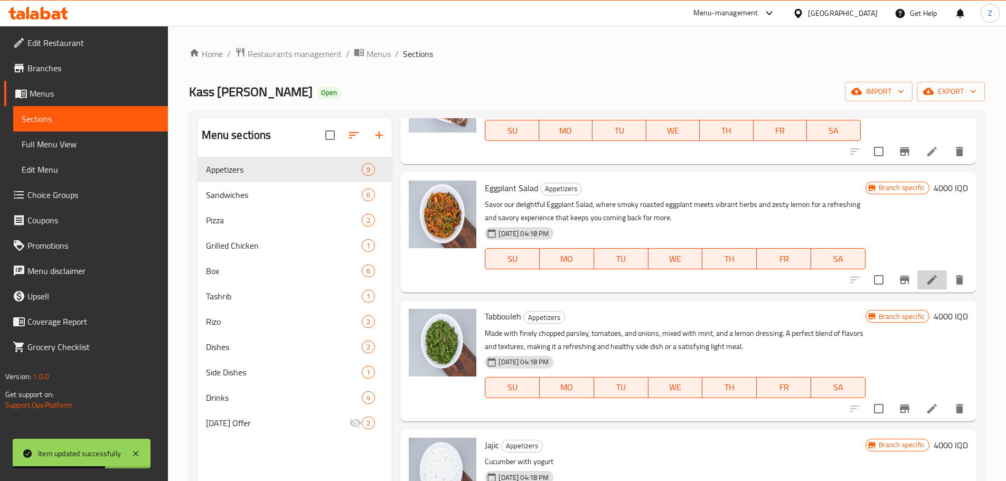
click at [927, 279] on icon at bounding box center [932, 279] width 13 height 13
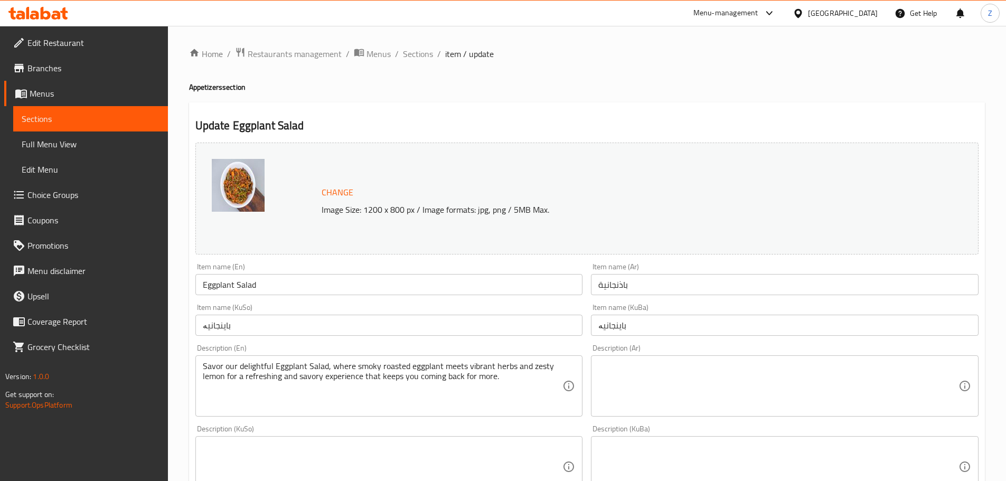
click at [646, 370] on textarea at bounding box center [778, 386] width 360 height 50
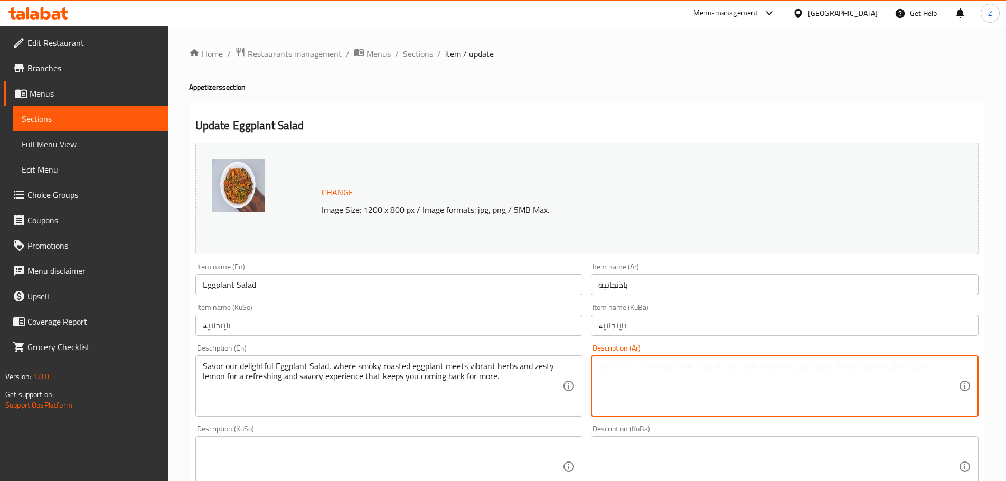
paste textarea "باذنجان مقلي, شرائح طماطم, شرائح خيار, شرائح فلفل, بصل وصلصة الكاتشاب والصاص."
type textarea "باذنجان مقلي, شرائح طماطم, شرائح خيار, شرائح فلفل, بصل وصلصة الكاتشاب والصاص."
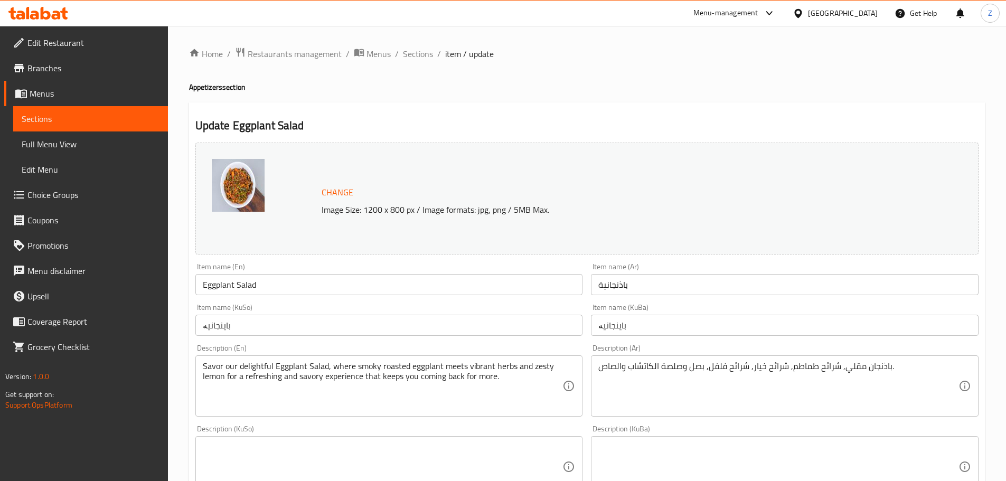
click at [362, 355] on div "Description (En) Savor our delightful Eggplant Salad, where smoky roasted eggpl…" at bounding box center [389, 380] width 388 height 72
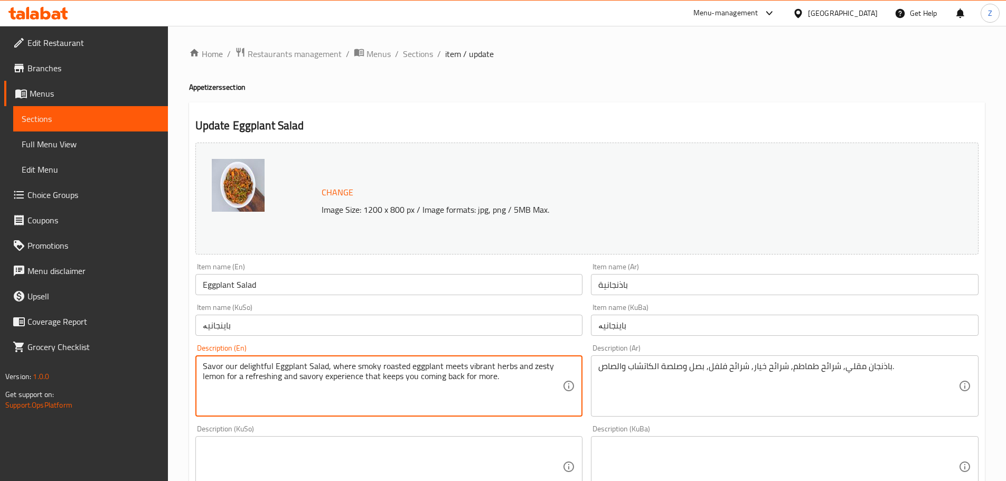
click at [364, 367] on textarea "Savor our delightful Eggplant Salad, where smoky roasted eggplant meets vibrant…" at bounding box center [383, 386] width 360 height 50
paste textarea "Fried eggplant, tomato slices, cucumber slices, pepper slices, onions, ketchup …"
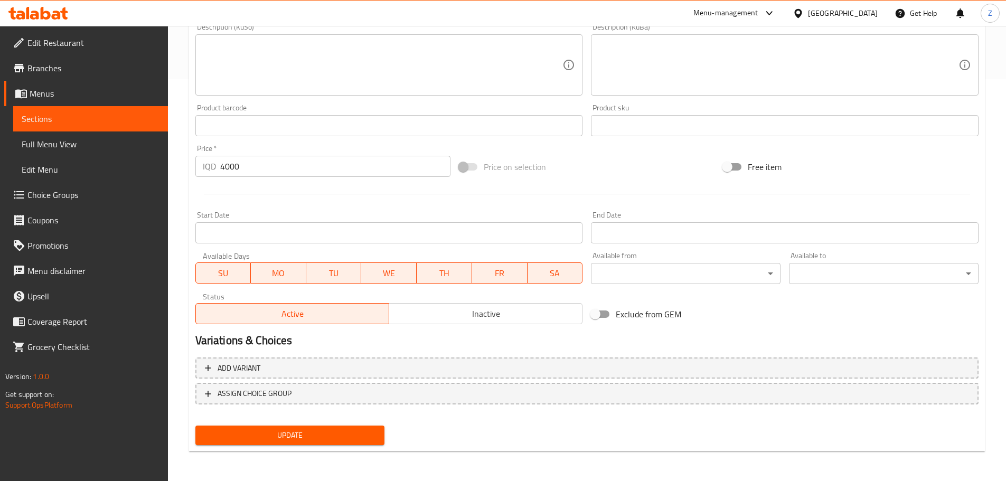
type textarea "Fried eggplant, tomato slices, cucumber slices, pepper slices, onions, ketchup …"
click at [346, 434] on span "Update" at bounding box center [290, 435] width 173 height 13
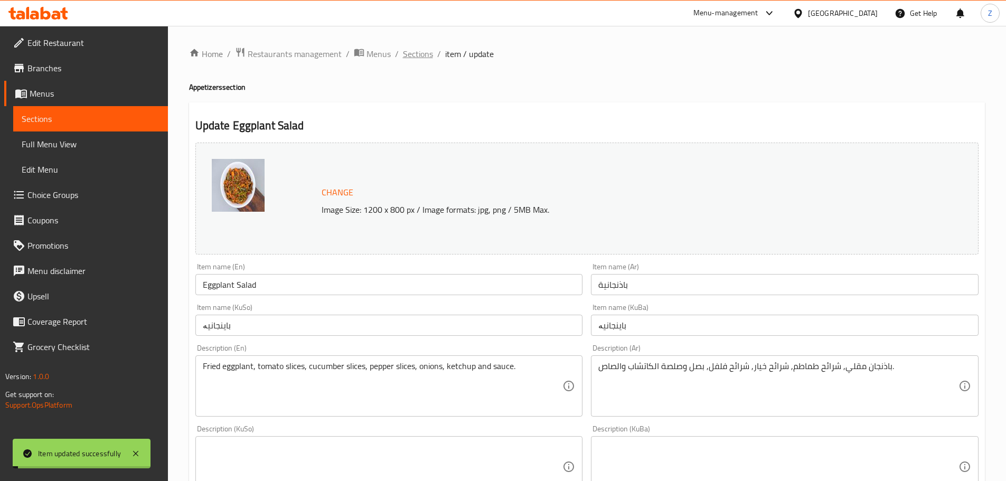
click at [416, 49] on span "Sections" at bounding box center [418, 54] width 30 height 13
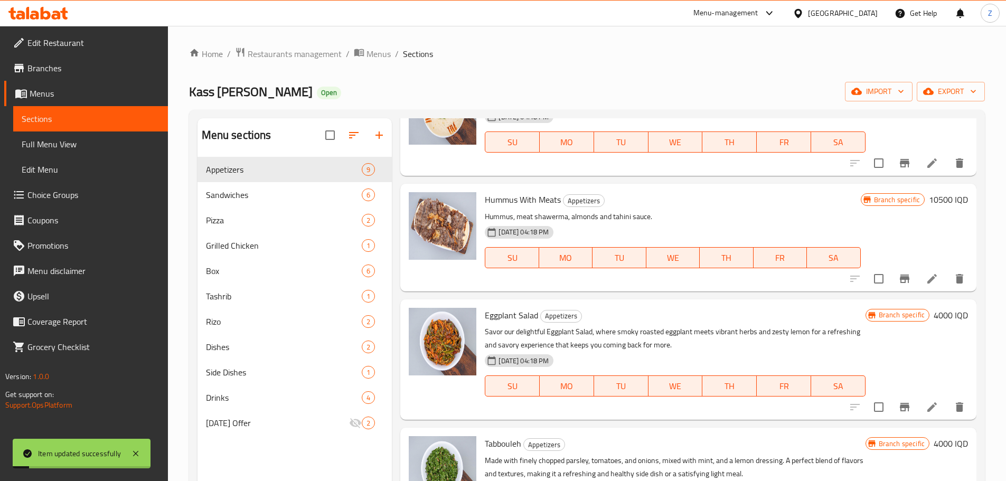
scroll to position [264, 0]
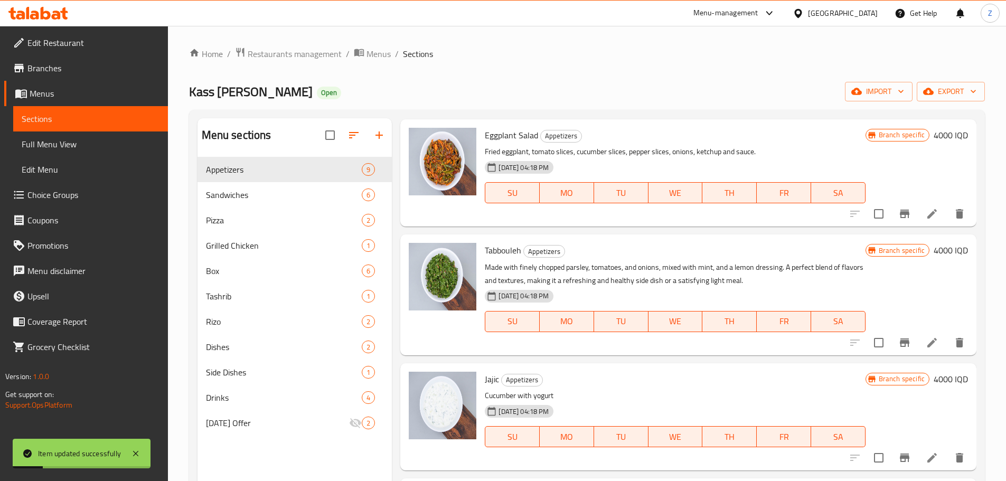
click at [927, 343] on icon at bounding box center [932, 343] width 10 height 10
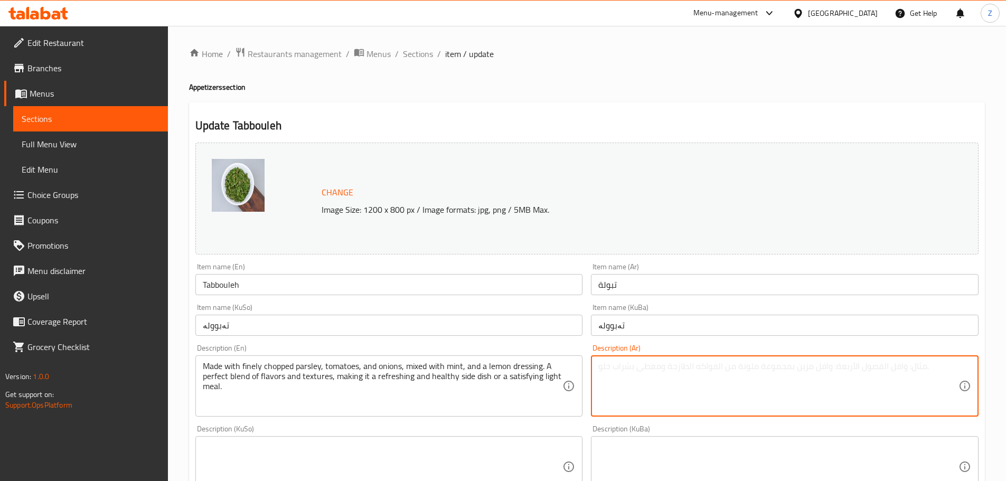
click at [698, 388] on textarea at bounding box center [778, 386] width 360 height 50
paste textarea "بقدونس, برغل, طماطم, بصل وصلصة ليمون."
type textarea "بقدونس, برغل, طماطم, بصل وصلصة ليمون."
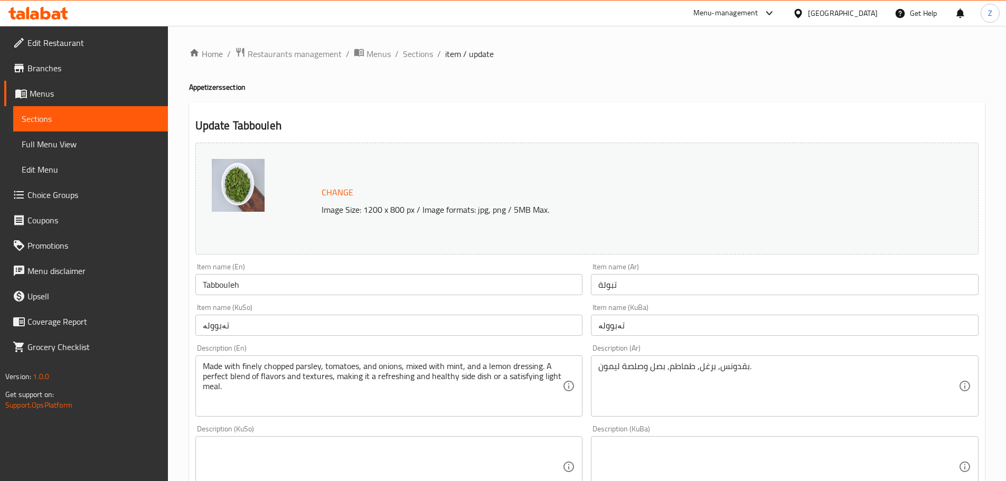
click at [415, 358] on div "Made with finely chopped parsley, tomatoes, and onions, mixed with mint, and a …" at bounding box center [389, 385] width 388 height 61
drag, startPoint x: 416, startPoint y: 360, endPoint x: 421, endPoint y: 367, distance: 9.5
click at [417, 360] on div "Made with finely chopped parsley, tomatoes, and onions, mixed with mint, and a …" at bounding box center [389, 385] width 388 height 61
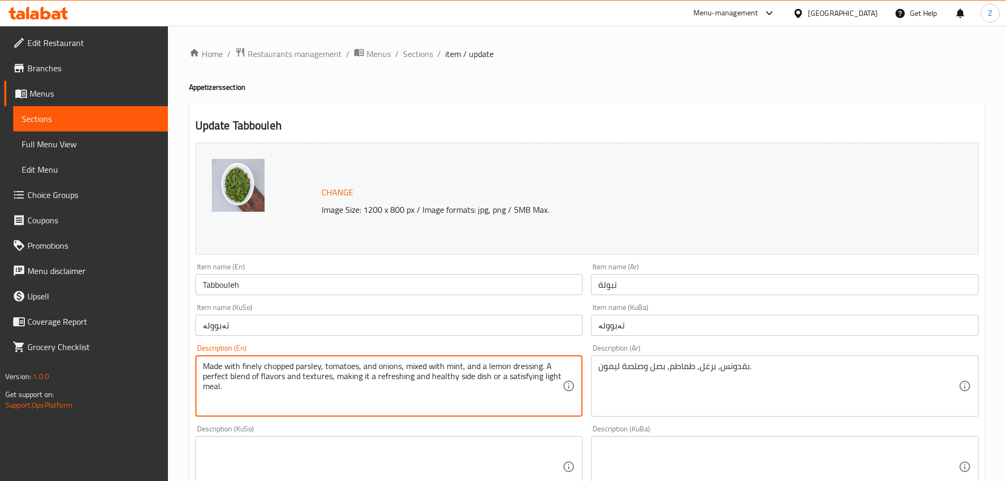
click at [422, 368] on textarea "Made with finely chopped parsley, tomatoes, and onions, mixed with mint, and a …" at bounding box center [383, 386] width 360 height 50
click at [432, 385] on textarea "Made with finely chopped parsley, tomatoes, and onions, mixed with mint, and a …" at bounding box center [383, 386] width 360 height 50
paste textarea "Parsley, bulgur, tomatoes, onions and lemon sauce"
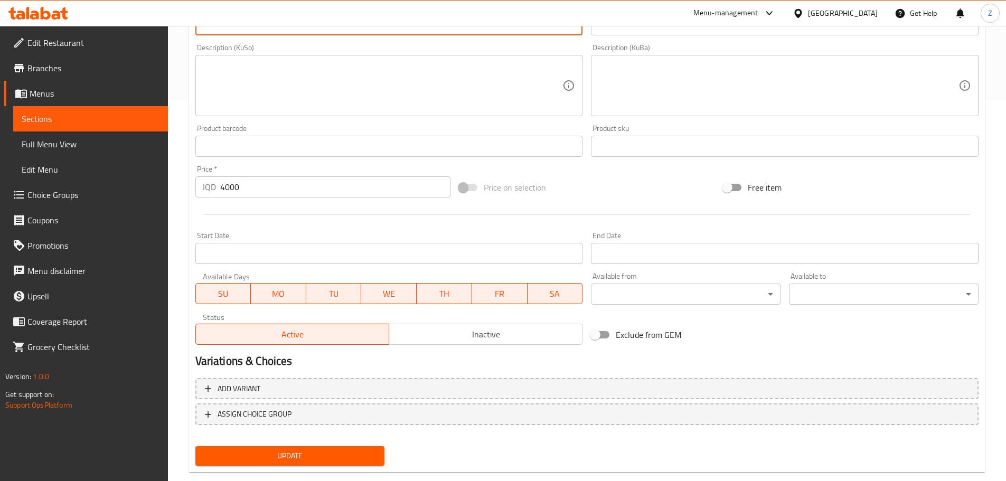
scroll to position [402, 0]
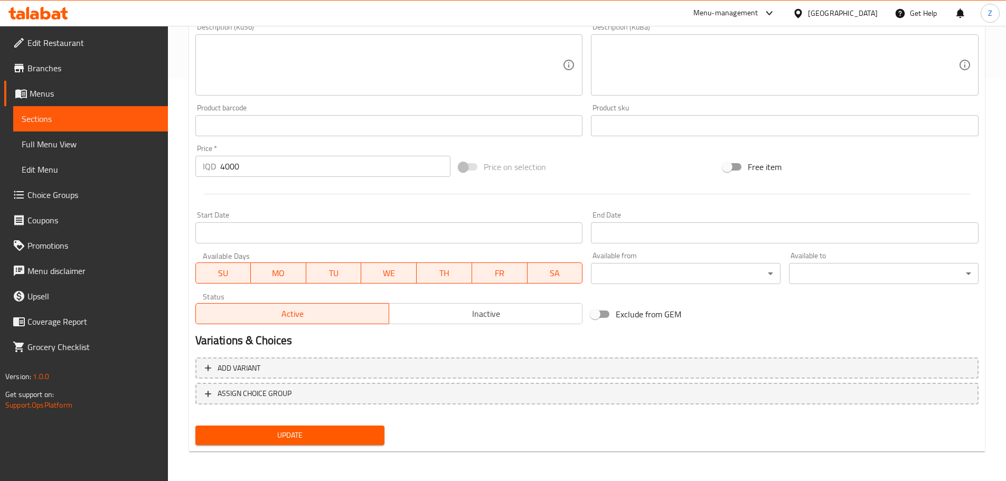
type textarea "Parsley, bulgur, tomatoes, onions and lemon sauce."
drag, startPoint x: 371, startPoint y: 449, endPoint x: 366, endPoint y: 431, distance: 18.6
click at [370, 446] on div "Update" at bounding box center [290, 435] width 198 height 28
click at [364, 429] on span "Update" at bounding box center [290, 435] width 173 height 13
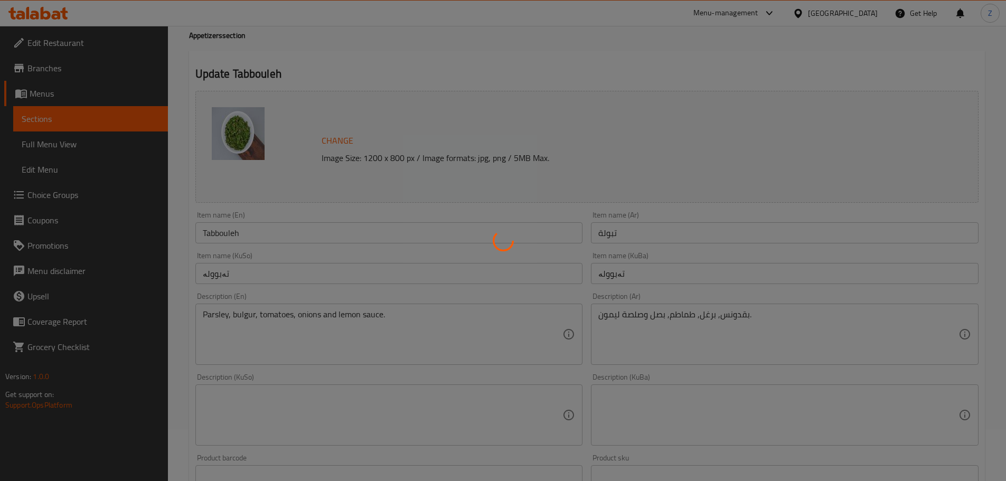
scroll to position [0, 0]
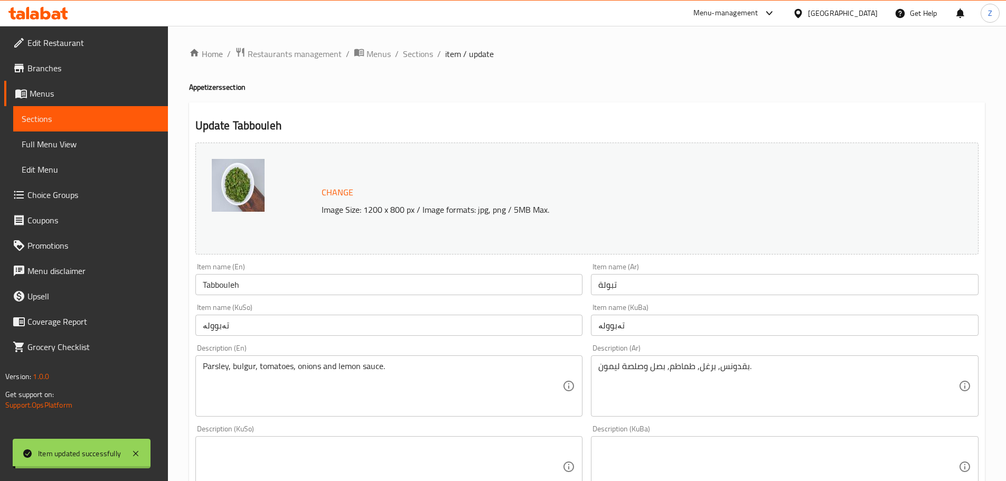
click at [419, 60] on span "Sections" at bounding box center [418, 54] width 30 height 13
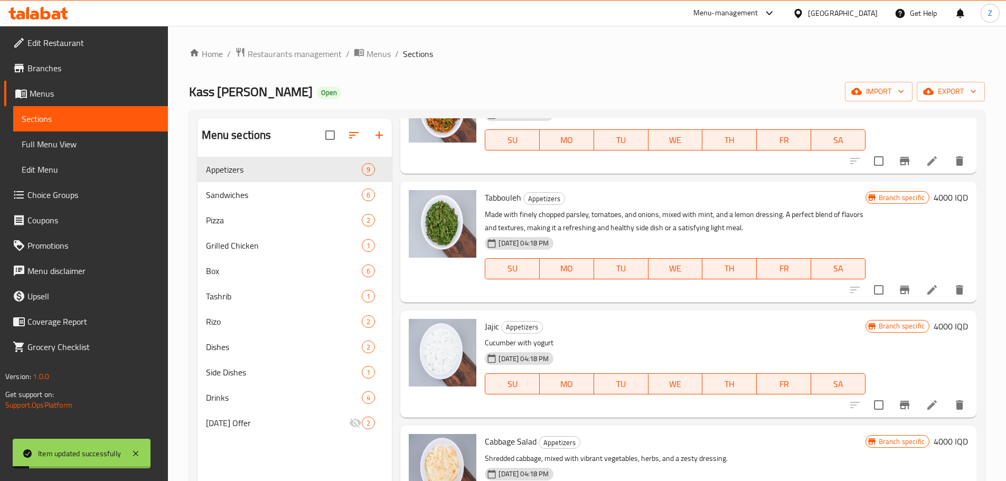
scroll to position [475, 0]
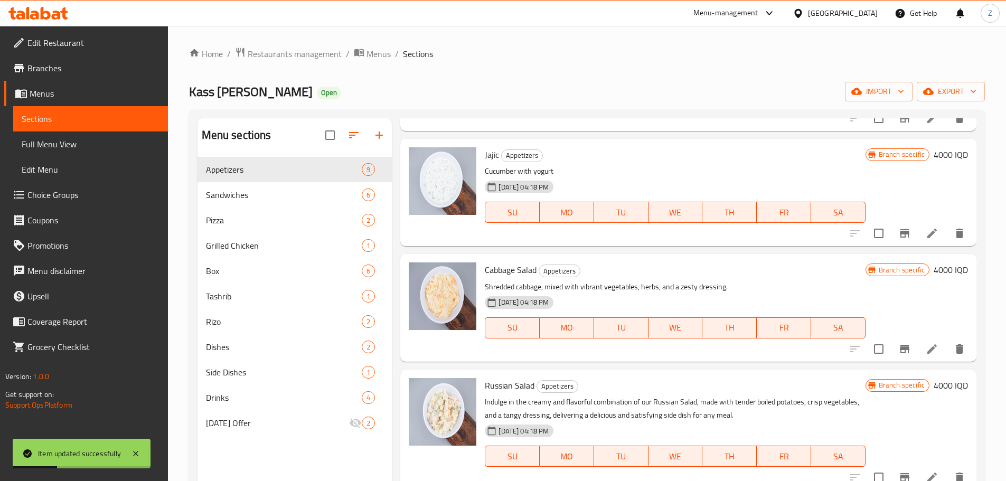
click at [926, 242] on div at bounding box center [907, 233] width 130 height 25
click at [926, 242] on li at bounding box center [932, 233] width 30 height 19
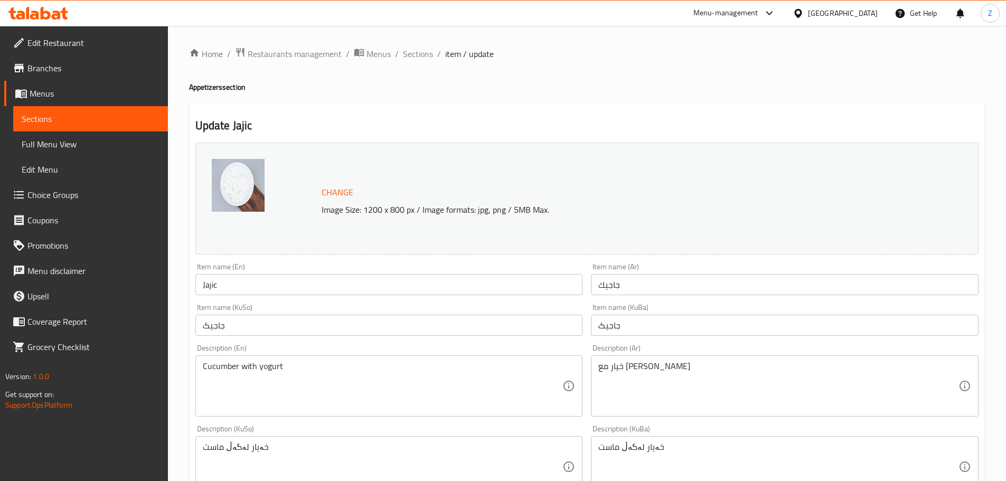
drag, startPoint x: 676, startPoint y: 346, endPoint x: 679, endPoint y: 354, distance: 8.3
click at [678, 352] on div "Description (Ar) خيار مع لبن زبادي Description (Ar)" at bounding box center [785, 380] width 388 height 72
click at [679, 354] on div "Description (Ar) خيار مع لبن زبادي Description (Ar)" at bounding box center [785, 380] width 388 height 72
click at [686, 370] on textarea "خيار مع [PERSON_NAME]" at bounding box center [778, 386] width 360 height 50
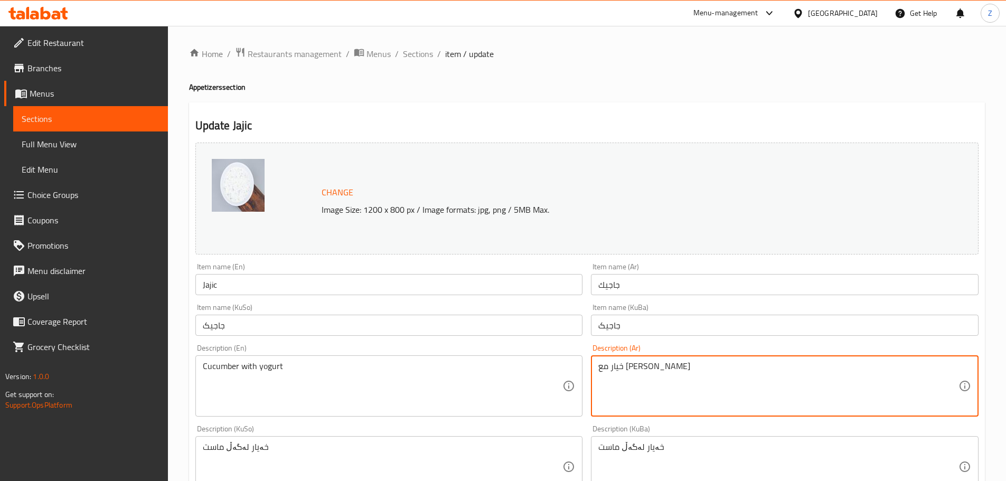
click at [687, 370] on textarea "خيار مع [PERSON_NAME]" at bounding box center [778, 386] width 360 height 50
paste textarea "لبن,خيار, نعناع وثوم."
type textarea "لبن,خيار, نعناع وثوم."
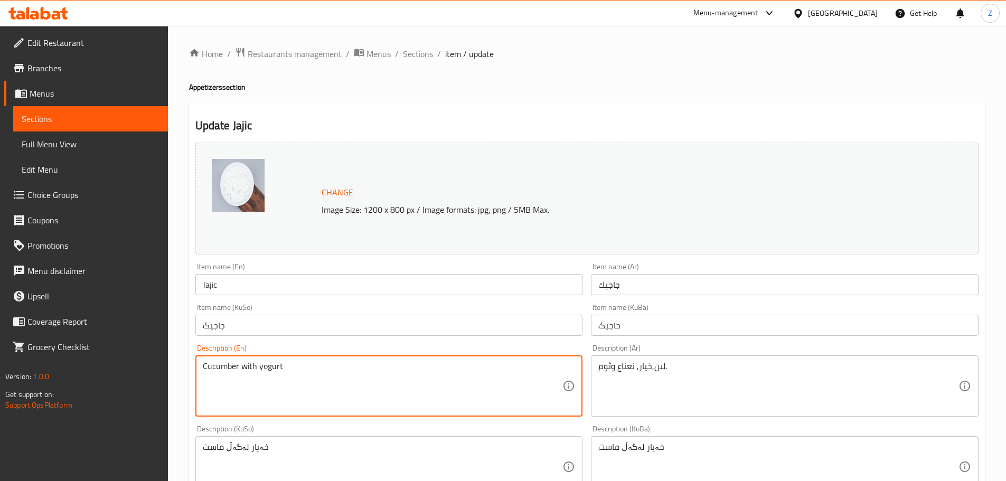
click at [282, 385] on textarea "Cucumber with yogurt" at bounding box center [383, 386] width 360 height 50
paste textarea ", mint, garlic and yogurt."
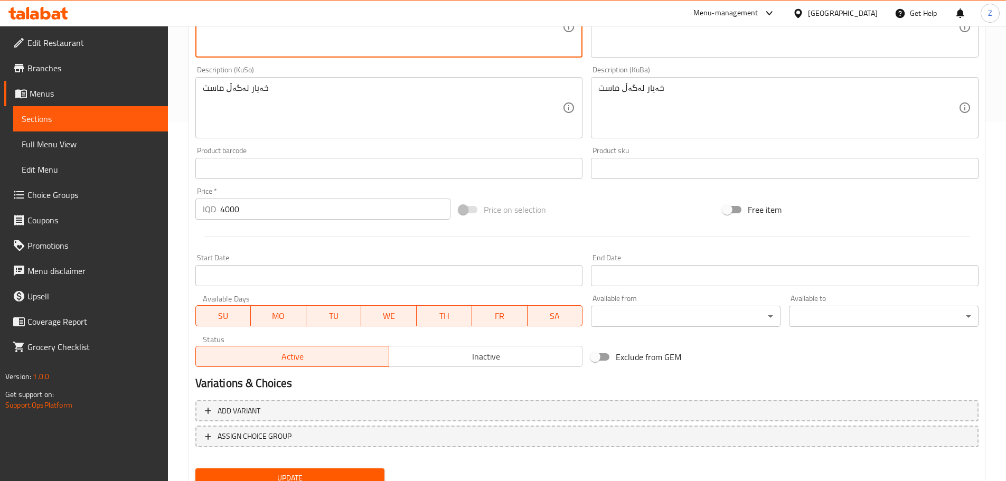
scroll to position [402, 0]
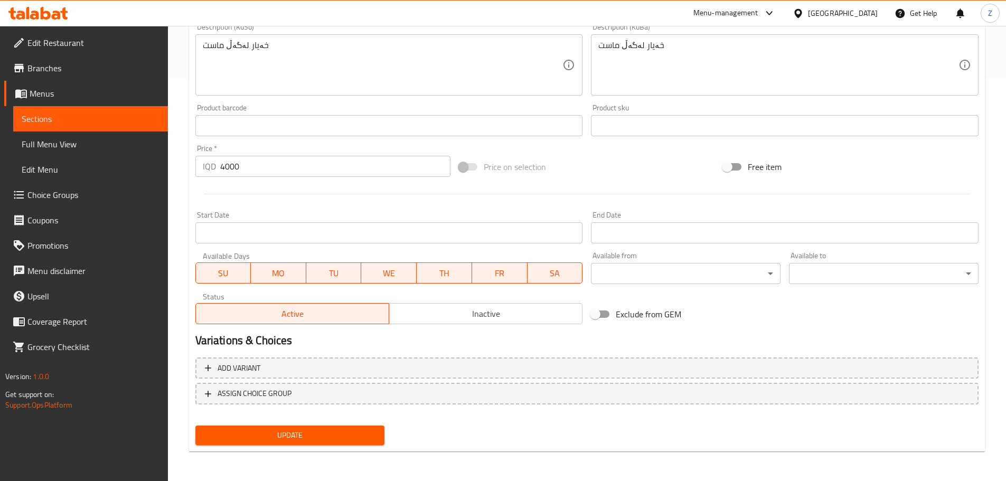
type textarea "Cucumber, mint, garlic and yogurt."
click at [317, 426] on button "Update" at bounding box center [290, 436] width 190 height 20
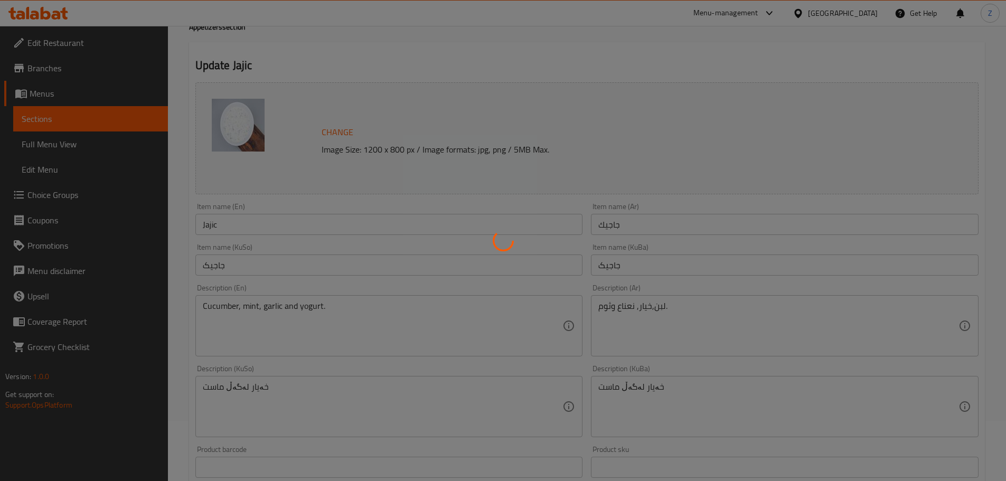
scroll to position [0, 0]
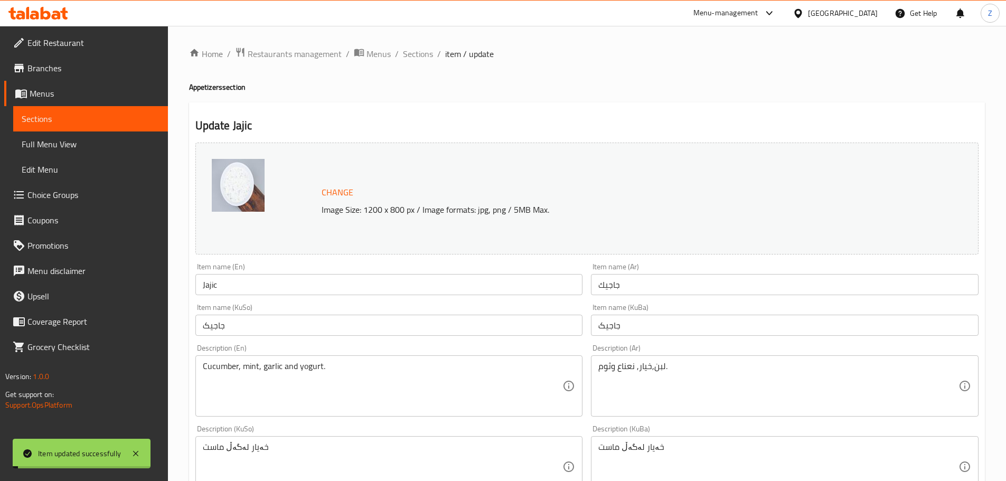
click at [392, 49] on ol "Home / Restaurants management / Menus / Sections / item / update" at bounding box center [587, 54] width 796 height 14
click at [410, 53] on span "Sections" at bounding box center [418, 54] width 30 height 13
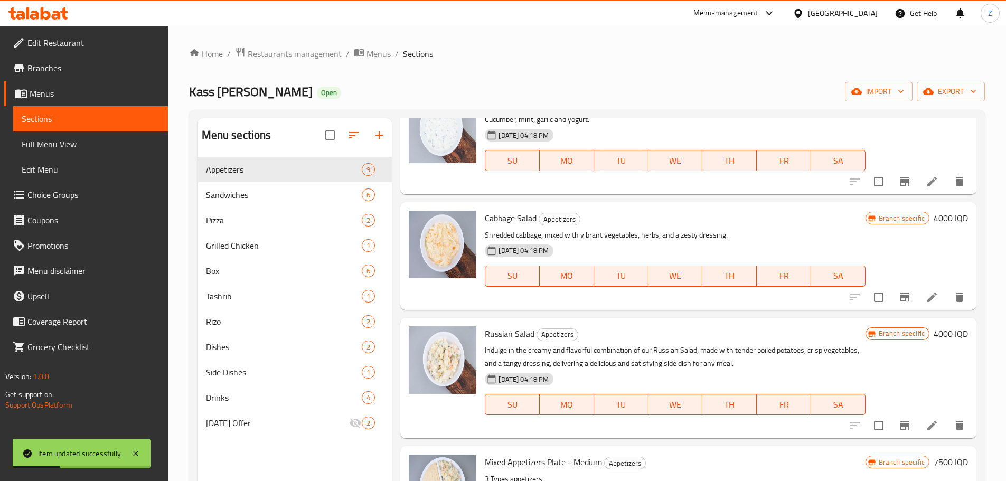
scroll to position [528, 0]
click at [927, 300] on icon at bounding box center [932, 296] width 10 height 10
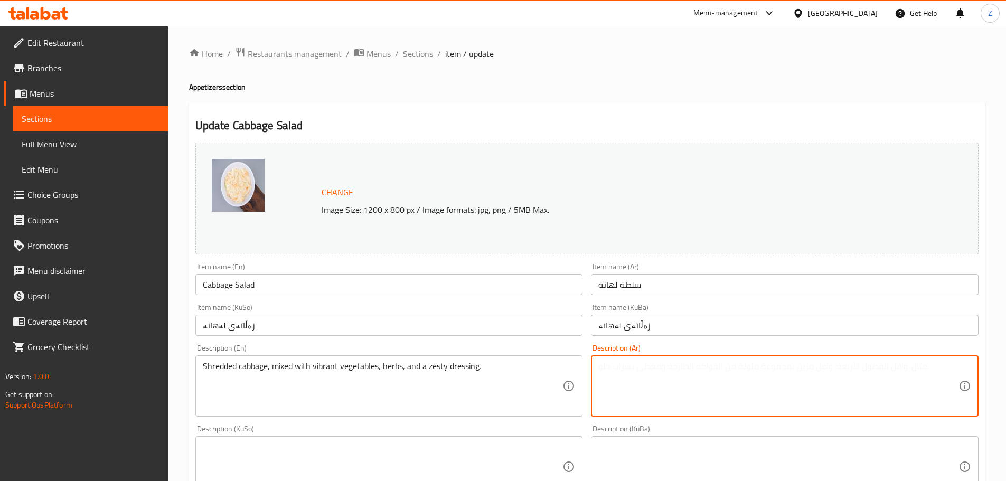
click at [649, 379] on textarea at bounding box center [778, 386] width 360 height 50
paste textarea "لهانة, طماطم, خيار, بقدونس وصلصة الليمون المنعشة."
type textarea "لهانة, طماطم, خيار, بقدونس وصلصة الليمون المنعشة."
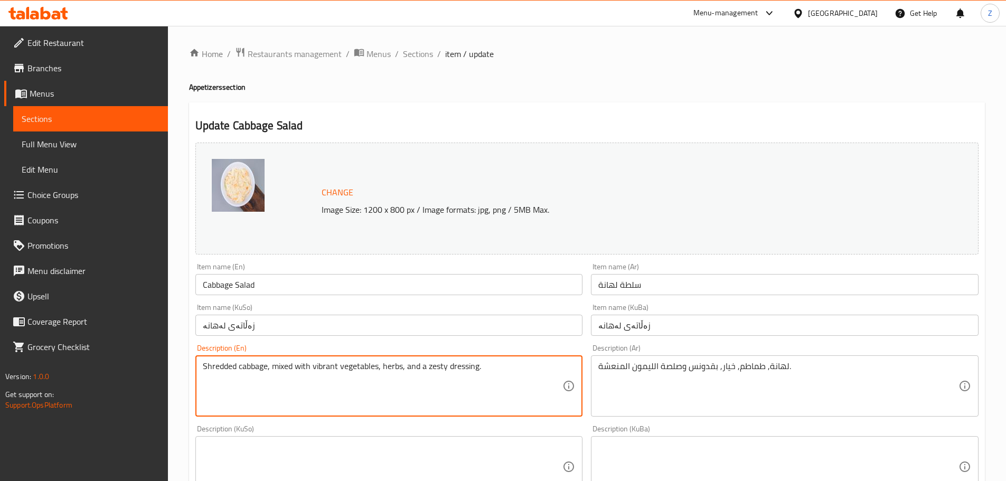
click at [363, 396] on textarea "Shredded cabbage, mixed with vibrant vegetables, herbs, and a zesty dressing." at bounding box center [383, 386] width 360 height 50
paste textarea "Cabbage, Tomatoes, Cucumbers, Parsley, and Refreshing Lemon D"
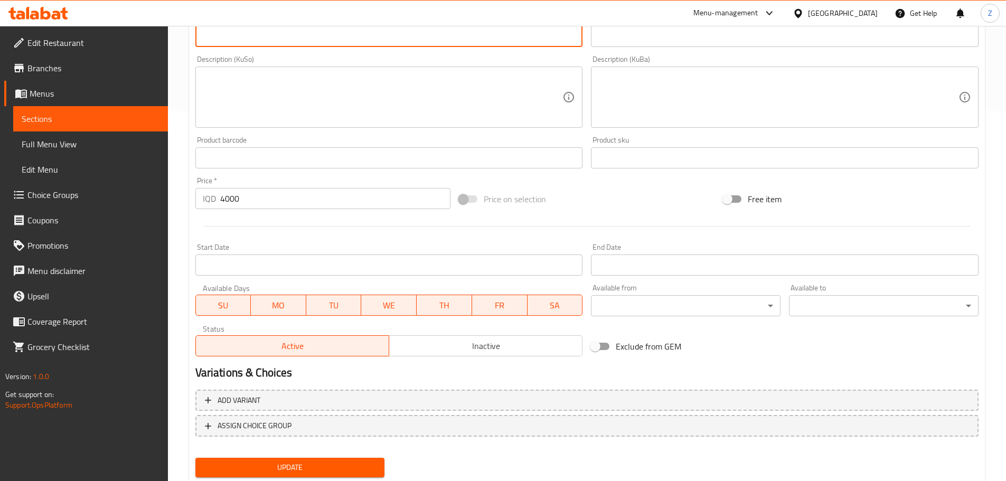
scroll to position [402, 0]
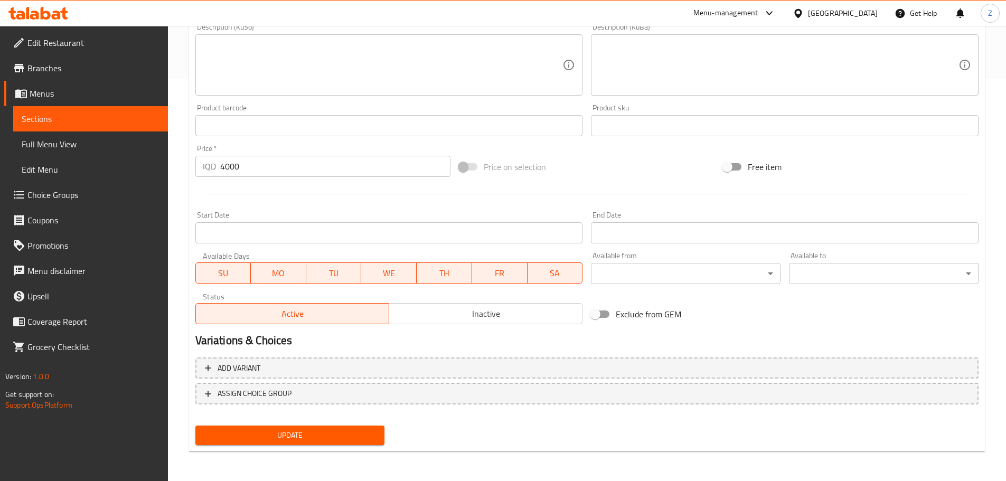
type textarea "Cabbage, Tomatoes, Cucumbers, Parsley, and Refreshing Lemon Dressing."
click at [356, 448] on div "Update" at bounding box center [290, 435] width 198 height 28
click at [359, 442] on span "Update" at bounding box center [290, 435] width 173 height 13
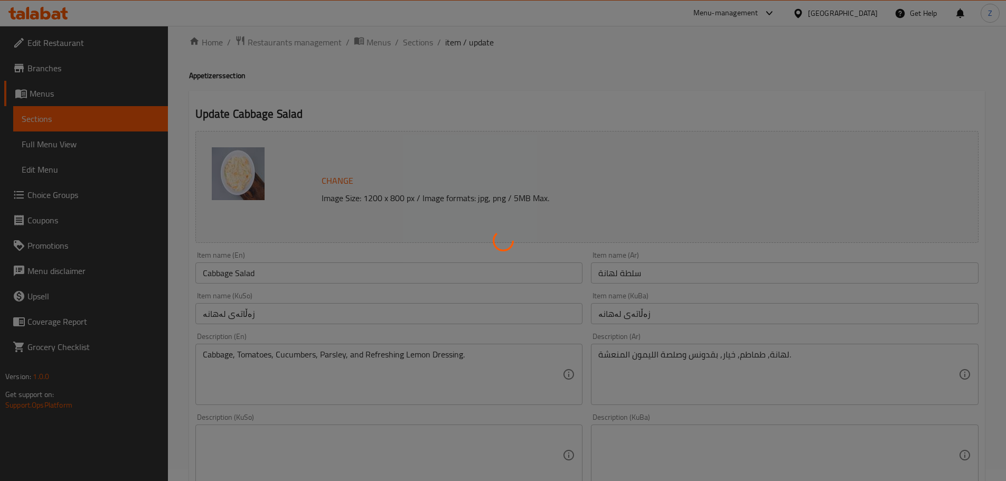
scroll to position [0, 0]
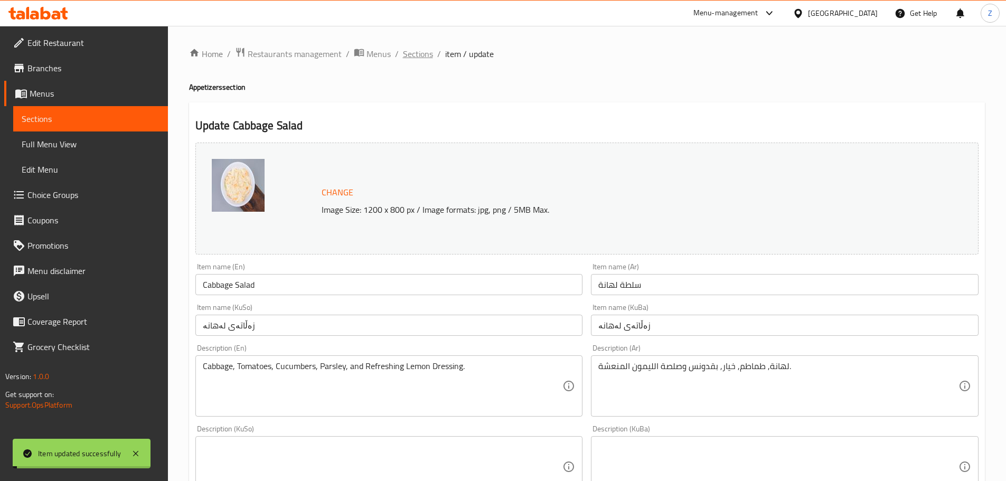
click at [423, 57] on span "Sections" at bounding box center [418, 54] width 30 height 13
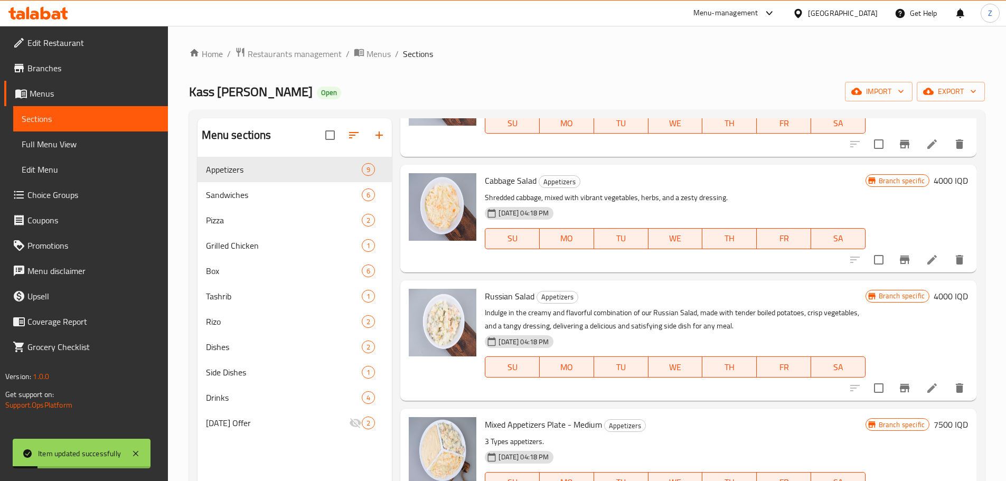
scroll to position [597, 0]
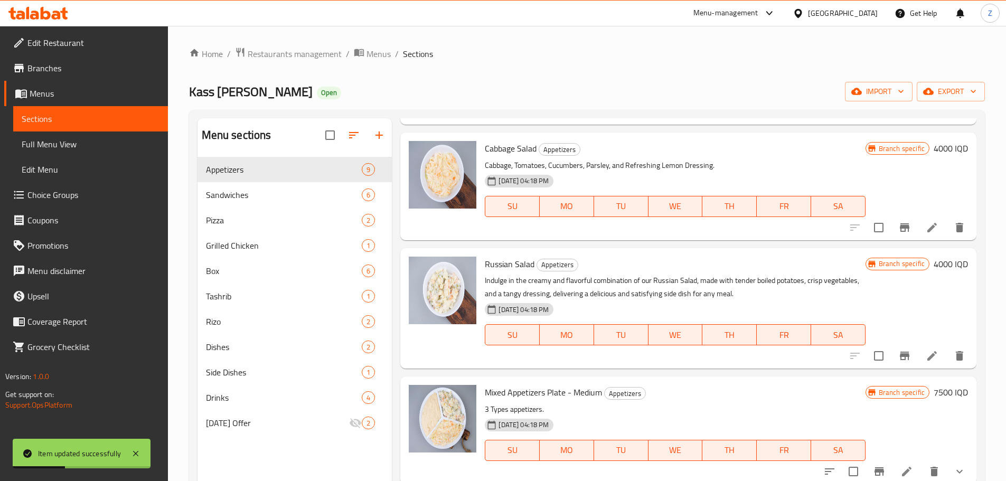
click at [931, 359] on li at bounding box center [932, 355] width 30 height 19
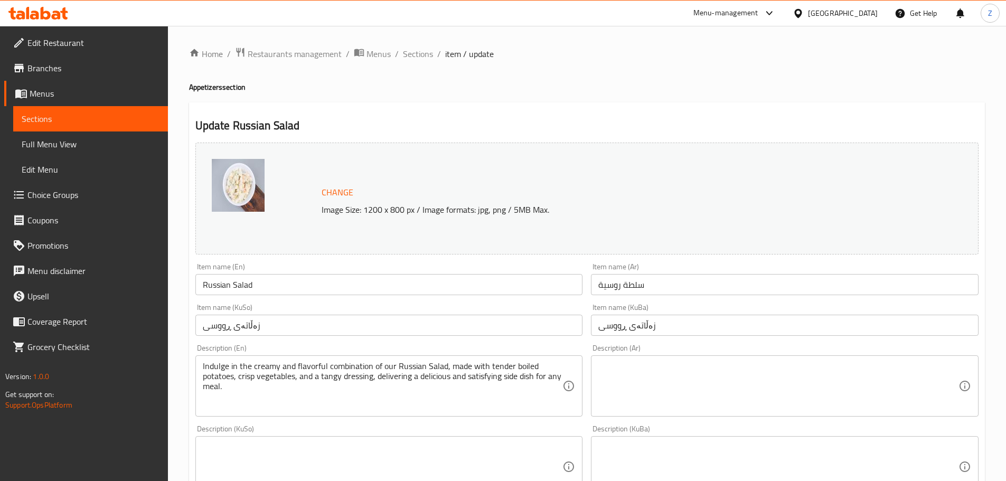
click at [636, 392] on textarea at bounding box center [778, 386] width 360 height 50
paste textarea "بطاطا, جزر, [GEOGRAPHIC_DATA], ذرة وصلصة المايونيز."
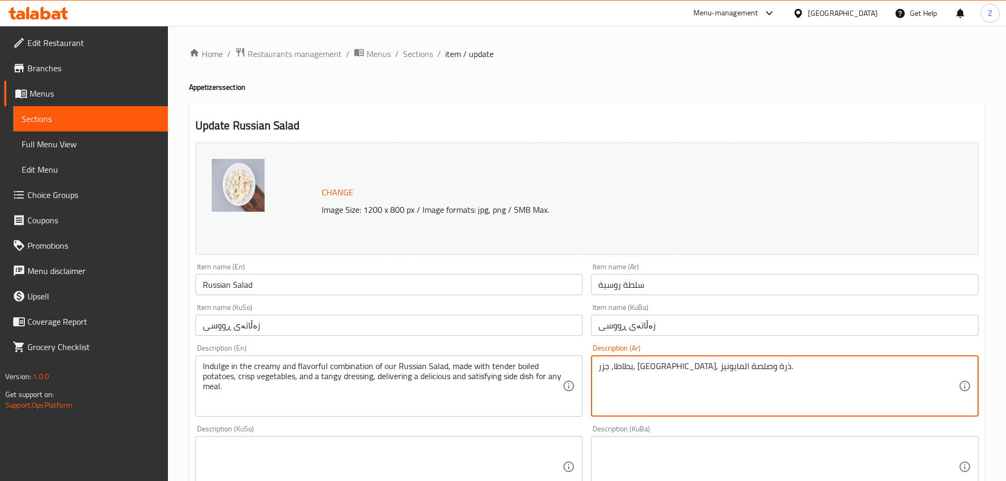
type textarea "بطاطا, جزر, [GEOGRAPHIC_DATA], ذرة وصلصة المايونيز."
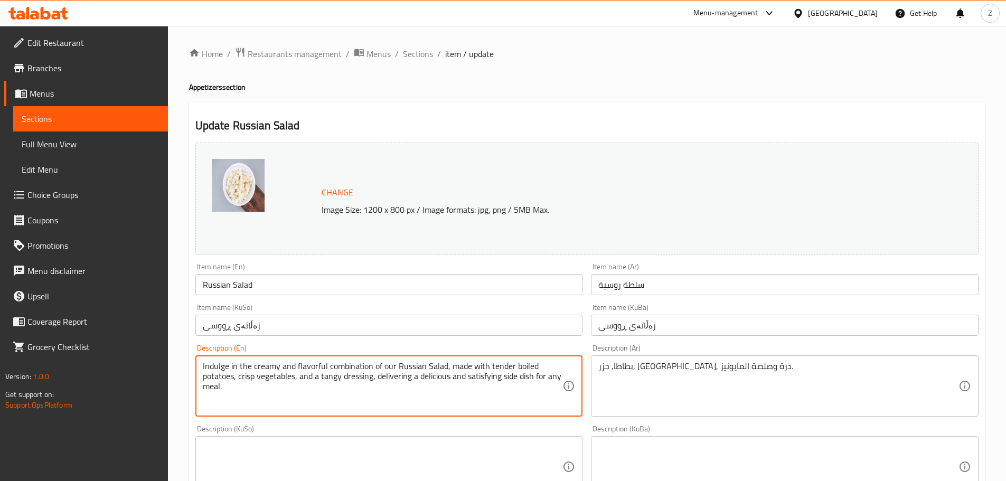
click at [346, 407] on textarea "Indulge in the creamy and flavorful combination of our Russian Salad, made with…" at bounding box center [383, 386] width 360 height 50
paste textarea "Potatoes, carrots, peas, corn and mayo sauce"
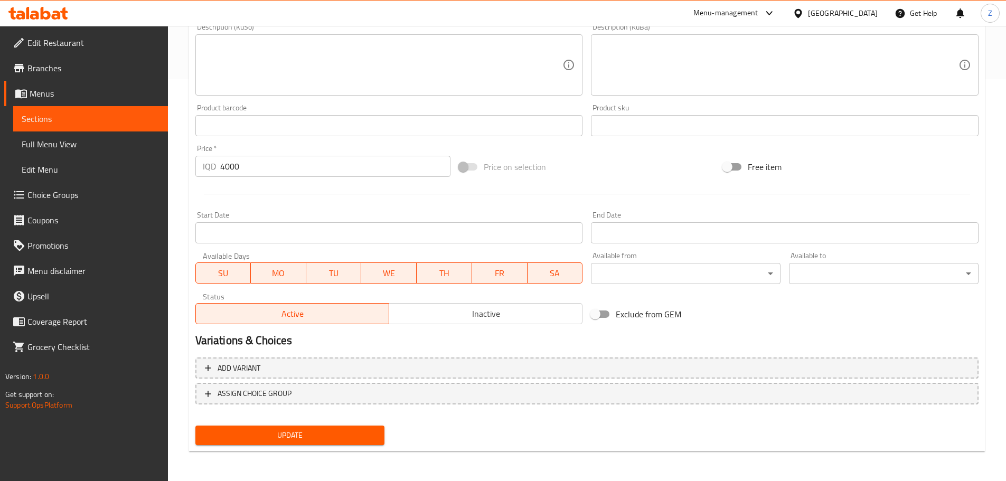
type textarea "Potatoes, carrots, peas, corn and mayo sauce."
click at [335, 434] on span "Update" at bounding box center [290, 435] width 173 height 13
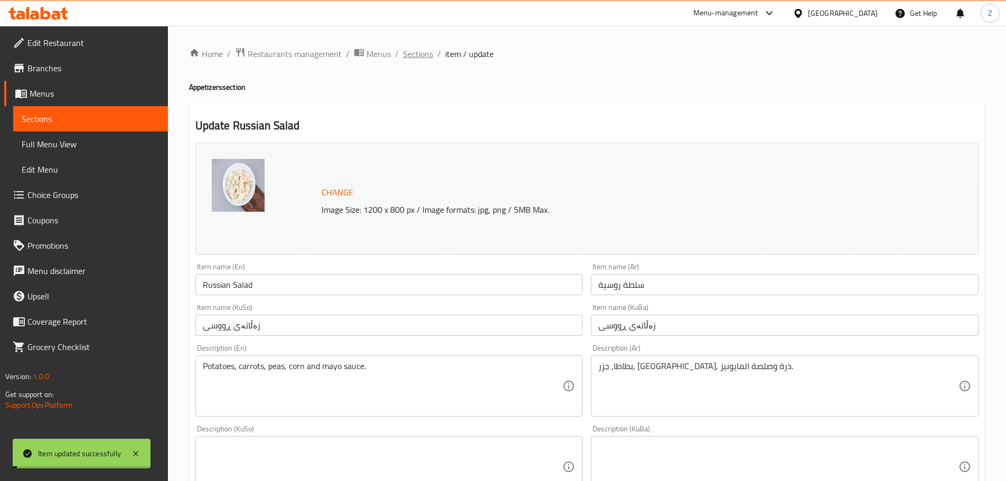
click at [416, 57] on span "Sections" at bounding box center [418, 54] width 30 height 13
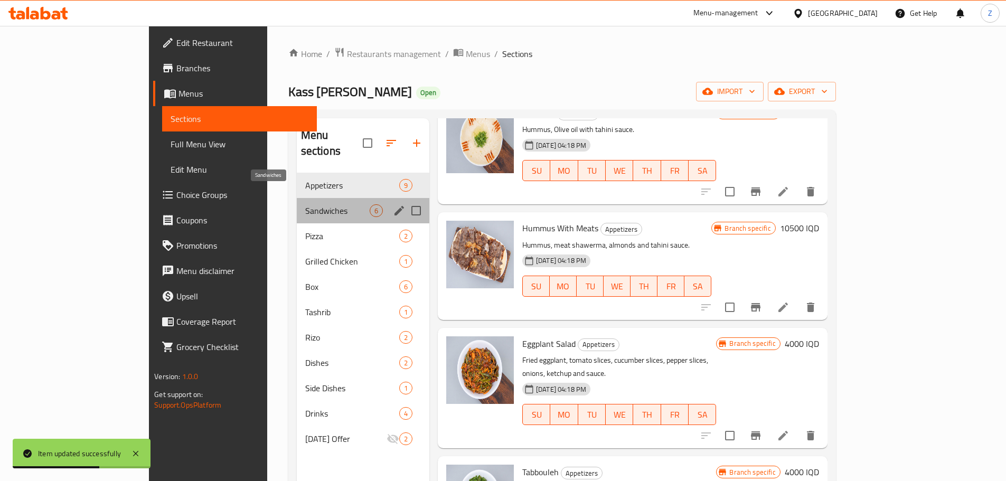
click at [305, 204] on span "Sandwiches" at bounding box center [337, 210] width 64 height 13
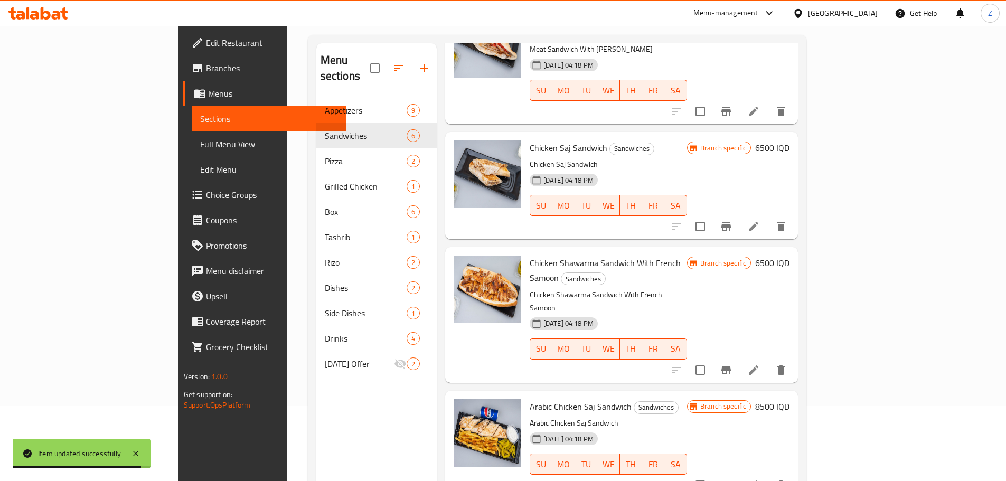
scroll to position [148, 0]
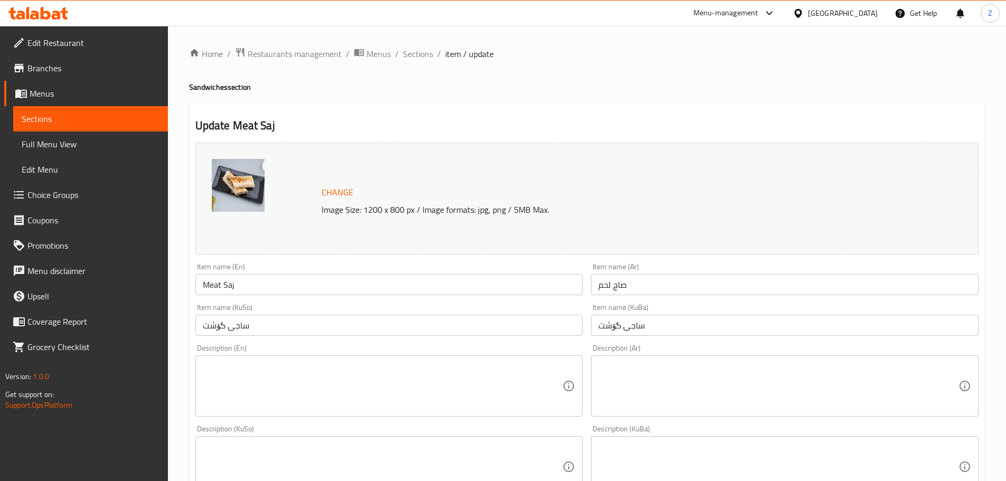
click at [706, 413] on div "Description (Ar)" at bounding box center [785, 385] width 388 height 61
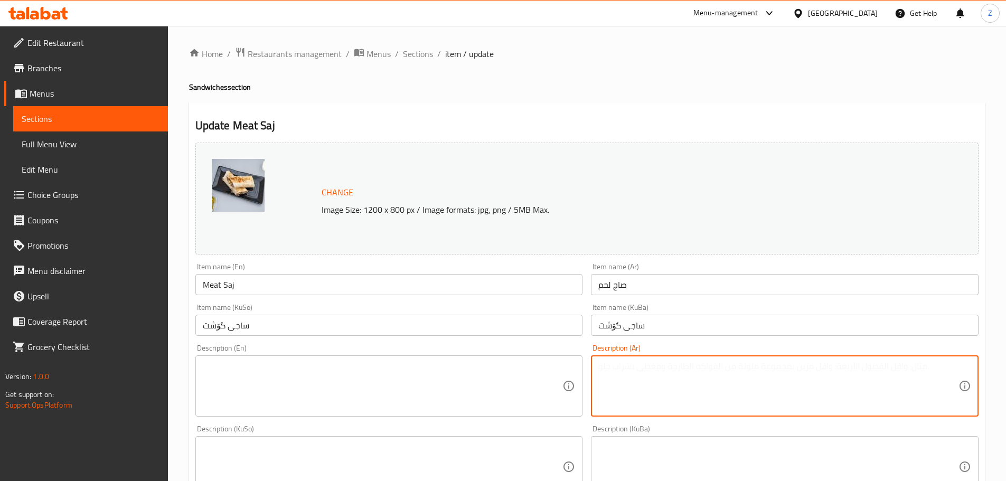
paste textarea "خبز الصاج, شاورما لحم، بطاطا مقلية، مخلل وثومية."
type textarea "خبز الصاج, شاورما لحم، بطاطا مقلية، مخلل وثومية."
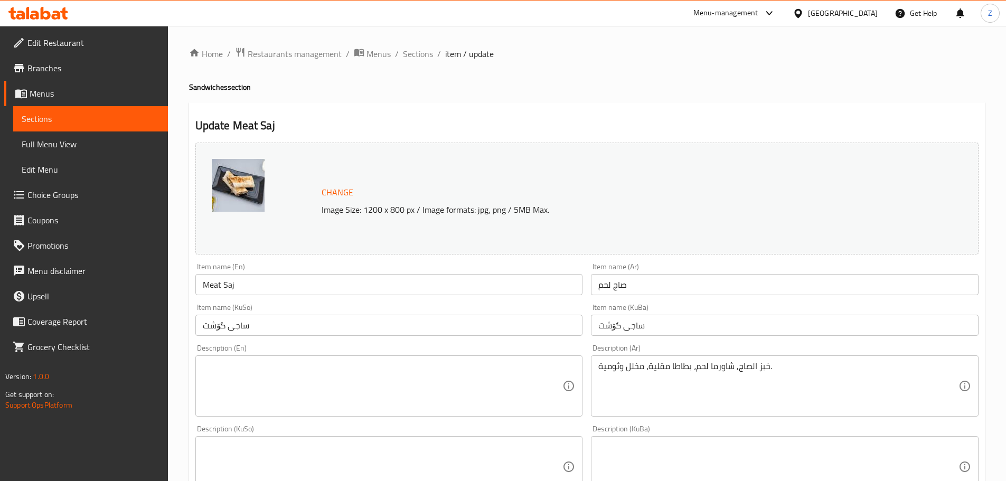
click at [246, 383] on textarea at bounding box center [383, 386] width 360 height 50
paste textarea "Saj bread, meat slices, lettuce, cheese and sauce."
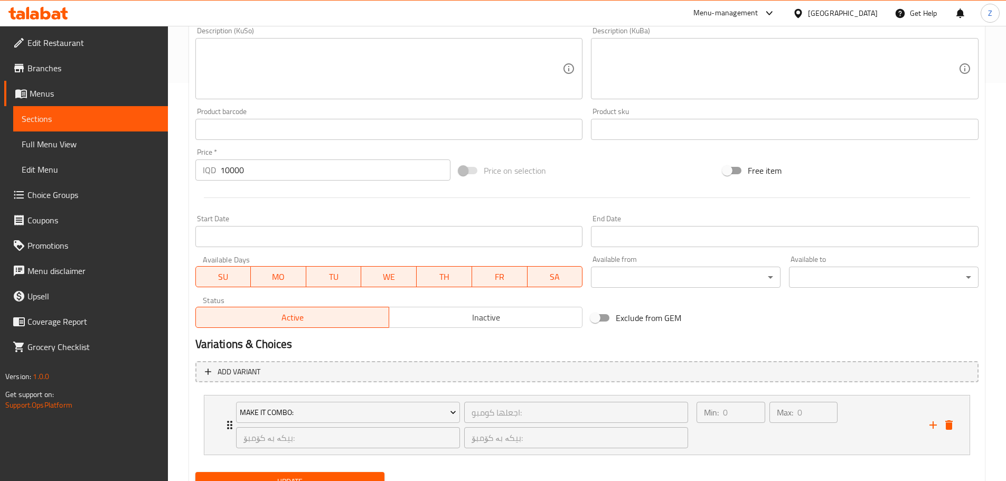
scroll to position [445, 0]
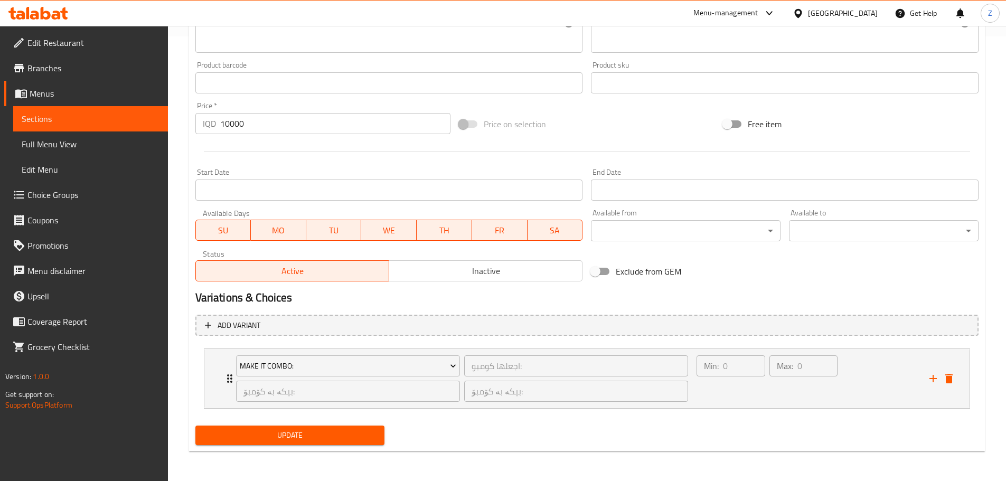
type textarea "Saj bread, meat slices, lettuce, cheese and sauce."
click at [306, 435] on span "Update" at bounding box center [290, 435] width 173 height 13
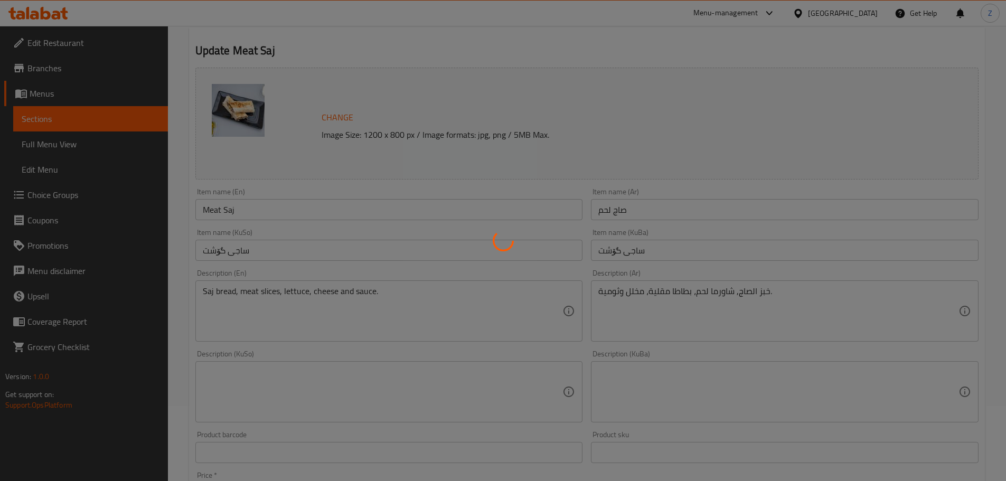
scroll to position [0, 0]
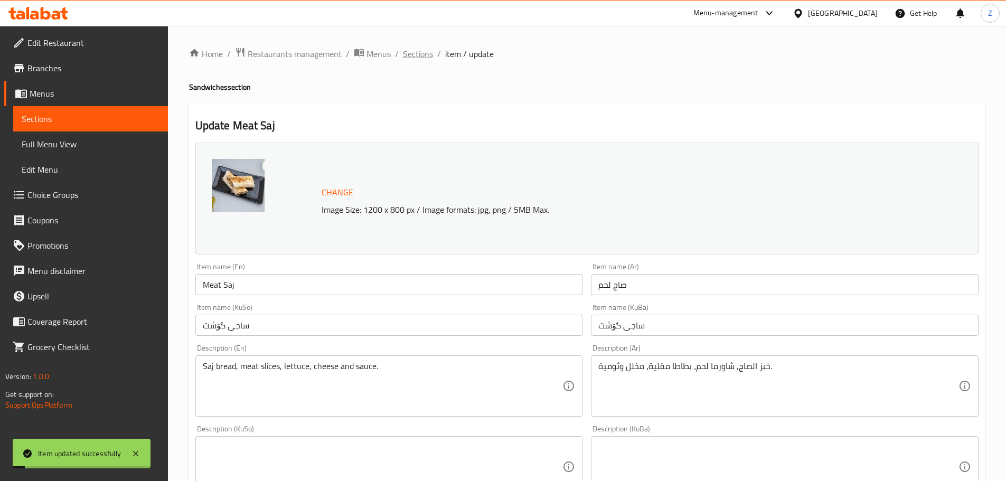
click at [421, 50] on span "Sections" at bounding box center [418, 54] width 30 height 13
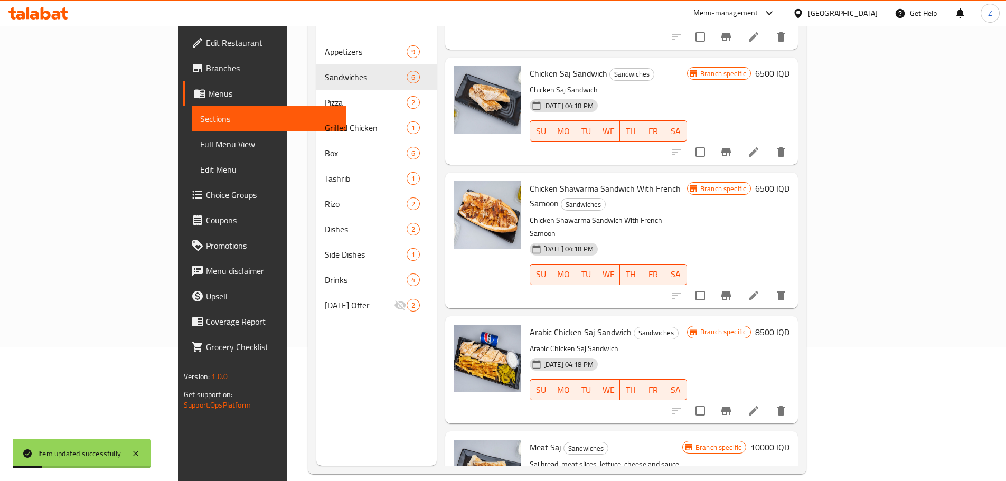
scroll to position [148, 0]
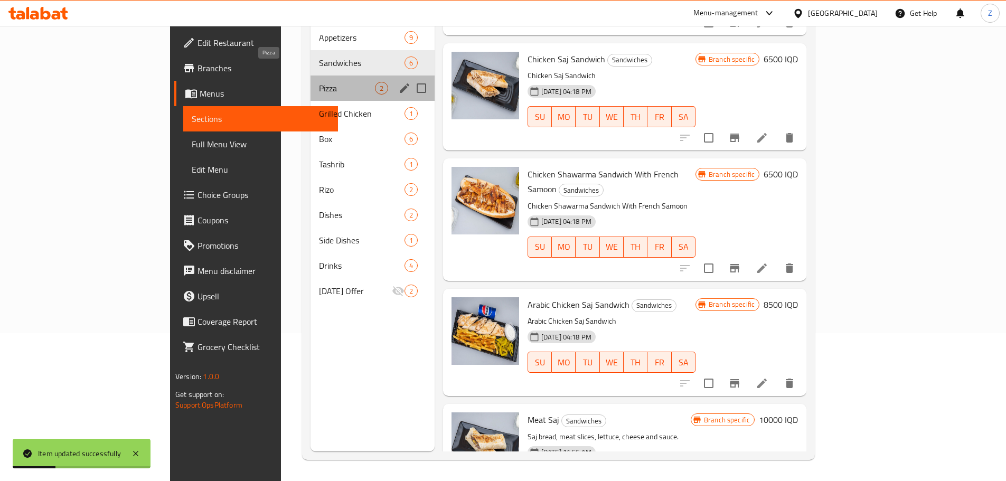
click at [319, 82] on span "Pizza" at bounding box center [347, 88] width 56 height 13
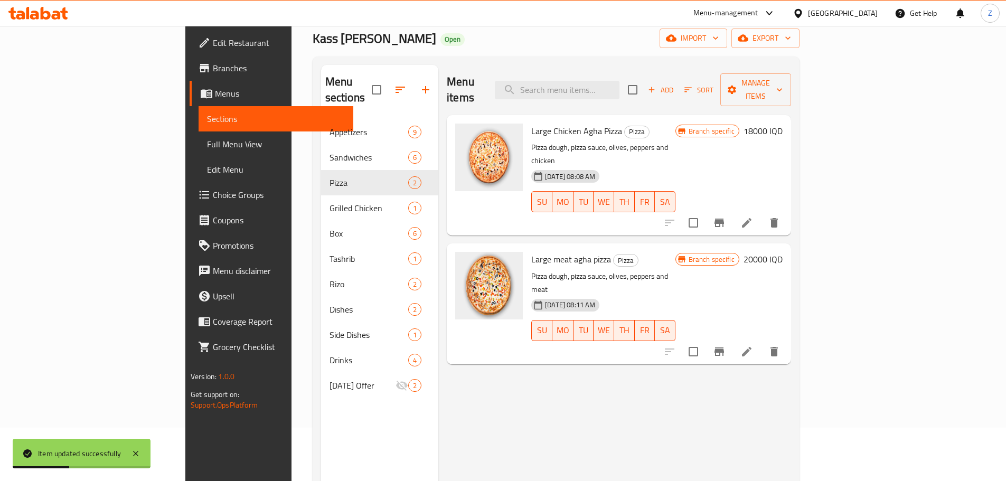
scroll to position [42, 0]
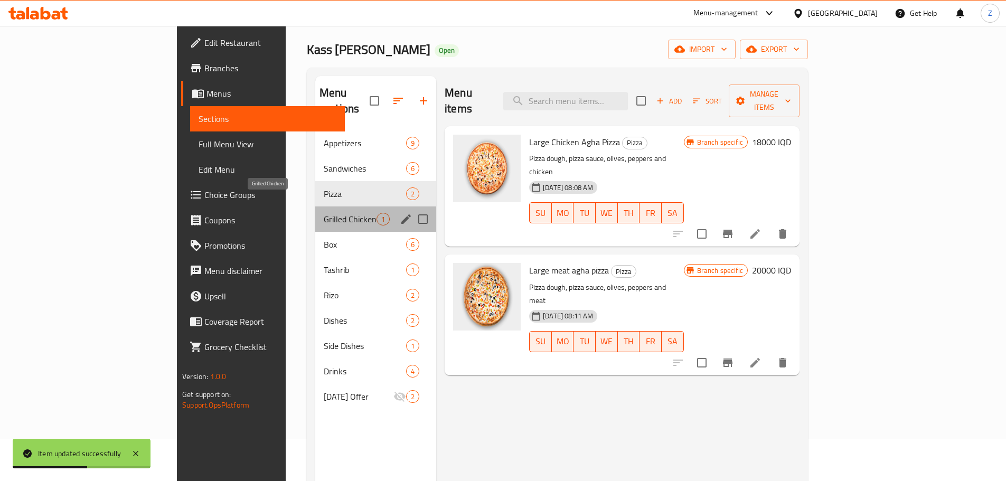
click at [324, 213] on span "Grilled Chicken" at bounding box center [350, 219] width 53 height 13
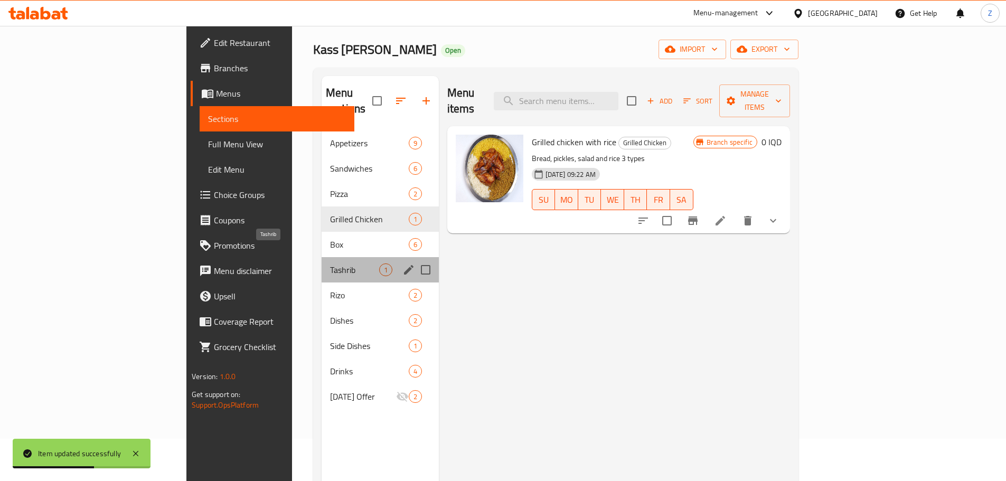
click at [330, 263] on span "Tashrib" at bounding box center [354, 269] width 49 height 13
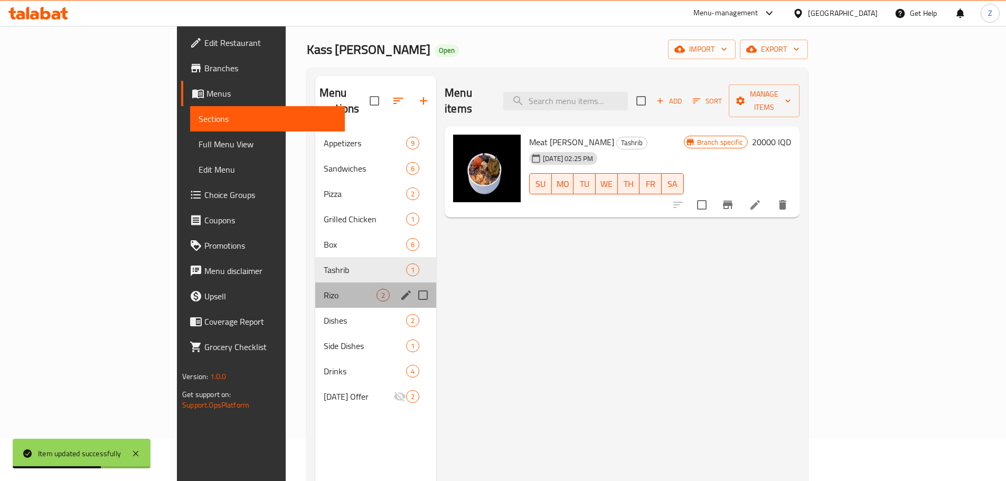
click at [315, 282] on div "Rizo 2" at bounding box center [375, 294] width 121 height 25
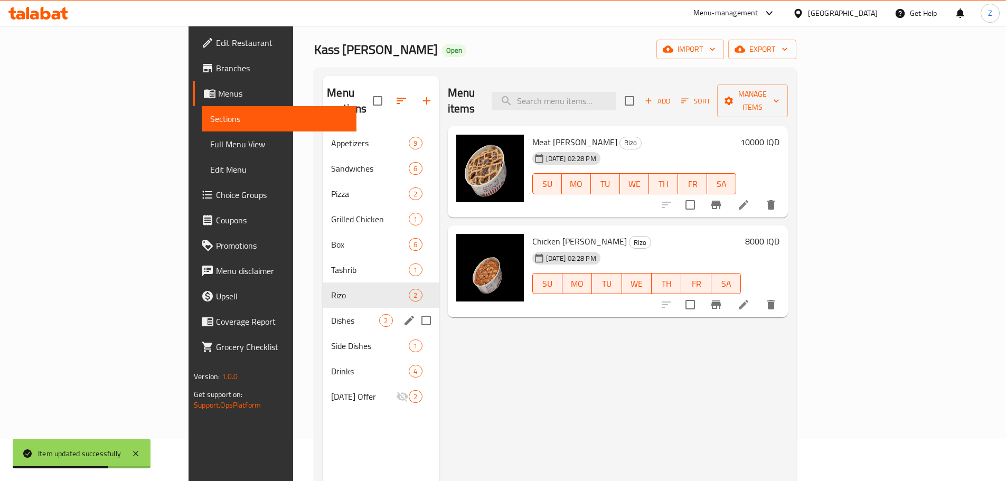
click at [331, 314] on span "Dishes" at bounding box center [355, 320] width 48 height 13
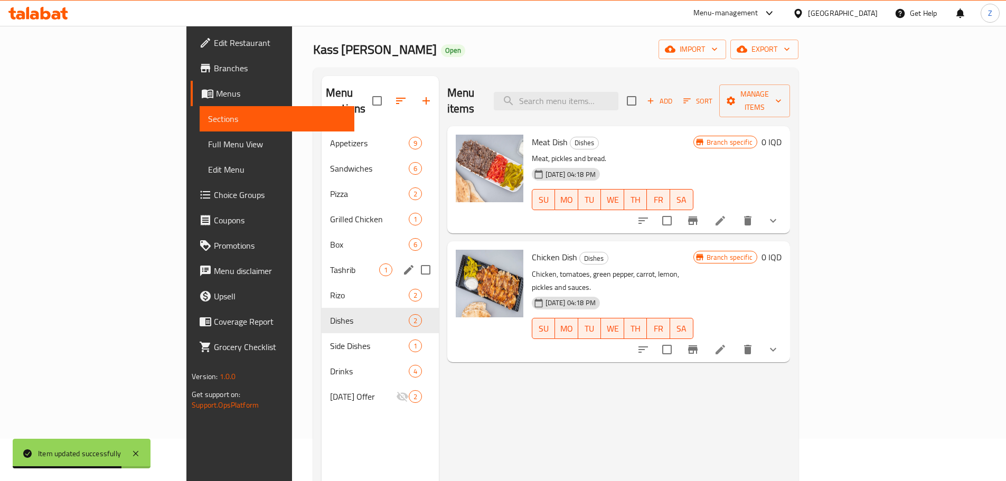
click at [322, 266] on div "Tashrib 1" at bounding box center [380, 269] width 117 height 25
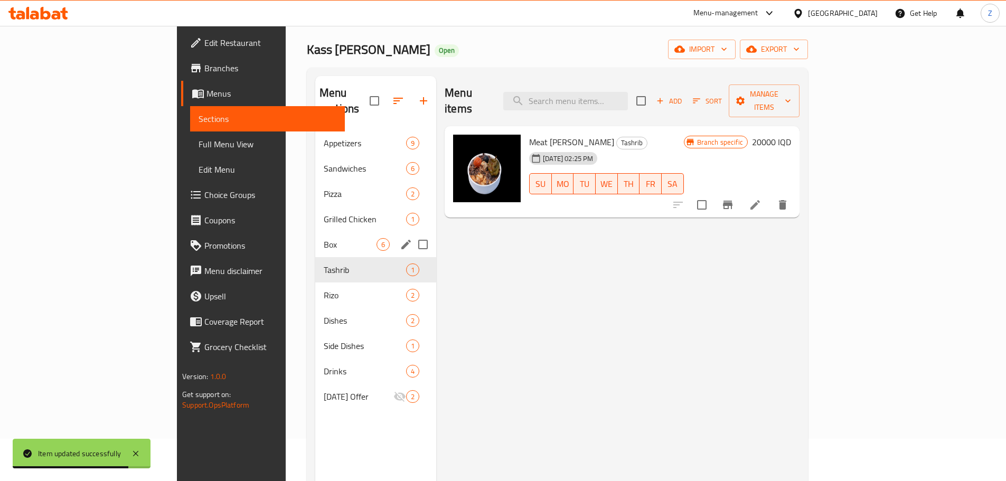
click at [315, 237] on div "Box 6" at bounding box center [375, 244] width 121 height 25
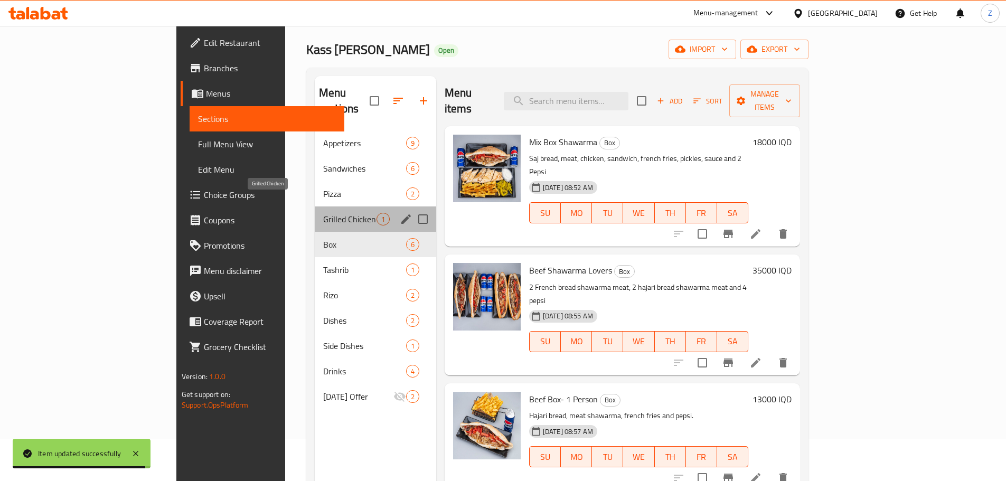
click at [323, 213] on span "Grilled Chicken" at bounding box center [349, 219] width 53 height 13
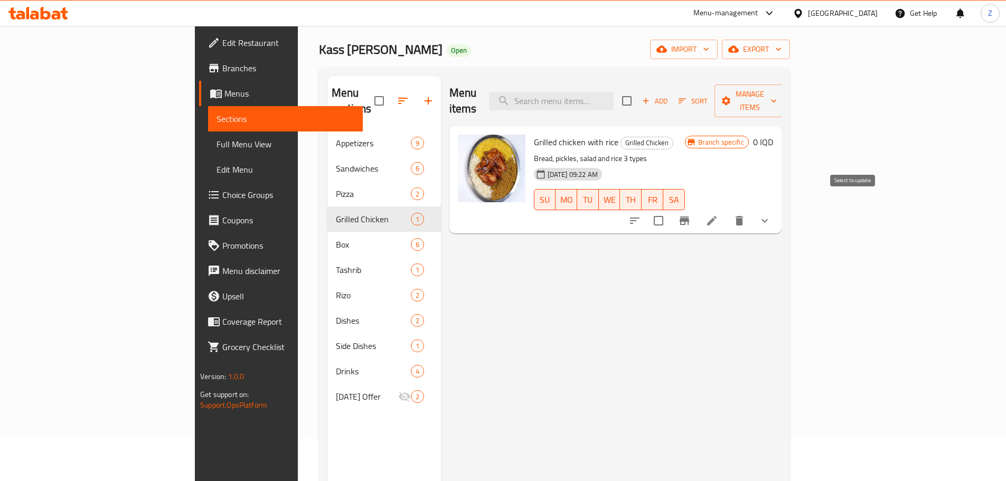
click at [669, 210] on input "checkbox" at bounding box center [658, 221] width 22 height 22
checkbox input "true"
click at [777, 92] on span "Manage items" at bounding box center [750, 101] width 54 height 26
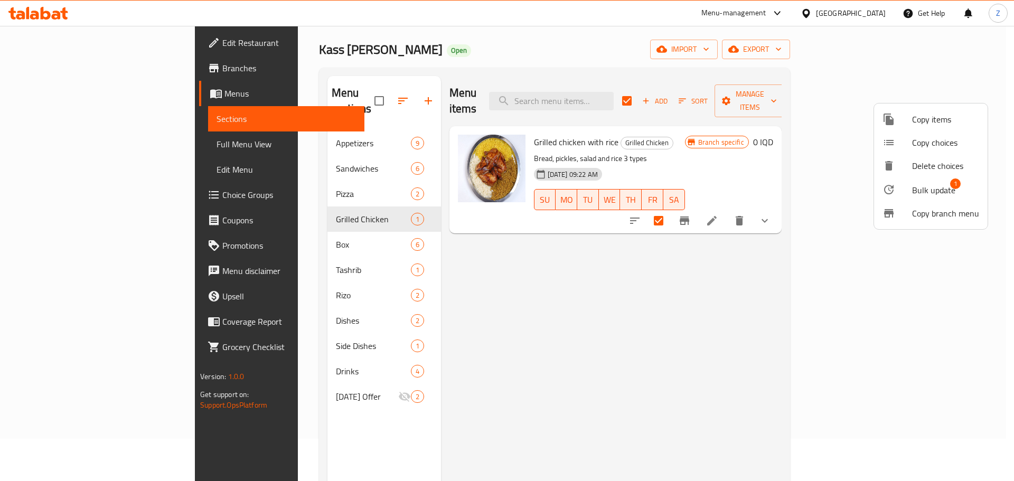
click at [925, 192] on span "Bulk update" at bounding box center [933, 190] width 43 height 13
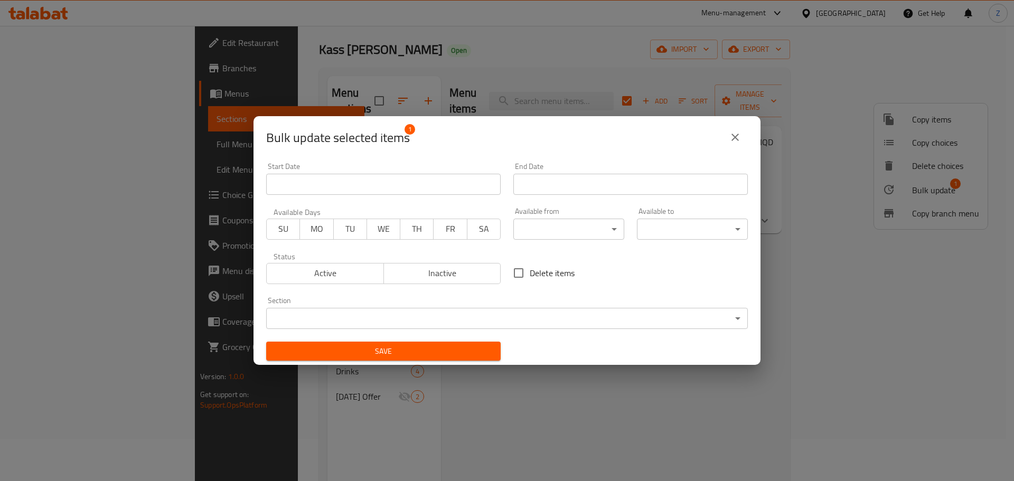
click at [554, 268] on span "Delete items" at bounding box center [552, 273] width 45 height 13
click at [530, 268] on input "Delete items" at bounding box center [518, 273] width 22 height 22
click at [554, 268] on span "Delete items" at bounding box center [552, 273] width 45 height 13
click at [530, 268] on input "Delete items" at bounding box center [518, 273] width 22 height 22
checkbox input "false"
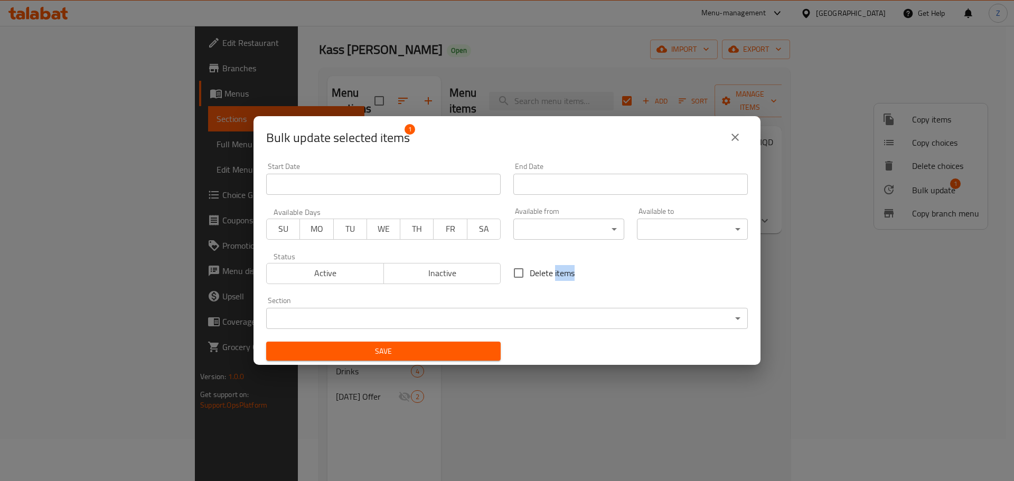
click at [569, 319] on body "​ Menu-management [GEOGRAPHIC_DATA] Get Help Z Edit Restaurant Branches Menus S…" at bounding box center [507, 211] width 1014 height 455
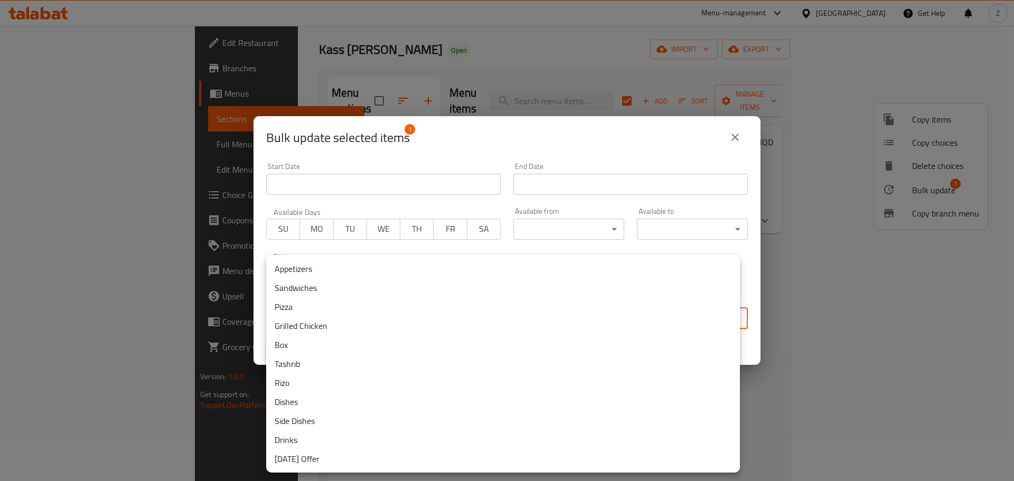
click at [374, 397] on li "Dishes" at bounding box center [503, 401] width 474 height 19
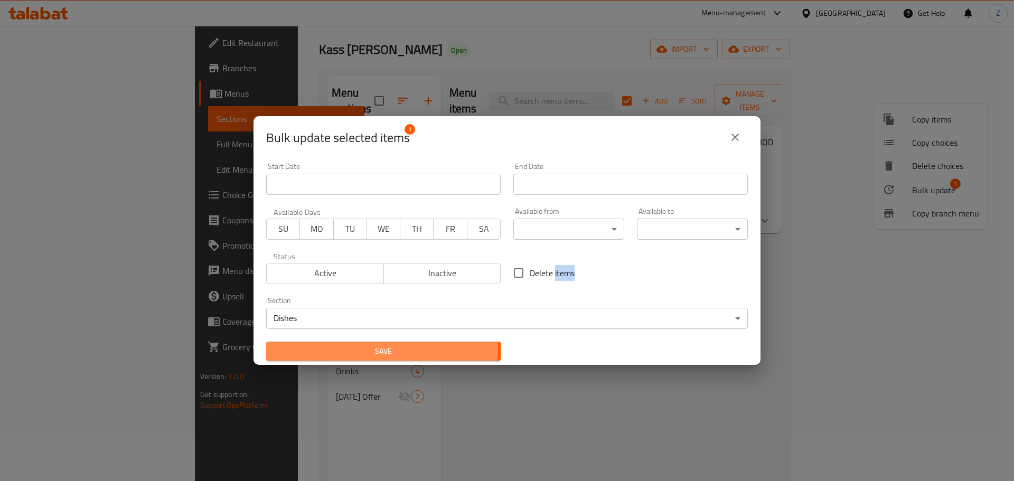
click at [321, 347] on span "Save" at bounding box center [384, 351] width 218 height 13
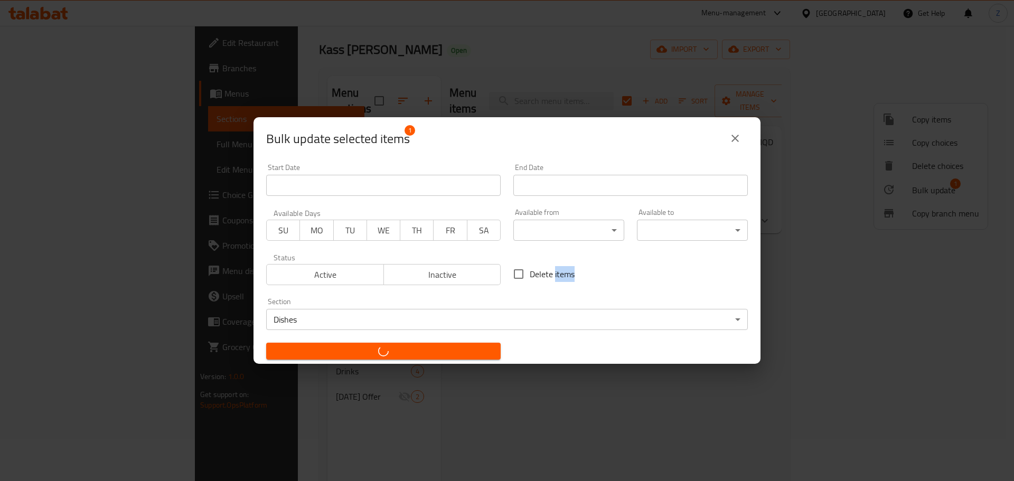
checkbox input "false"
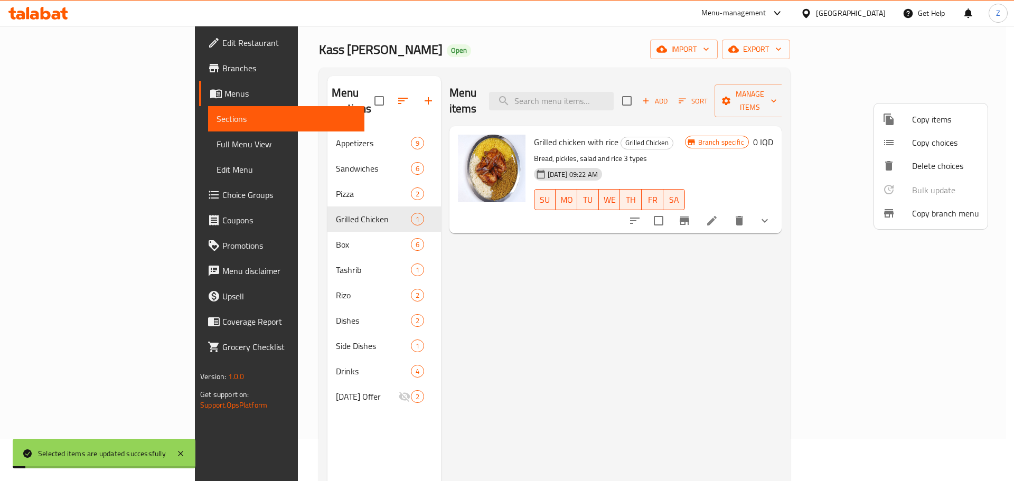
click at [257, 232] on div at bounding box center [507, 240] width 1014 height 481
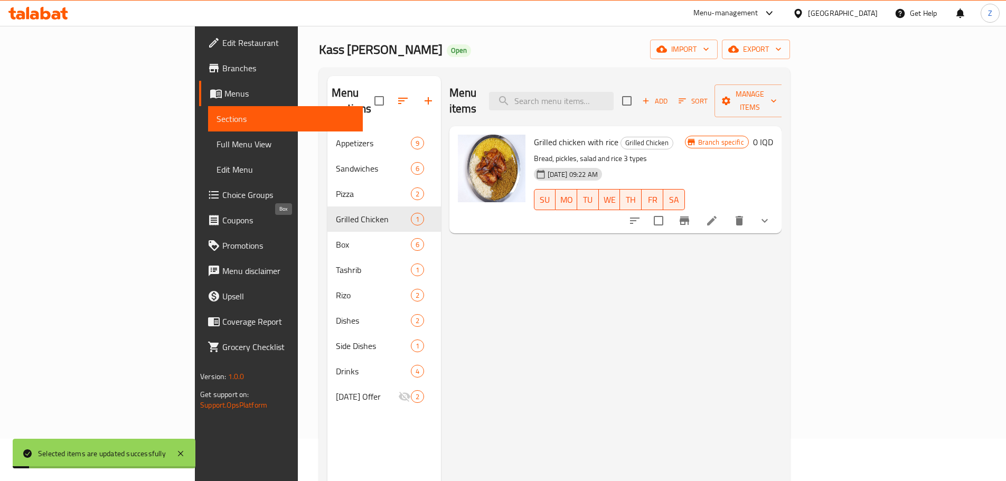
click at [336, 238] on span "Box" at bounding box center [373, 244] width 75 height 13
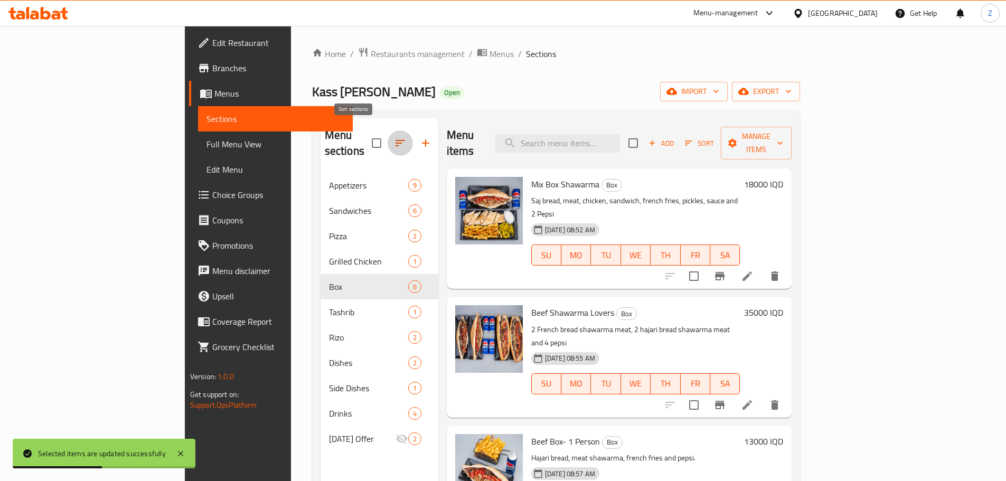
click at [394, 137] on icon "button" at bounding box center [400, 143] width 13 height 13
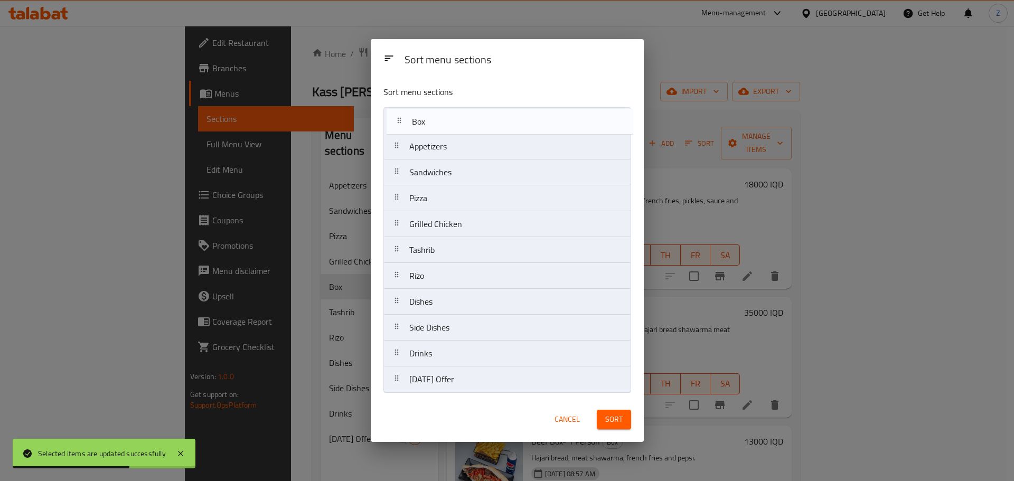
drag, startPoint x: 448, startPoint y: 227, endPoint x: 452, endPoint y: 115, distance: 112.0
click at [452, 115] on nav "Appetizers Sandwiches Pizza Grilled Chicken Box Tashrib [PERSON_NAME] Dishes Si…" at bounding box center [507, 250] width 248 height 286
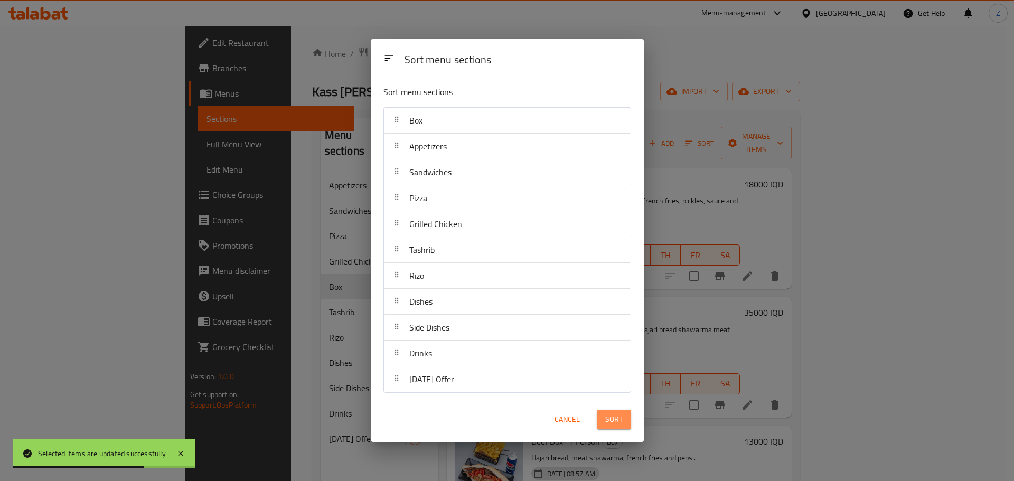
click at [626, 418] on button "Sort" at bounding box center [614, 420] width 34 height 20
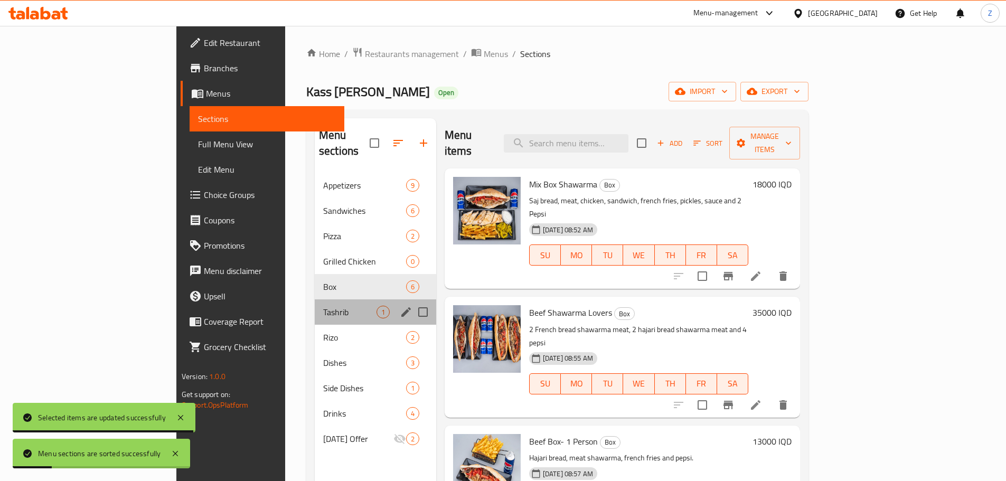
click at [315, 299] on div "Tashrib 1" at bounding box center [375, 311] width 121 height 25
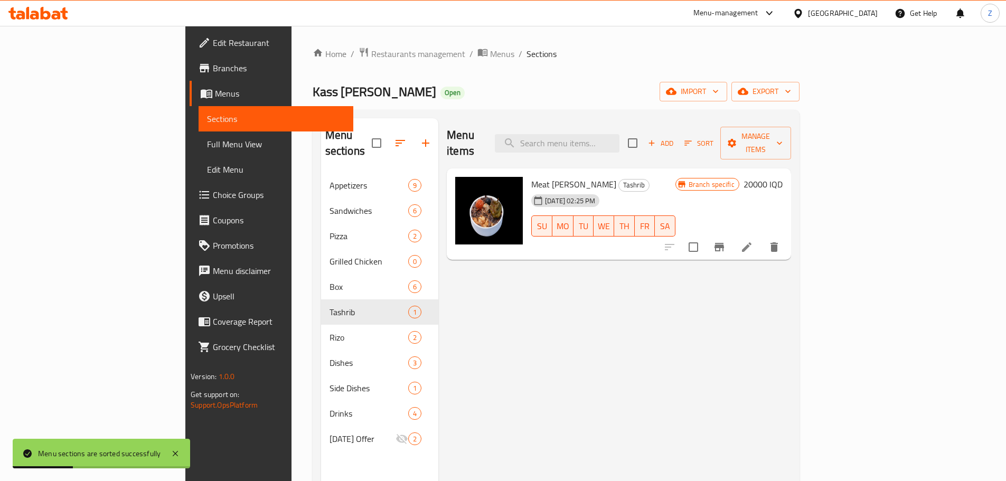
click at [704, 237] on input "checkbox" at bounding box center [693, 247] width 22 height 22
checkbox input "true"
click at [782, 132] on span "Manage items" at bounding box center [756, 143] width 54 height 26
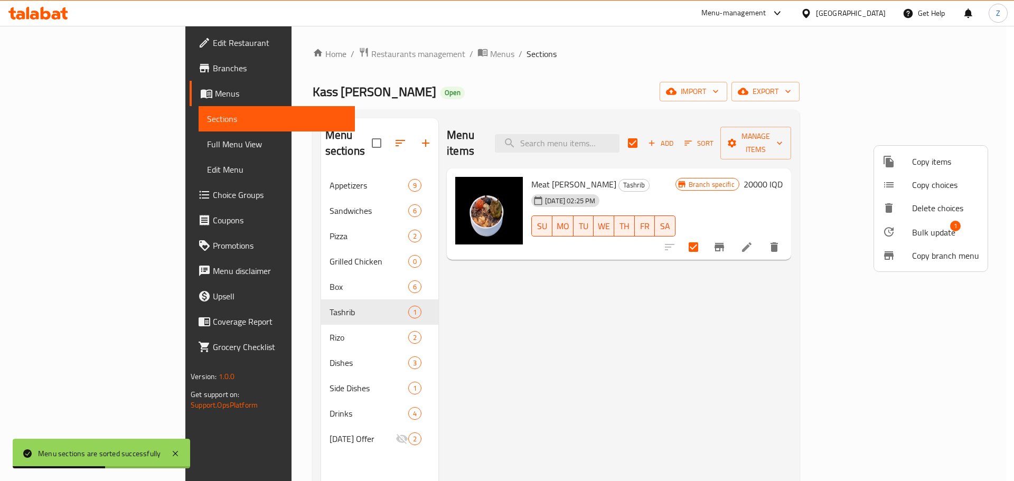
click at [922, 234] on span "Bulk update" at bounding box center [933, 232] width 43 height 13
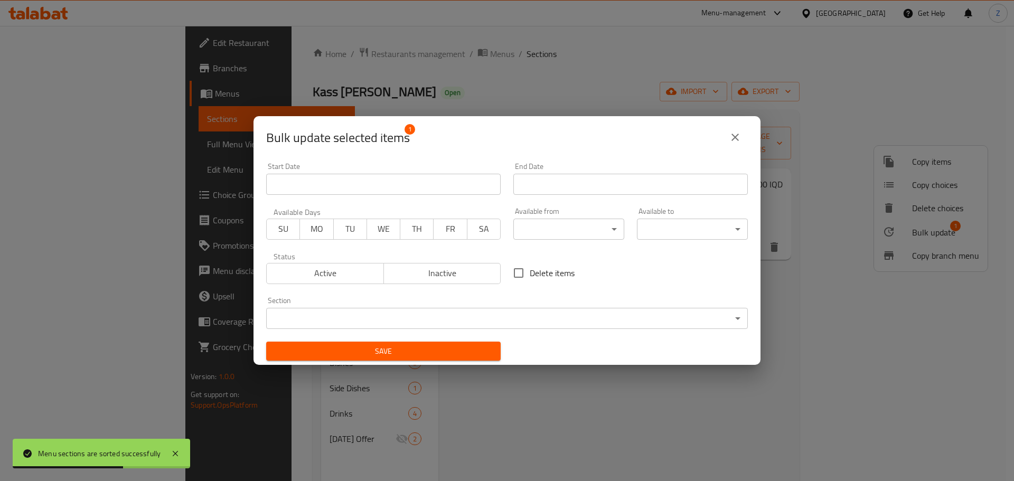
click at [627, 321] on body "Menu sections are sorted successfully ​ Menu-management [GEOGRAPHIC_DATA] Get H…" at bounding box center [507, 253] width 1014 height 455
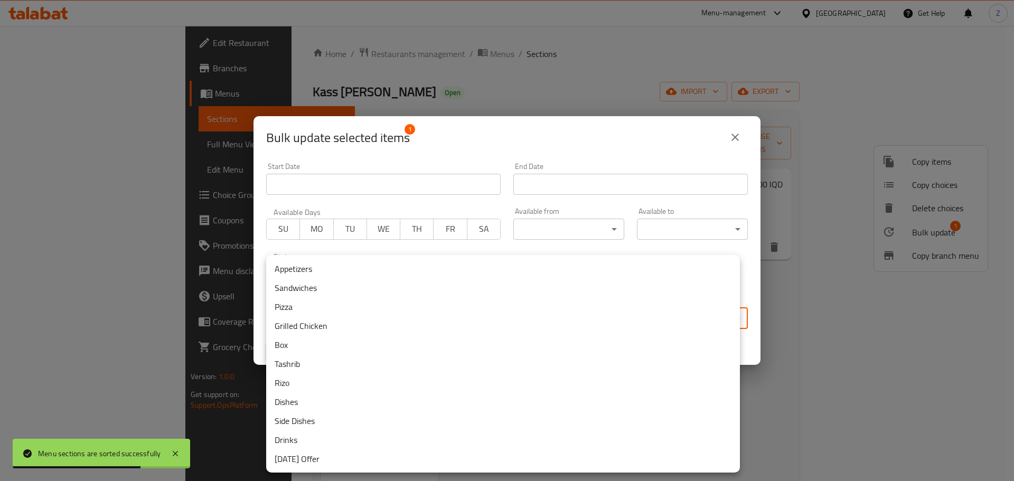
click at [280, 398] on li "Dishes" at bounding box center [503, 401] width 474 height 19
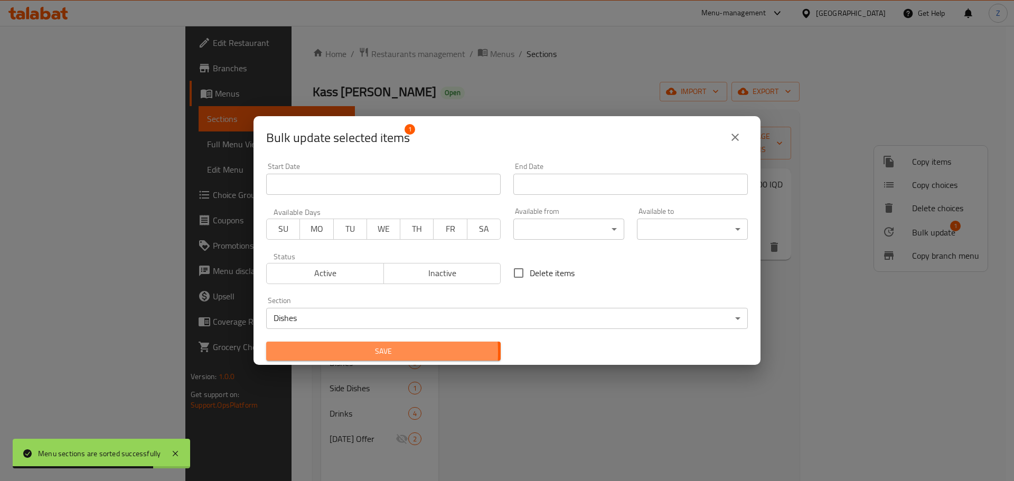
click at [302, 352] on span "Save" at bounding box center [384, 351] width 218 height 13
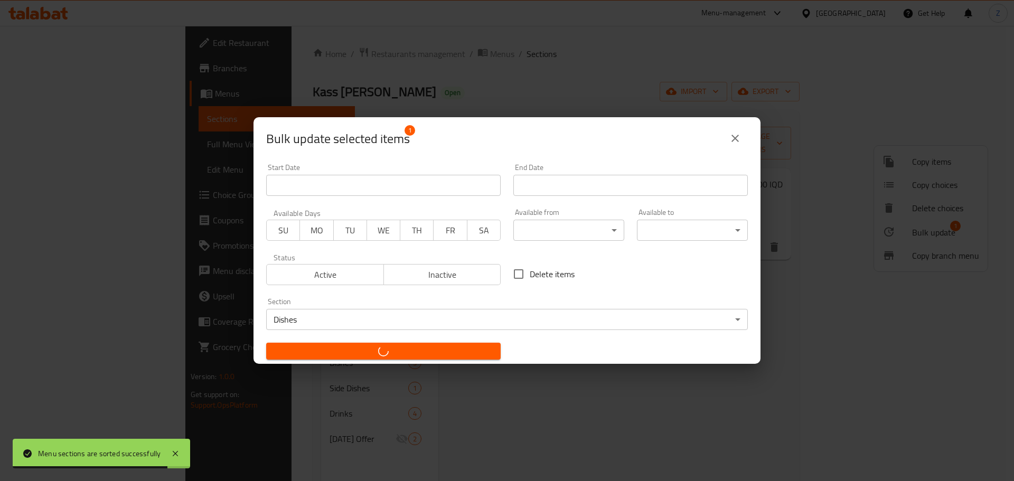
checkbox input "false"
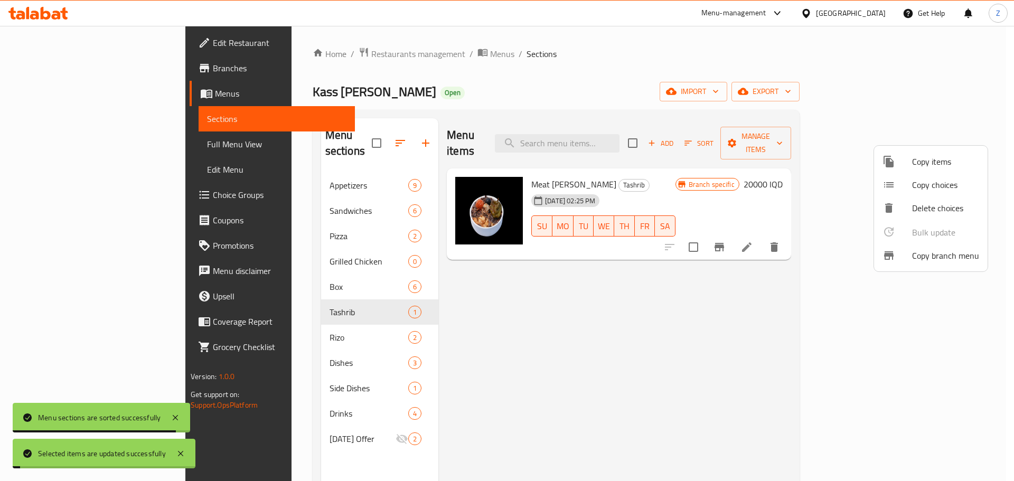
click at [501, 407] on div at bounding box center [507, 240] width 1014 height 481
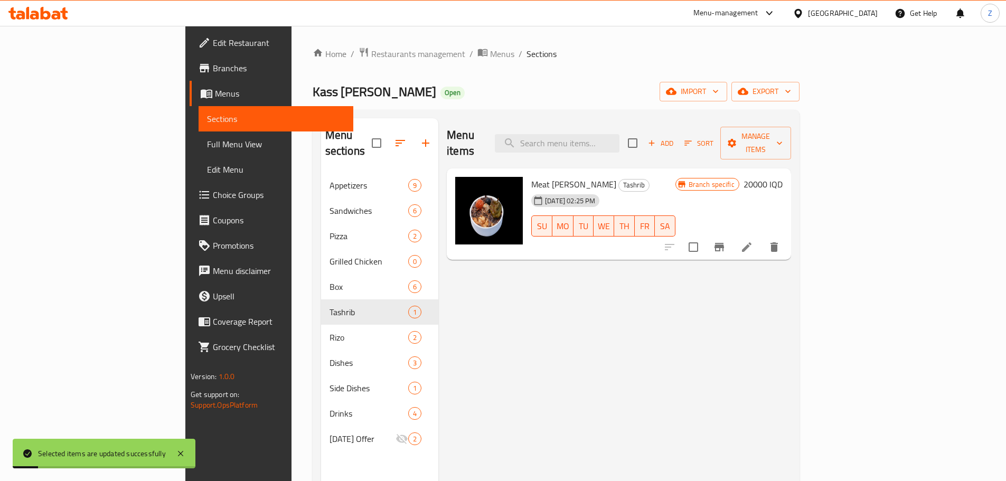
drag, startPoint x: 470, startPoint y: 364, endPoint x: 437, endPoint y: 356, distance: 34.7
click at [468, 364] on div "Menu items Add Sort Manage items Meat [PERSON_NAME] Tashrib Tashrib [DATE] 02:2…" at bounding box center [614, 358] width 353 height 481
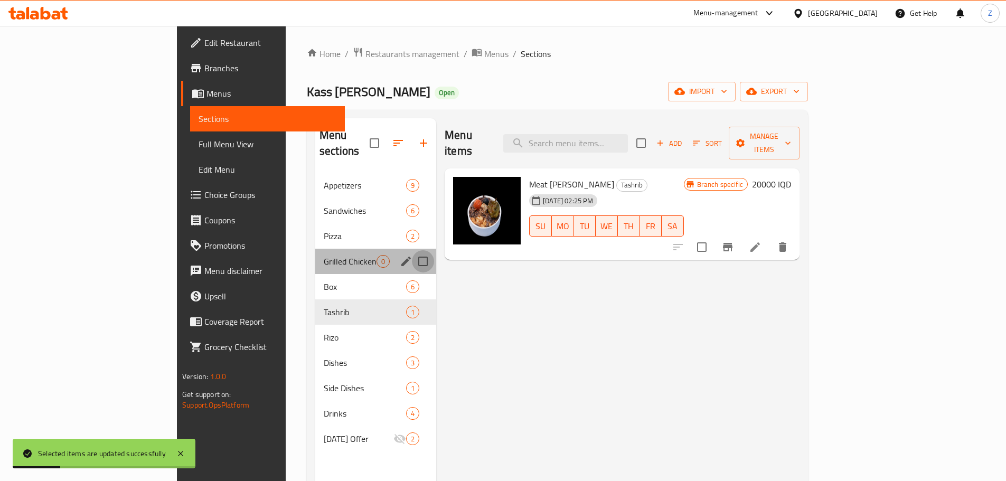
click at [412, 250] on input "Menu sections" at bounding box center [423, 261] width 22 height 22
checkbox input "true"
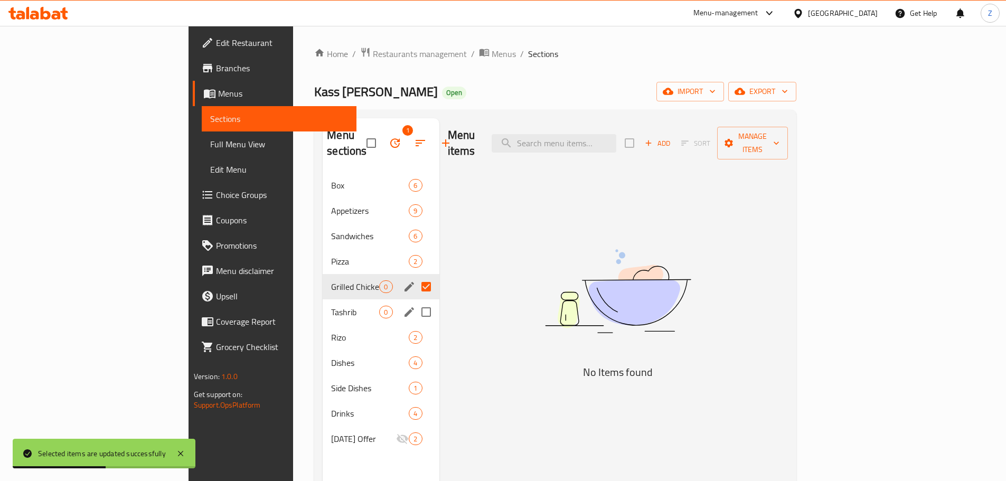
click at [415, 301] on input "Menu sections" at bounding box center [426, 312] width 22 height 22
checkbox input "true"
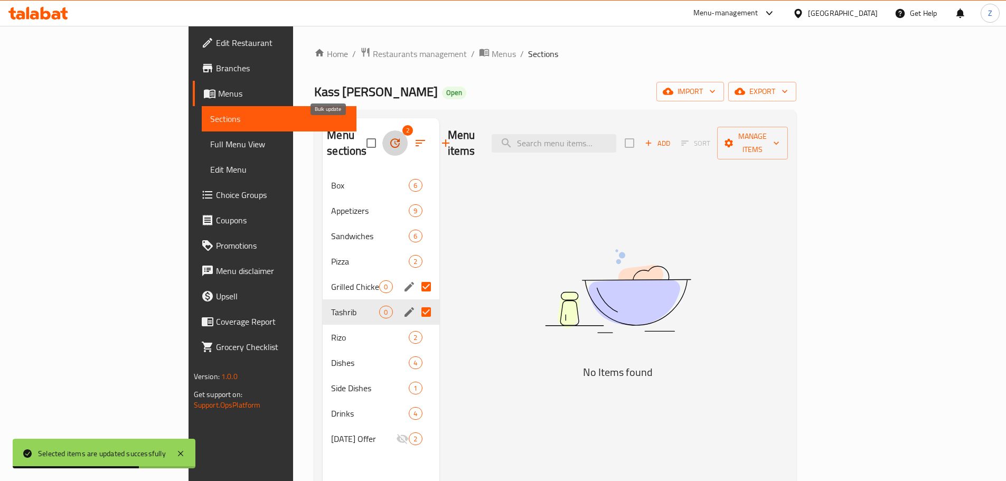
click at [382, 135] on button "button" at bounding box center [394, 142] width 25 height 25
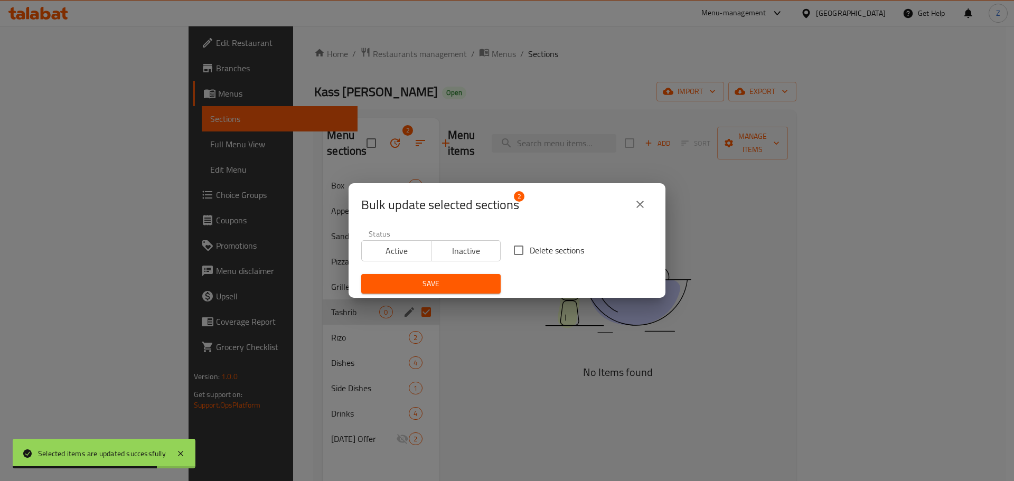
click at [542, 247] on span "Delete sections" at bounding box center [557, 250] width 54 height 13
click at [530, 247] on input "Delete sections" at bounding box center [518, 250] width 22 height 22
checkbox input "true"
click at [464, 279] on span "Save" at bounding box center [431, 283] width 122 height 13
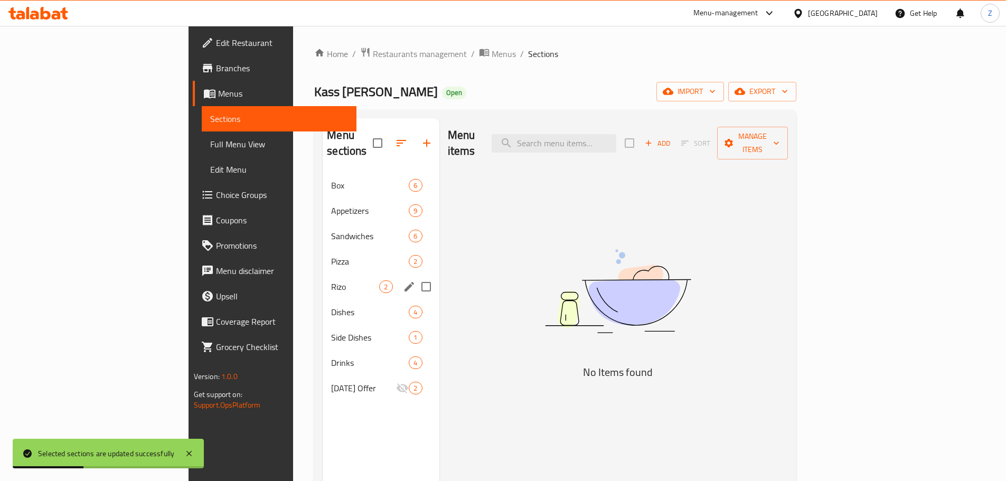
click at [331, 280] on span "Rizo" at bounding box center [355, 286] width 48 height 13
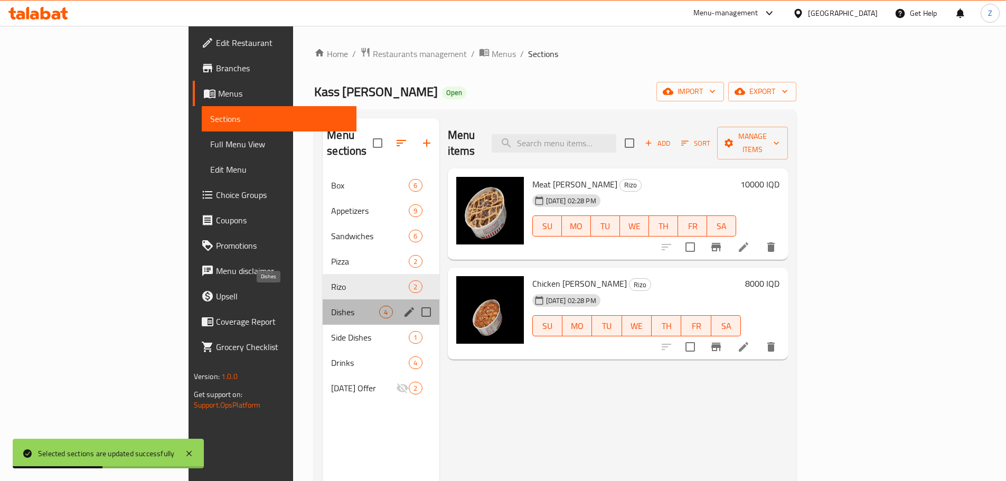
click at [331, 306] on span "Dishes" at bounding box center [355, 312] width 48 height 13
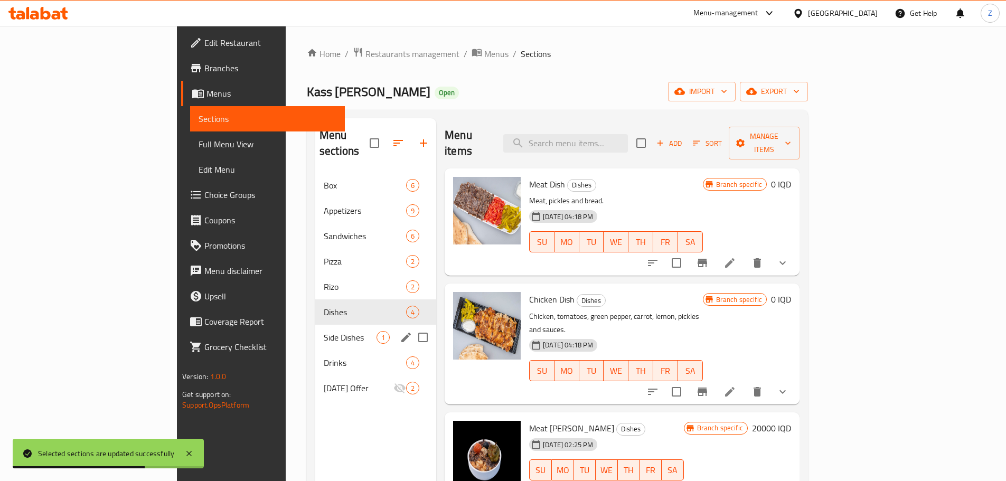
click at [315, 325] on div "Side Dishes 1" at bounding box center [375, 337] width 121 height 25
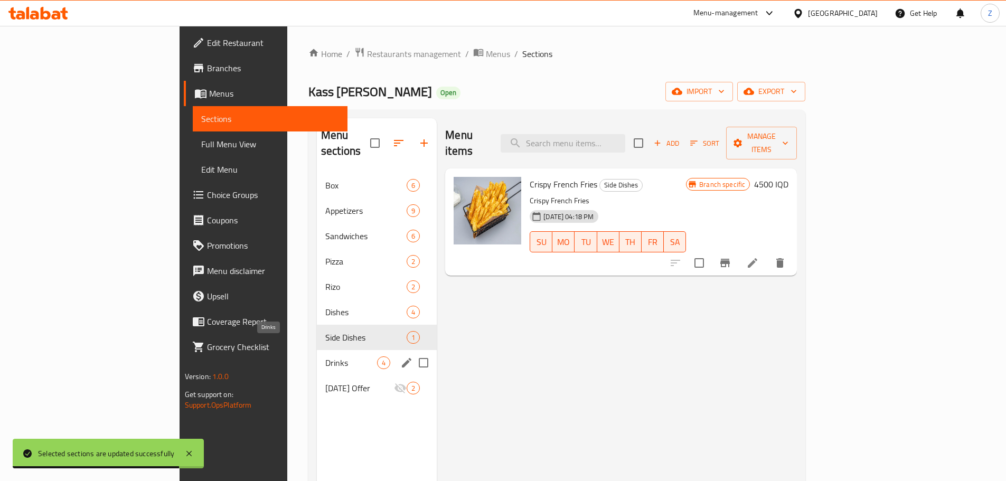
click at [325, 356] on span "Drinks" at bounding box center [351, 362] width 52 height 13
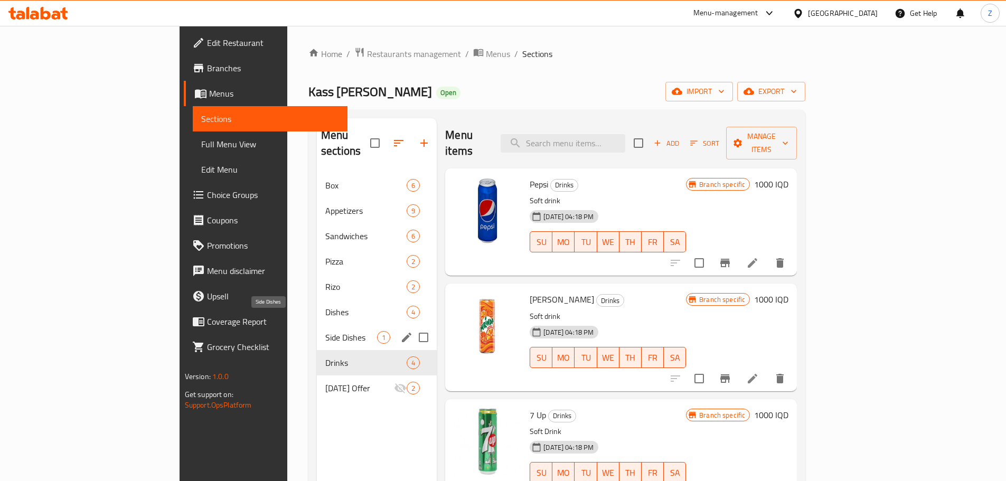
click at [325, 331] on span "Side Dishes" at bounding box center [351, 337] width 52 height 13
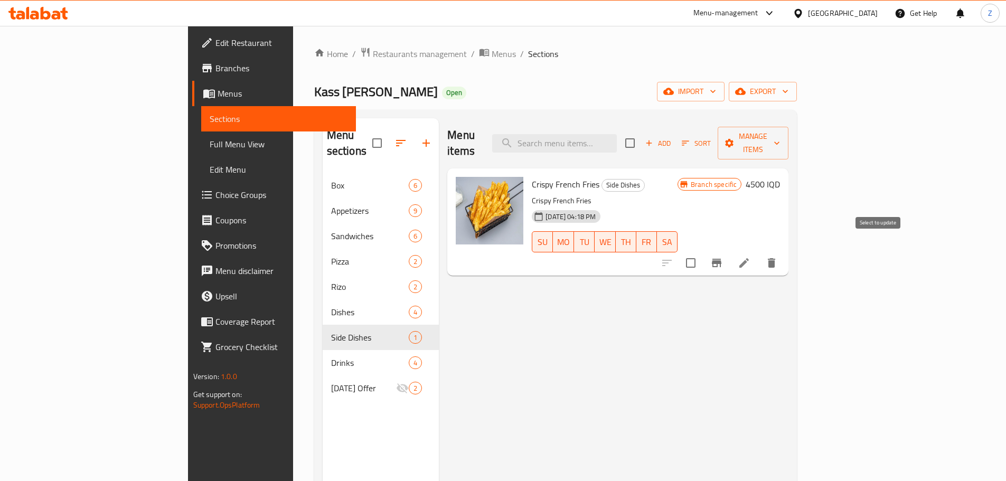
click at [702, 252] on input "checkbox" at bounding box center [691, 263] width 22 height 22
checkbox input "true"
click at [780, 135] on span "Manage items" at bounding box center [753, 143] width 54 height 26
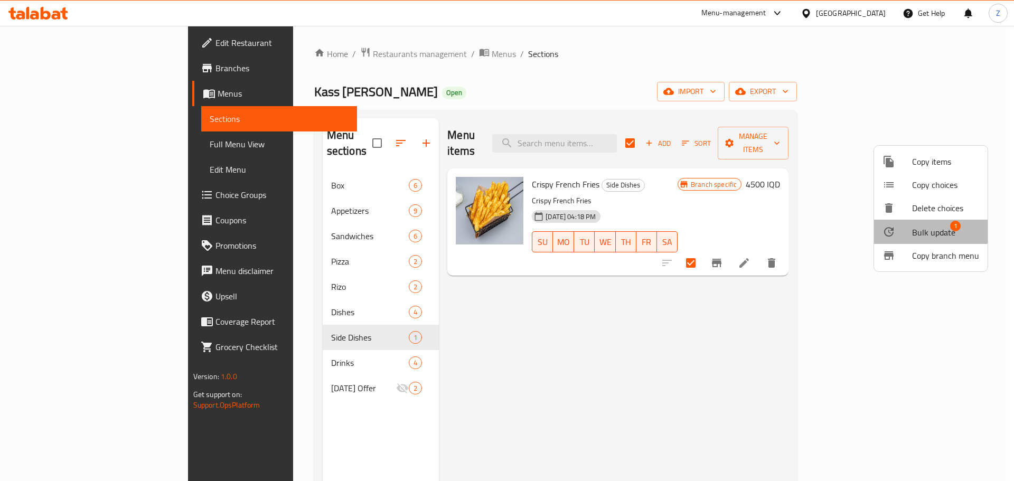
click at [923, 226] on span "Bulk update" at bounding box center [933, 232] width 43 height 13
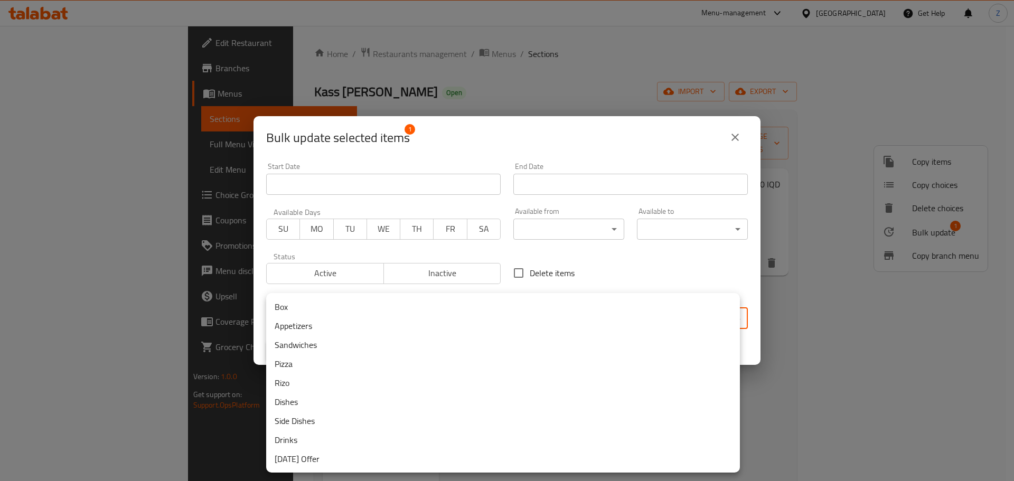
click at [515, 314] on body "​ Menu-management [GEOGRAPHIC_DATA] Get Help Z Edit Restaurant Branches Menus S…" at bounding box center [507, 253] width 1014 height 455
click at [379, 326] on li "Appetizers" at bounding box center [503, 325] width 474 height 19
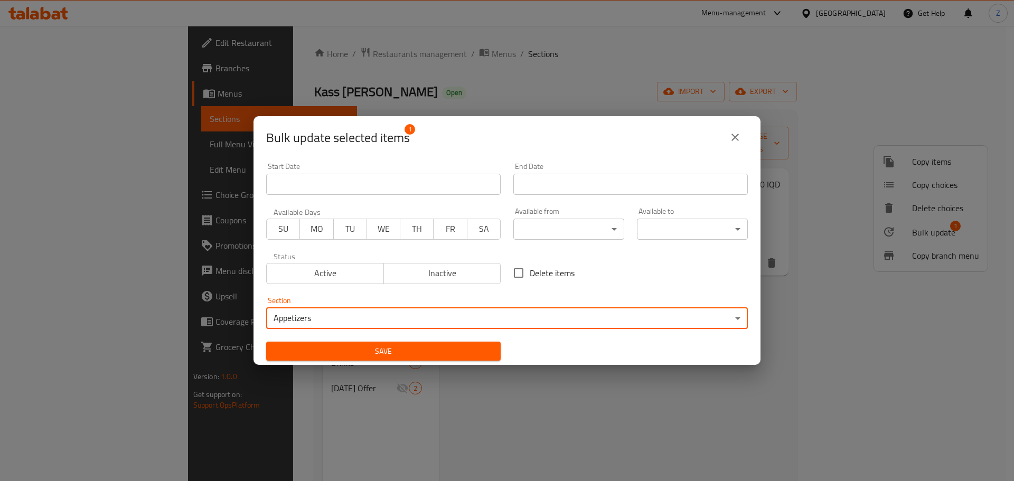
click at [364, 341] on div "Save" at bounding box center [383, 351] width 247 height 32
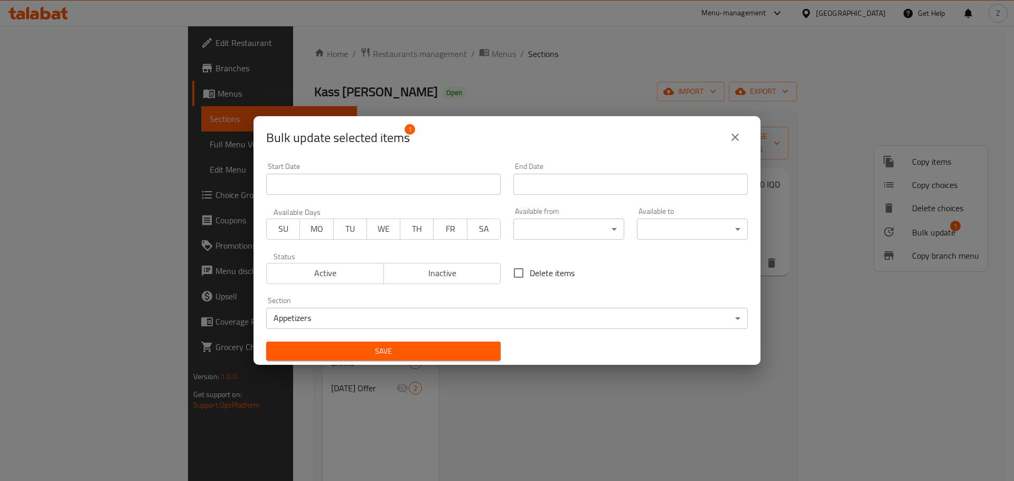
click at [366, 348] on span "Save" at bounding box center [384, 351] width 218 height 13
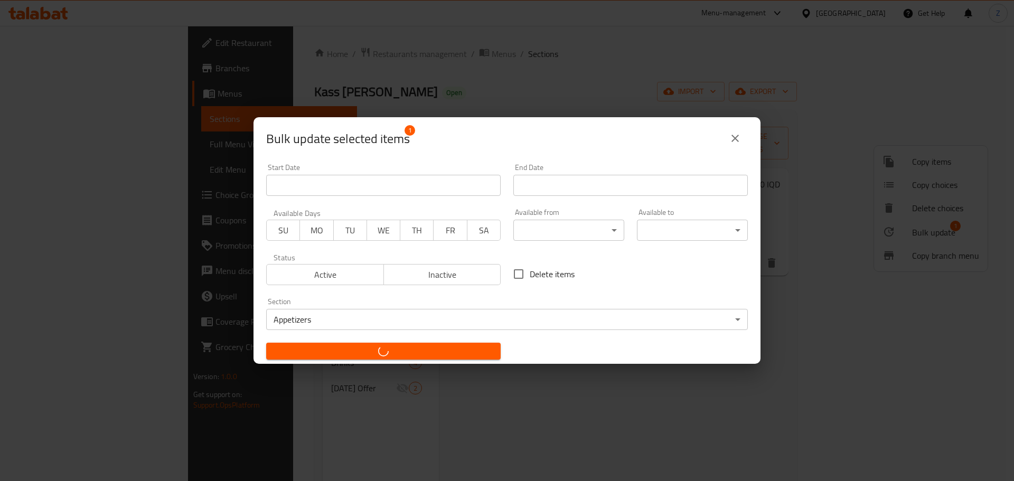
checkbox input "false"
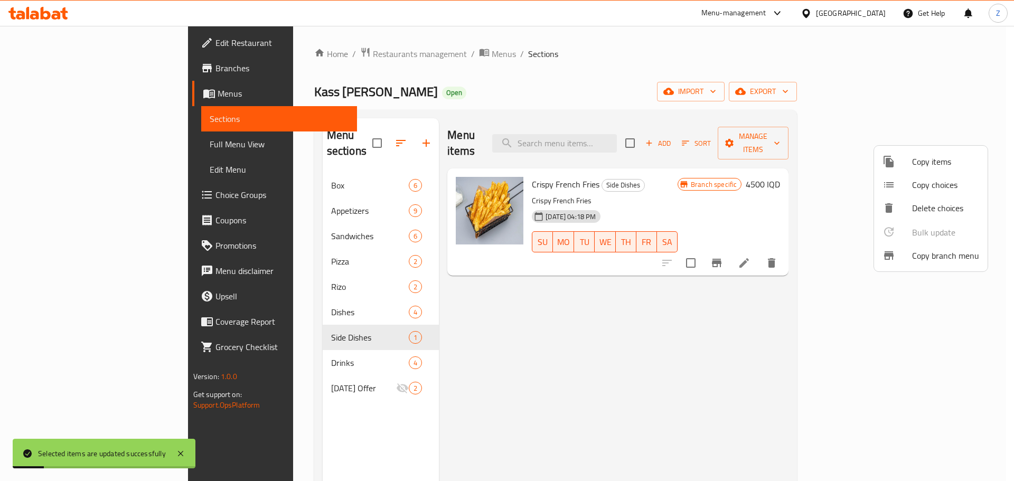
click at [299, 203] on div at bounding box center [507, 240] width 1014 height 481
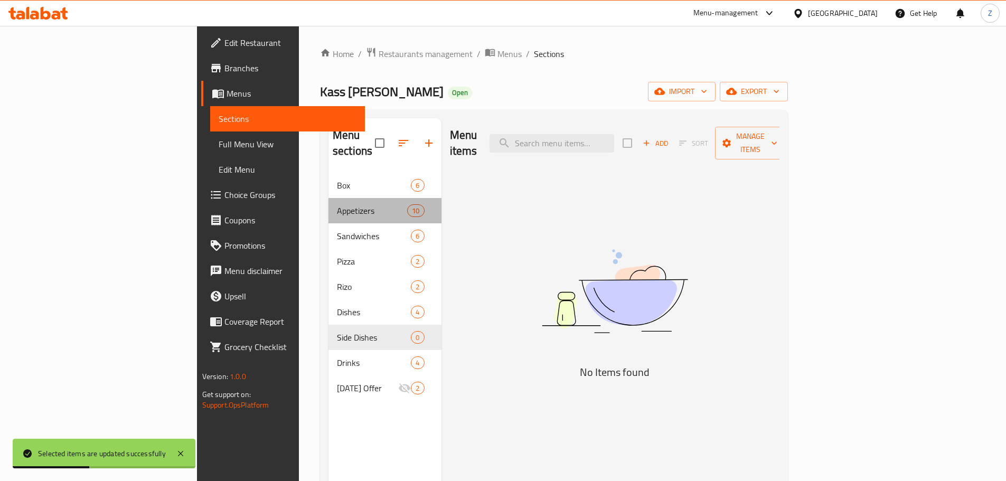
click at [328, 202] on div "Appetizers 10" at bounding box center [384, 210] width 113 height 25
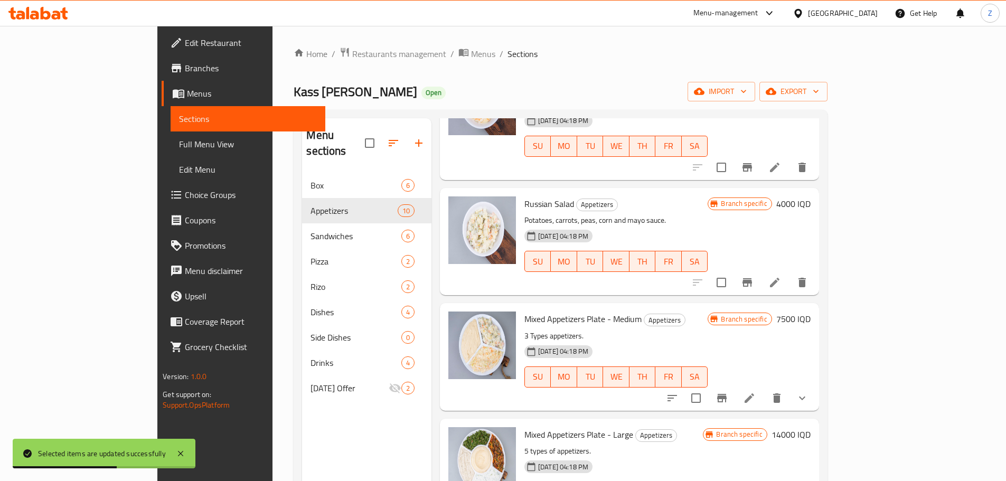
scroll to position [148, 0]
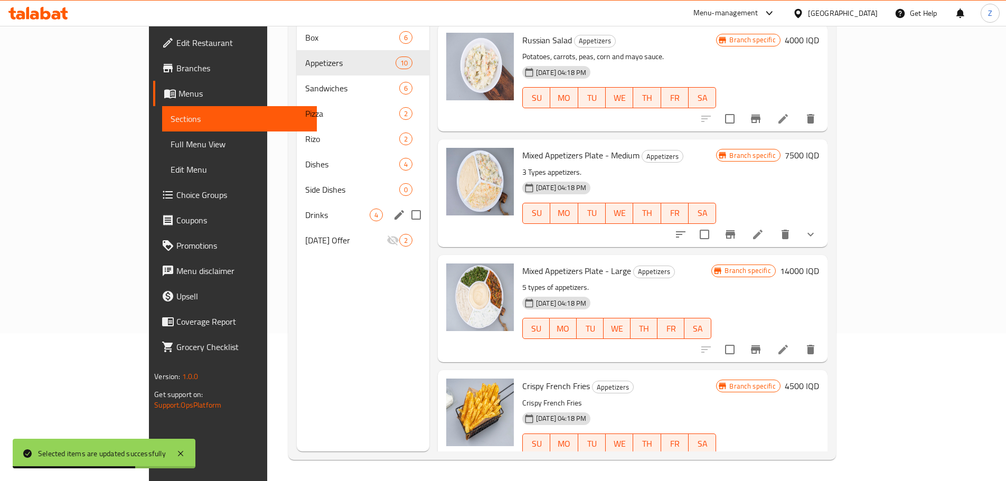
click at [297, 202] on div "Drinks 4" at bounding box center [363, 214] width 133 height 25
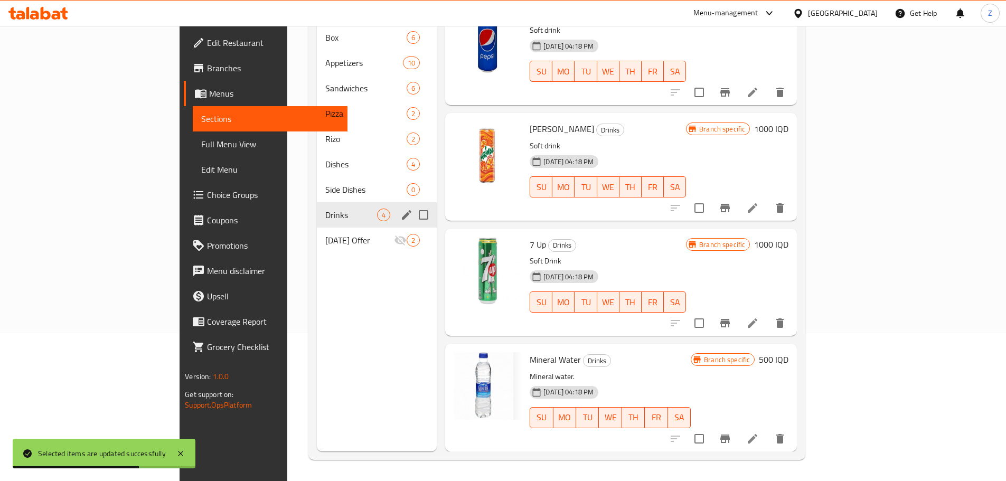
scroll to position [7, 0]
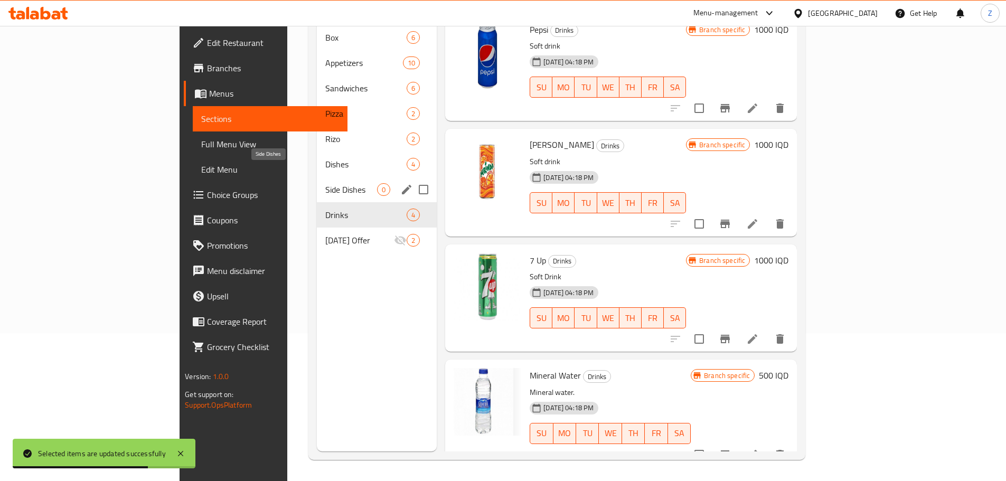
click at [317, 177] on div "Side Dishes 0" at bounding box center [377, 189] width 120 height 25
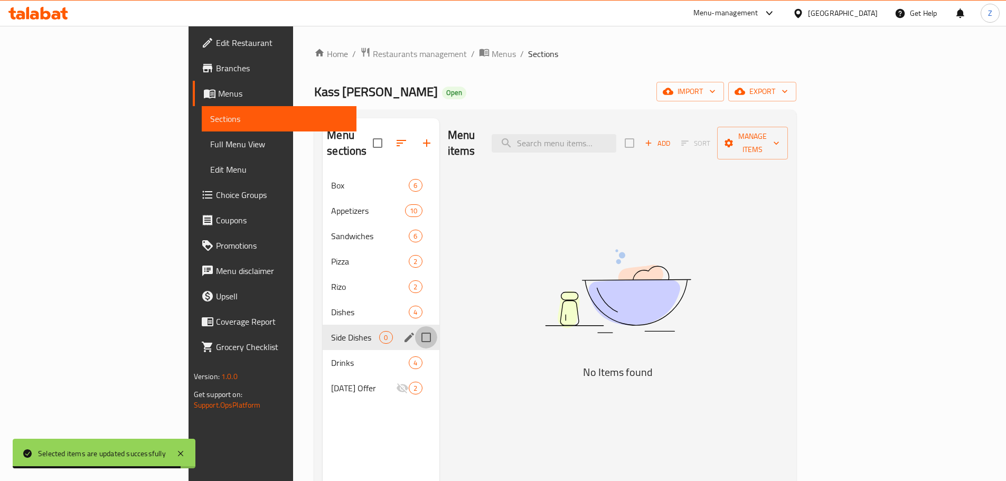
click at [415, 326] on input "Menu sections" at bounding box center [426, 337] width 22 height 22
checkbox input "true"
click at [389, 137] on icon "button" at bounding box center [395, 143] width 13 height 13
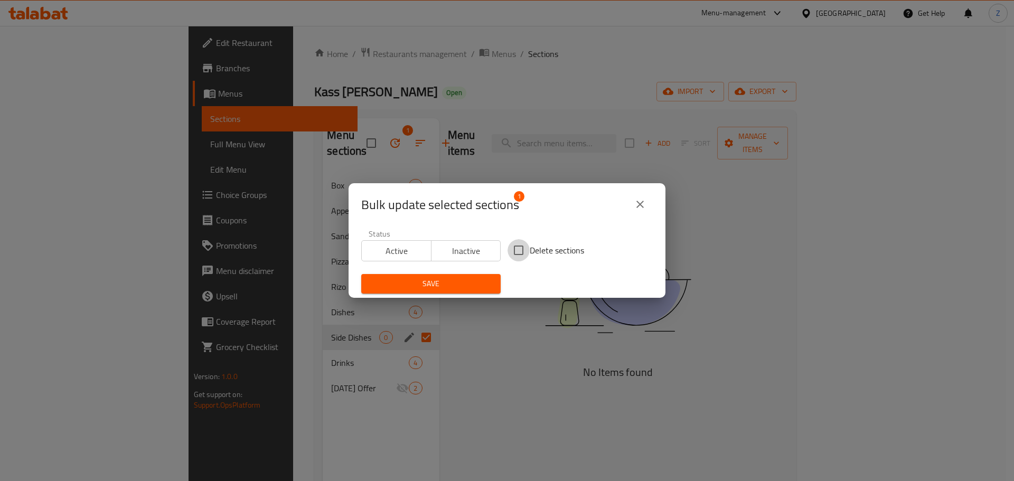
click at [516, 247] on input "Delete sections" at bounding box center [518, 250] width 22 height 22
checkbox input "true"
click at [439, 297] on div "Save" at bounding box center [431, 284] width 152 height 32
click at [437, 288] on span "Save" at bounding box center [431, 283] width 122 height 13
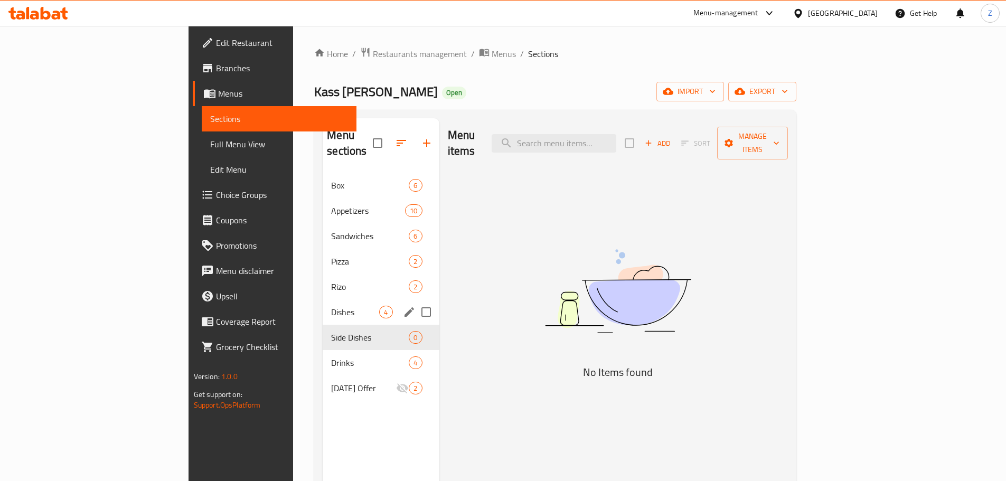
click at [323, 307] on div "Dishes 4" at bounding box center [381, 311] width 116 height 25
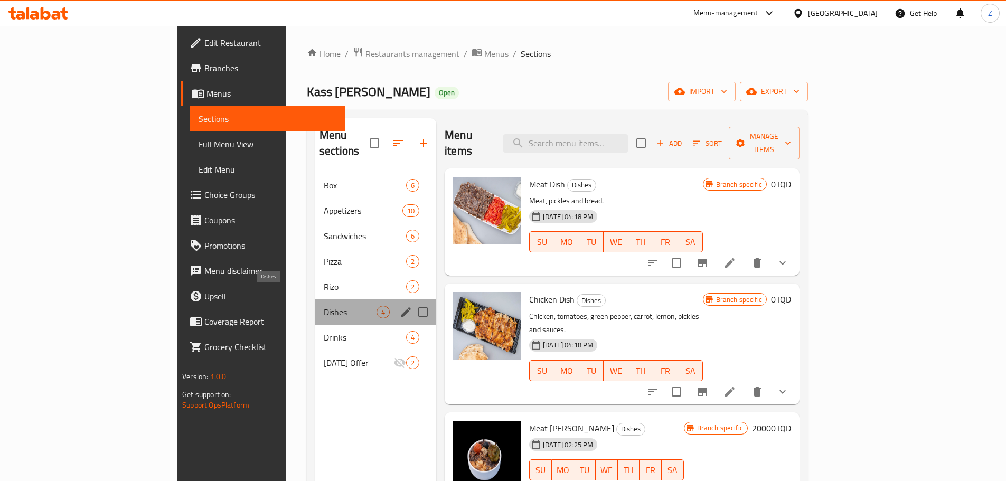
click at [324, 306] on span "Dishes" at bounding box center [350, 312] width 53 height 13
click at [324, 331] on span "Drinks" at bounding box center [350, 337] width 53 height 13
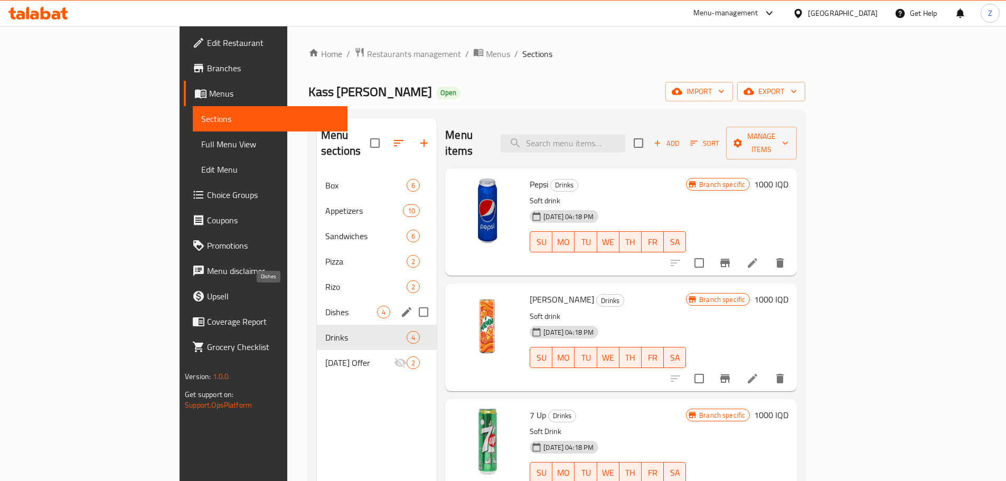
click at [325, 306] on span "Dishes" at bounding box center [351, 312] width 52 height 13
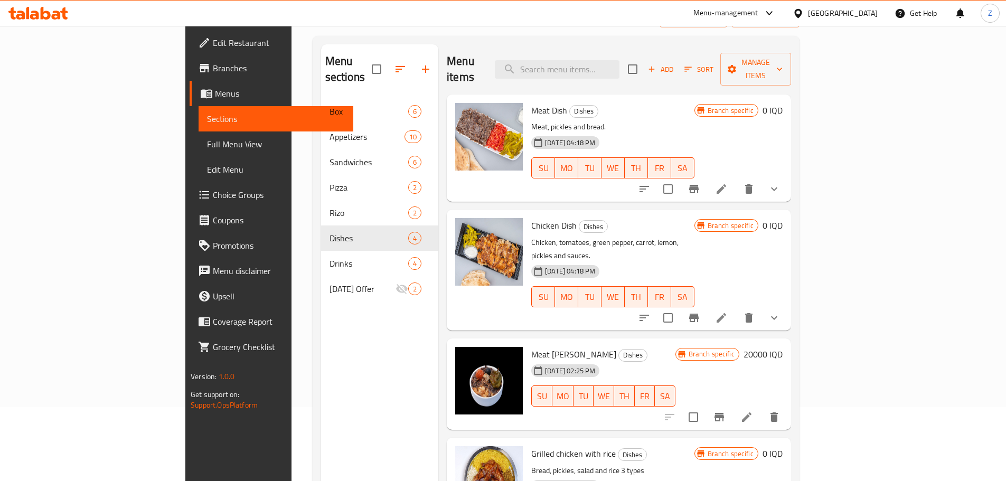
scroll to position [148, 0]
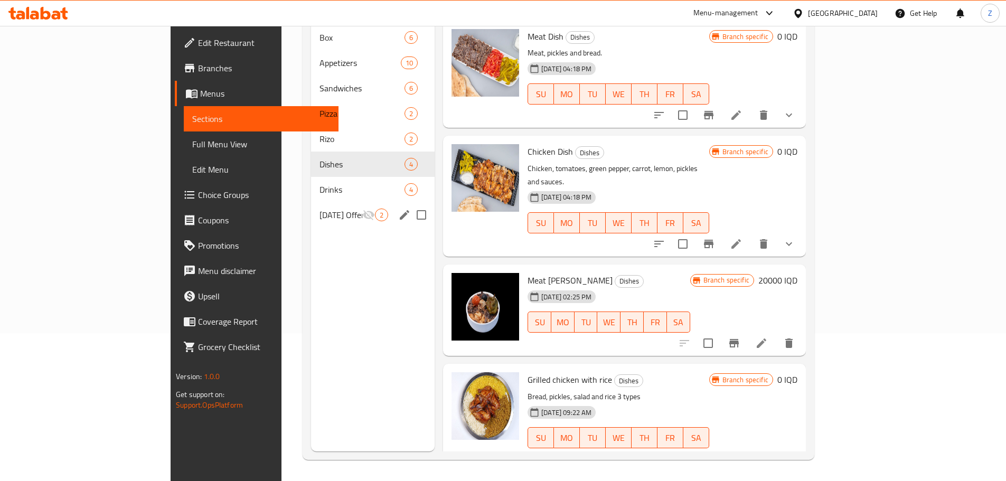
click at [319, 209] on span "[DATE] Offer" at bounding box center [340, 215] width 43 height 13
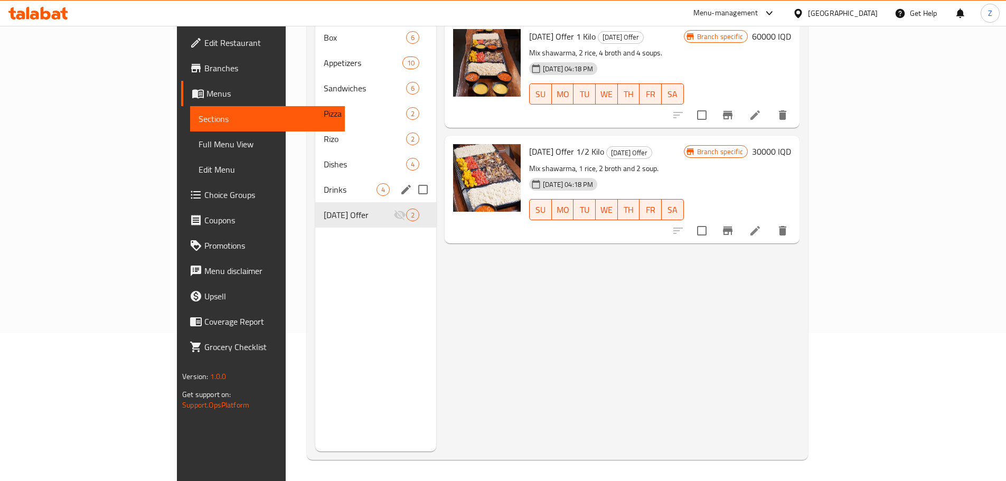
click at [315, 181] on div "Drinks 4" at bounding box center [375, 189] width 121 height 25
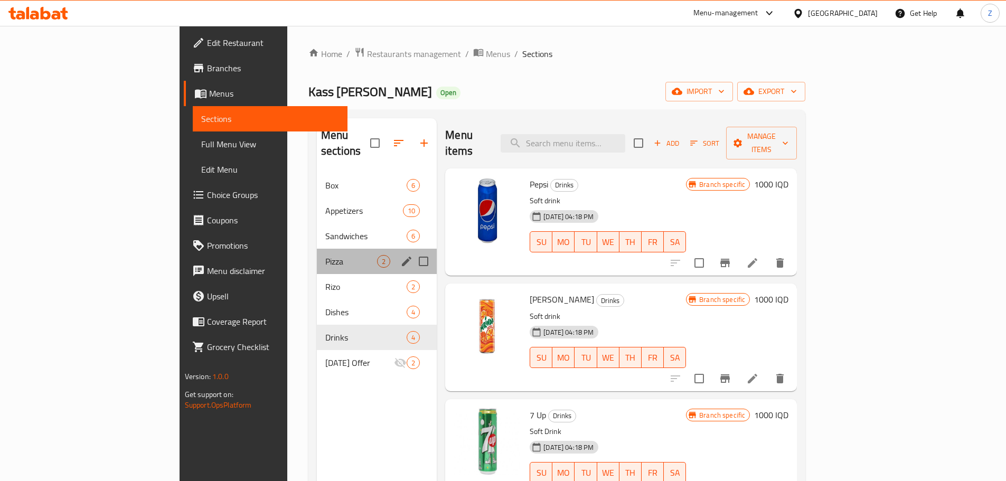
click at [317, 249] on div "Pizza 2" at bounding box center [377, 261] width 120 height 25
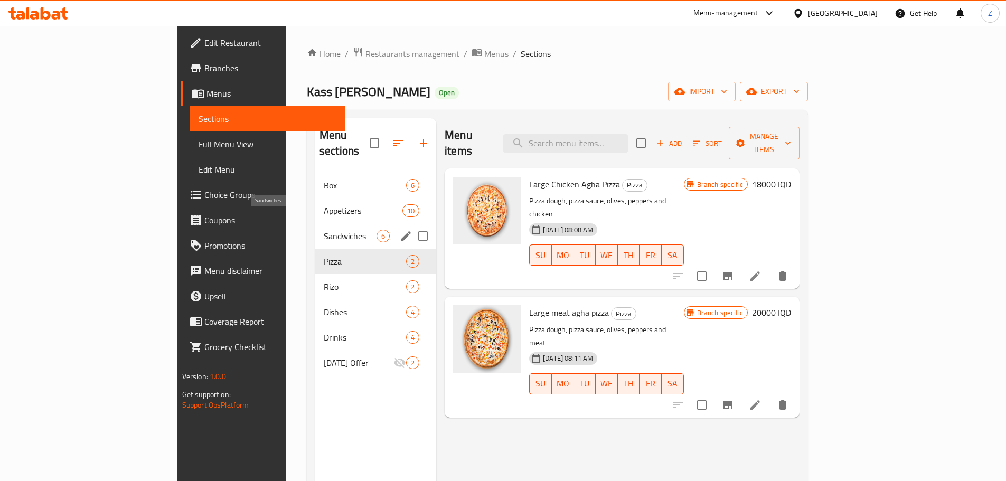
click at [324, 230] on span "Sandwiches" at bounding box center [350, 236] width 53 height 13
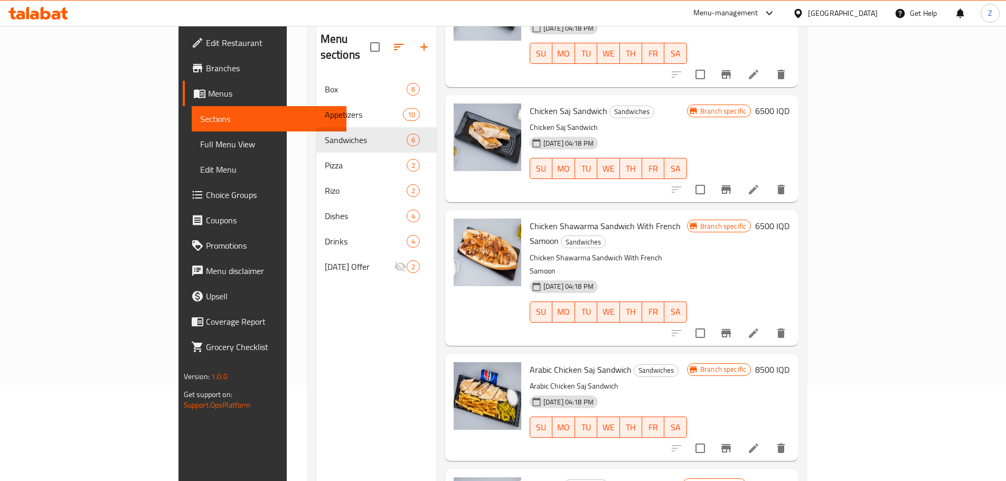
scroll to position [148, 0]
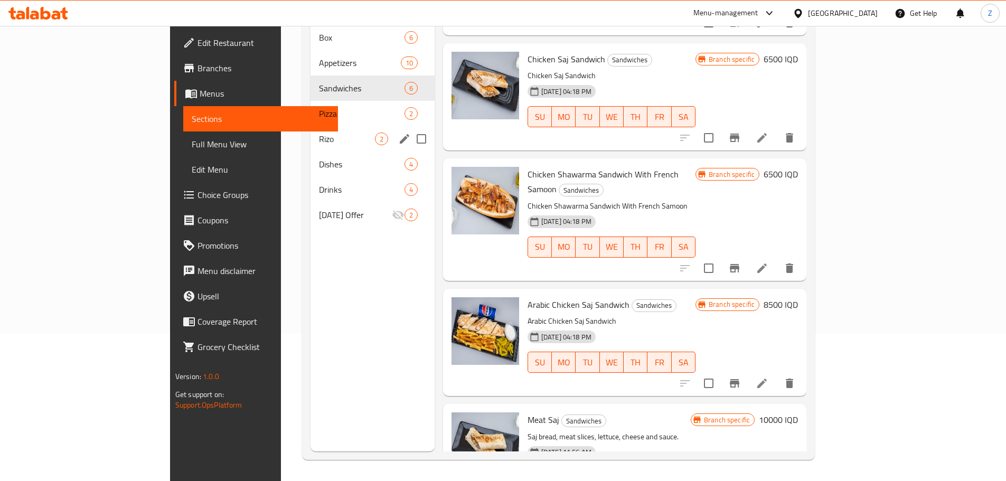
click at [319, 133] on span "Rizo" at bounding box center [347, 139] width 56 height 13
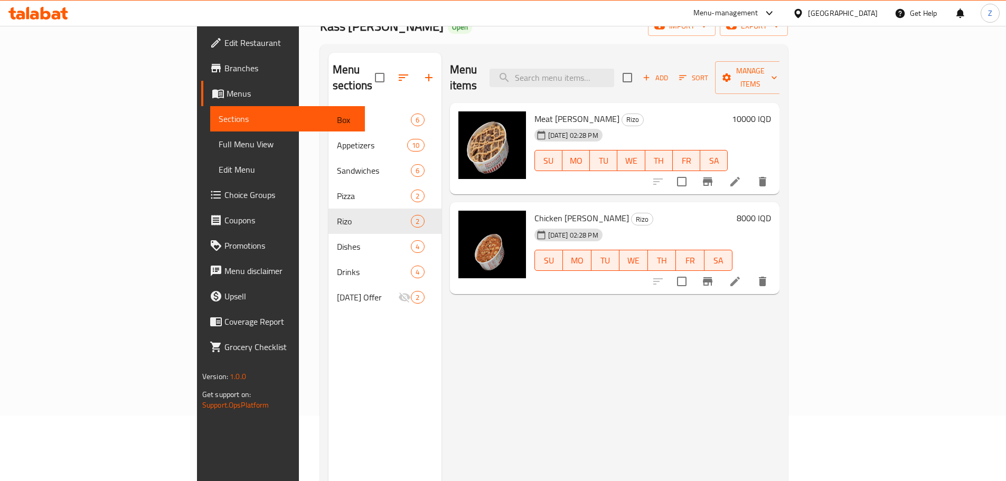
scroll to position [42, 0]
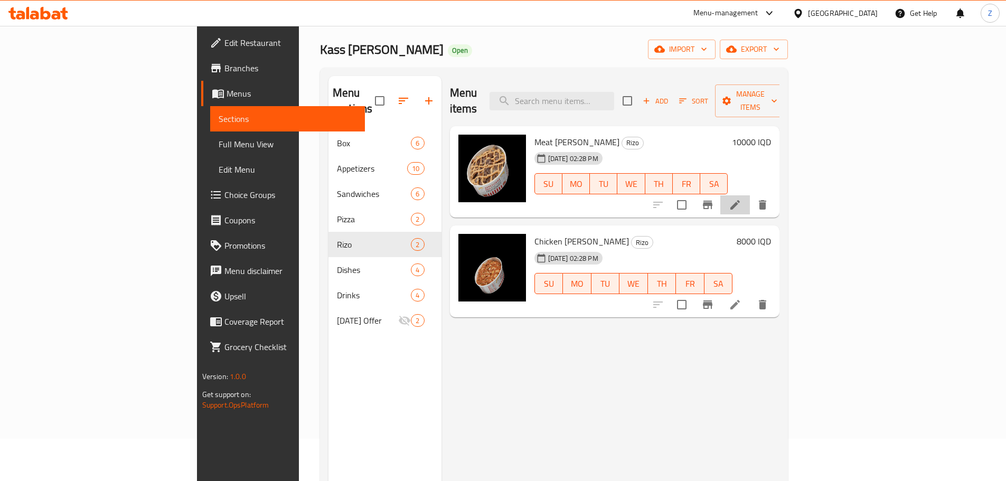
click at [750, 195] on li at bounding box center [735, 204] width 30 height 19
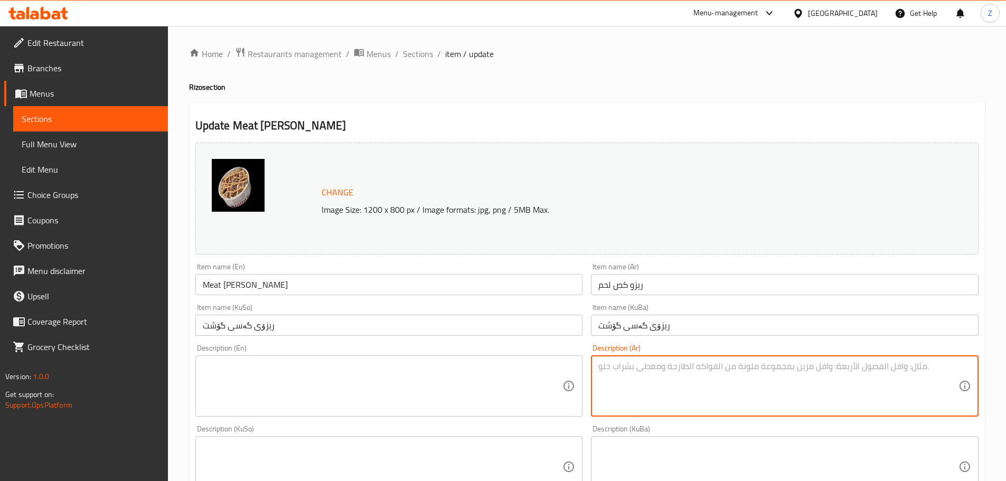
click at [691, 392] on textarea at bounding box center [778, 386] width 360 height 50
paste textarea "رز, شاورما لحم وصلصة الطحينة."
type textarea "رز, شاورما لحم وصلصة الطحينة."
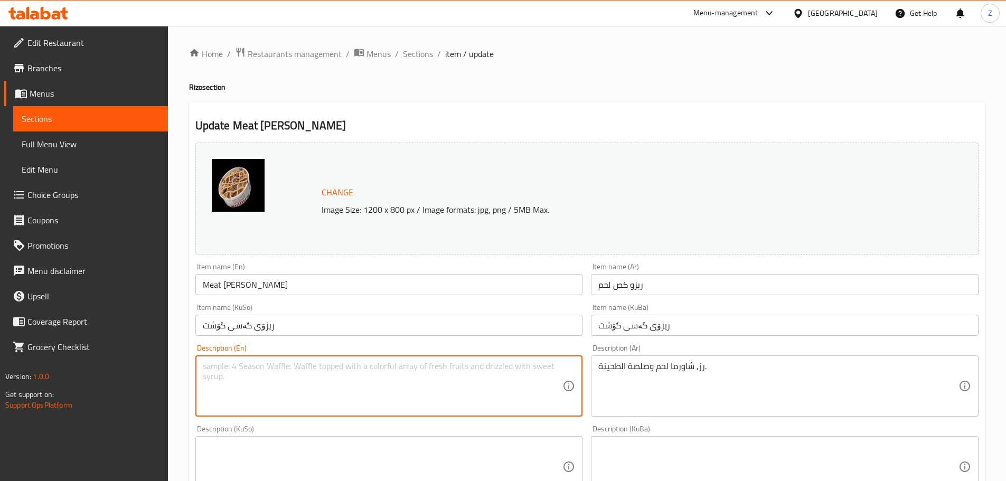
drag, startPoint x: 438, startPoint y: 399, endPoint x: 449, endPoint y: 404, distance: 11.8
click at [438, 399] on textarea at bounding box center [383, 386] width 360 height 50
paste textarea "Rice, meat shawerma and tahini sauce."
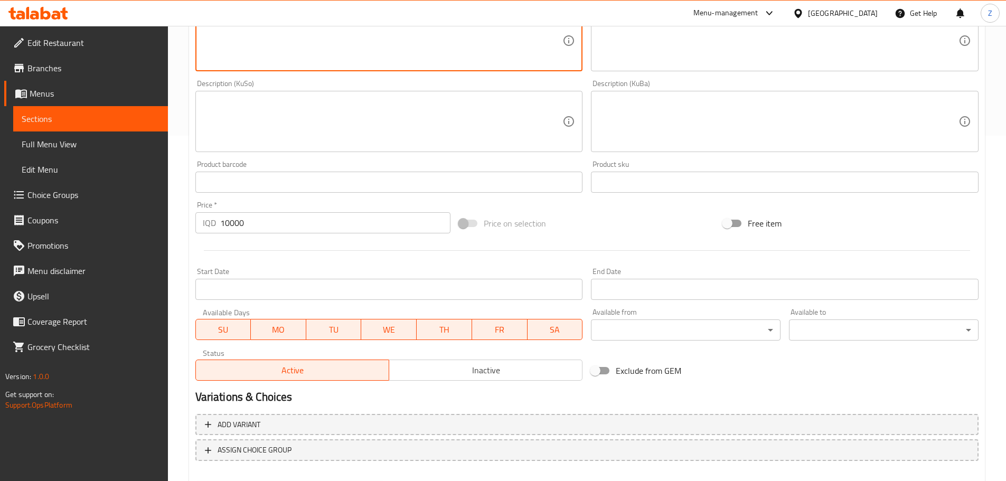
scroll to position [402, 0]
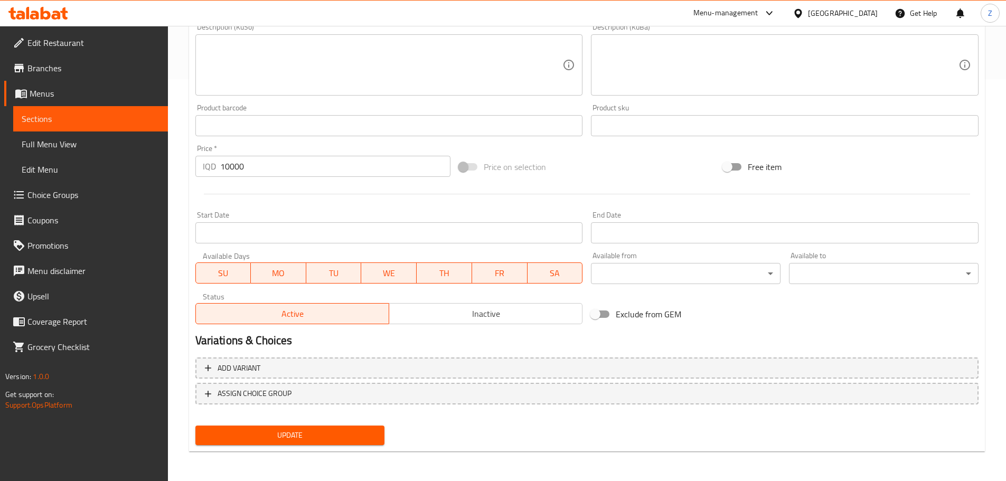
type textarea "Rice, meat shawerma and tahini sauce."
click at [310, 443] on button "Update" at bounding box center [290, 436] width 190 height 20
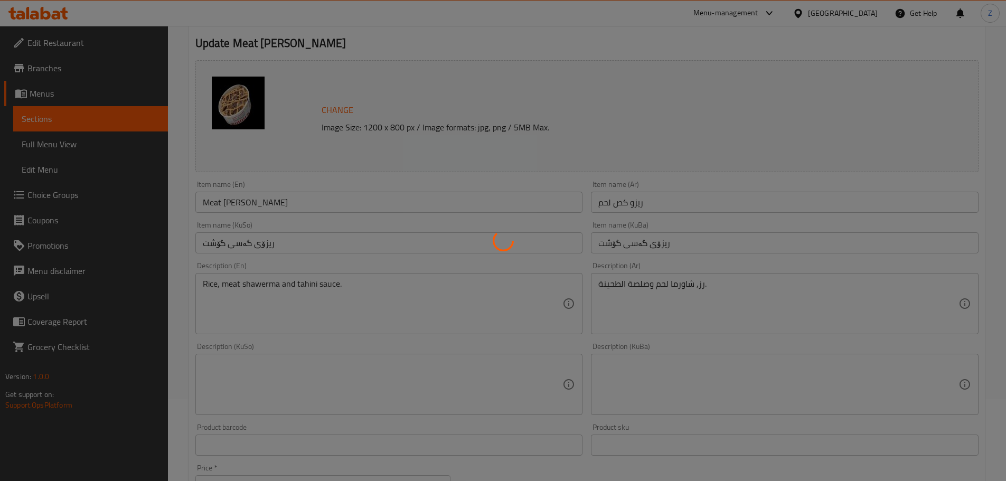
scroll to position [0, 0]
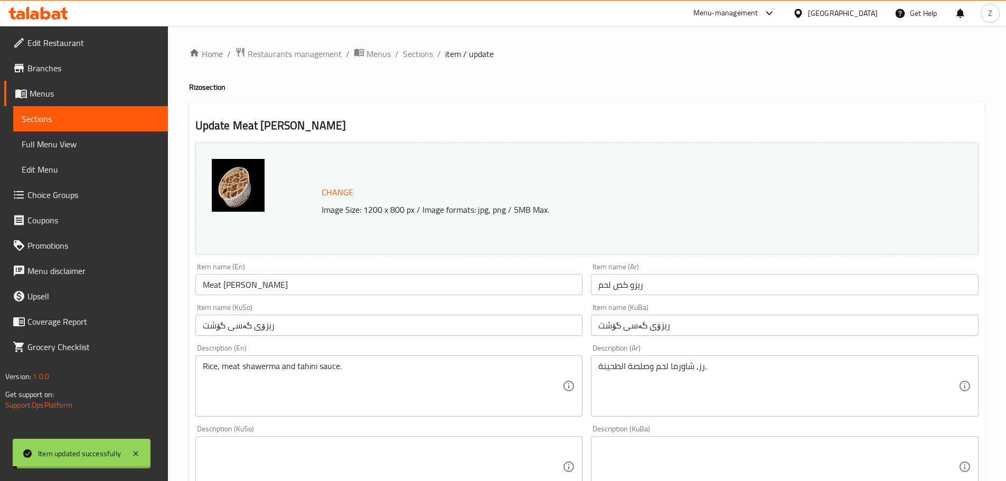
click at [417, 67] on div "Home / Restaurants management / Menus / Sections / item / update [PERSON_NAME] …" at bounding box center [587, 454] width 796 height 815
click at [424, 62] on div "Home / Restaurants management / Menus / Sections / item / update [PERSON_NAME] …" at bounding box center [587, 454] width 796 height 815
click at [421, 56] on span "Sections" at bounding box center [418, 54] width 30 height 13
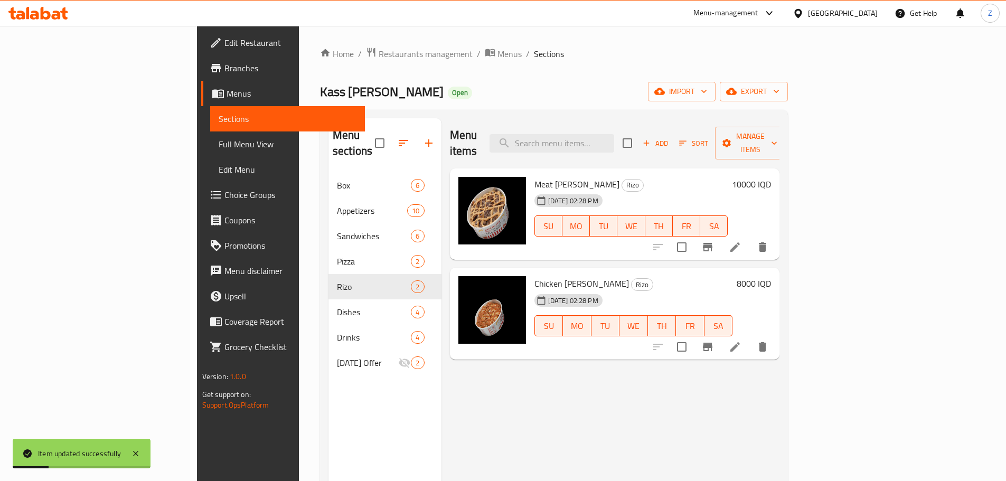
click at [741, 341] on icon at bounding box center [735, 347] width 13 height 13
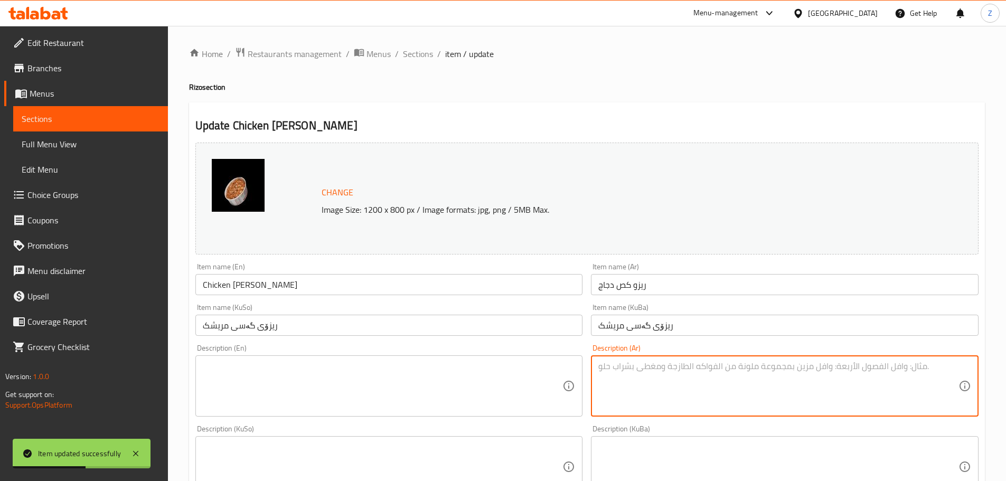
click at [676, 376] on textarea at bounding box center [778, 386] width 360 height 50
paste textarea "رز, شاورما دجاج وصلصة."
type textarea "رز, شاورما دجاج وصلصة."
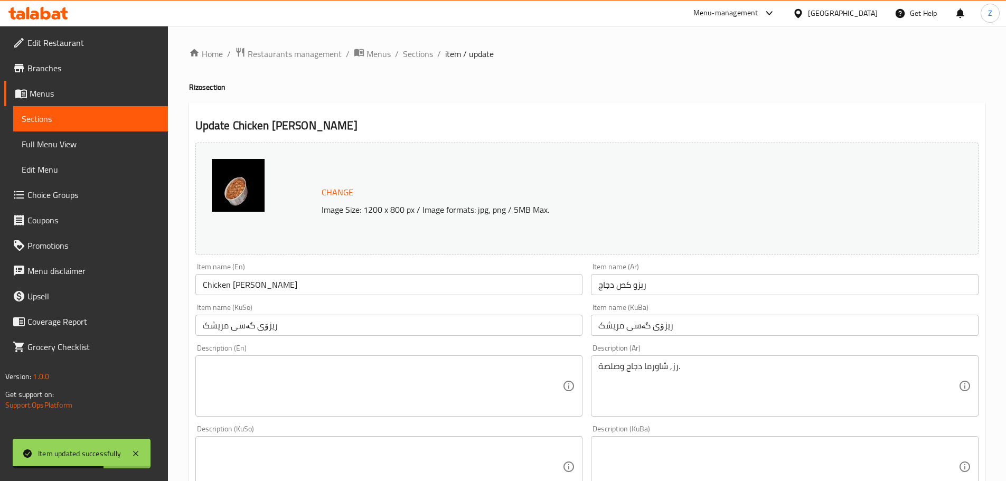
click at [304, 379] on textarea at bounding box center [383, 386] width 360 height 50
paste textarea "Rice, chicken shawerma and sauce."
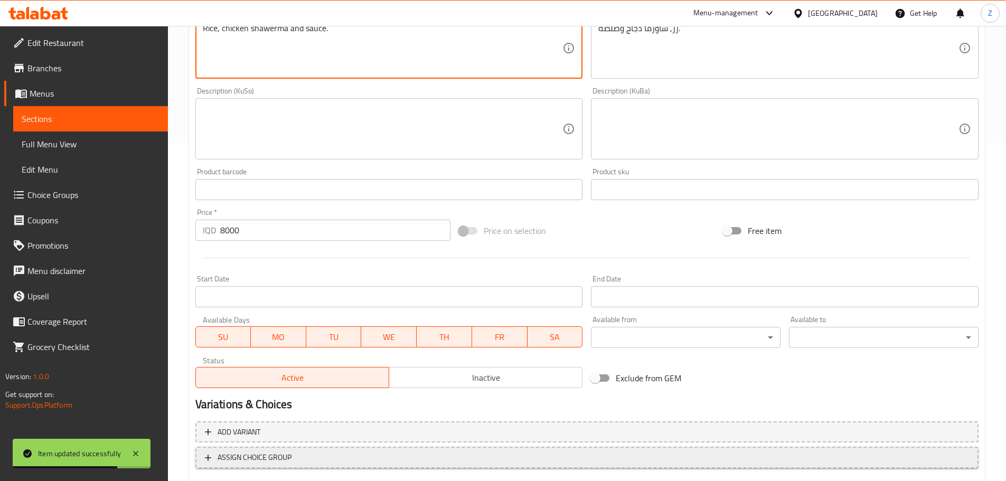
scroll to position [402, 0]
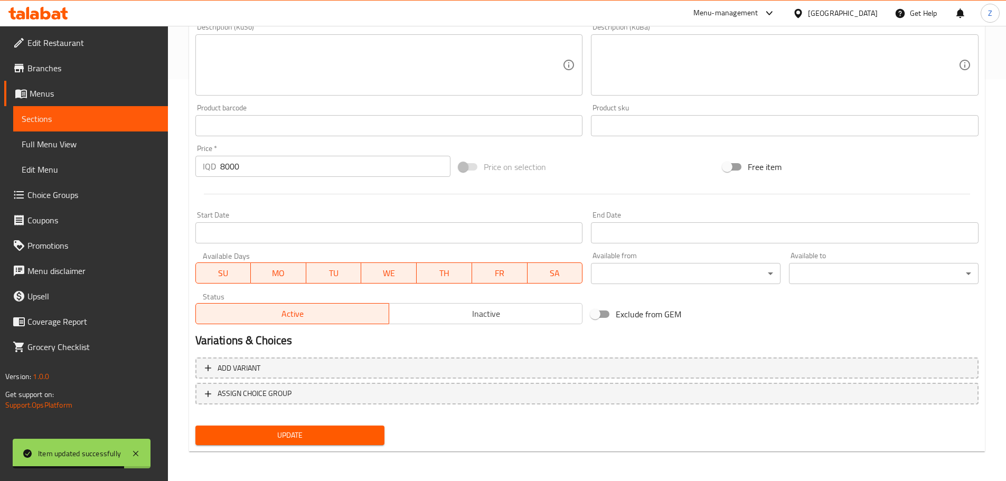
type textarea "Rice, chicken shawerma and sauce."
click at [337, 437] on span "Update" at bounding box center [290, 435] width 173 height 13
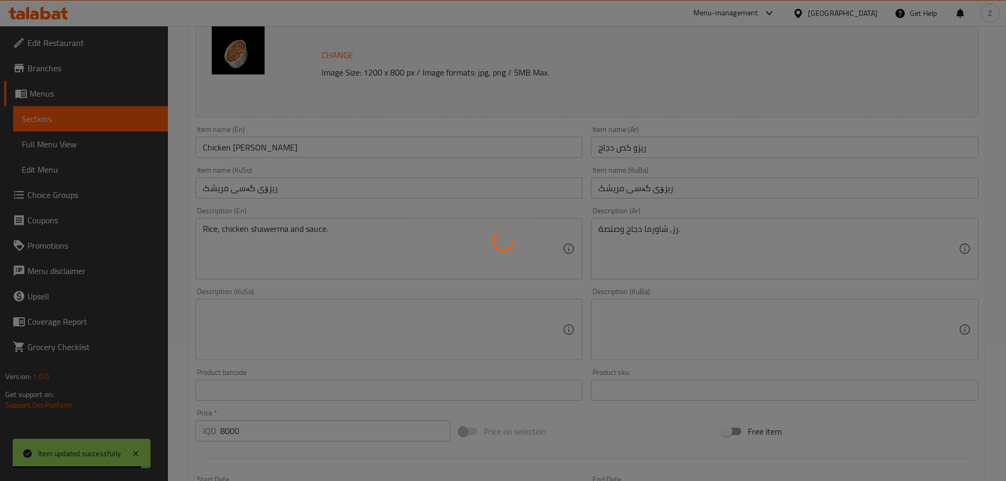
scroll to position [0, 0]
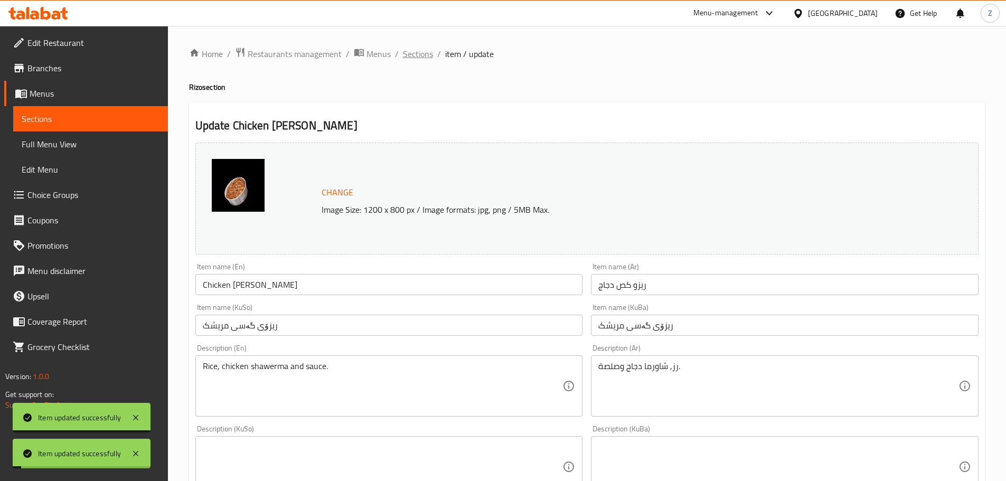
click at [415, 48] on span "Sections" at bounding box center [418, 54] width 30 height 13
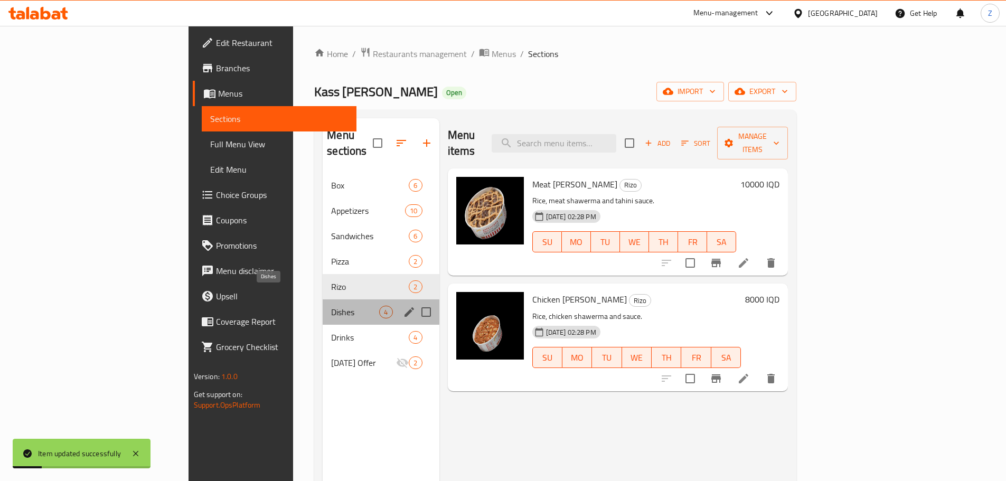
click at [331, 306] on span "Dishes" at bounding box center [355, 312] width 48 height 13
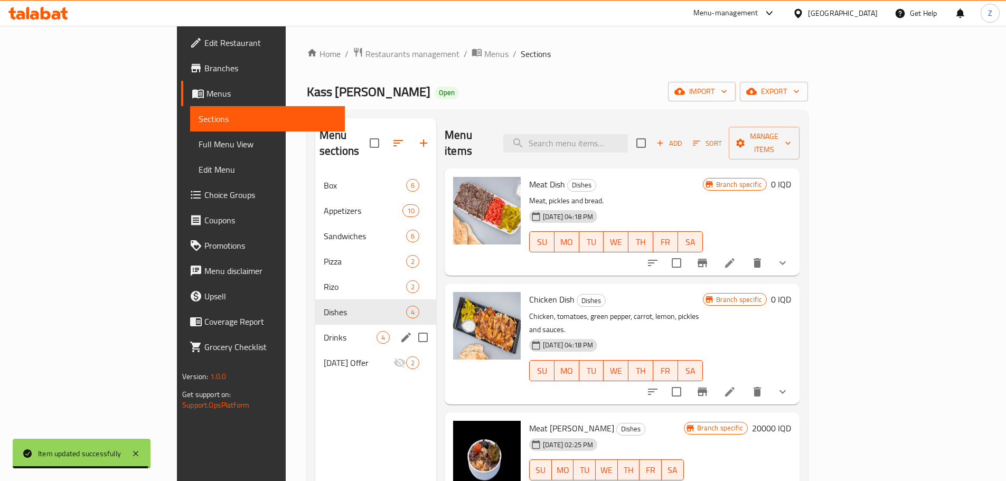
click at [324, 331] on span "Drinks" at bounding box center [350, 337] width 53 height 13
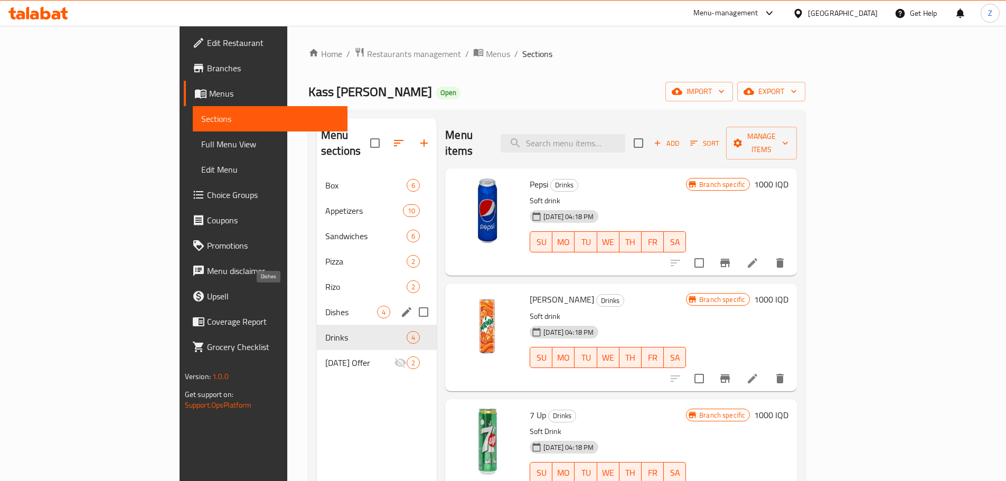
click at [325, 306] on span "Dishes" at bounding box center [351, 312] width 52 height 13
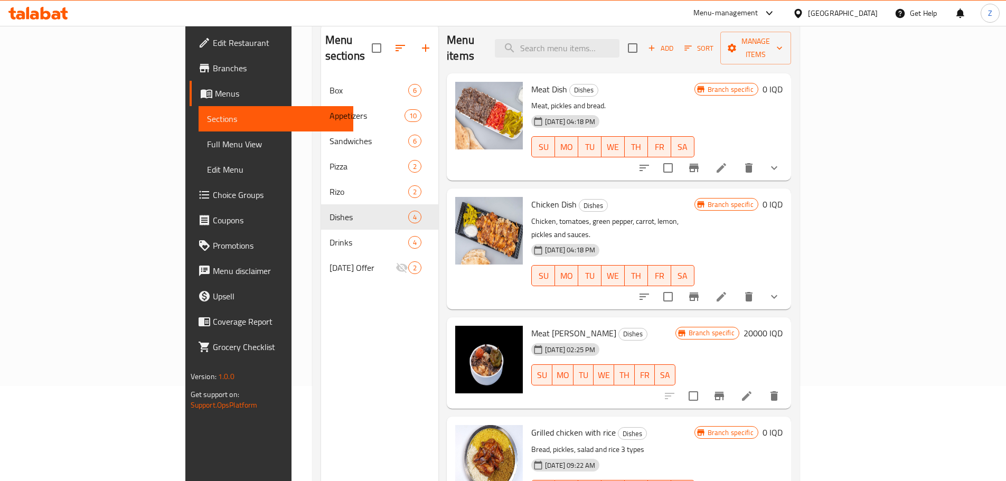
scroll to position [148, 0]
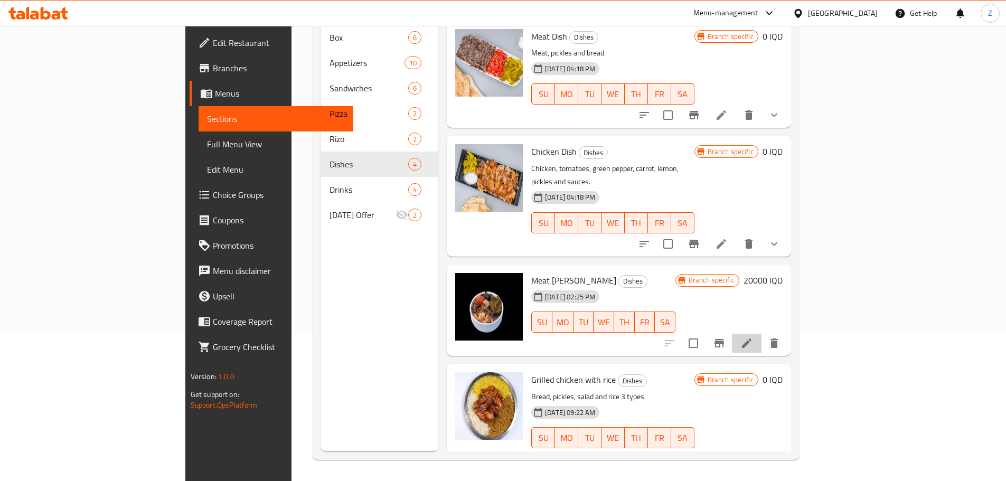
click at [761, 334] on li at bounding box center [747, 343] width 30 height 19
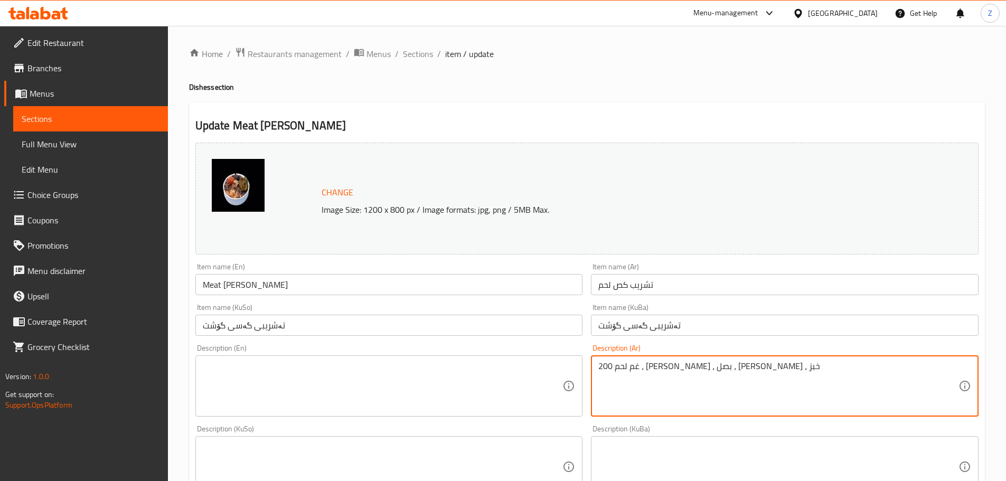
click at [728, 369] on textarea "200 غم لحم ، [PERSON_NAME] ، بصل ، [PERSON_NAME] ، خبز" at bounding box center [778, 386] width 360 height 50
type textarea "o"
click at [728, 369] on textarea "خبز عراقي, مرق احمر, شاورما لحم." at bounding box center [778, 386] width 360 height 50
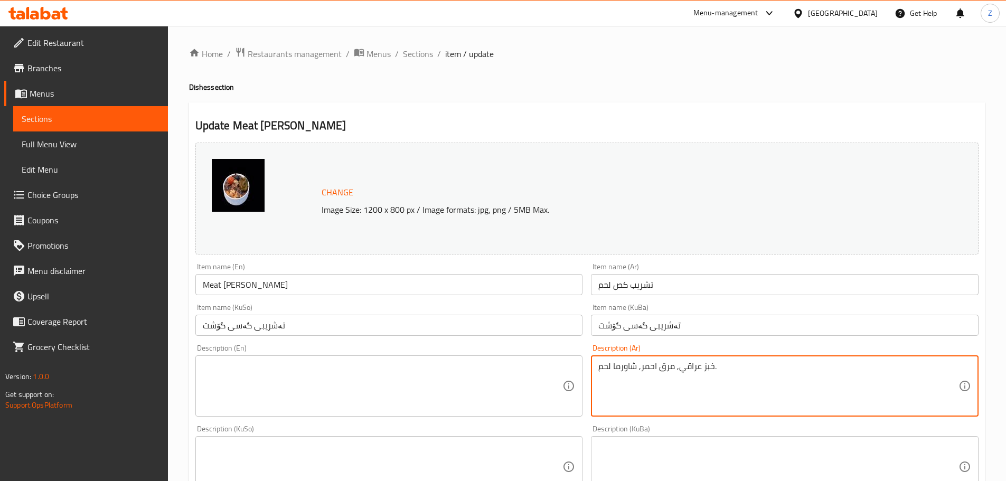
click at [728, 369] on textarea "خبز عراقي, مرق احمر, شاورما لحم." at bounding box center [778, 386] width 360 height 50
type textarea "خبز عراقي, مرق احمر, شاورما لحم."
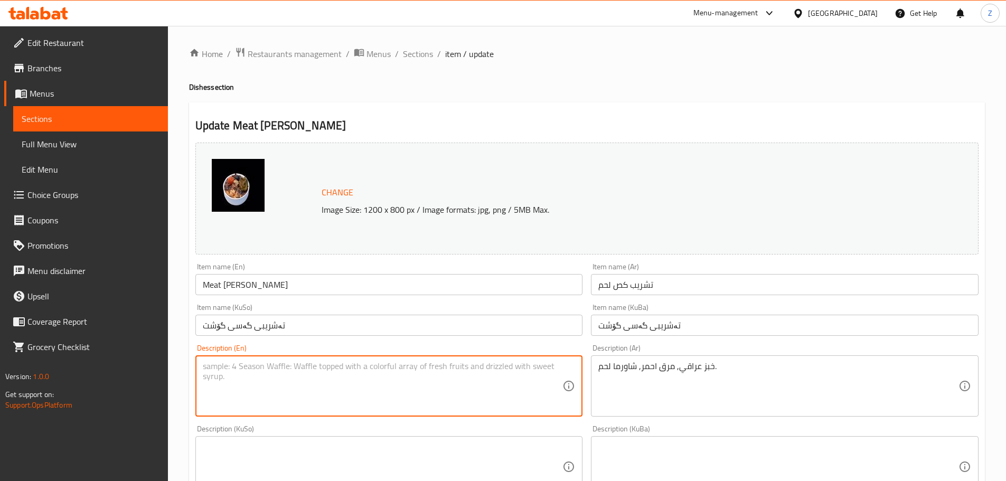
click at [508, 370] on textarea at bounding box center [383, 386] width 360 height 50
paste textarea "Iraqi bread, red broth, meat shawarma."
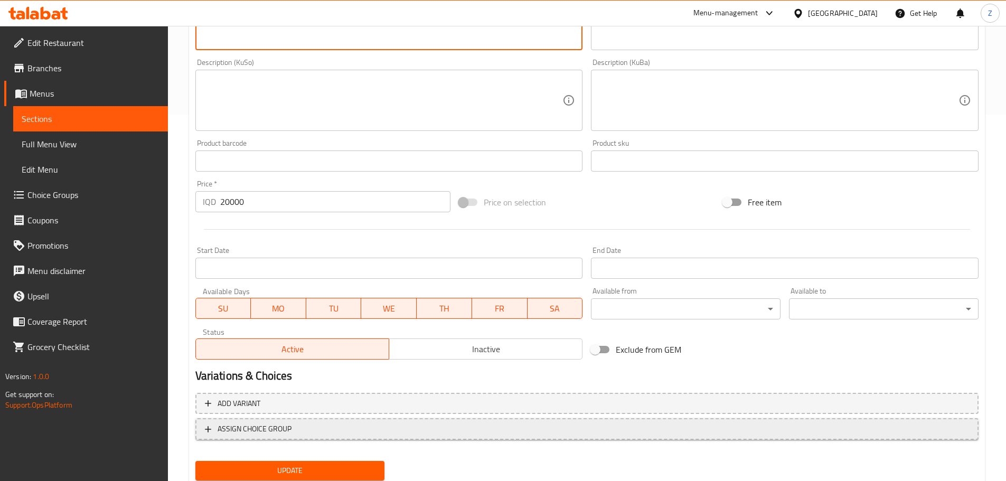
scroll to position [402, 0]
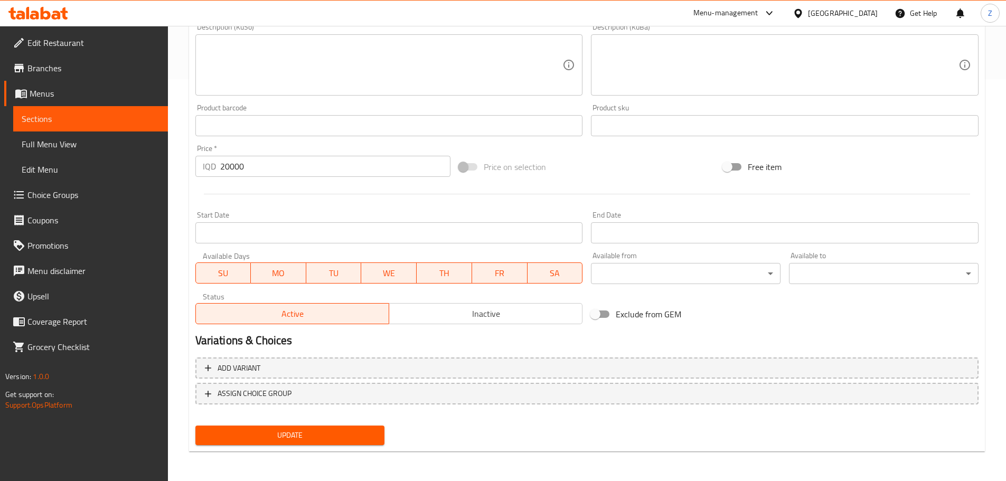
type textarea "Iraqi bread, red broth, meat shawarma."
click at [347, 435] on span "Update" at bounding box center [290, 435] width 173 height 13
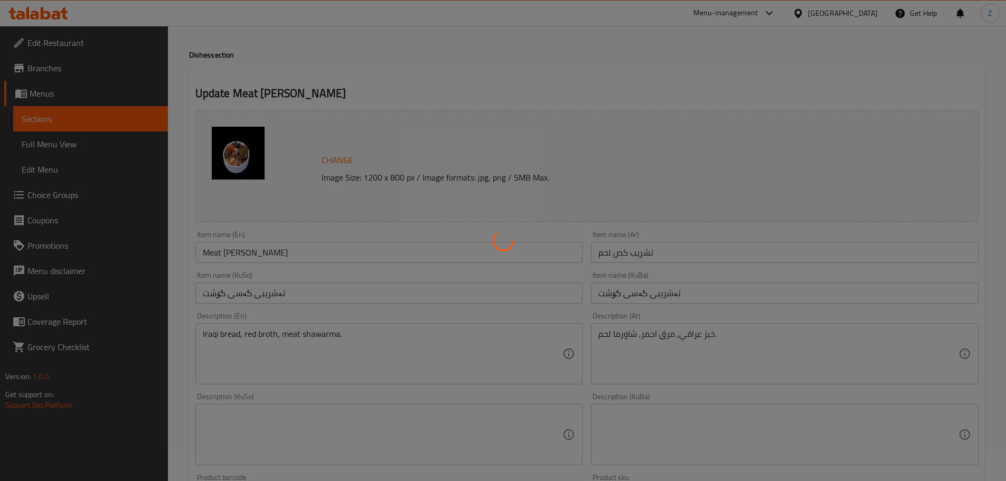
scroll to position [0, 0]
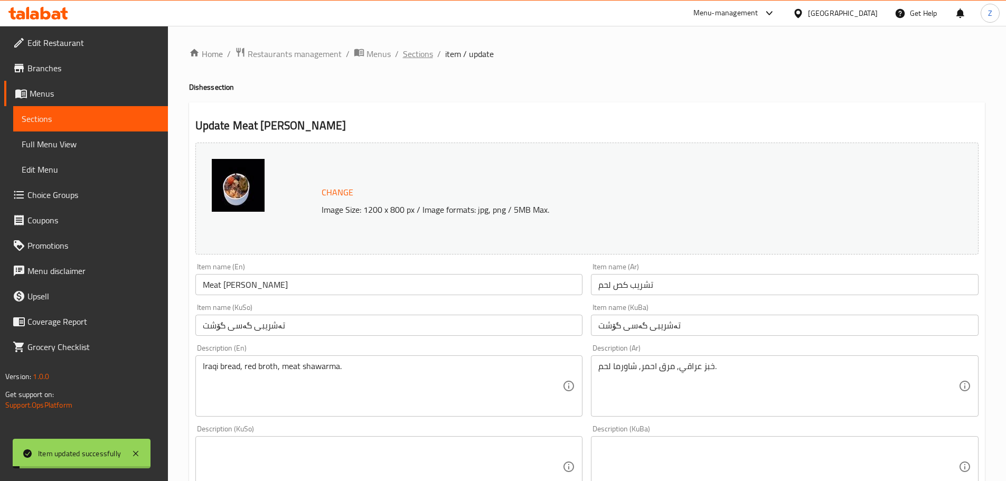
click at [406, 59] on span "Sections" at bounding box center [418, 54] width 30 height 13
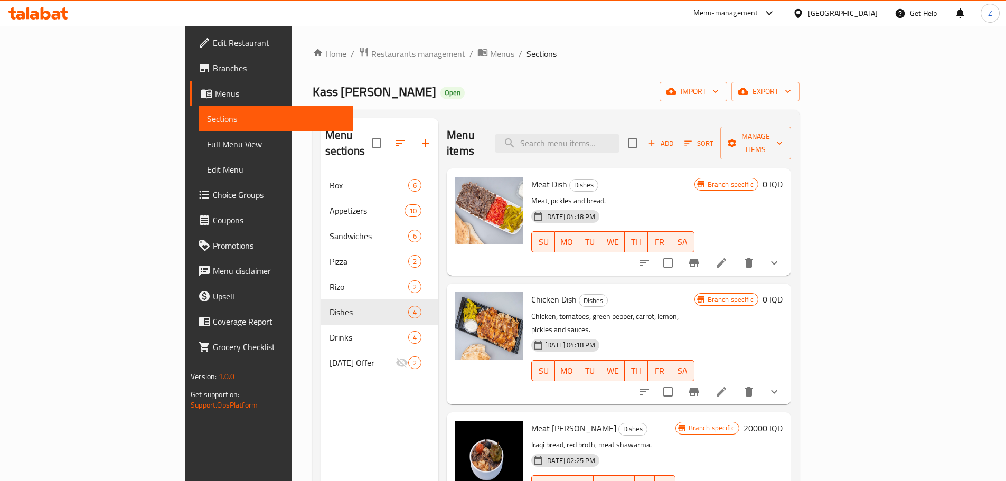
click at [371, 60] on span "Restaurants management" at bounding box center [418, 54] width 94 height 13
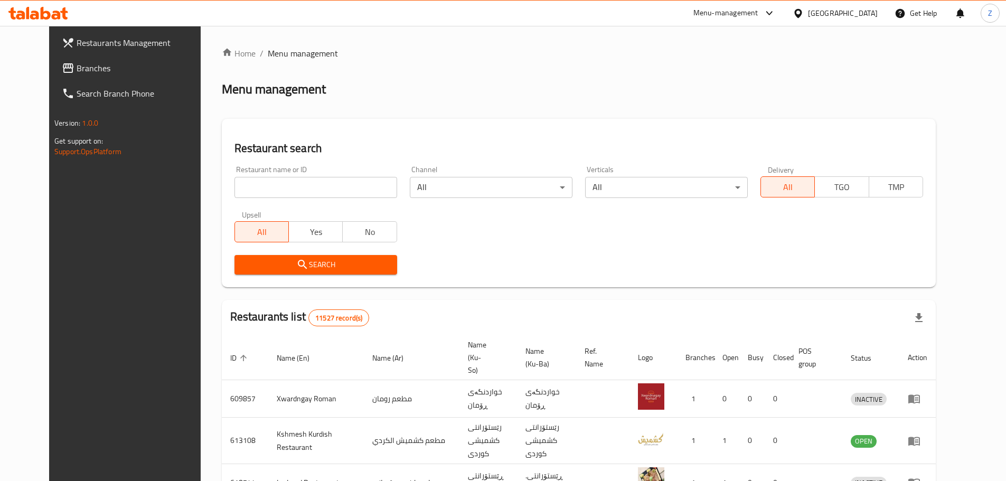
click at [324, 192] on input "search" at bounding box center [315, 187] width 163 height 21
paste input "644628"
type input "644628"
click at [310, 268] on span "Search" at bounding box center [316, 264] width 146 height 13
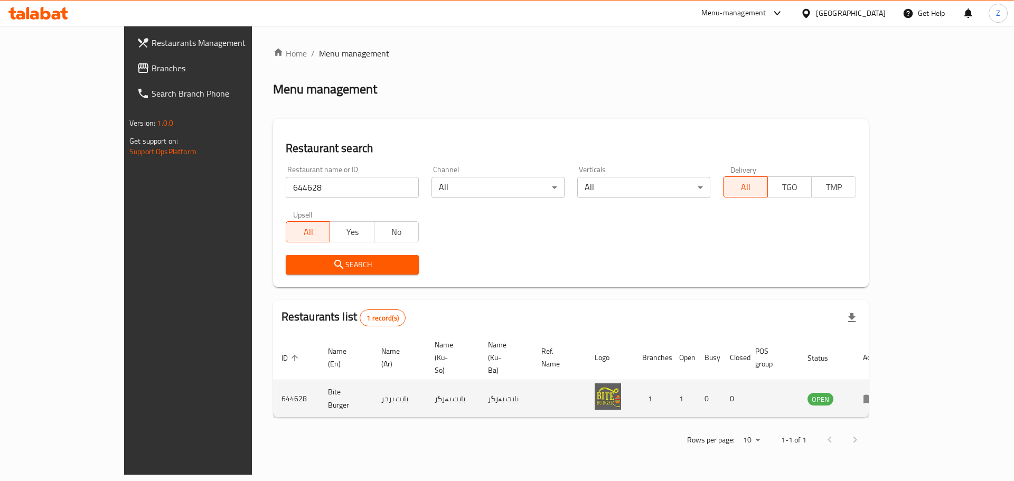
click at [891, 382] on td "enhanced table" at bounding box center [872, 398] width 36 height 37
click at [875, 395] on icon "enhanced table" at bounding box center [869, 399] width 12 height 9
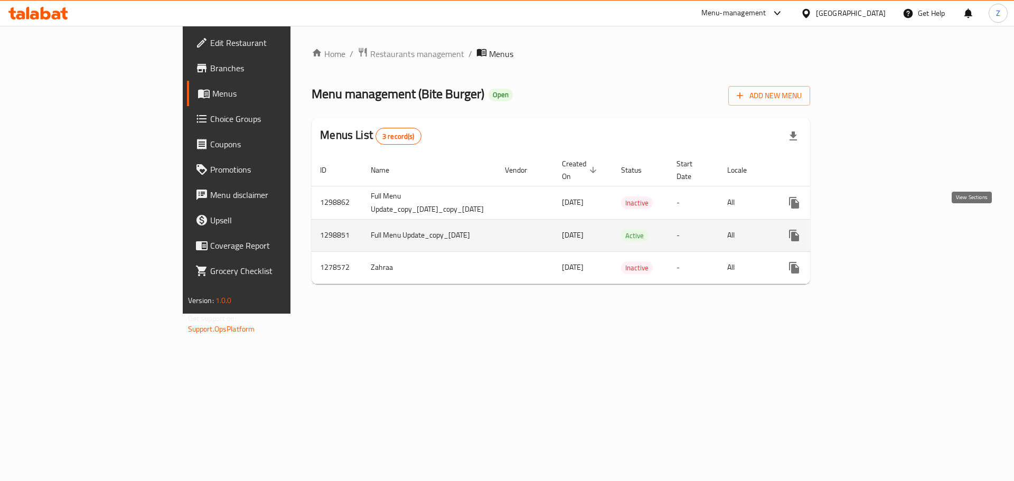
click at [875, 231] on icon "enhanced table" at bounding box center [870, 236] width 10 height 10
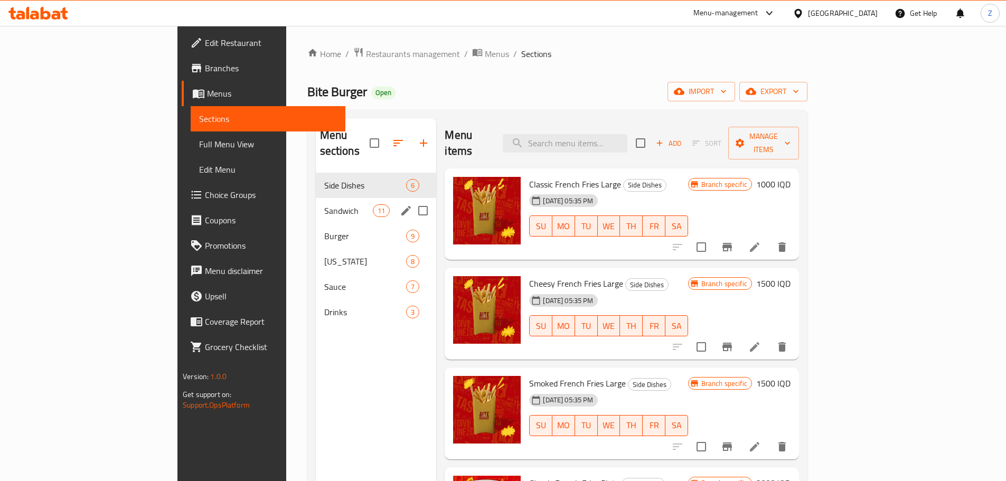
click at [330, 201] on div "Sandwich 11" at bounding box center [376, 210] width 121 height 25
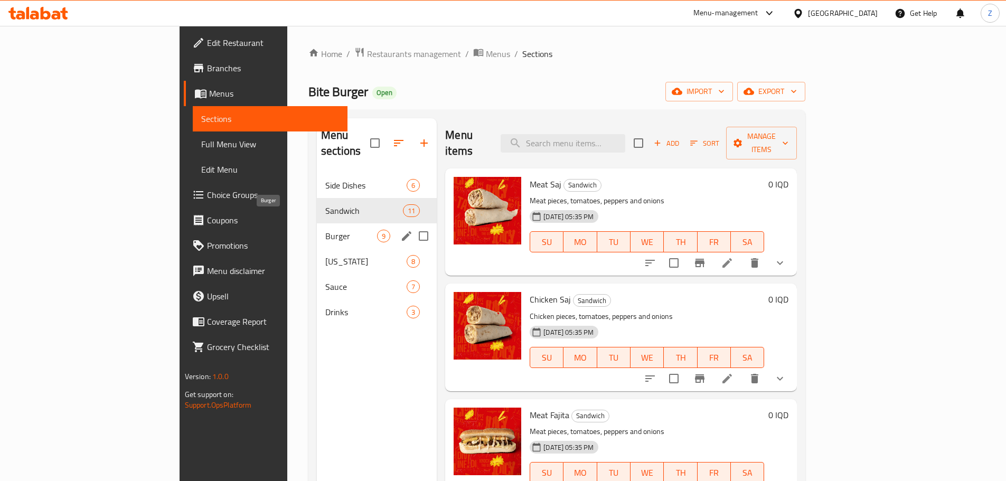
click at [325, 230] on span "Burger" at bounding box center [351, 236] width 52 height 13
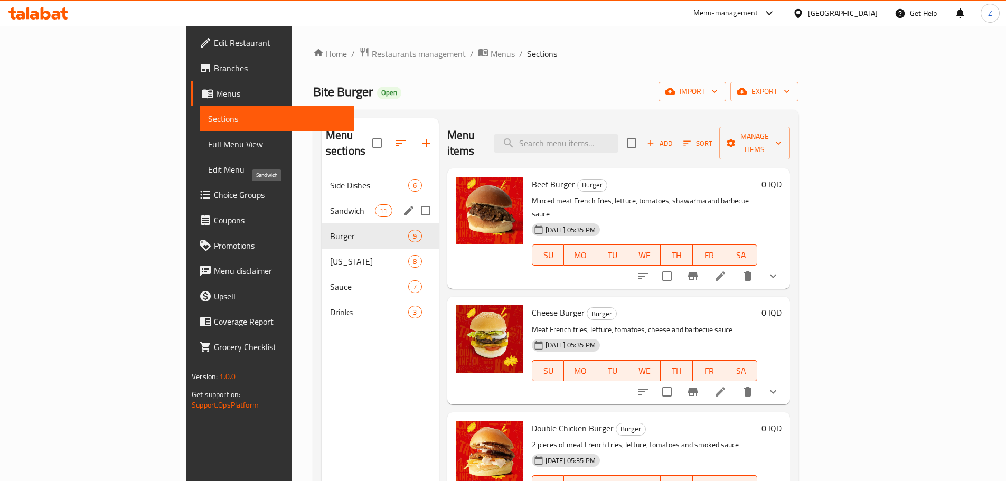
click at [330, 204] on span "Sandwich" at bounding box center [352, 210] width 45 height 13
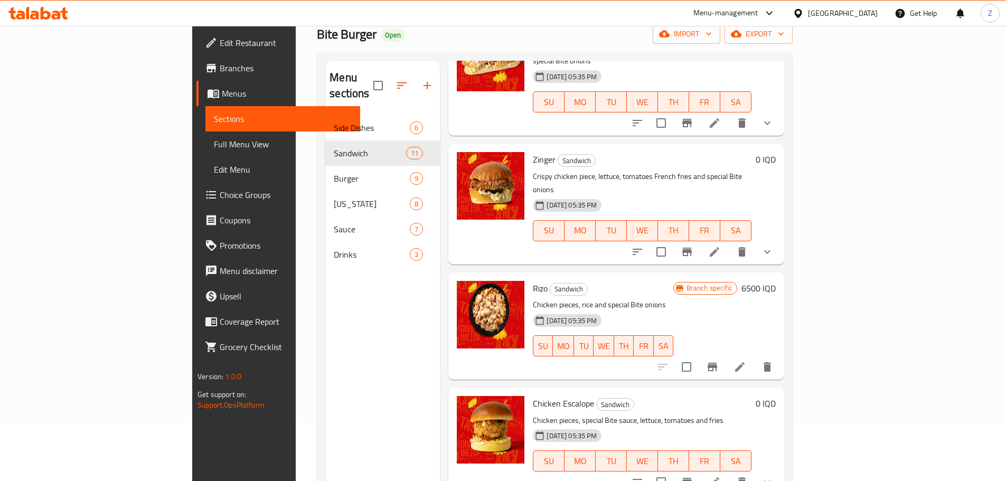
scroll to position [106, 0]
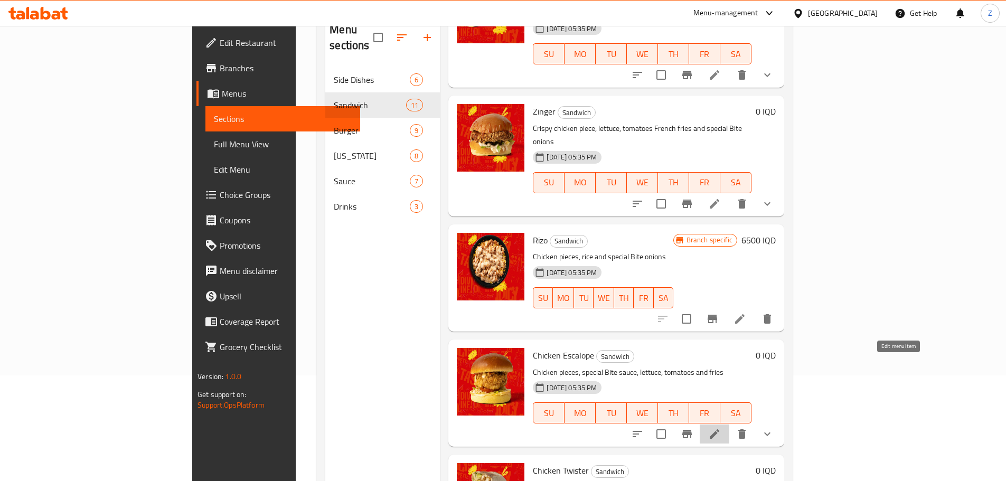
click at [721, 428] on icon at bounding box center [714, 434] width 13 height 13
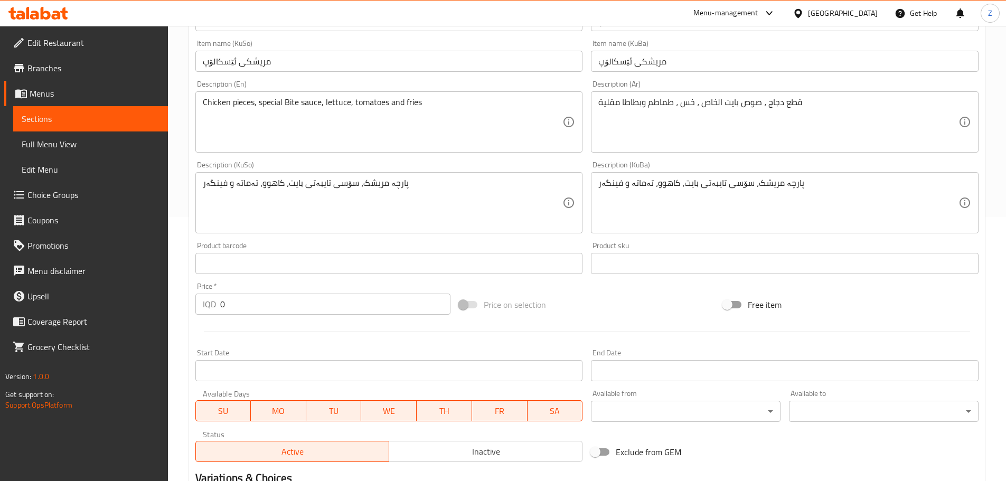
scroll to position [426, 0]
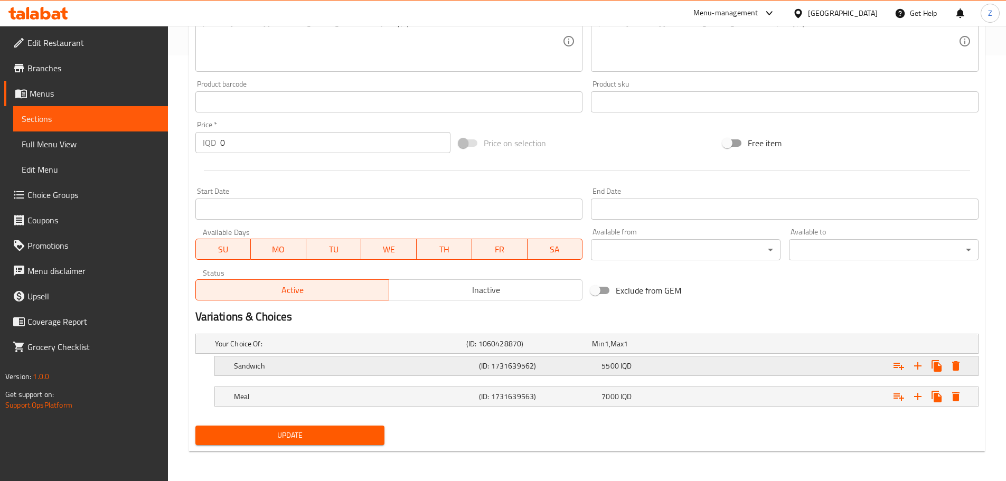
click at [674, 361] on div "5500 IQD" at bounding box center [660, 366] width 118 height 11
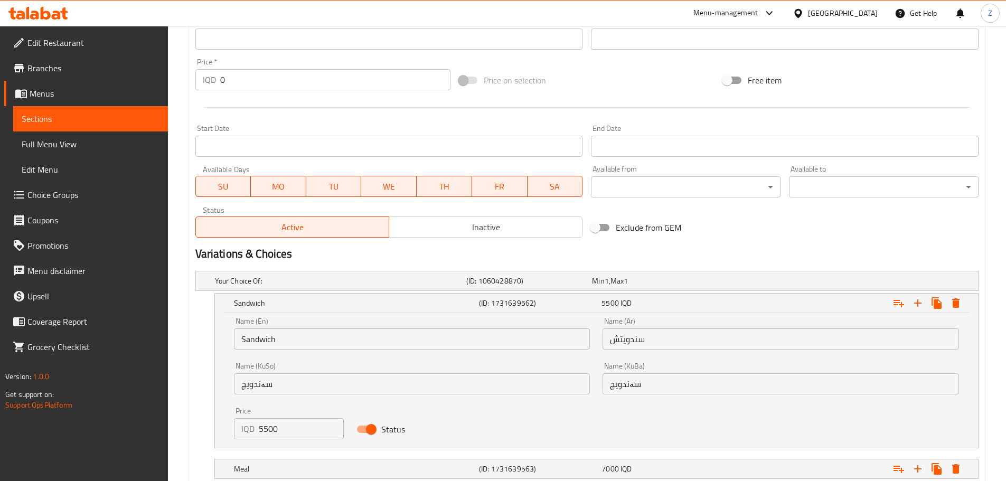
scroll to position [545, 0]
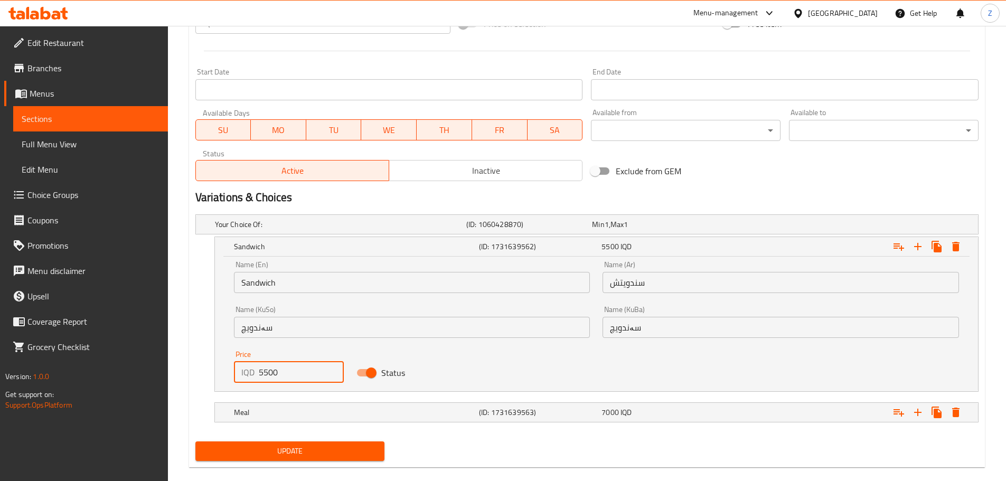
drag, startPoint x: 261, startPoint y: 372, endPoint x: 237, endPoint y: 376, distance: 24.0
click at [237, 376] on div "IQD 5500 Price" at bounding box center [289, 372] width 110 height 21
type input "6500"
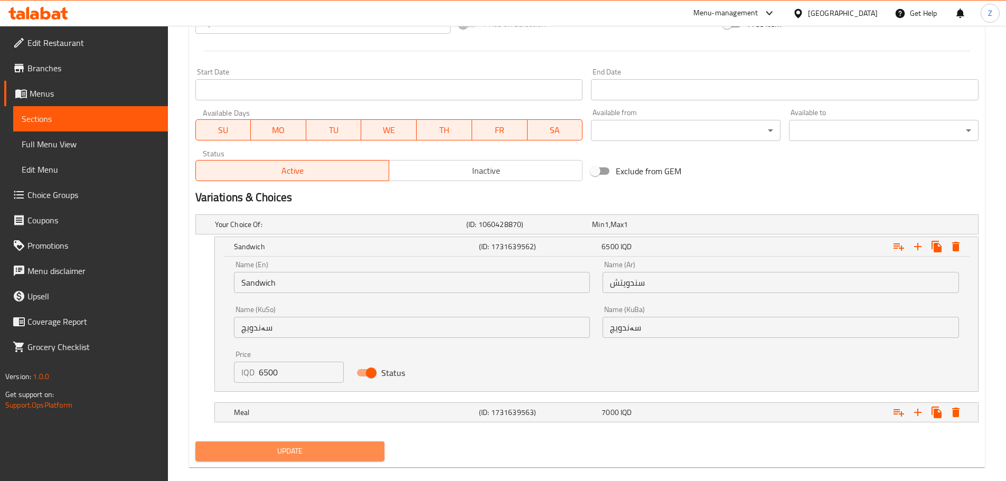
click at [314, 451] on span "Update" at bounding box center [290, 451] width 173 height 13
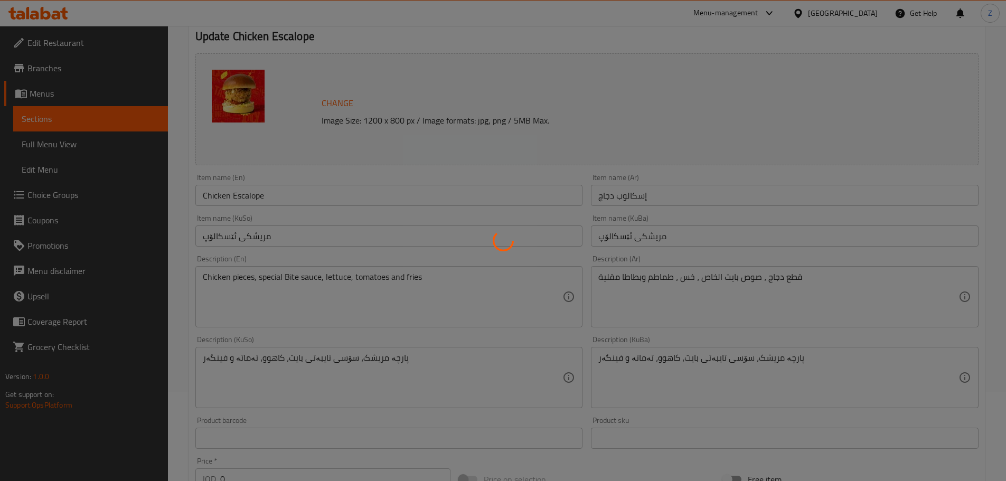
scroll to position [0, 0]
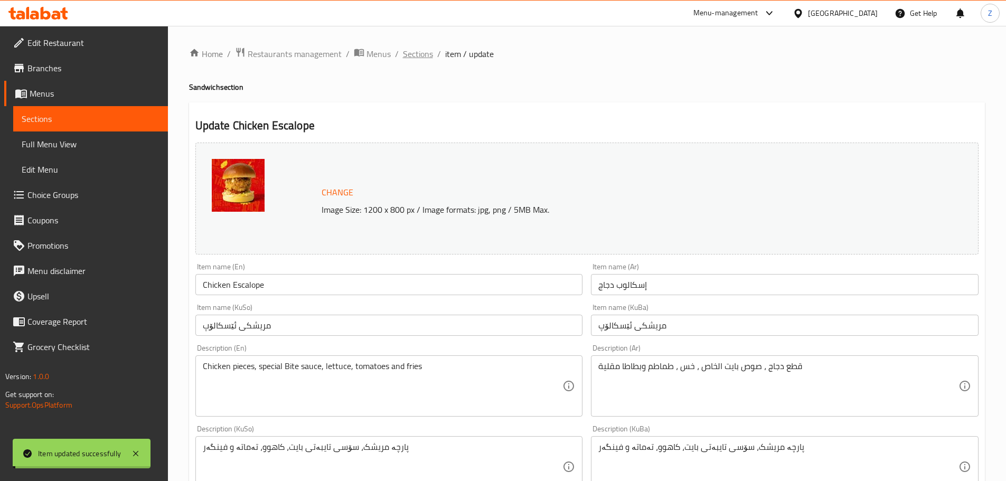
click at [407, 53] on span "Sections" at bounding box center [418, 54] width 30 height 13
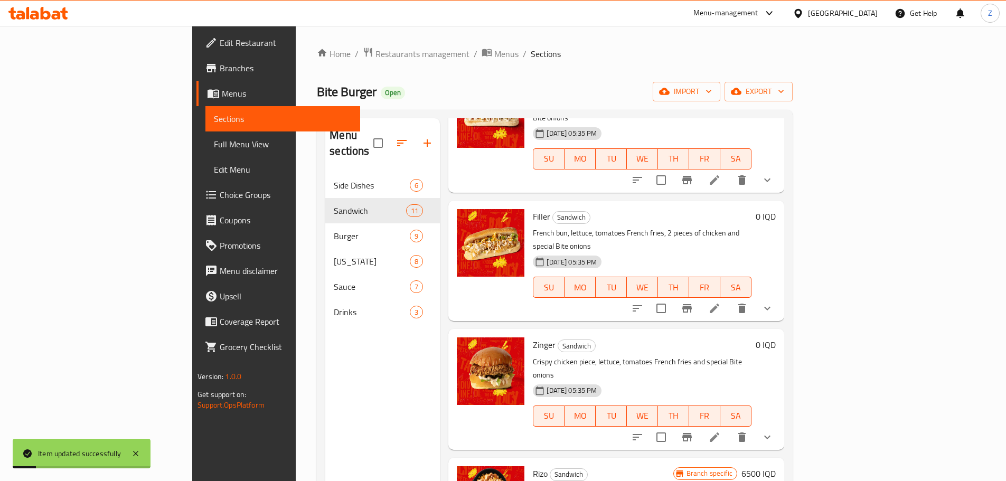
scroll to position [814, 0]
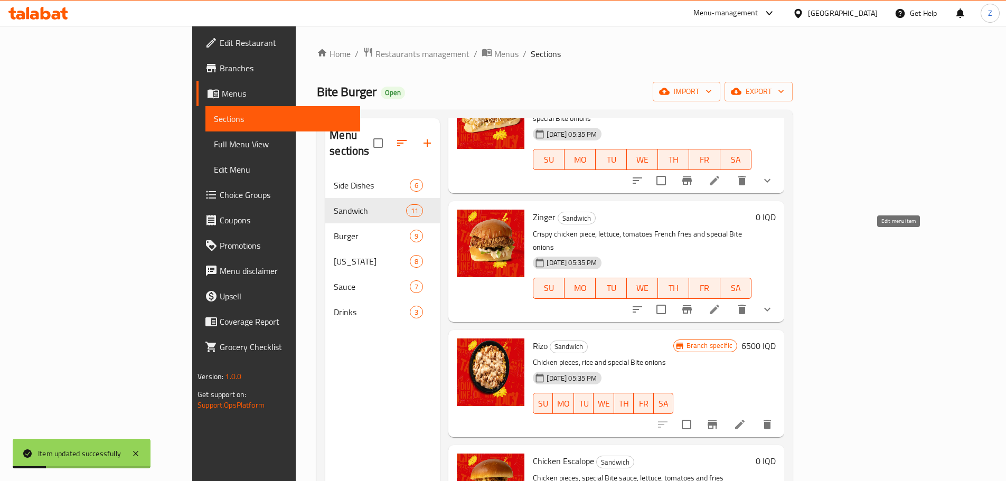
click at [719, 305] on icon at bounding box center [715, 310] width 10 height 10
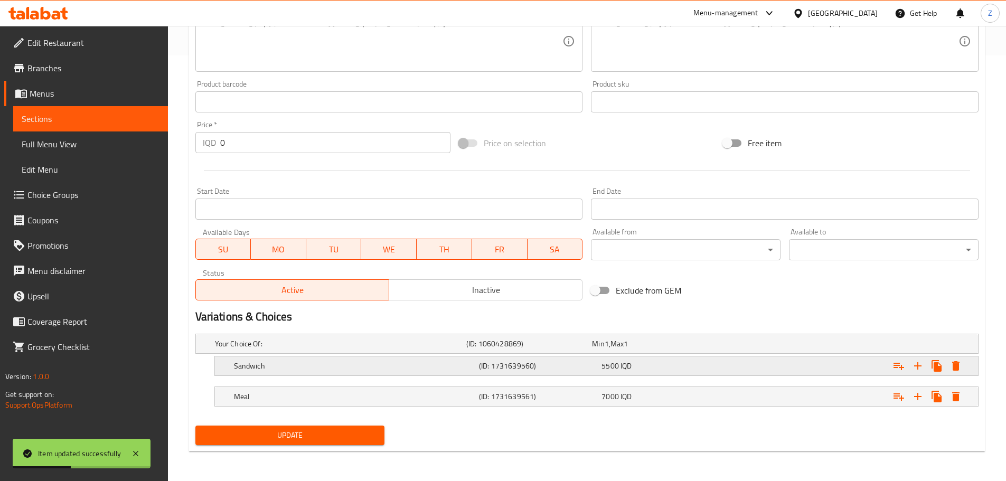
click at [611, 366] on span "5500" at bounding box center [609, 366] width 17 height 14
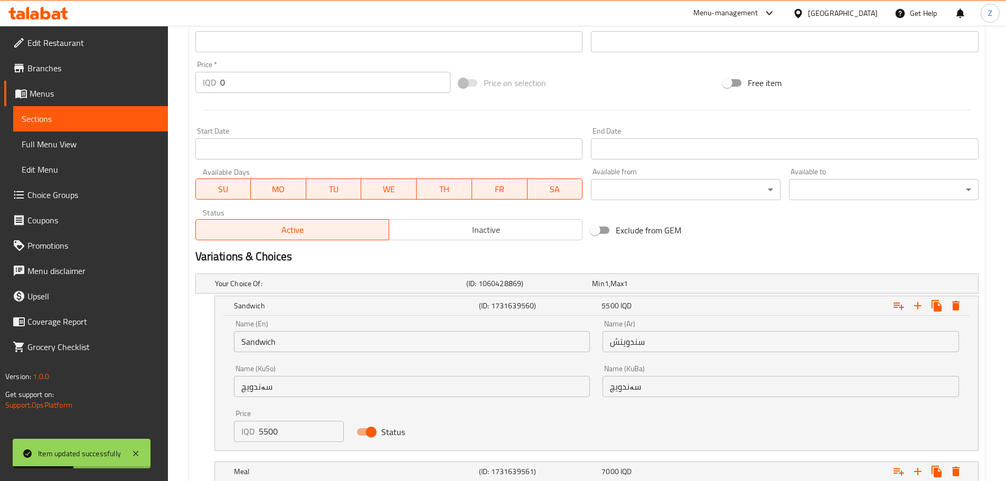
scroll to position [553, 0]
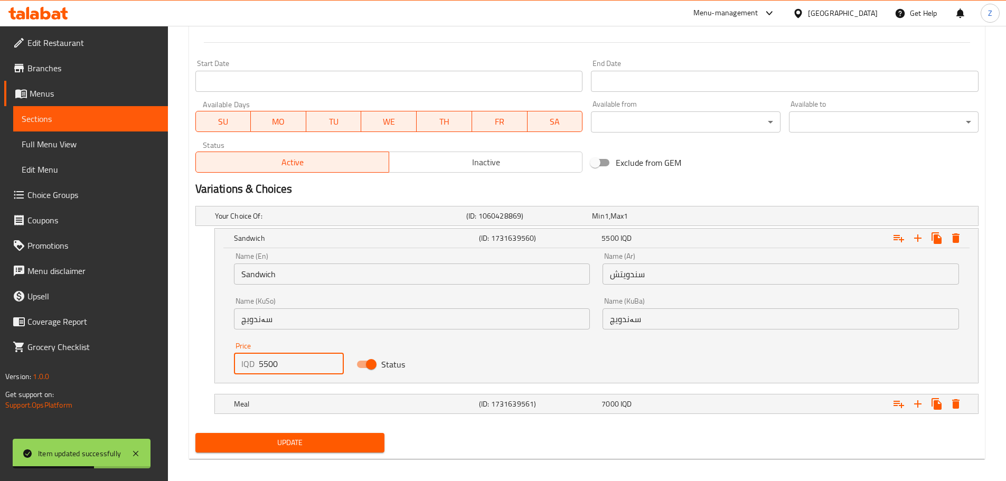
drag, startPoint x: 266, startPoint y: 365, endPoint x: 249, endPoint y: 370, distance: 17.6
click at [249, 370] on div "IQD 5500 Price" at bounding box center [289, 363] width 110 height 21
type input "6500"
click at [295, 435] on button "Update" at bounding box center [290, 443] width 190 height 20
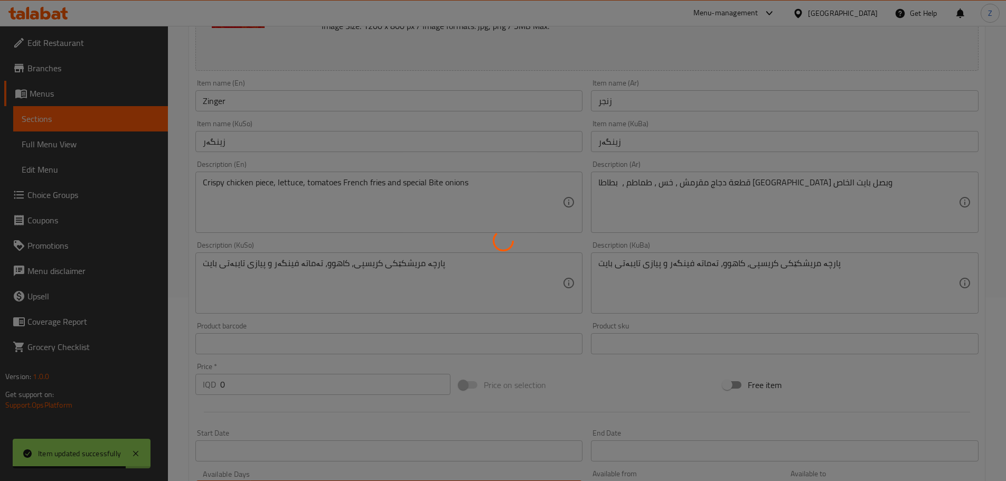
scroll to position [0, 0]
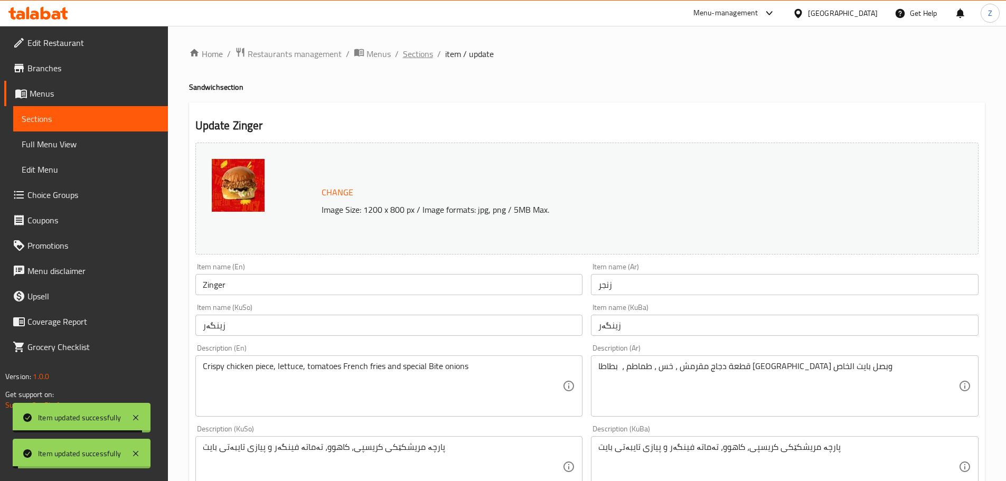
click at [409, 55] on span "Sections" at bounding box center [418, 54] width 30 height 13
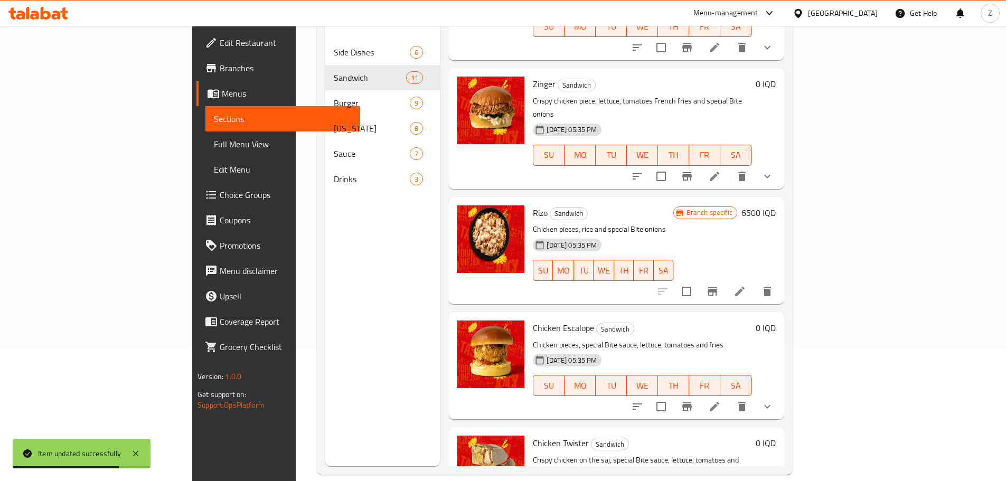
scroll to position [148, 0]
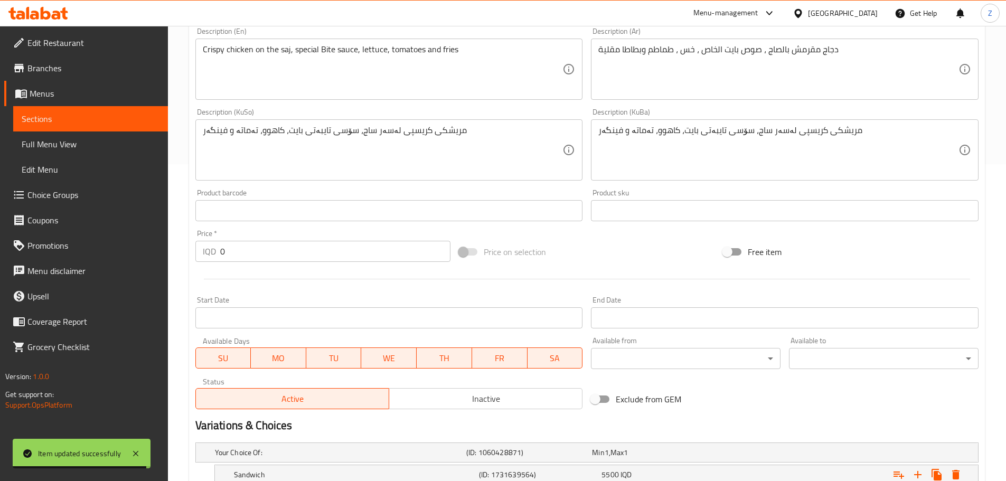
scroll to position [426, 0]
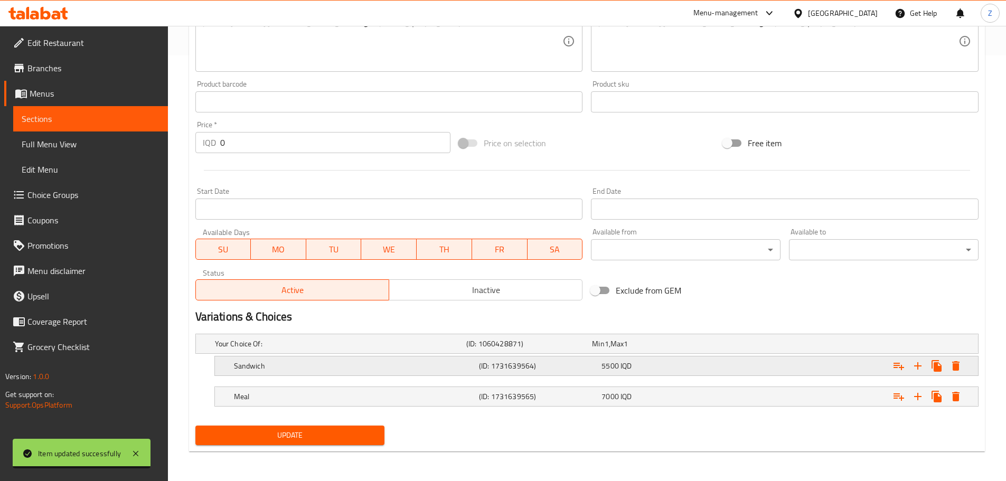
click at [559, 373] on div "(ID: 1731639564)" at bounding box center [538, 365] width 122 height 15
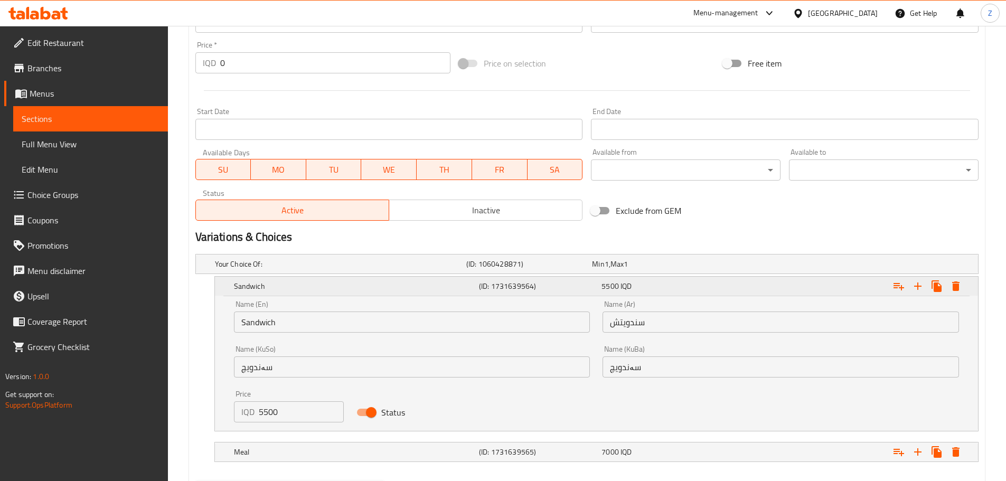
scroll to position [561, 0]
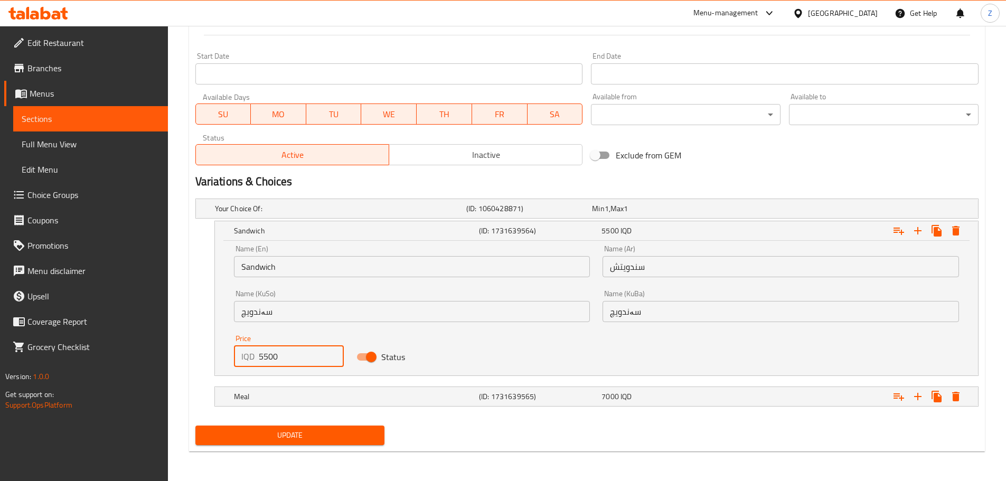
click at [259, 359] on input "5500" at bounding box center [302, 356] width 86 height 21
type input "6500"
click at [316, 429] on span "Update" at bounding box center [290, 435] width 173 height 13
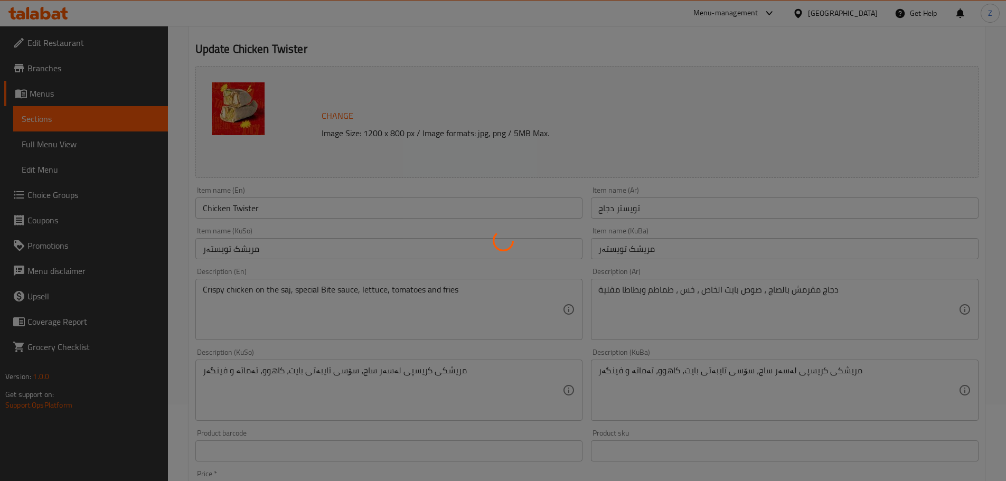
scroll to position [0, 0]
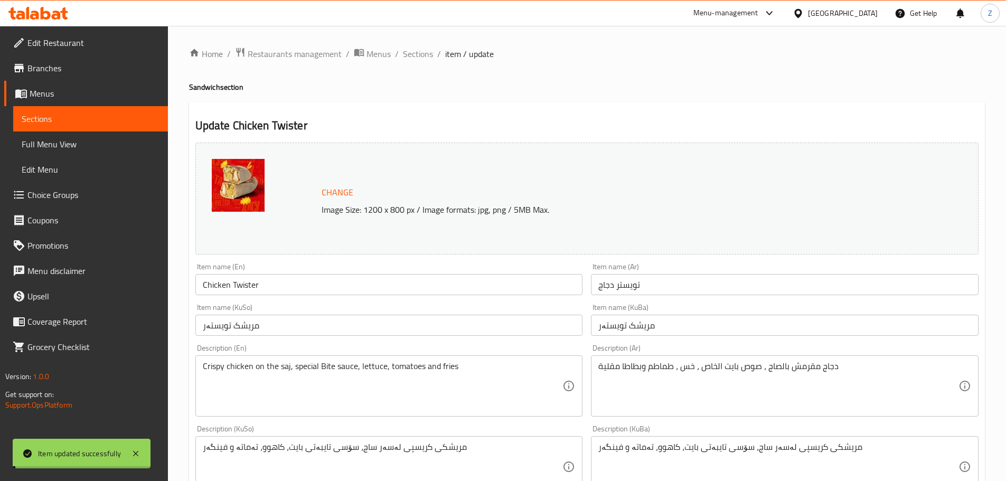
click at [418, 52] on span "Sections" at bounding box center [418, 54] width 30 height 13
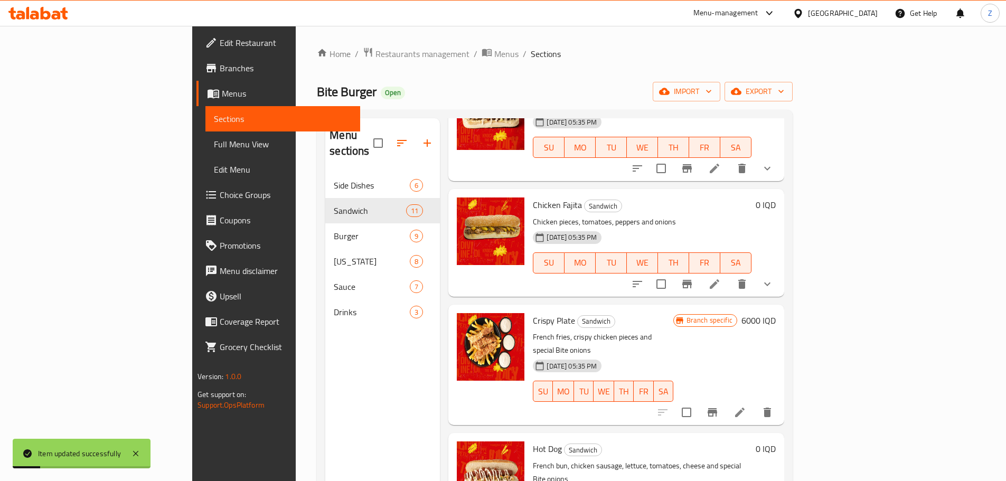
scroll to position [264, 0]
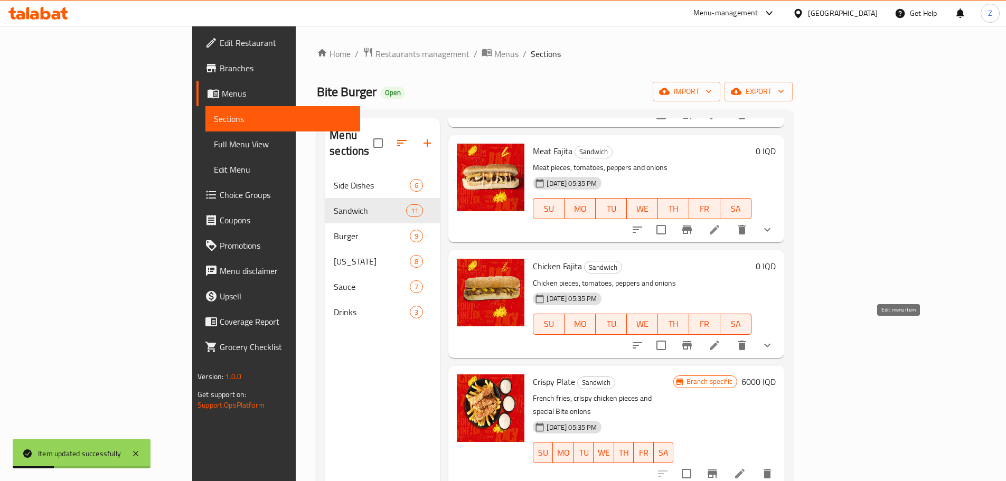
click at [721, 339] on icon at bounding box center [714, 345] width 13 height 13
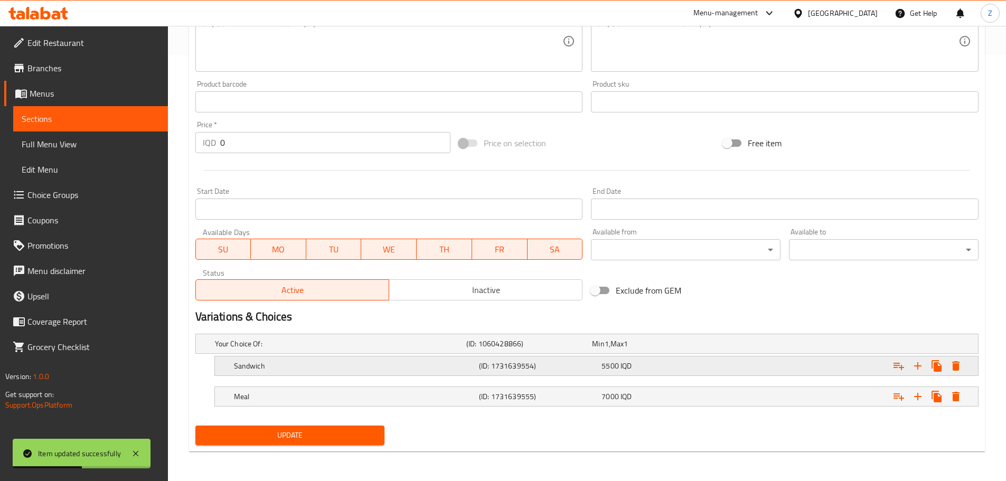
click at [593, 372] on div "(ID: 1731639554)" at bounding box center [538, 365] width 122 height 15
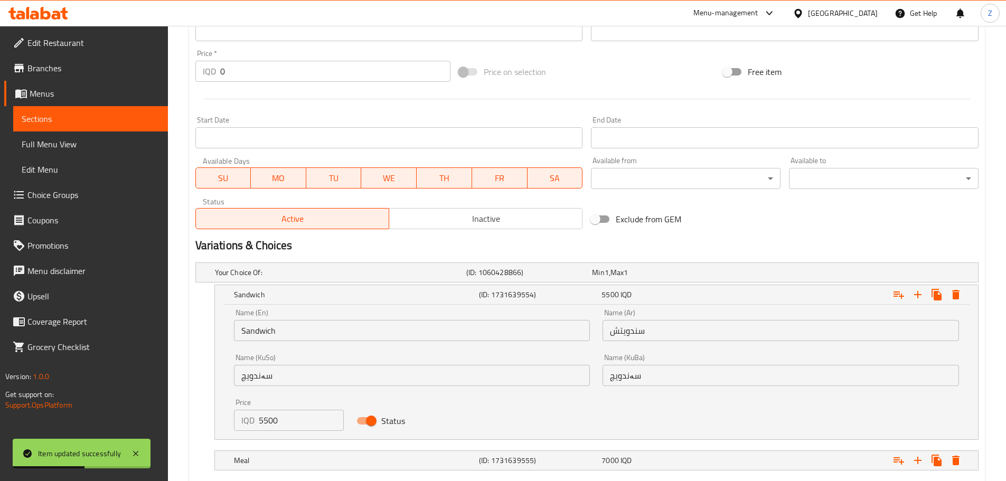
scroll to position [539, 0]
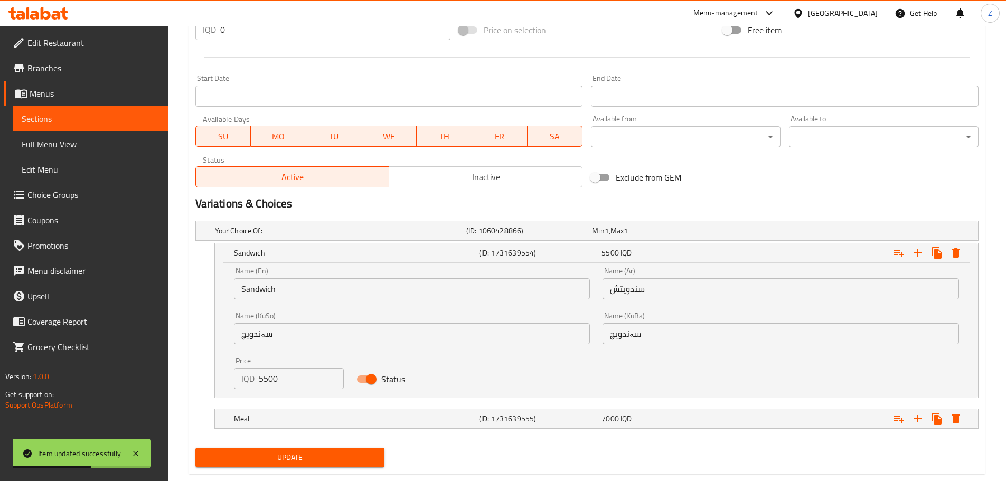
click at [300, 378] on input "5500" at bounding box center [302, 378] width 86 height 21
type input "6000"
click at [307, 467] on button "Update" at bounding box center [290, 458] width 190 height 20
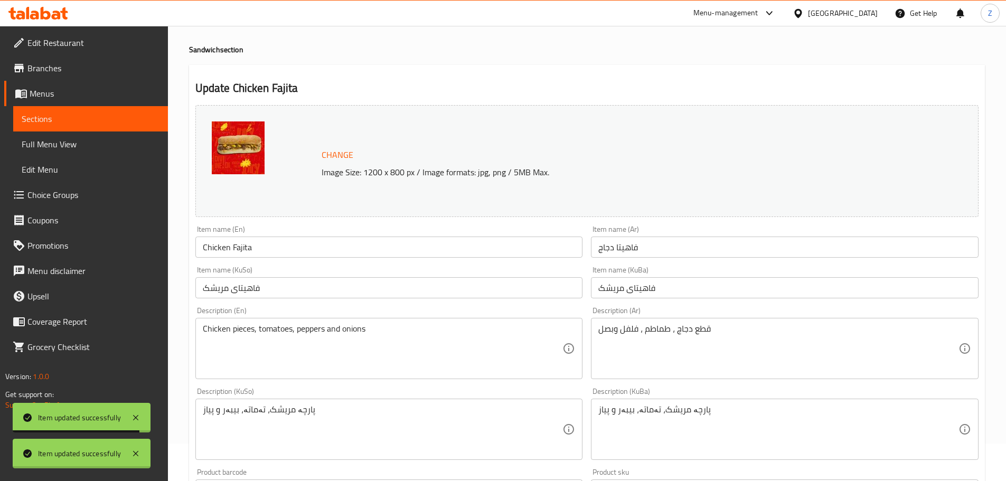
scroll to position [0, 0]
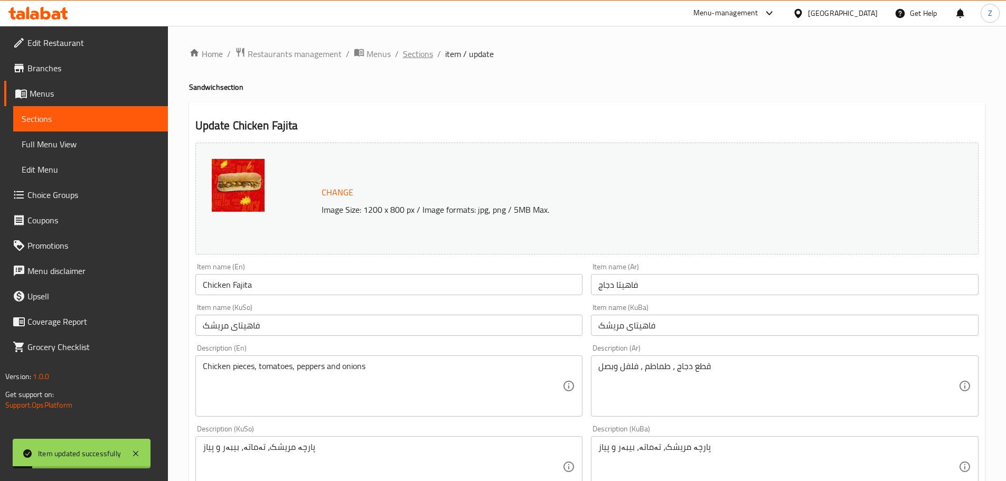
drag, startPoint x: 407, startPoint y: 41, endPoint x: 413, endPoint y: 46, distance: 9.0
click at [414, 48] on span "Sections" at bounding box center [418, 54] width 30 height 13
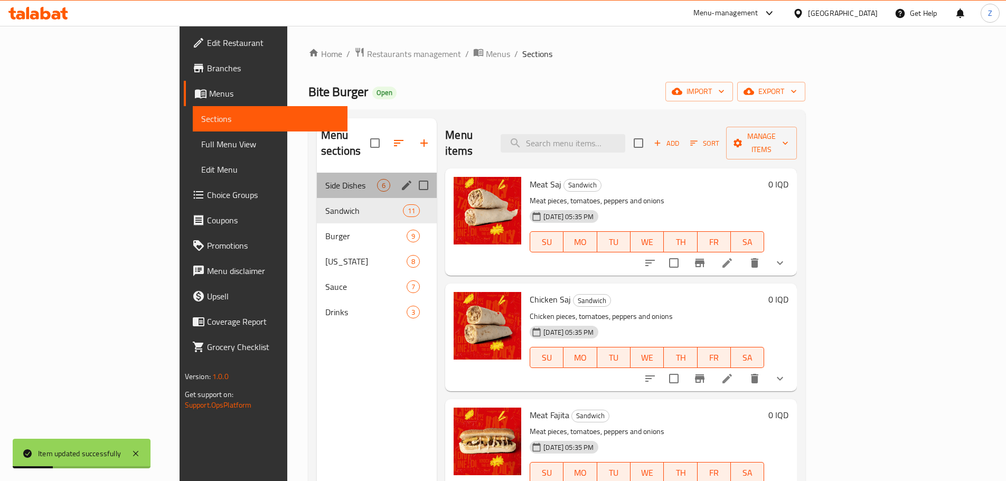
click at [317, 176] on div "Side Dishes 6" at bounding box center [377, 185] width 120 height 25
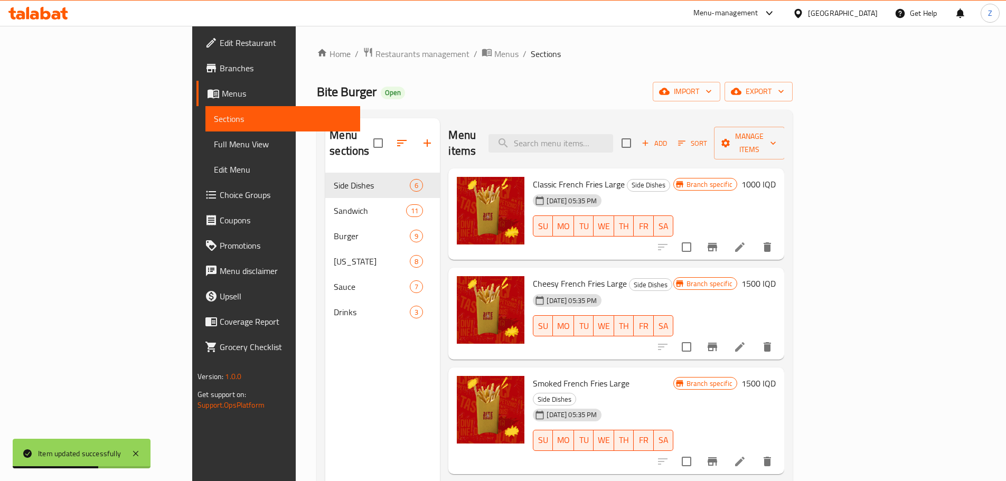
click at [776, 177] on h6 "1000 IQD" at bounding box center [758, 184] width 34 height 15
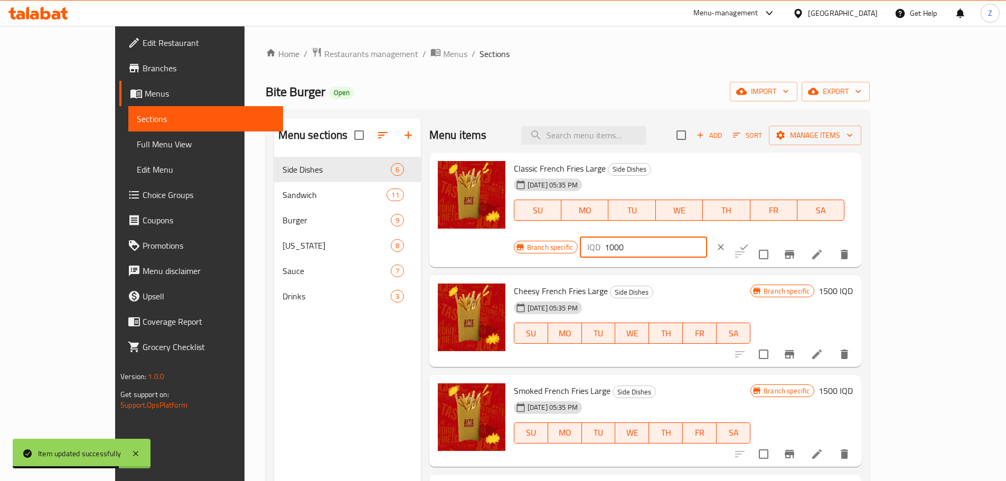
click at [707, 237] on input "1000" at bounding box center [656, 247] width 102 height 21
type input "1500"
click at [756, 235] on button "ok" at bounding box center [743, 246] width 23 height 23
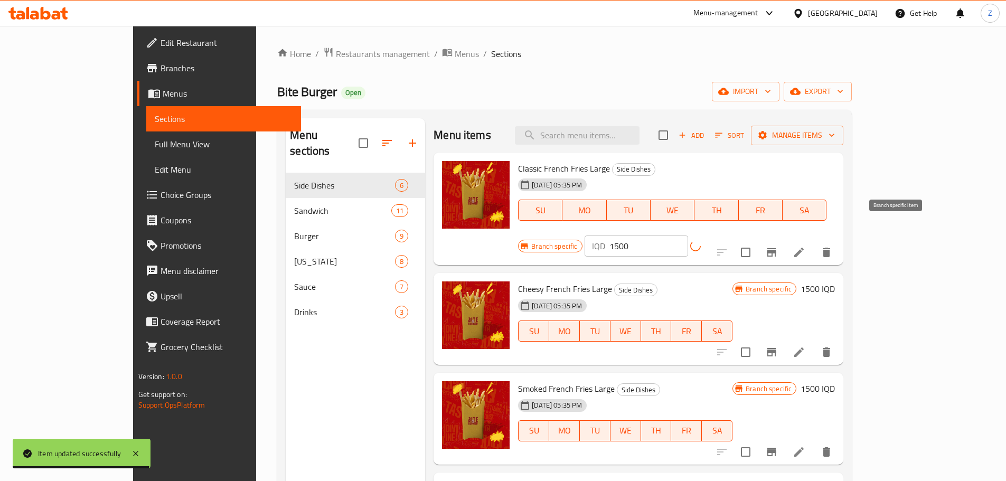
click at [776, 248] on icon "Branch-specific-item" at bounding box center [772, 252] width 10 height 8
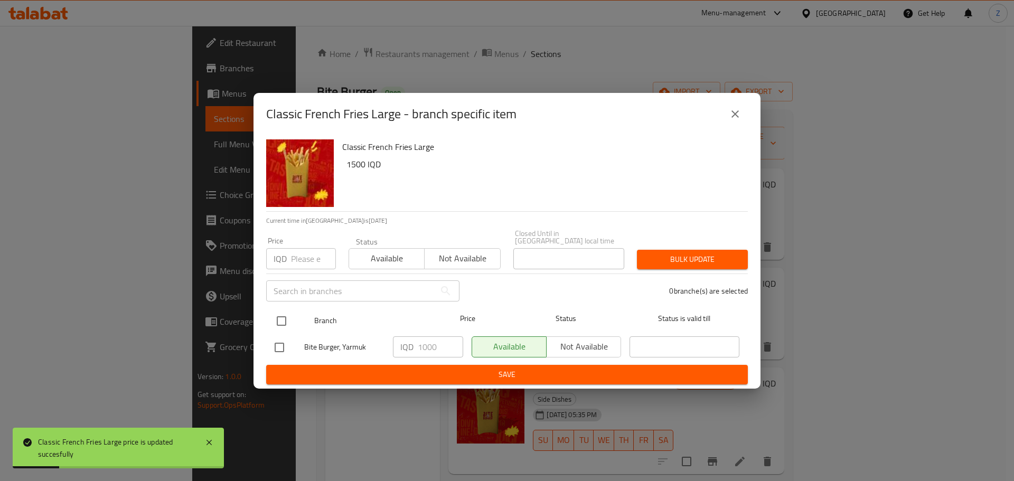
drag, startPoint x: 277, startPoint y: 311, endPoint x: 335, endPoint y: 327, distance: 60.8
click at [282, 314] on input "checkbox" at bounding box center [281, 321] width 22 height 22
checkbox input "true"
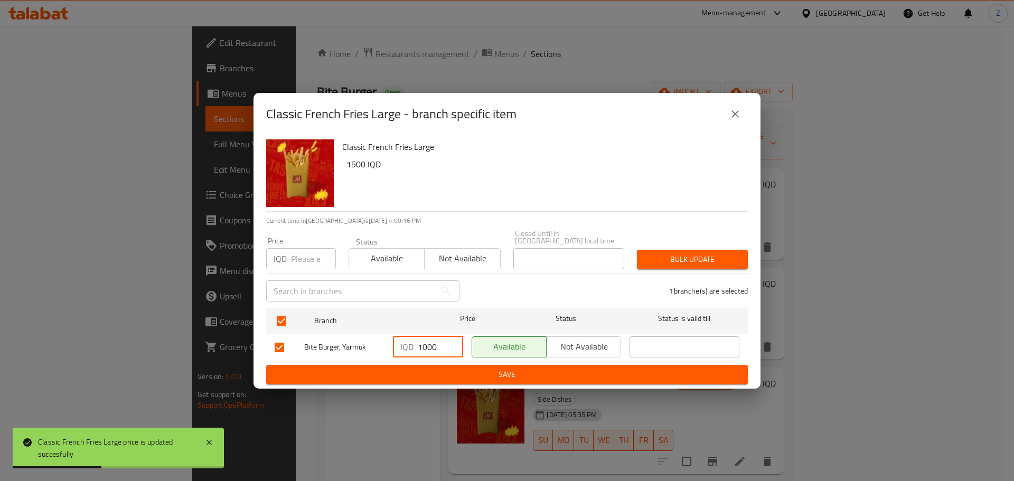
click at [423, 344] on input "1000" at bounding box center [440, 346] width 45 height 21
type input "1500"
click at [433, 368] on span "Save" at bounding box center [507, 374] width 465 height 13
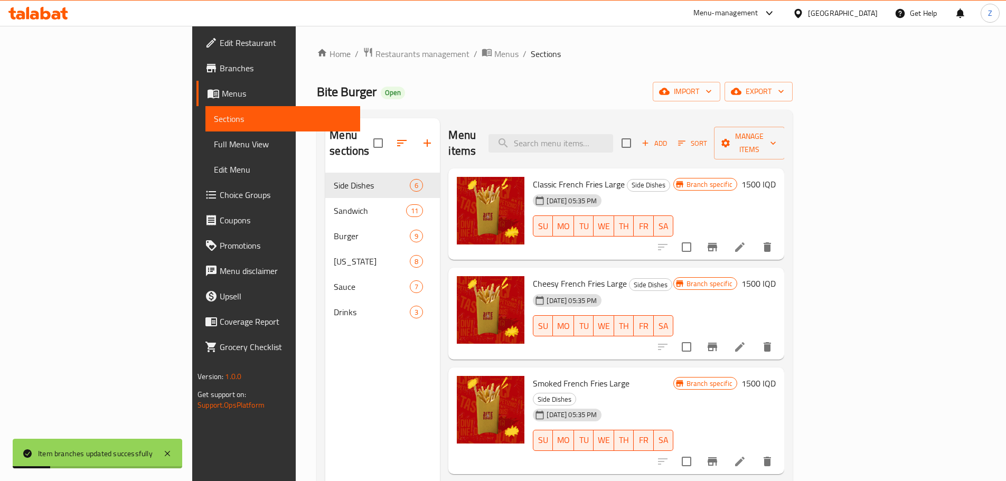
click at [776, 276] on div "Branch specific 1500 IQD" at bounding box center [724, 313] width 102 height 75
click at [776, 276] on h6 "1500 IQD" at bounding box center [758, 283] width 34 height 15
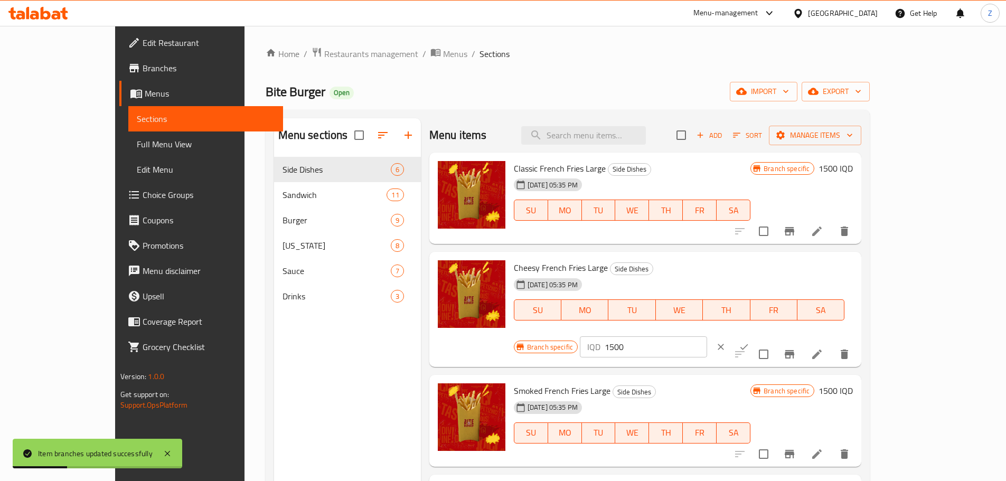
click at [707, 336] on input "1500" at bounding box center [656, 346] width 102 height 21
click at [707, 336] on input "15002000" at bounding box center [656, 346] width 102 height 21
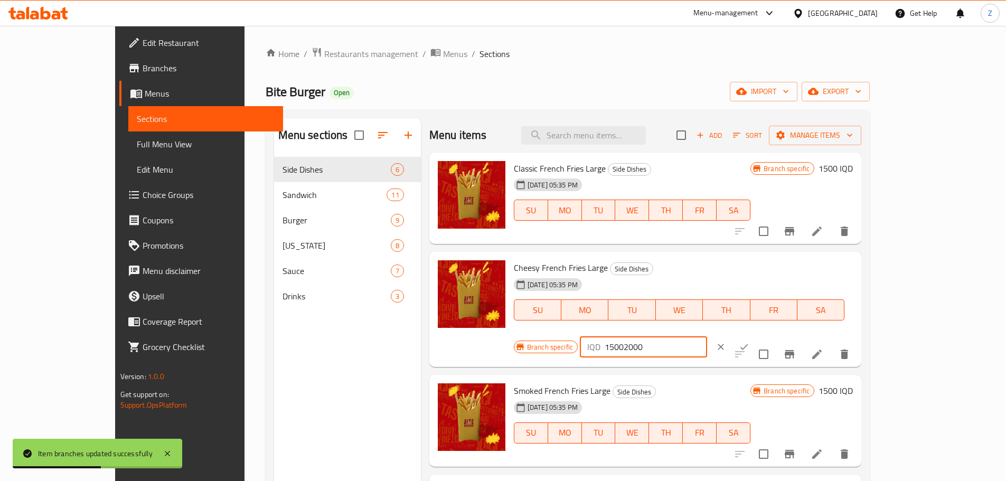
click at [707, 336] on input "15002000" at bounding box center [656, 346] width 102 height 21
type input "2000"
click at [756, 335] on button "ok" at bounding box center [743, 346] width 23 height 23
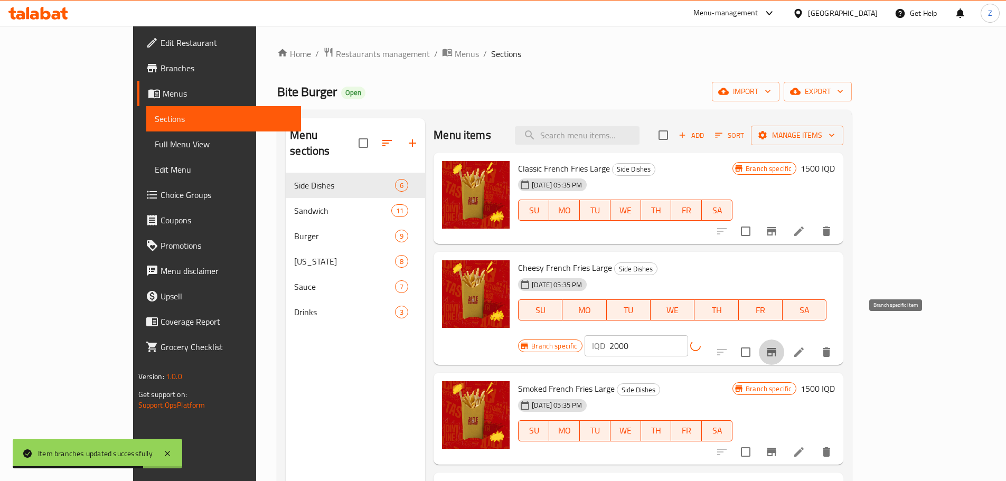
click at [784, 339] on button "Branch-specific-item" at bounding box center [771, 351] width 25 height 25
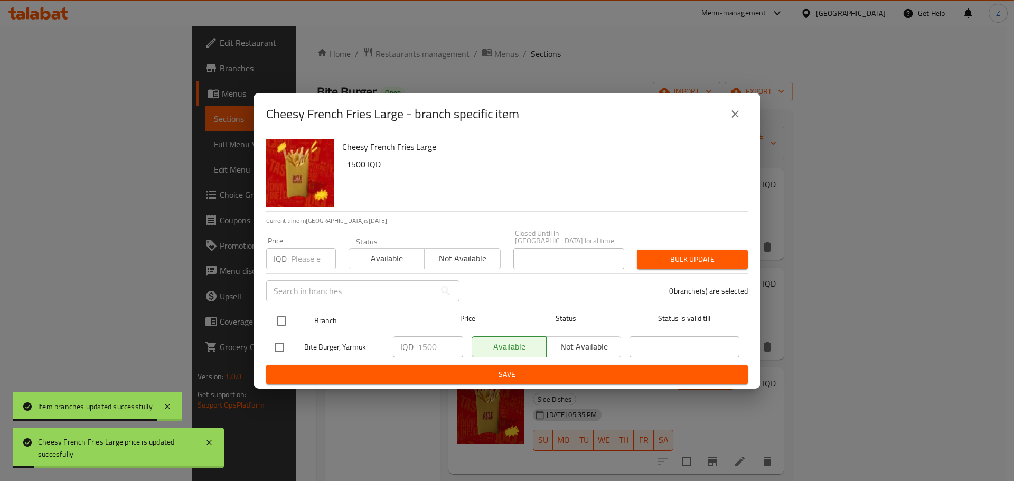
click at [291, 319] on input "checkbox" at bounding box center [281, 321] width 22 height 22
checkbox input "true"
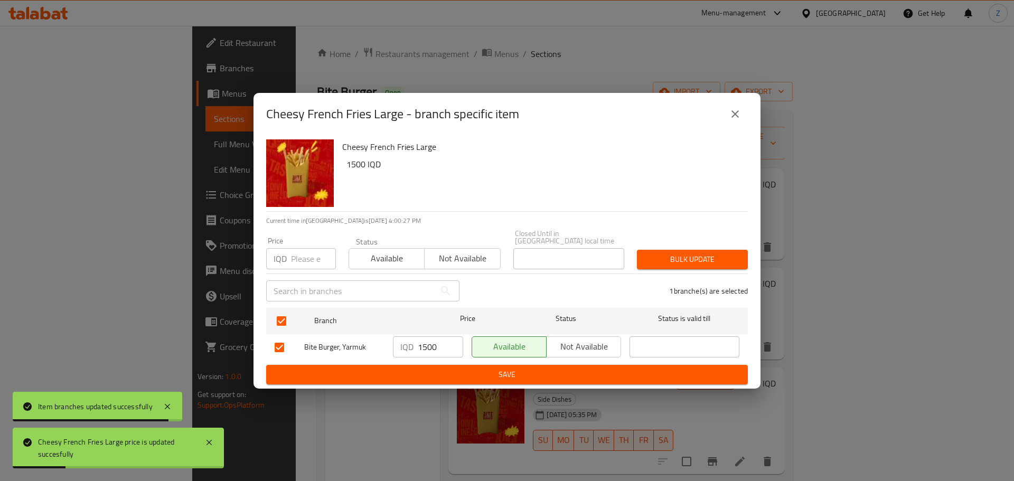
click at [447, 346] on input "1500" at bounding box center [440, 346] width 45 height 21
click at [430, 346] on input "1500" at bounding box center [440, 346] width 45 height 21
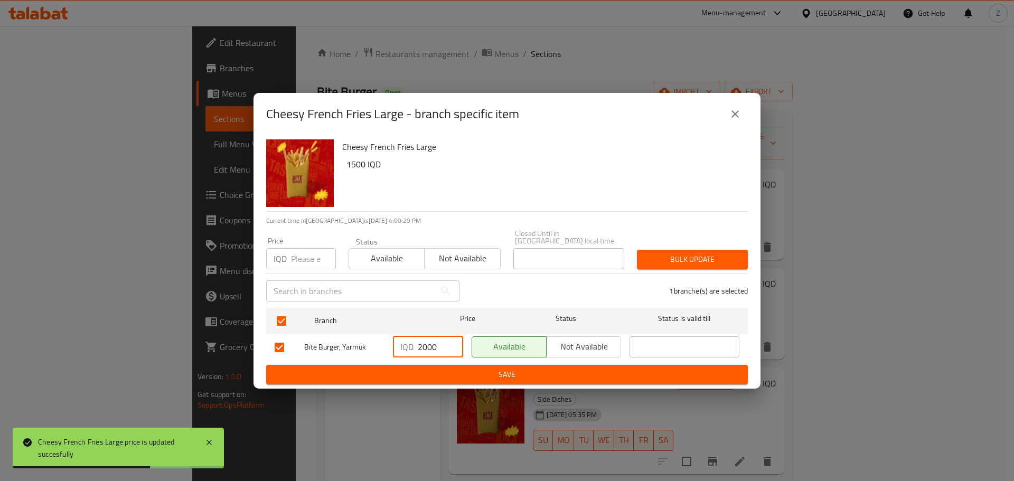
type input "2000"
click at [435, 369] on span "Save" at bounding box center [507, 374] width 465 height 13
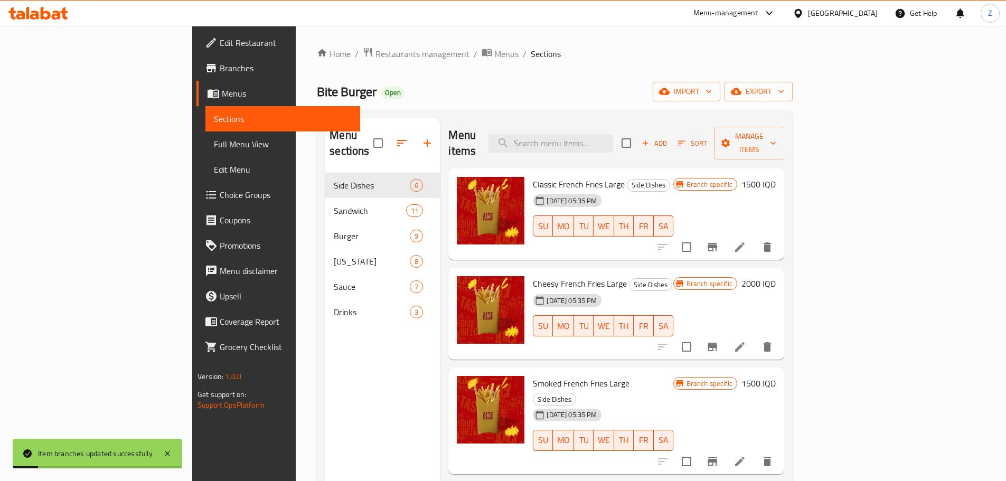
click at [776, 376] on h6 "1500 IQD" at bounding box center [758, 383] width 34 height 15
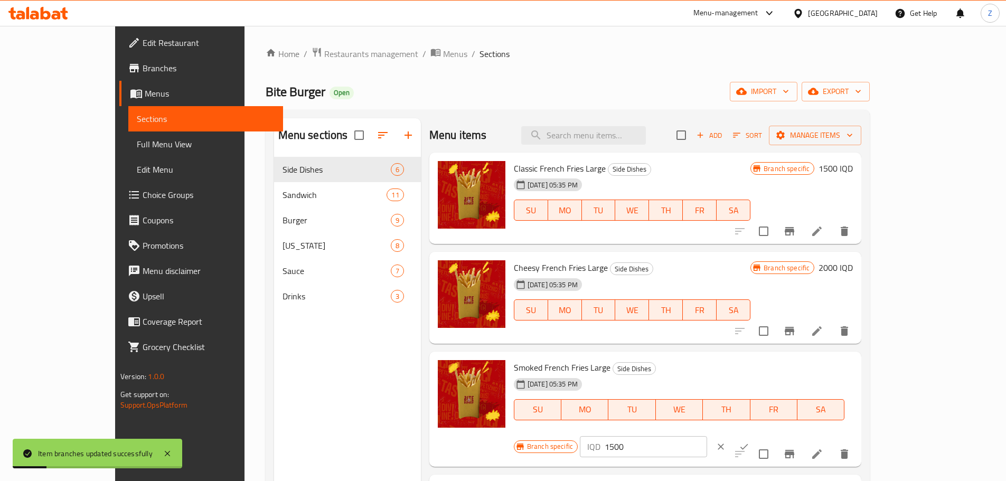
click at [707, 436] on input "1500" at bounding box center [656, 446] width 102 height 21
type input "2000"
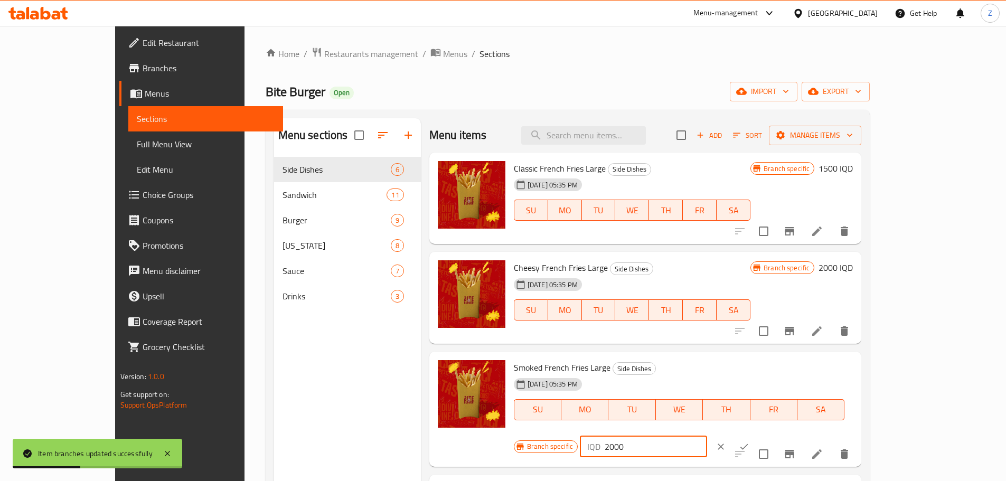
click at [756, 435] on button "ok" at bounding box center [743, 446] width 23 height 23
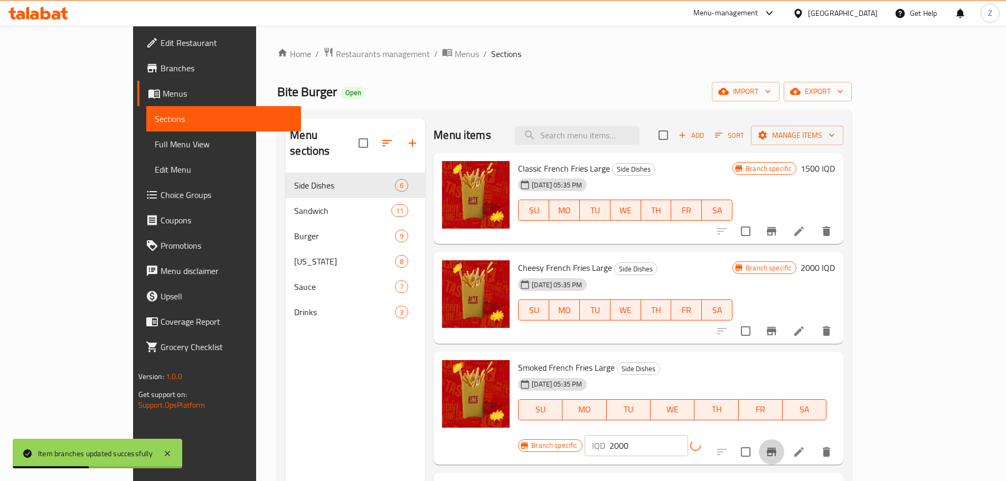
click at [784, 439] on button "Branch-specific-item" at bounding box center [771, 451] width 25 height 25
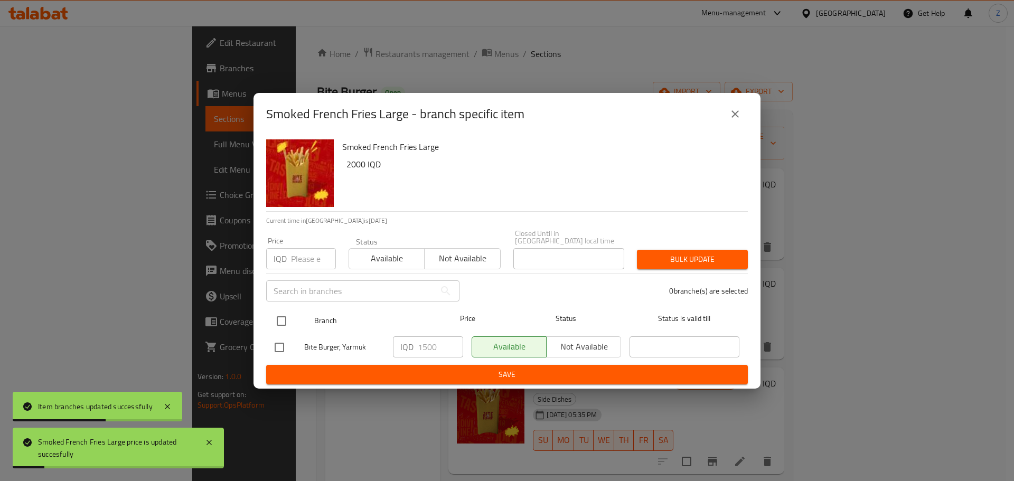
click at [277, 310] on input "checkbox" at bounding box center [281, 321] width 22 height 22
checkbox input "true"
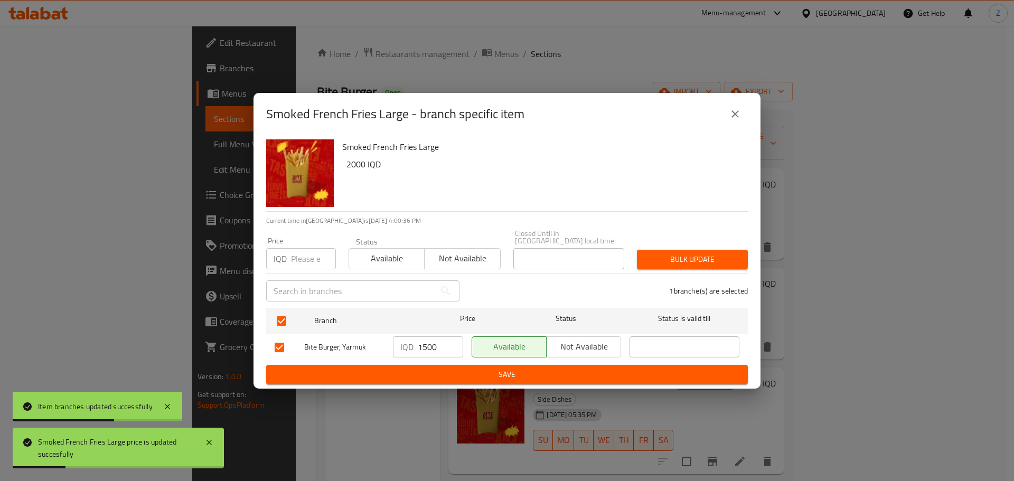
click at [431, 337] on input "1500" at bounding box center [440, 346] width 45 height 21
type input "2000"
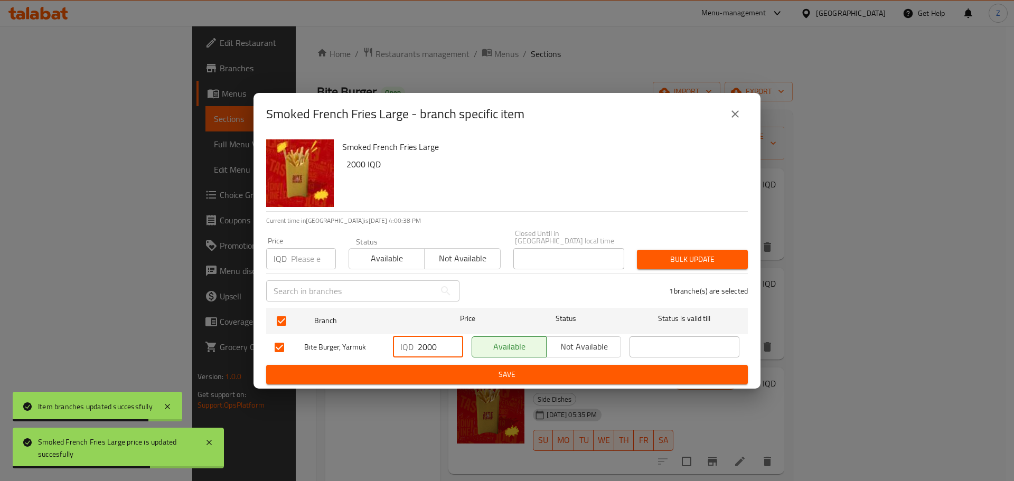
click at [461, 370] on span "Save" at bounding box center [507, 374] width 465 height 13
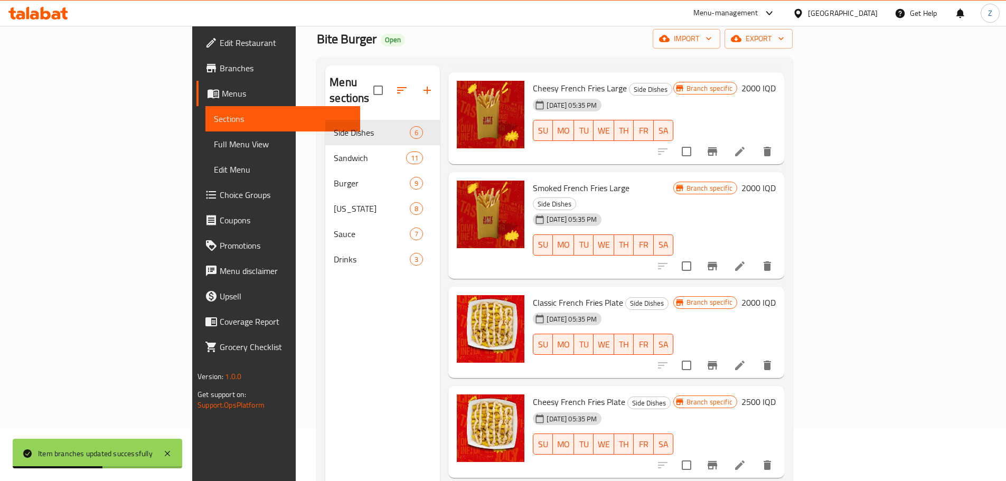
scroll to position [106, 0]
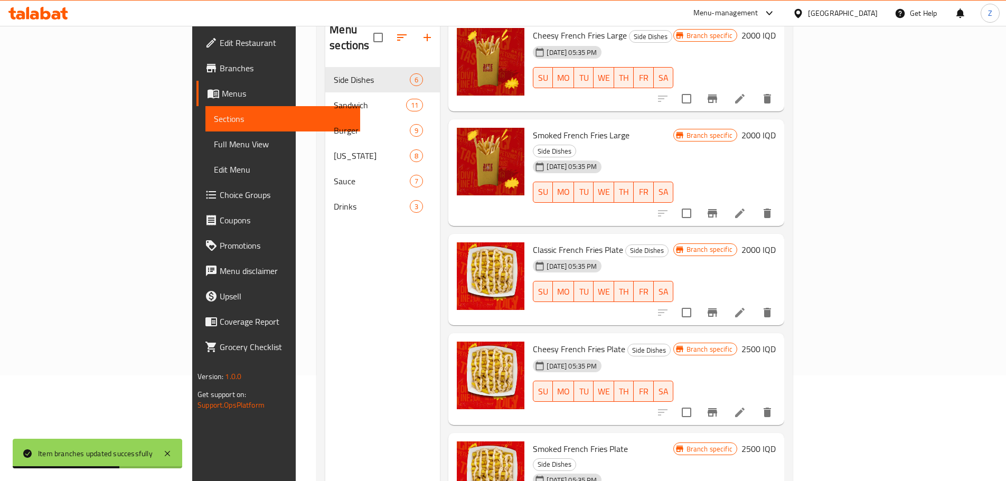
click at [776, 342] on h6 "2500 IQD" at bounding box center [758, 349] width 34 height 15
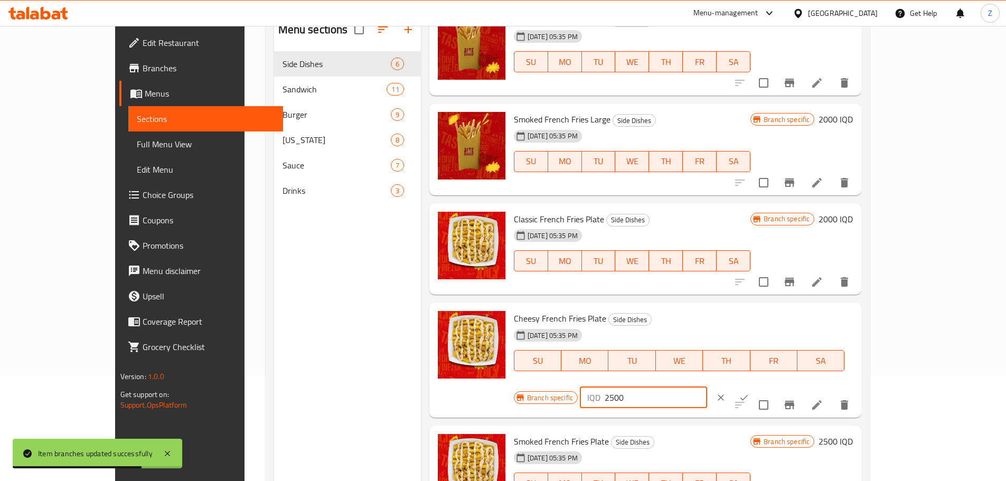
click at [707, 387] on input "2500" at bounding box center [656, 397] width 102 height 21
type input "3500"
click at [749, 392] on icon "ok" at bounding box center [744, 397] width 11 height 11
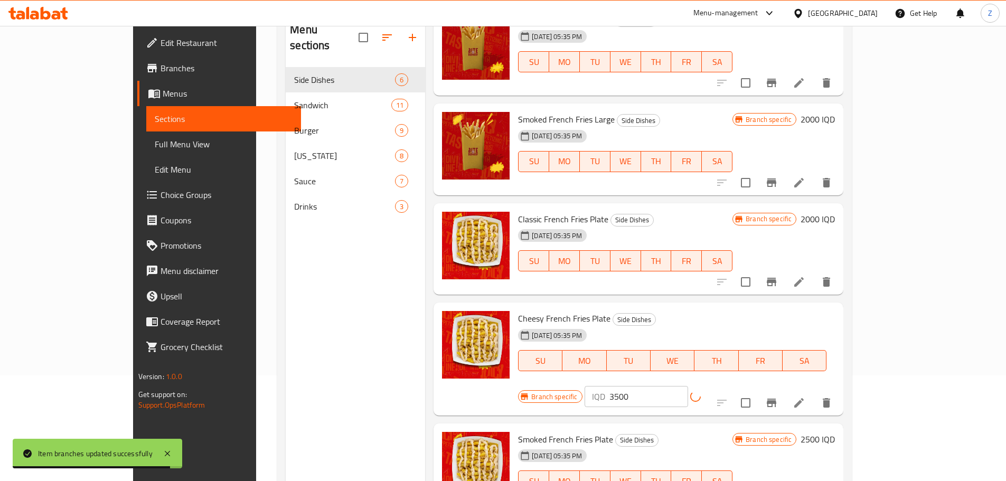
click at [776, 399] on icon "Branch-specific-item" at bounding box center [772, 403] width 10 height 8
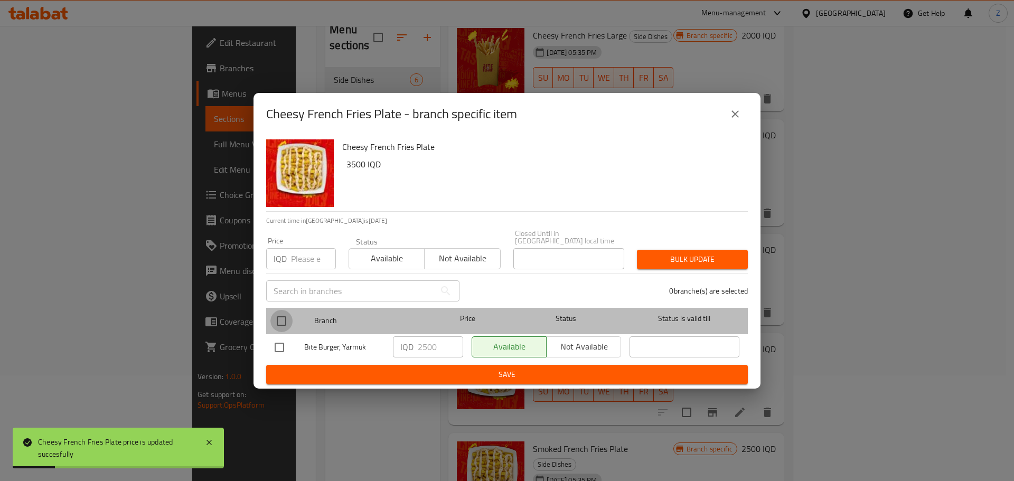
click at [276, 318] on input "checkbox" at bounding box center [281, 321] width 22 height 22
checkbox input "true"
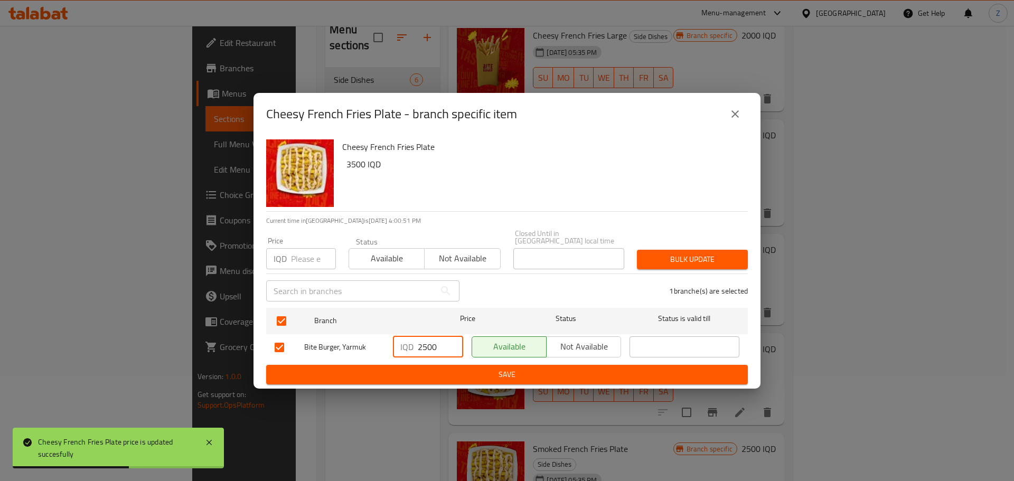
click at [418, 344] on input "2500" at bounding box center [440, 346] width 45 height 21
type input "3500"
click at [417, 365] on button "Save" at bounding box center [507, 375] width 482 height 20
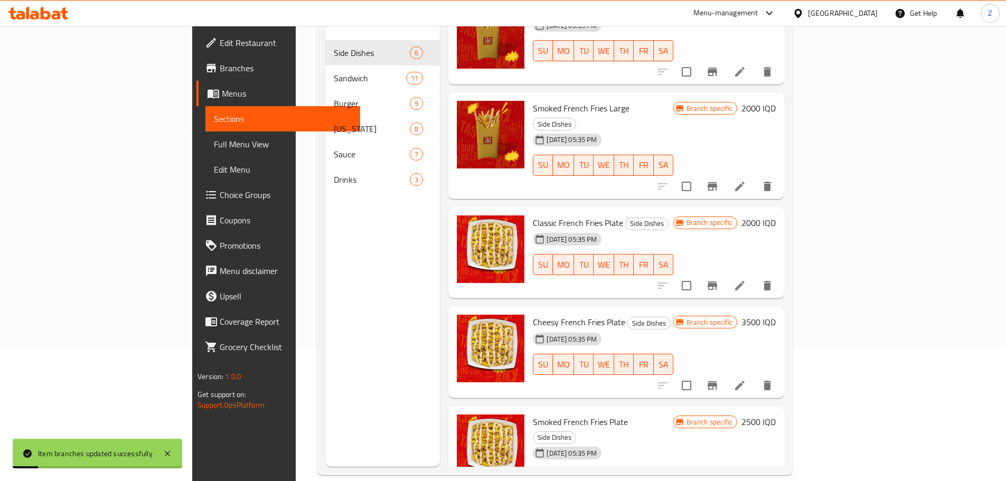
scroll to position [148, 0]
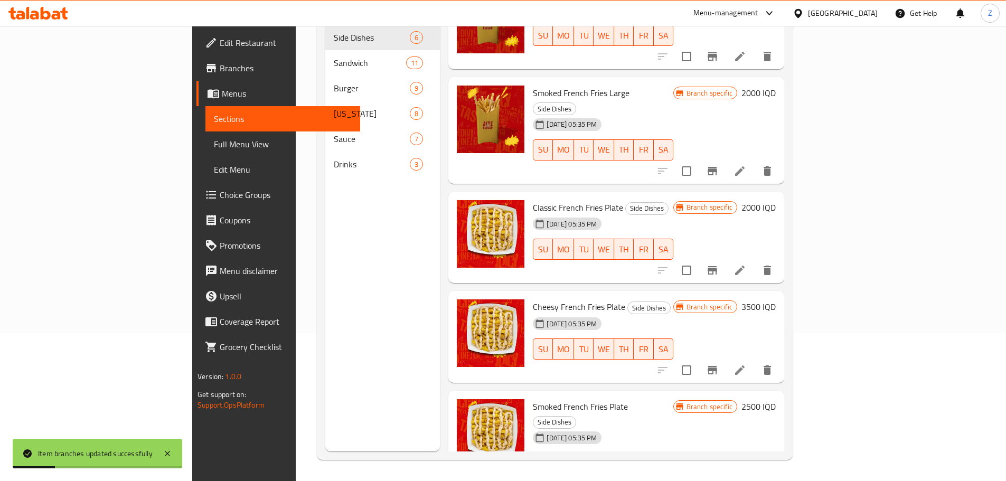
click at [776, 399] on h6 "2500 IQD" at bounding box center [758, 406] width 34 height 15
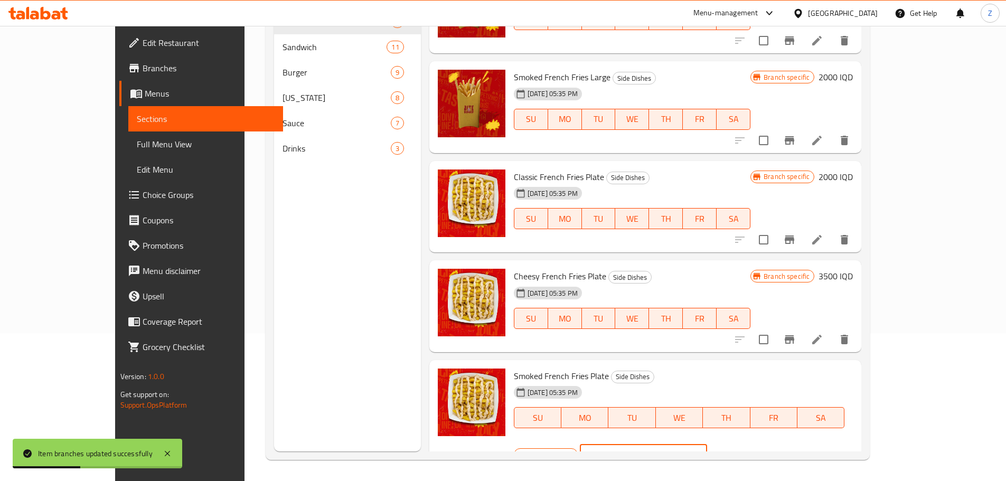
click at [707, 444] on div "IQD 2500 ​" at bounding box center [643, 454] width 127 height 21
type input "3500"
click at [756, 443] on button "ok" at bounding box center [743, 454] width 23 height 23
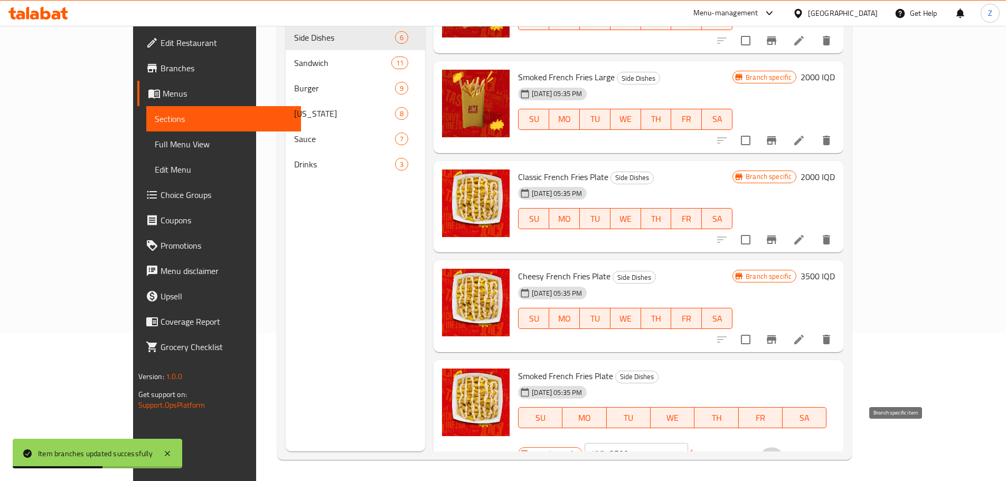
click at [776, 456] on icon "Branch-specific-item" at bounding box center [772, 460] width 10 height 8
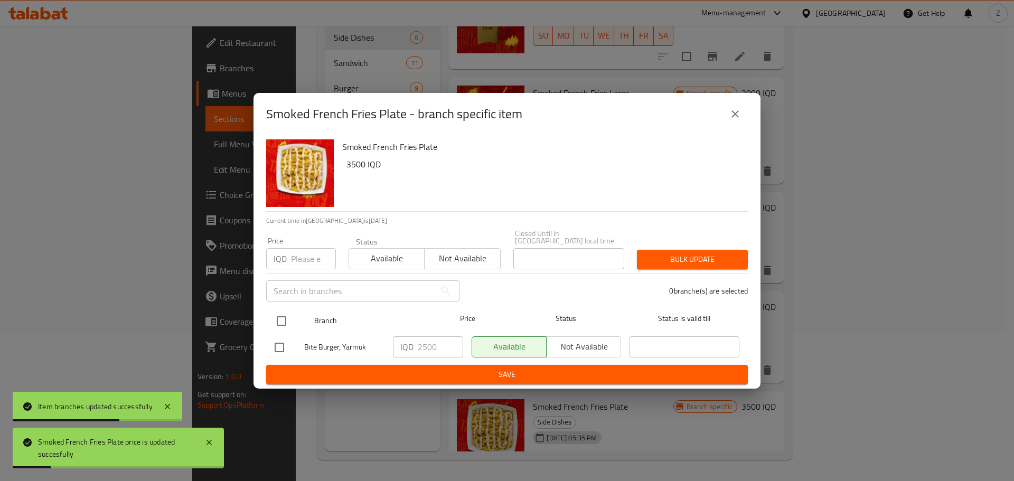
click at [268, 319] on div "Branch Price Status Status is valid till" at bounding box center [507, 321] width 482 height 26
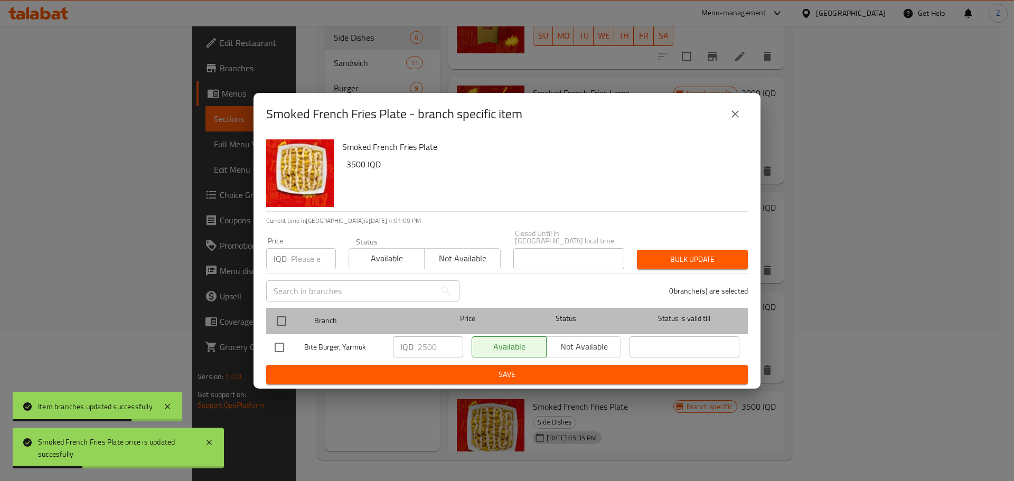
click at [293, 317] on div at bounding box center [290, 321] width 40 height 31
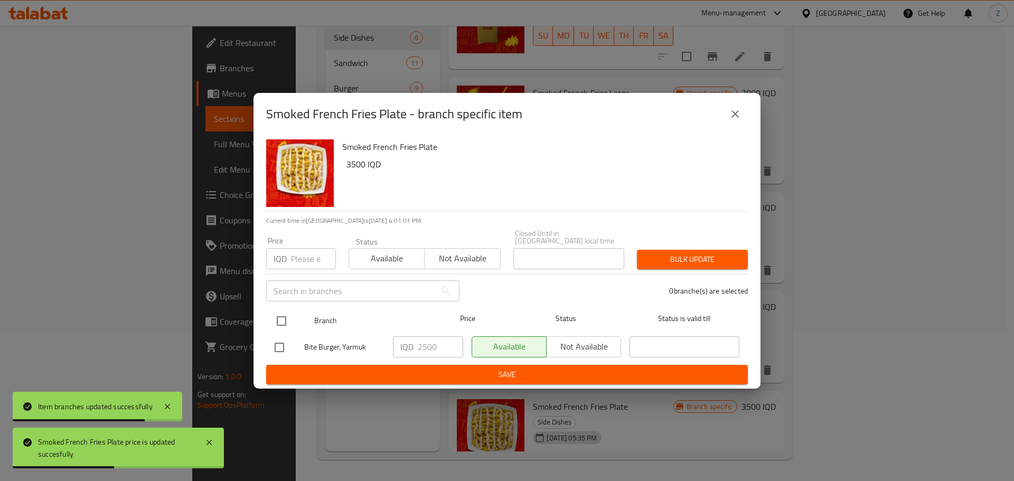
click at [280, 318] on input "checkbox" at bounding box center [281, 321] width 22 height 22
checkbox input "true"
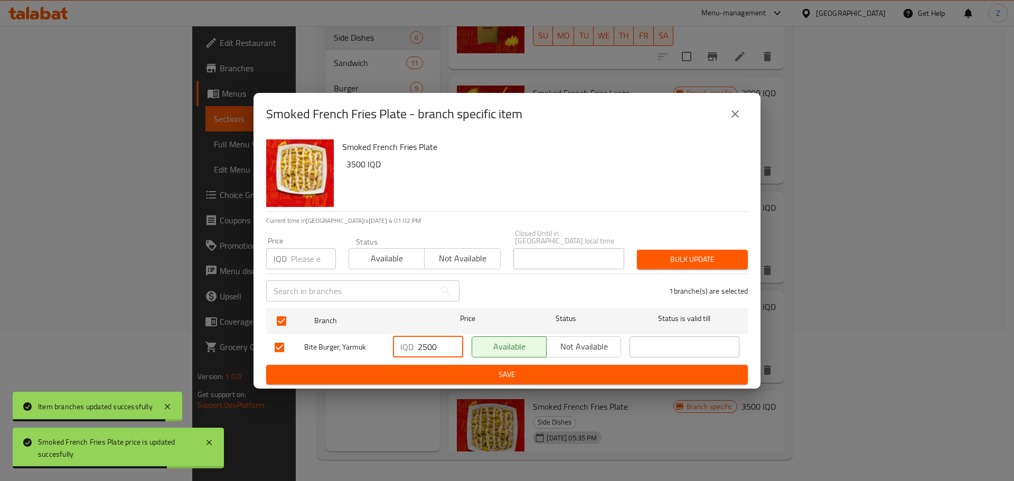
drag, startPoint x: 420, startPoint y: 344, endPoint x: 414, endPoint y: 344, distance: 5.8
click at [414, 344] on div "IQD 2500 ​" at bounding box center [428, 346] width 70 height 21
type input "3500"
click at [421, 368] on span "Save" at bounding box center [507, 374] width 465 height 13
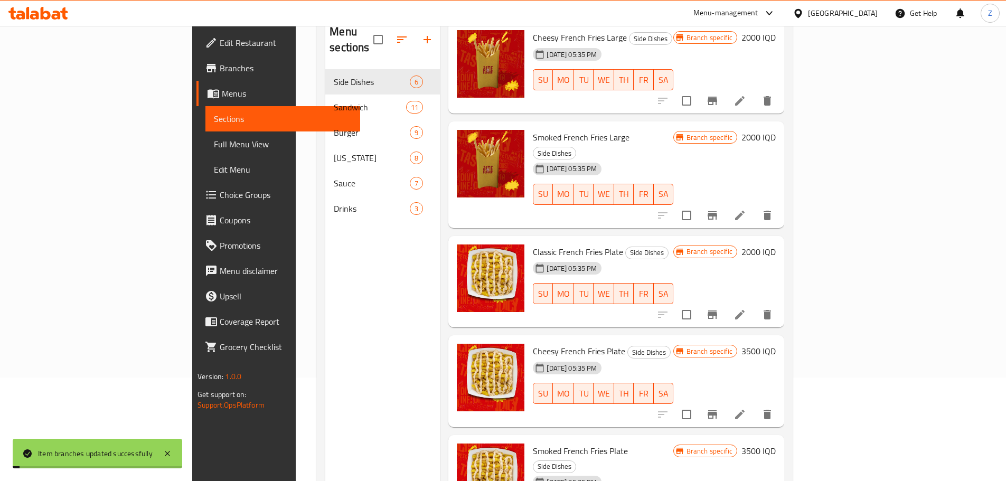
scroll to position [42, 0]
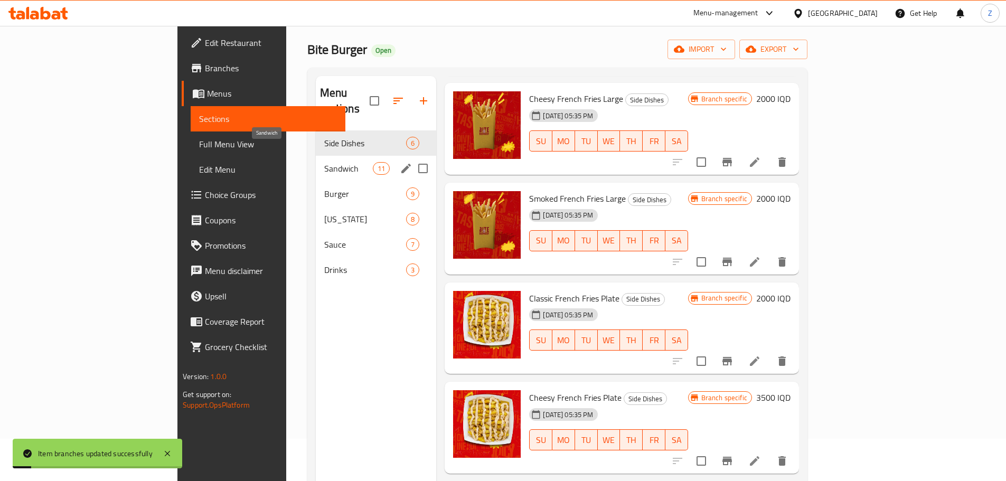
click at [324, 162] on span "Sandwich" at bounding box center [348, 168] width 49 height 13
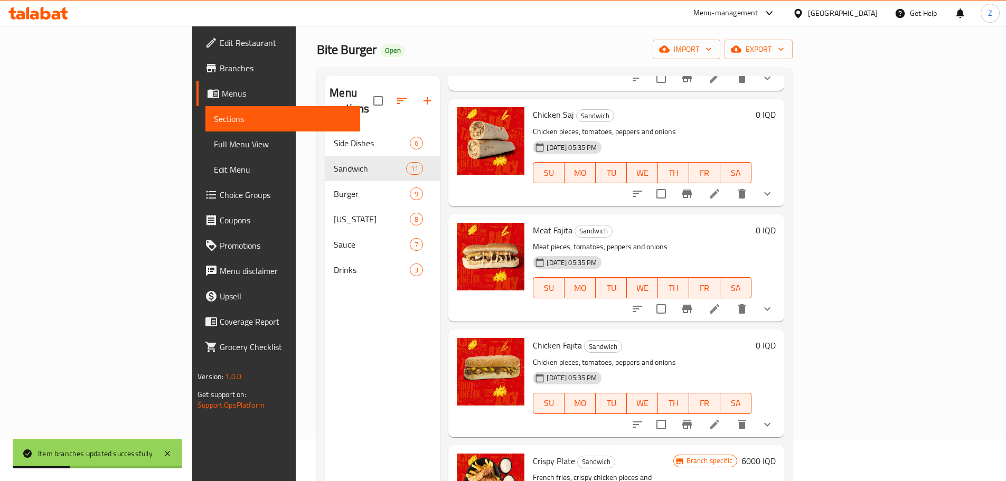
click at [780, 296] on button "show more" at bounding box center [766, 308] width 25 height 25
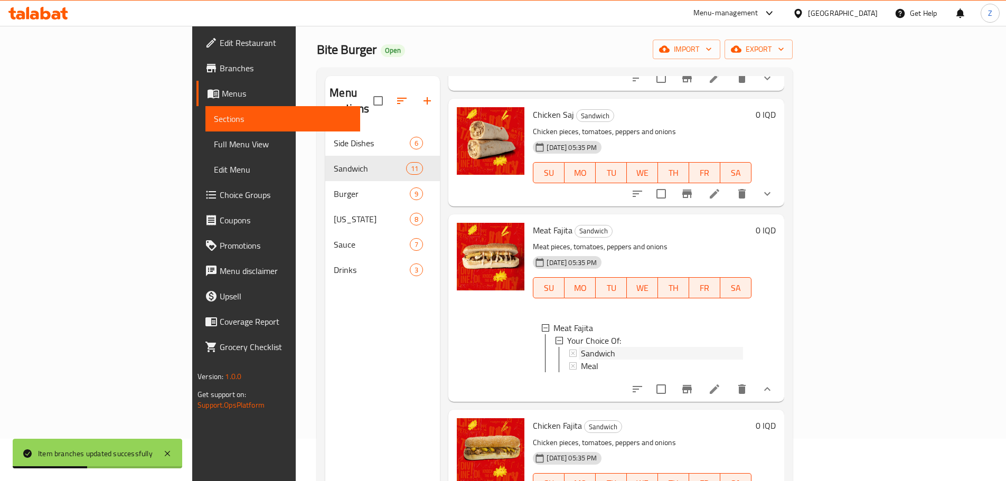
click at [581, 347] on span "Sandwich" at bounding box center [598, 353] width 34 height 13
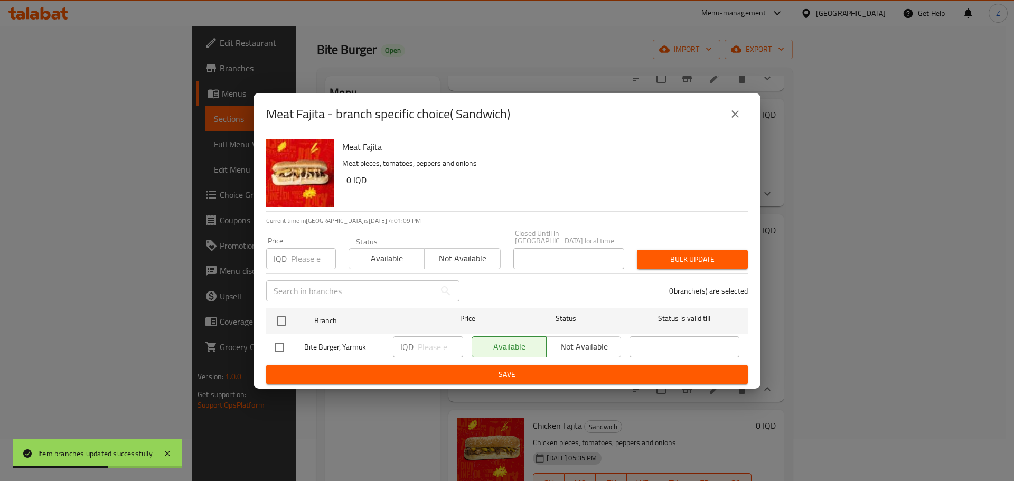
click at [738, 116] on icon "close" at bounding box center [735, 114] width 13 height 13
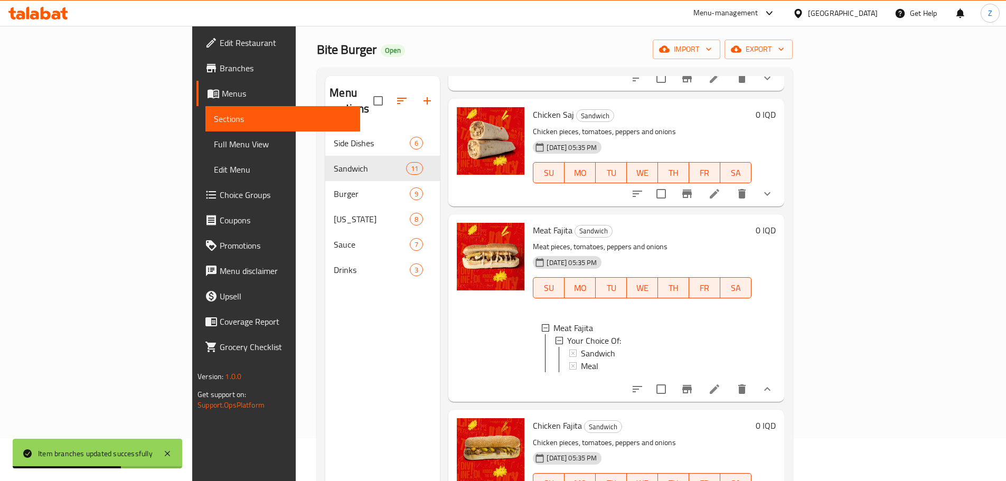
click at [729, 380] on li at bounding box center [715, 389] width 30 height 19
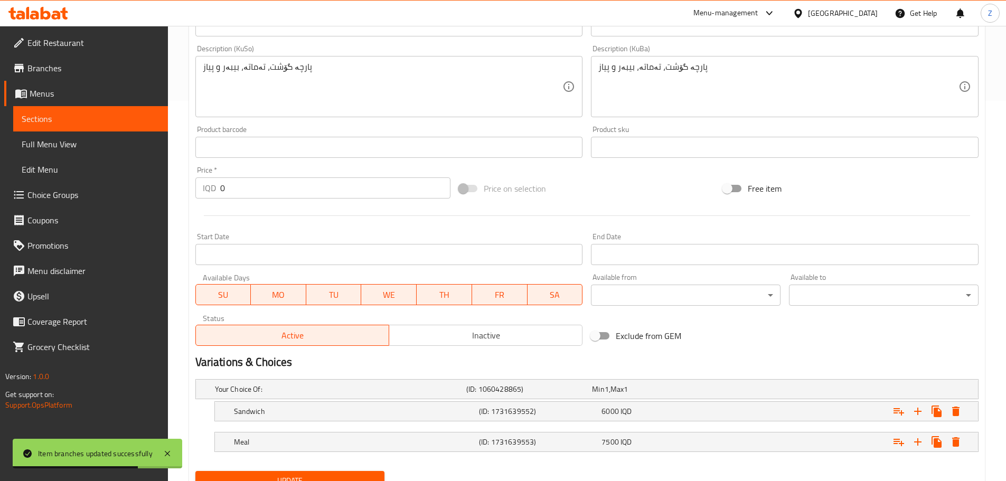
scroll to position [426, 0]
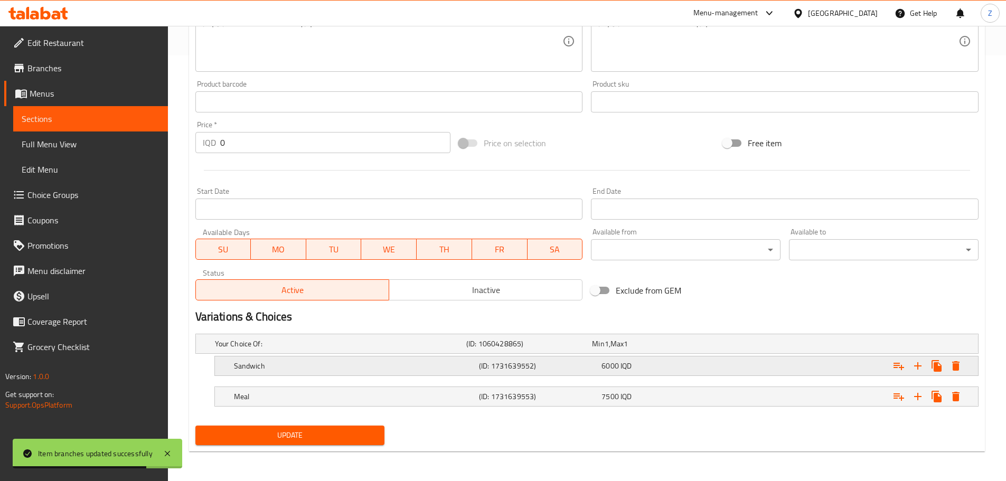
click at [478, 373] on div "(ID: 1731639552)" at bounding box center [538, 365] width 122 height 15
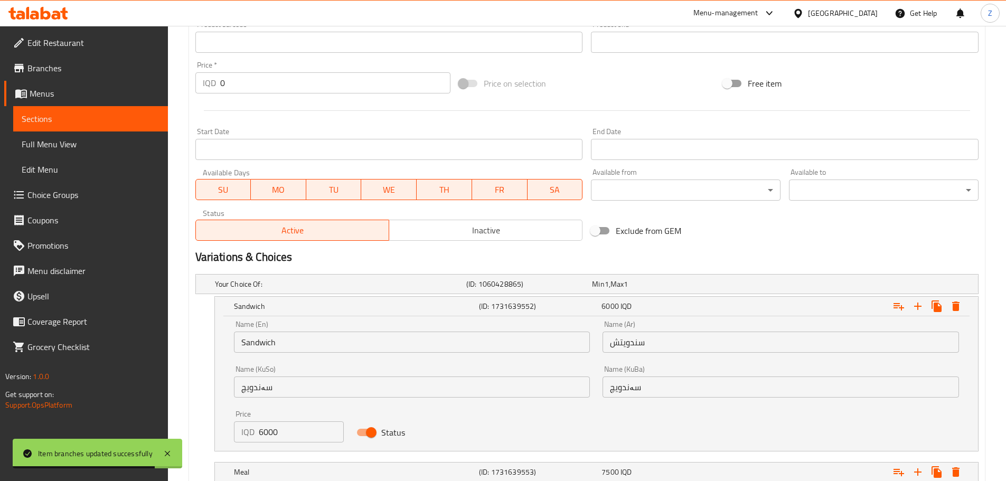
scroll to position [556, 0]
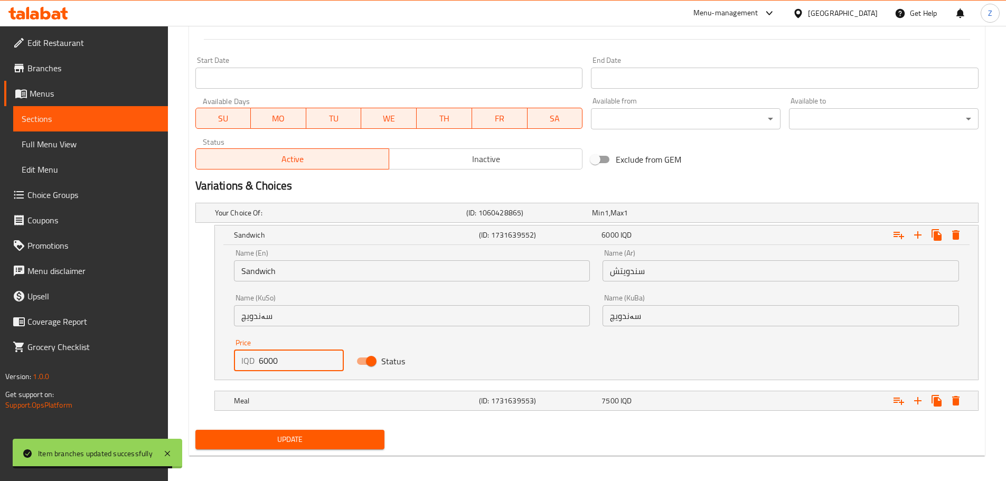
click at [265, 363] on input "6000" at bounding box center [302, 360] width 86 height 21
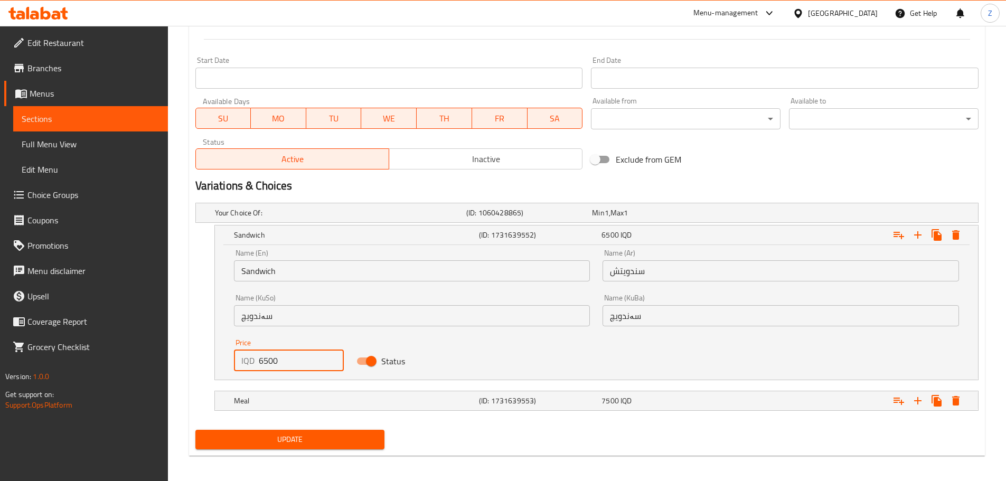
type input "6500"
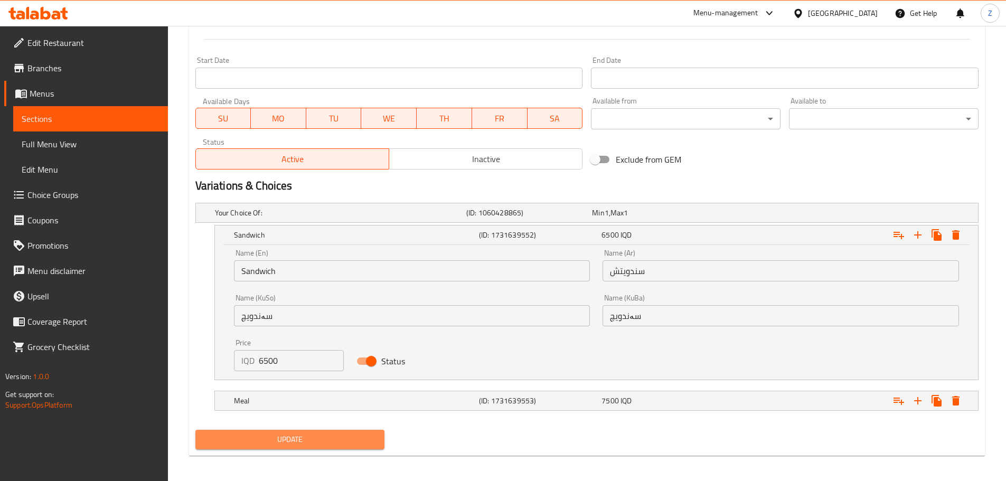
click at [306, 436] on span "Update" at bounding box center [290, 439] width 173 height 13
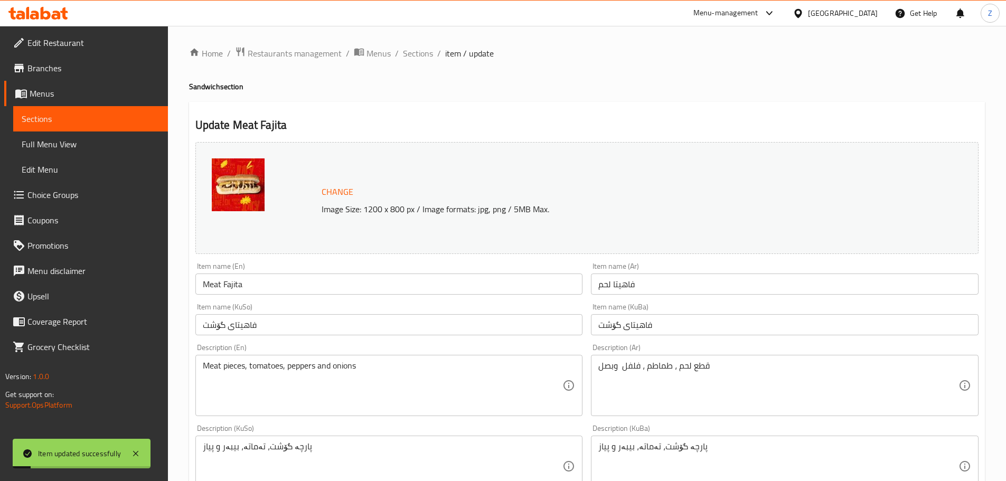
scroll to position [0, 0]
drag, startPoint x: 420, startPoint y: 60, endPoint x: 419, endPoint y: 72, distance: 11.7
click at [421, 60] on span "Sections" at bounding box center [418, 54] width 30 height 13
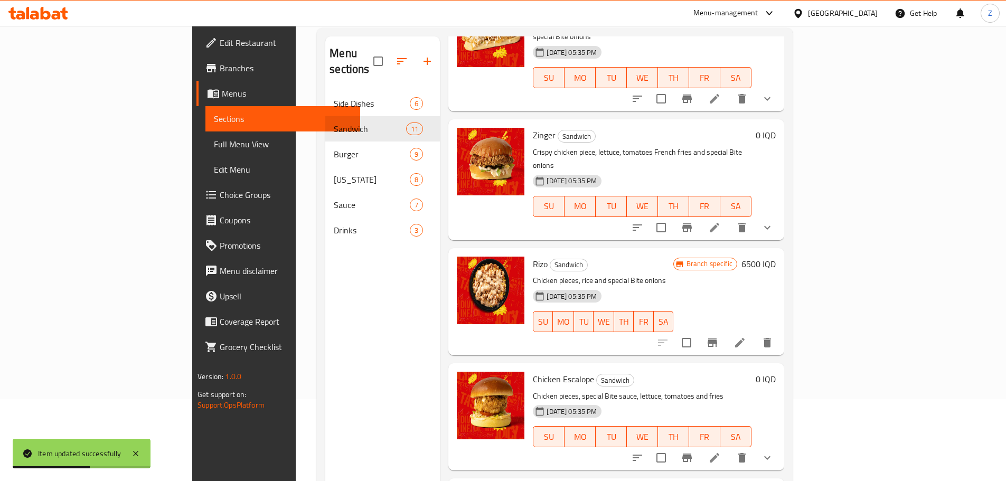
scroll to position [148, 0]
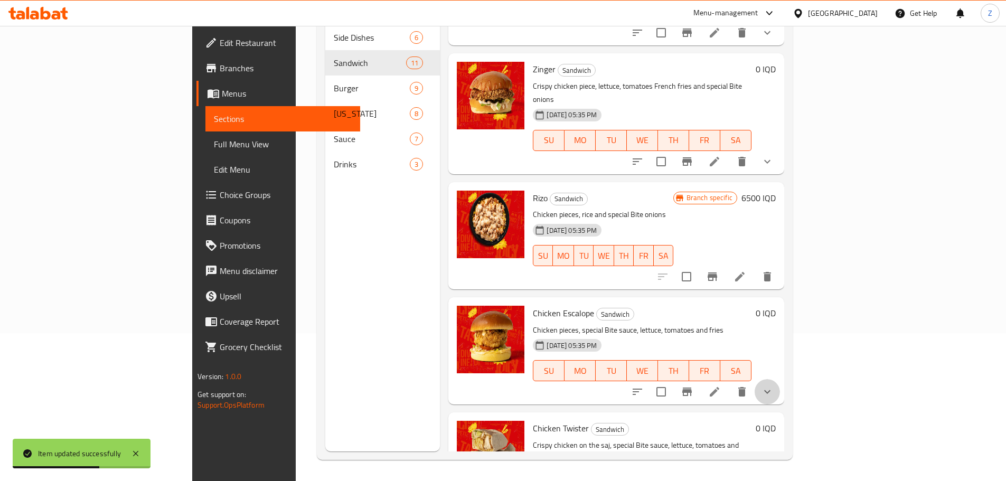
click at [780, 379] on button "show more" at bounding box center [766, 391] width 25 height 25
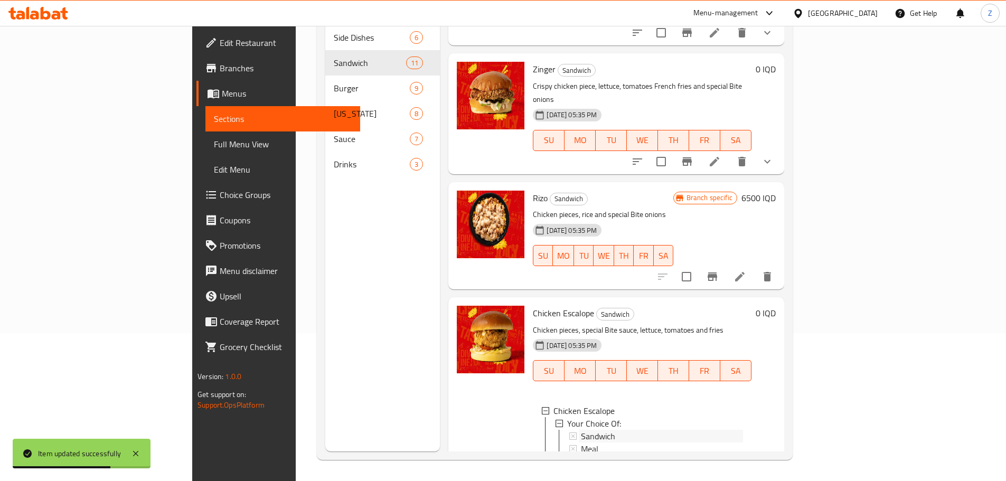
click at [590, 430] on div "Sandwich" at bounding box center [662, 436] width 162 height 13
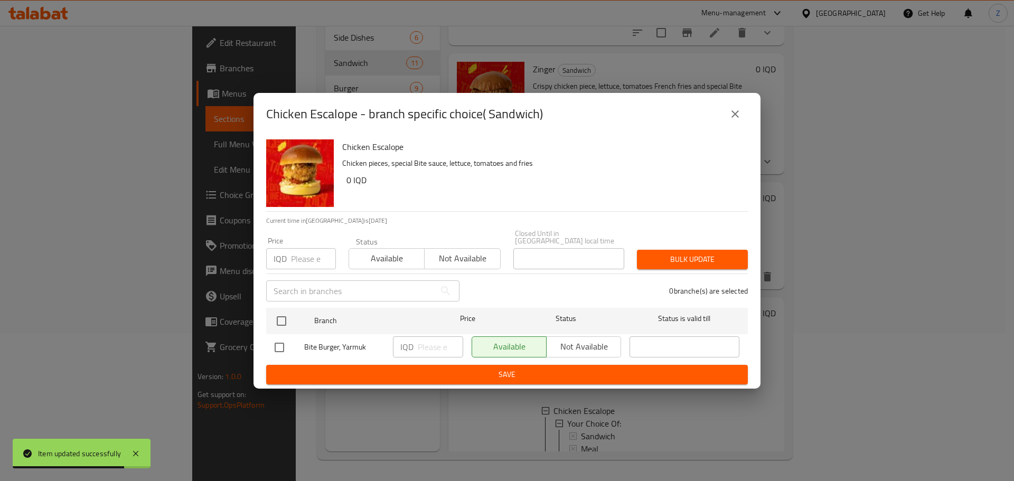
click at [732, 115] on icon "close" at bounding box center [734, 113] width 7 height 7
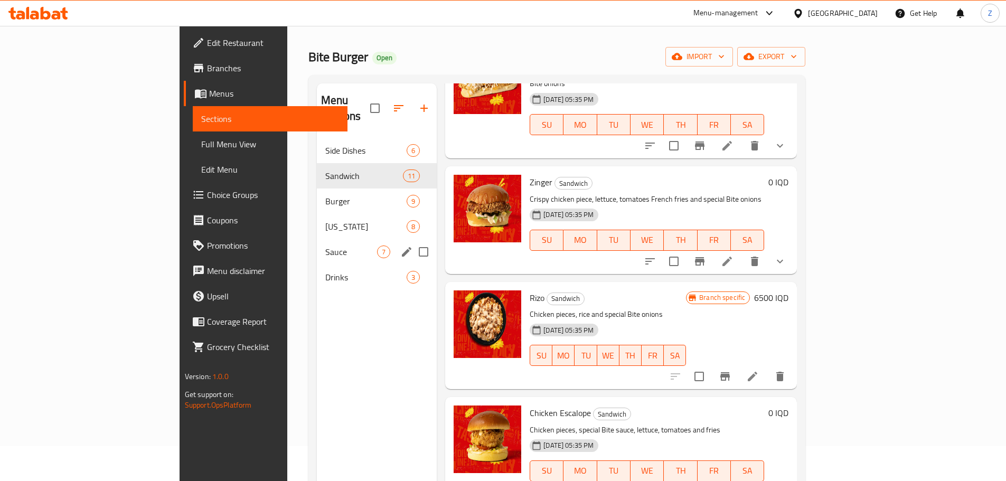
scroll to position [0, 0]
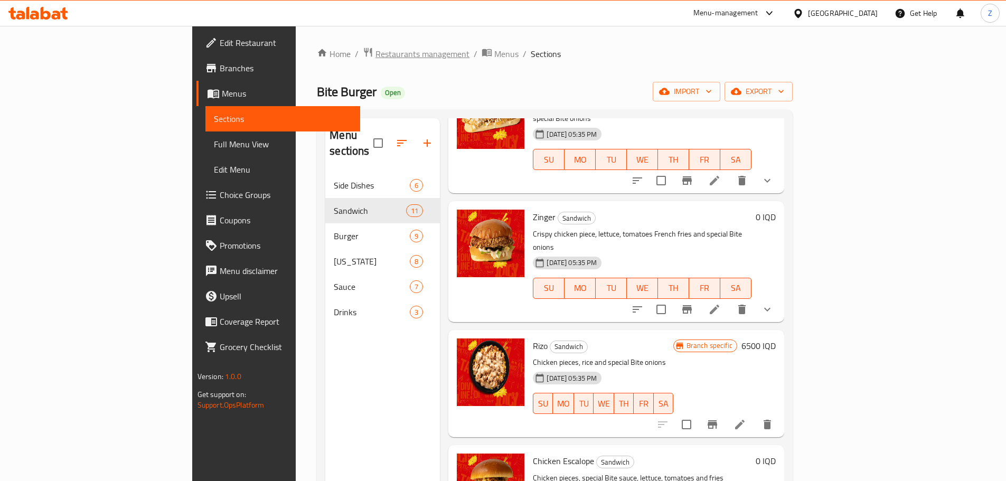
click at [375, 50] on span "Restaurants management" at bounding box center [422, 54] width 94 height 13
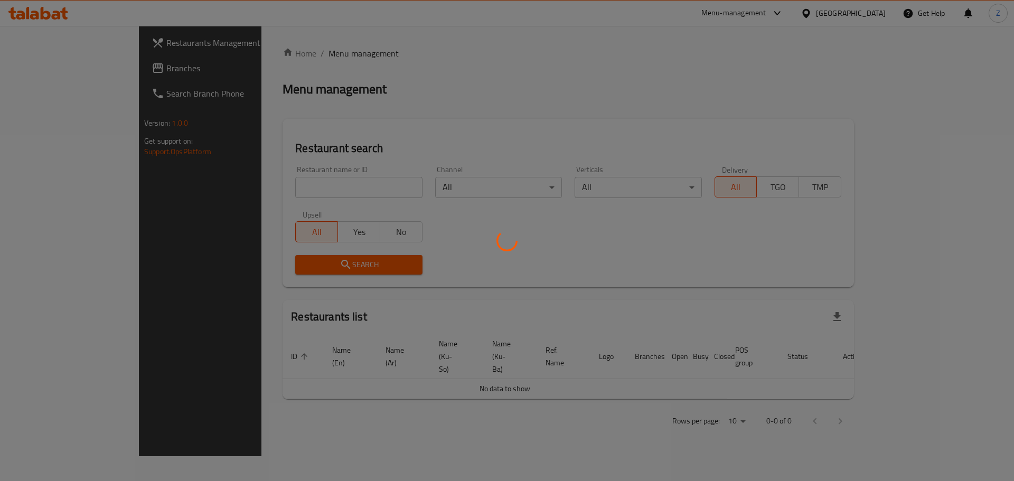
click at [304, 187] on div at bounding box center [507, 240] width 1014 height 481
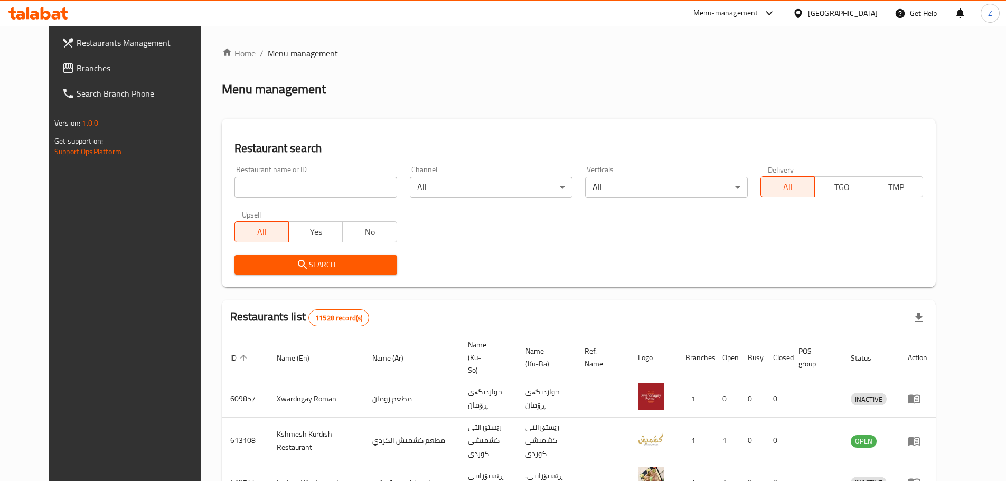
click at [304, 187] on input "search" at bounding box center [315, 187] width 163 height 21
paste input "652987"
type input "652987"
click at [312, 284] on div "Restaurant search Restaurant name or ID 652987 Restaurant name or ID Channel Al…" at bounding box center [579, 203] width 714 height 168
click at [316, 272] on button "Search" at bounding box center [315, 265] width 163 height 20
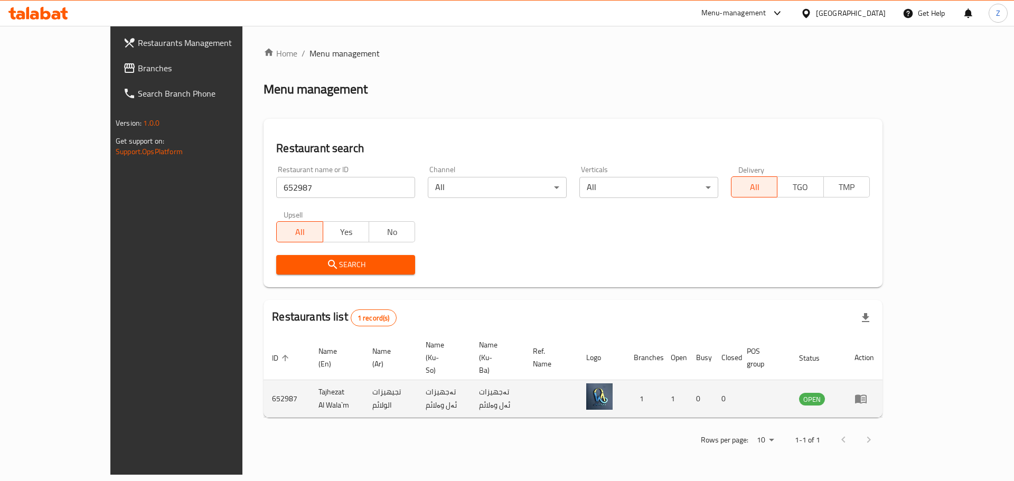
click at [882, 380] on td "enhanced table" at bounding box center [864, 398] width 36 height 37
click at [874, 392] on link "enhanced table" at bounding box center [864, 398] width 20 height 13
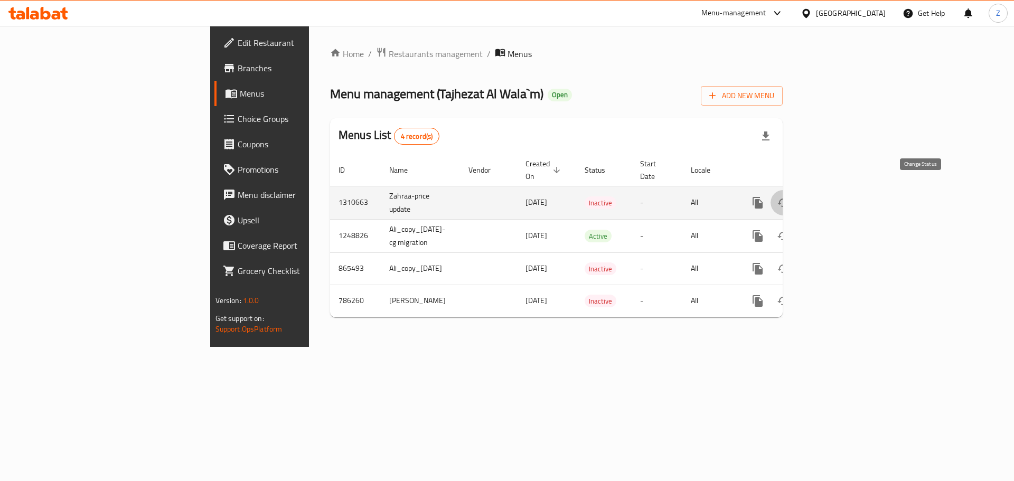
click at [789, 199] on icon "enhanced table" at bounding box center [783, 203] width 12 height 8
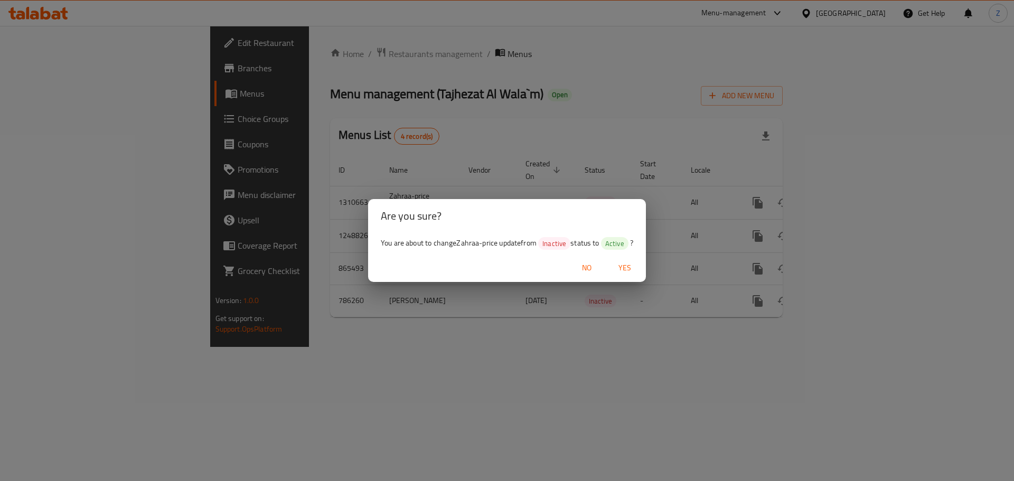
click at [634, 265] on span "Yes" at bounding box center [624, 267] width 25 height 13
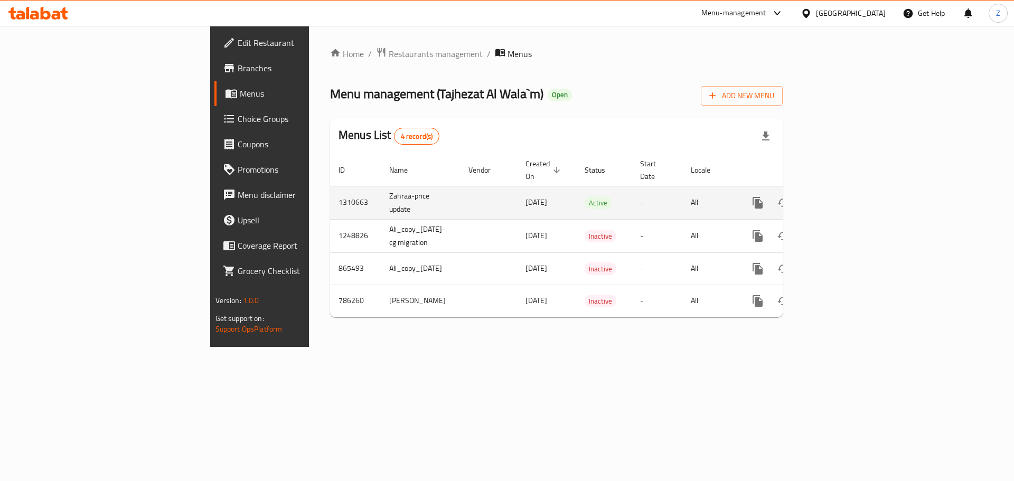
click at [840, 196] on icon "enhanced table" at bounding box center [833, 202] width 13 height 13
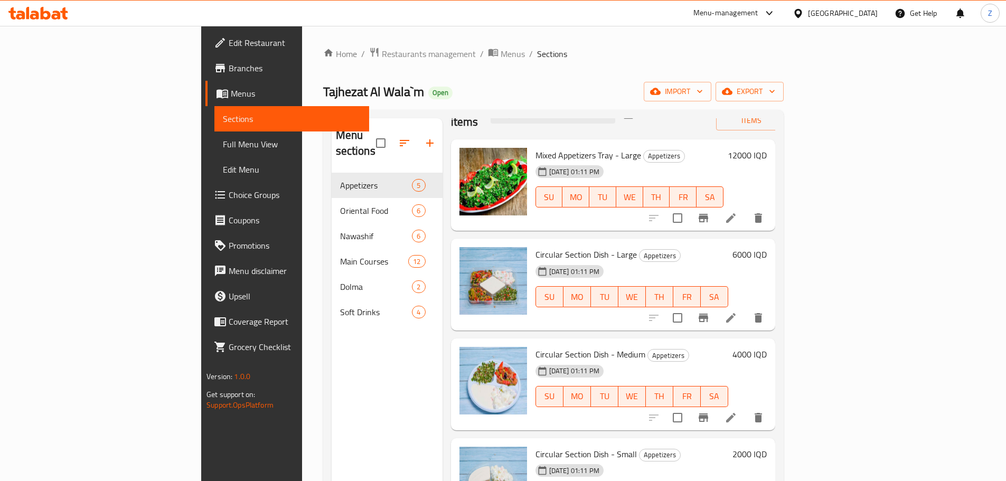
scroll to position [43, 0]
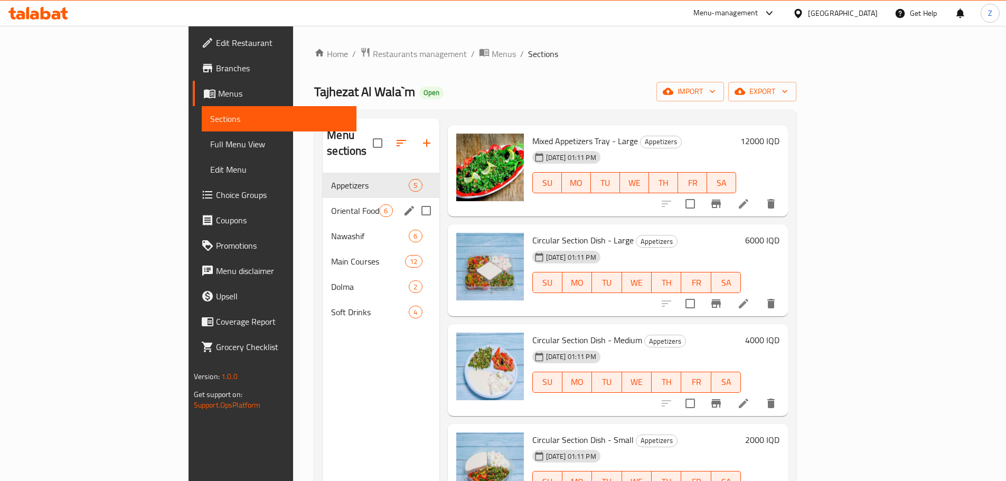
click at [323, 198] on div "Oriental Food 6" at bounding box center [381, 210] width 116 height 25
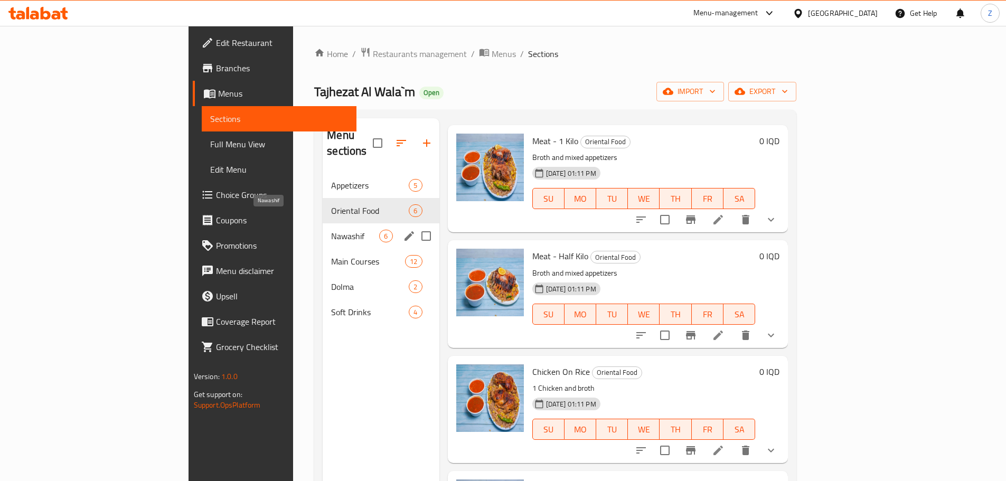
click at [331, 230] on span "Nawashif" at bounding box center [355, 236] width 48 height 13
